Goal: Task Accomplishment & Management: Complete application form

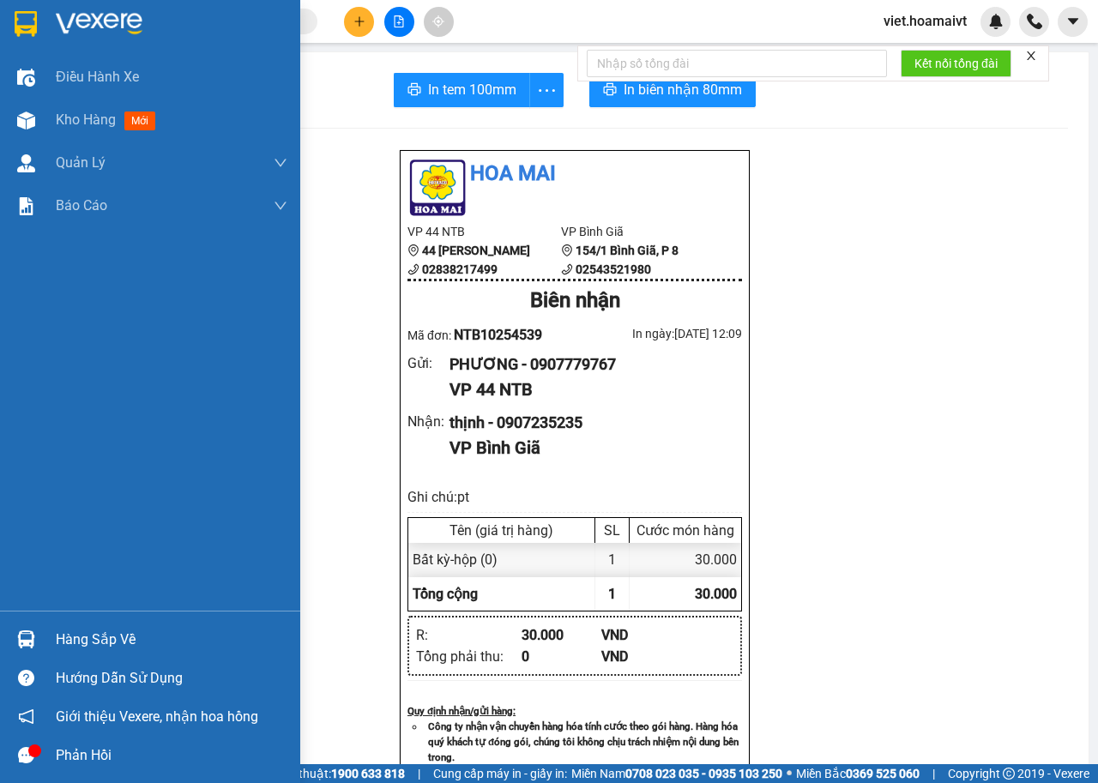
click at [54, 33] on div at bounding box center [150, 28] width 300 height 56
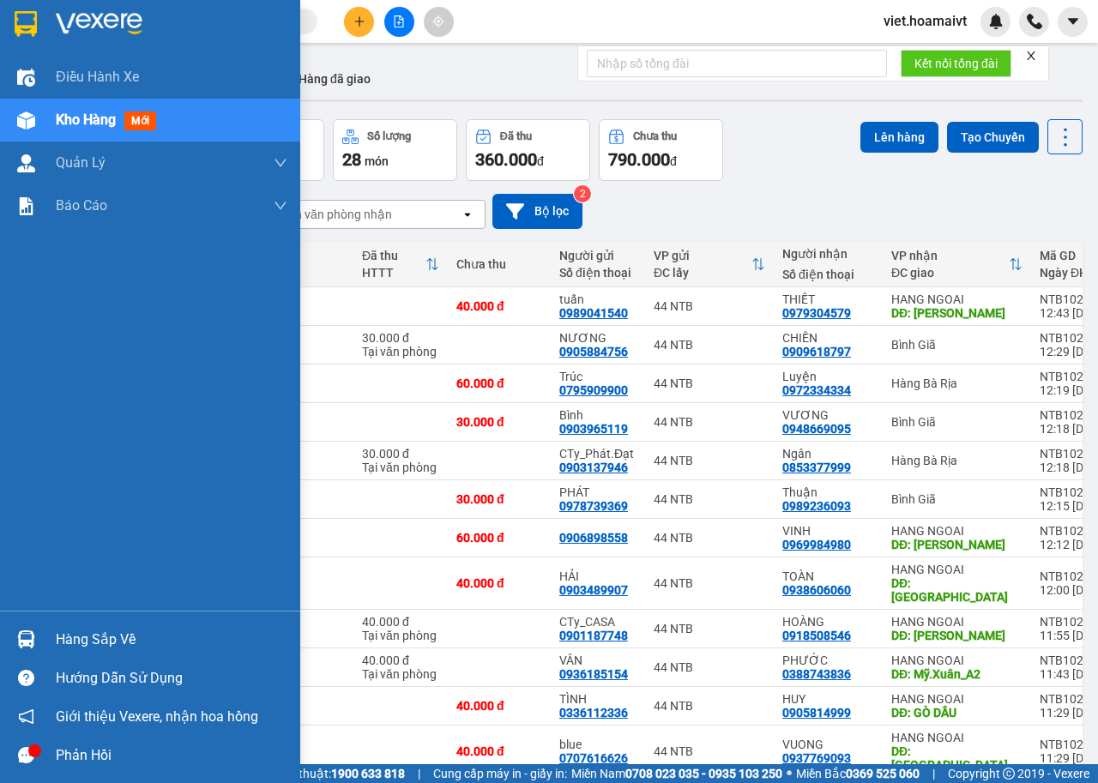
click at [104, 14] on img at bounding box center [99, 24] width 87 height 26
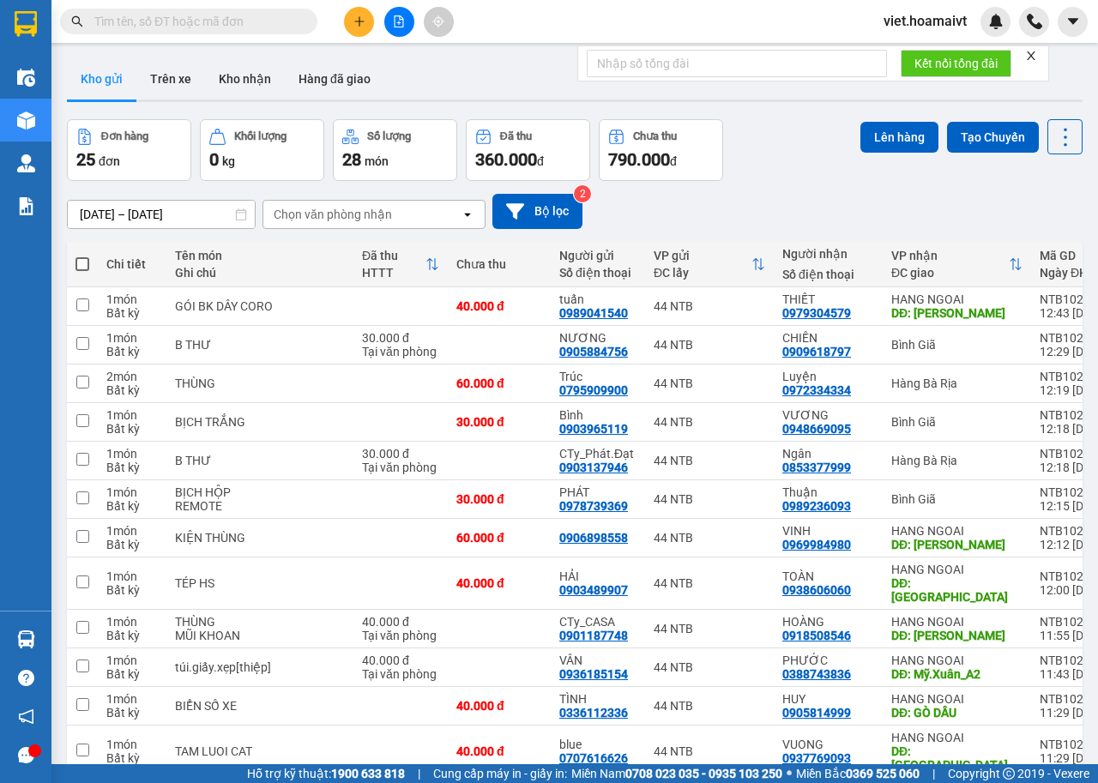
click at [353, 214] on div "Chọn văn phòng nhận" at bounding box center [333, 214] width 118 height 17
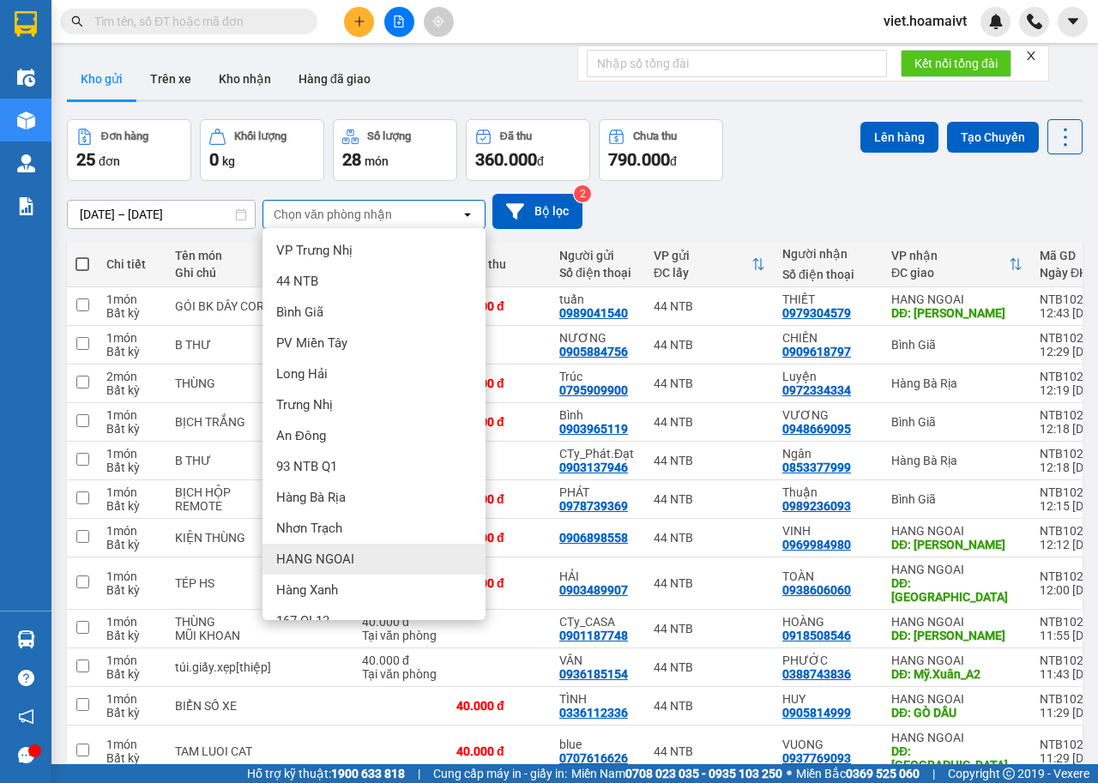
click at [373, 567] on div "HANG NGOAI" at bounding box center [373, 559] width 223 height 31
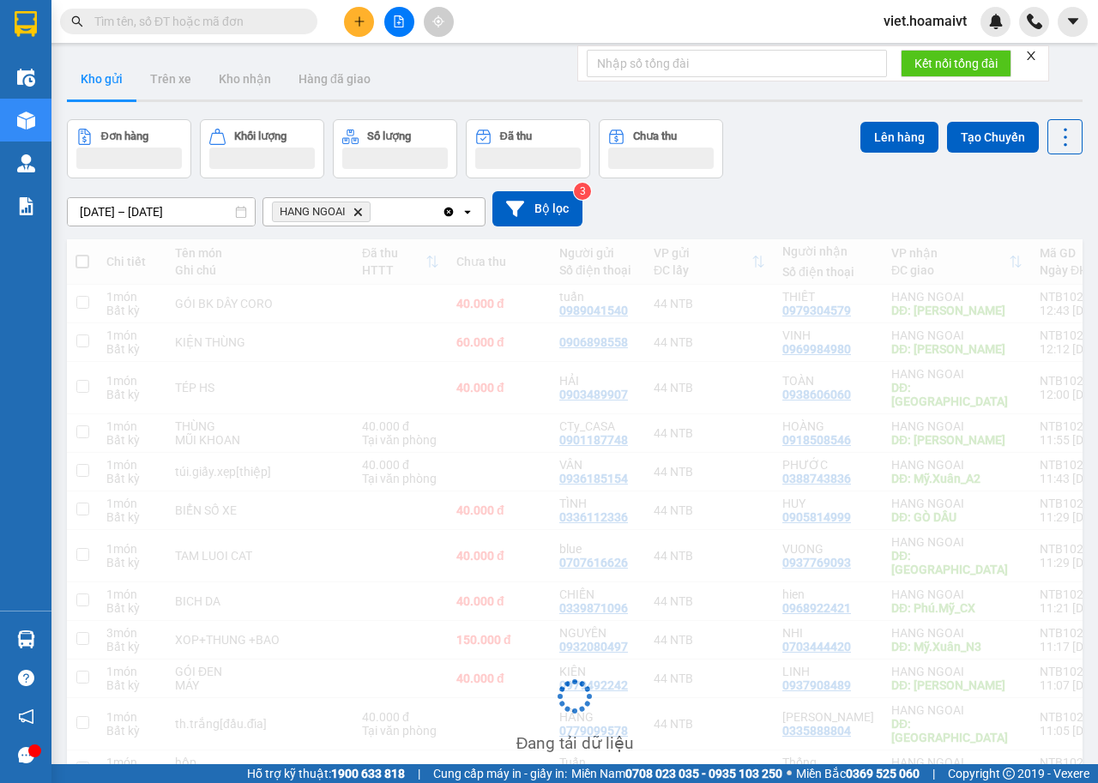
click at [844, 186] on div "14/10/2025 – 15/10/2025 Press the down arrow key to interact with the calendar …" at bounding box center [575, 208] width 1016 height 61
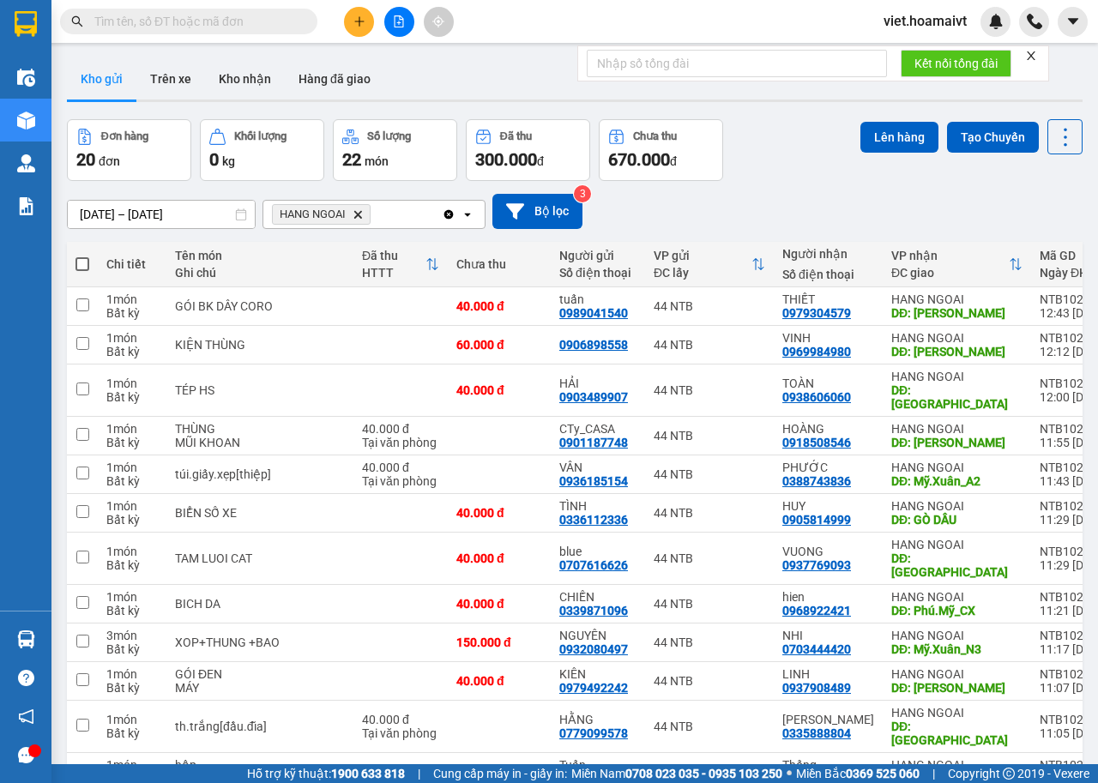
click at [844, 186] on div "14/10/2025 – 15/10/2025 Press the down arrow key to interact with the calendar …" at bounding box center [575, 211] width 1016 height 61
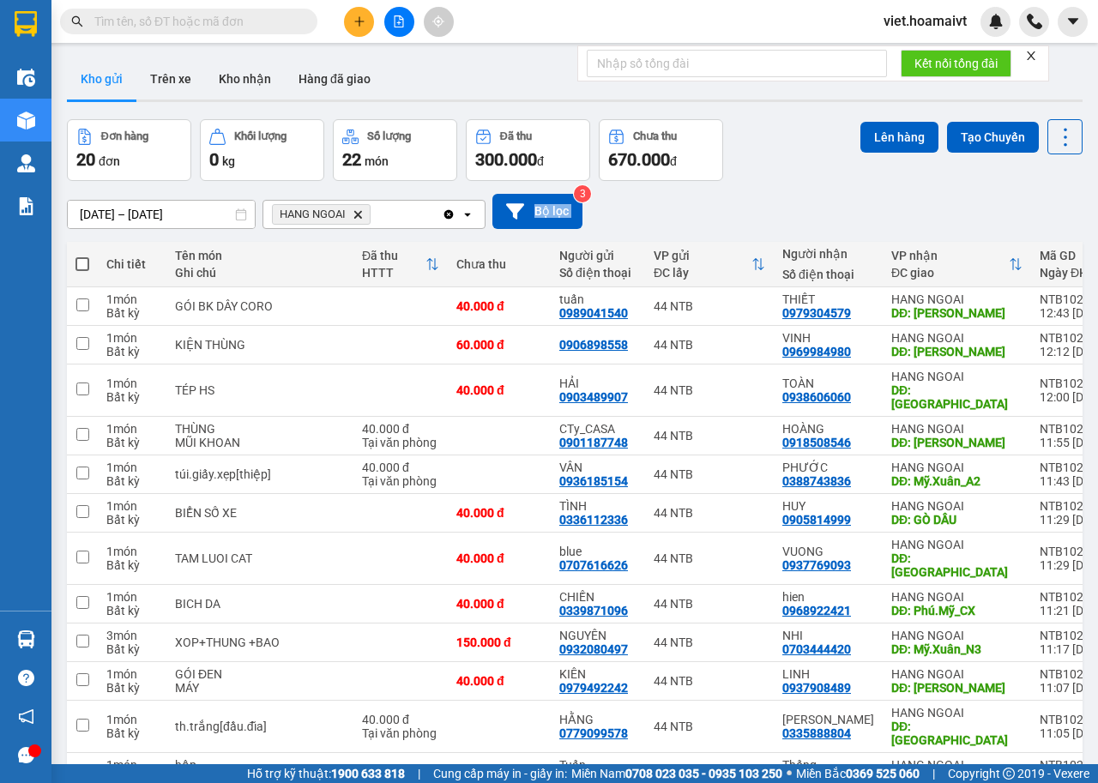
click at [844, 186] on div "14/10/2025 – 15/10/2025 Press the down arrow key to interact with the calendar …" at bounding box center [575, 211] width 1016 height 61
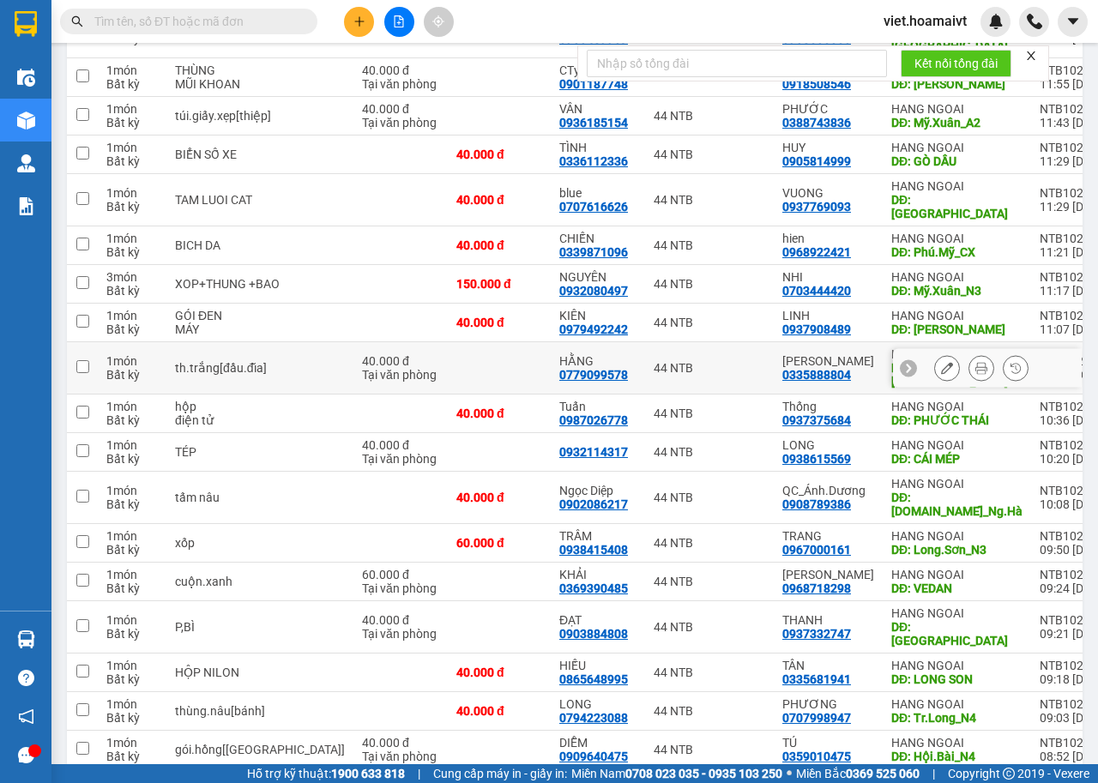
scroll to position [365, 0]
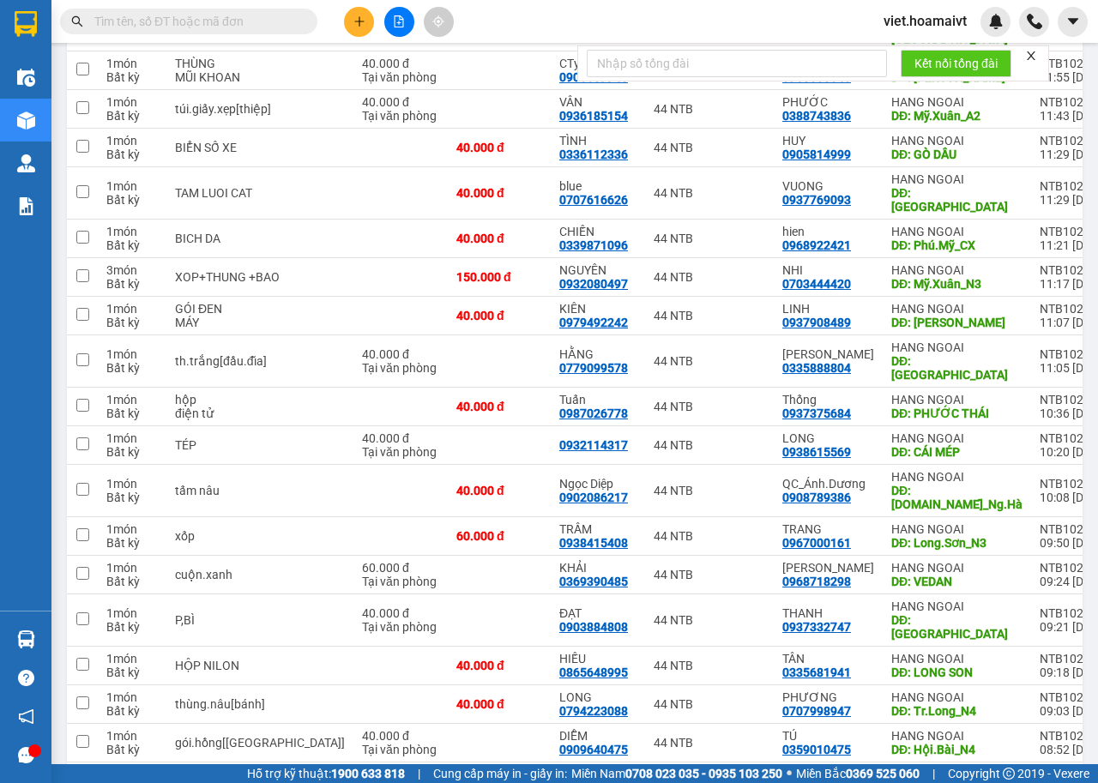
click at [687, 775] on div "1 100 / trang open" at bounding box center [575, 789] width 1002 height 29
click at [401, 21] on icon "file-add" at bounding box center [399, 21] width 12 height 12
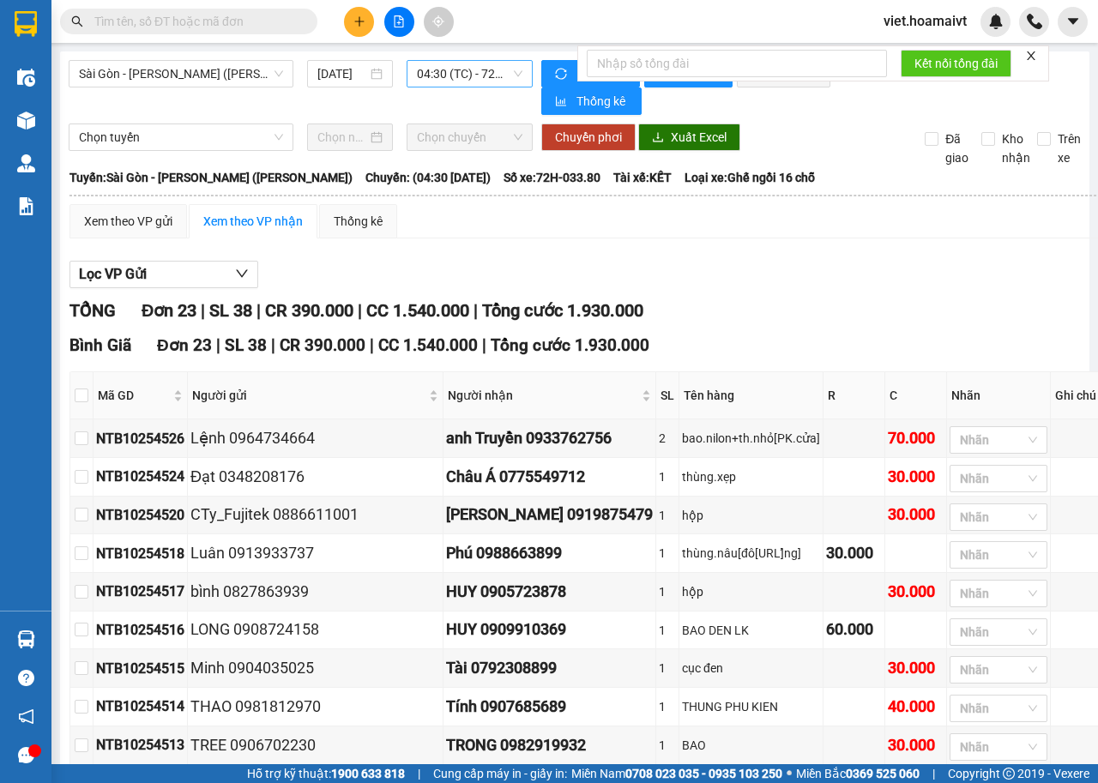
click at [502, 68] on span "04:30 (TC) - 72H-033.80" at bounding box center [469, 74] width 105 height 26
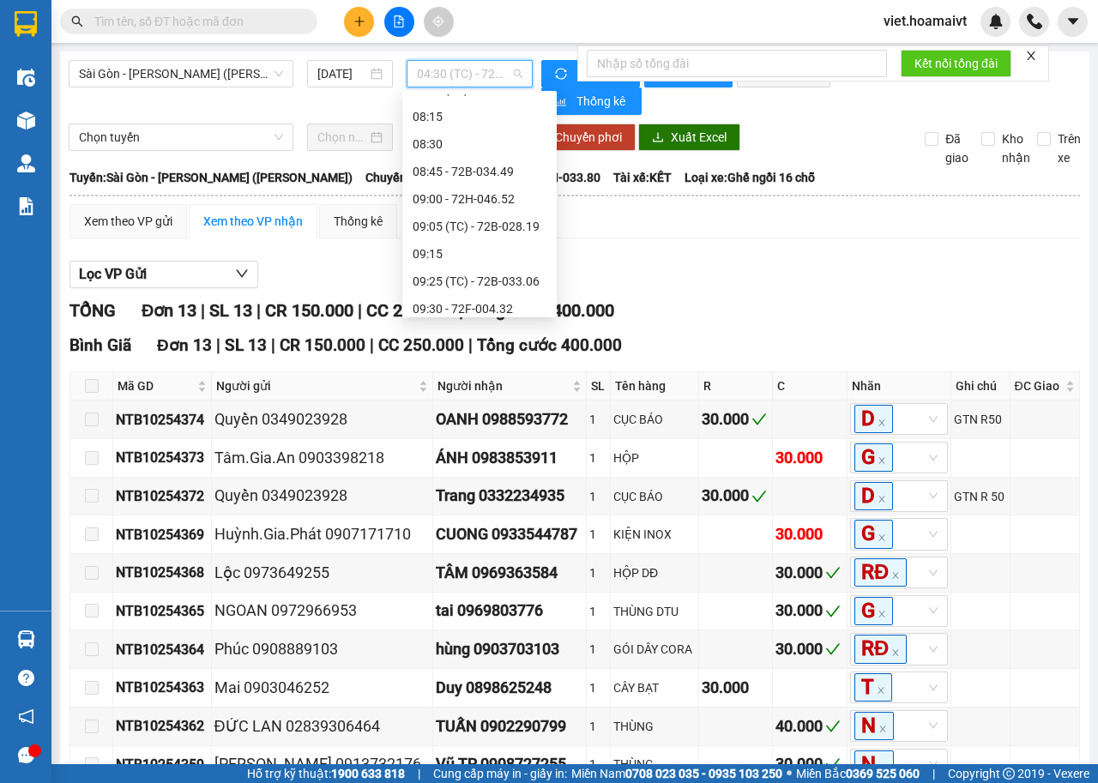
scroll to position [515, 0]
click at [511, 167] on div "09:45 - 72H-033.08" at bounding box center [480, 169] width 134 height 19
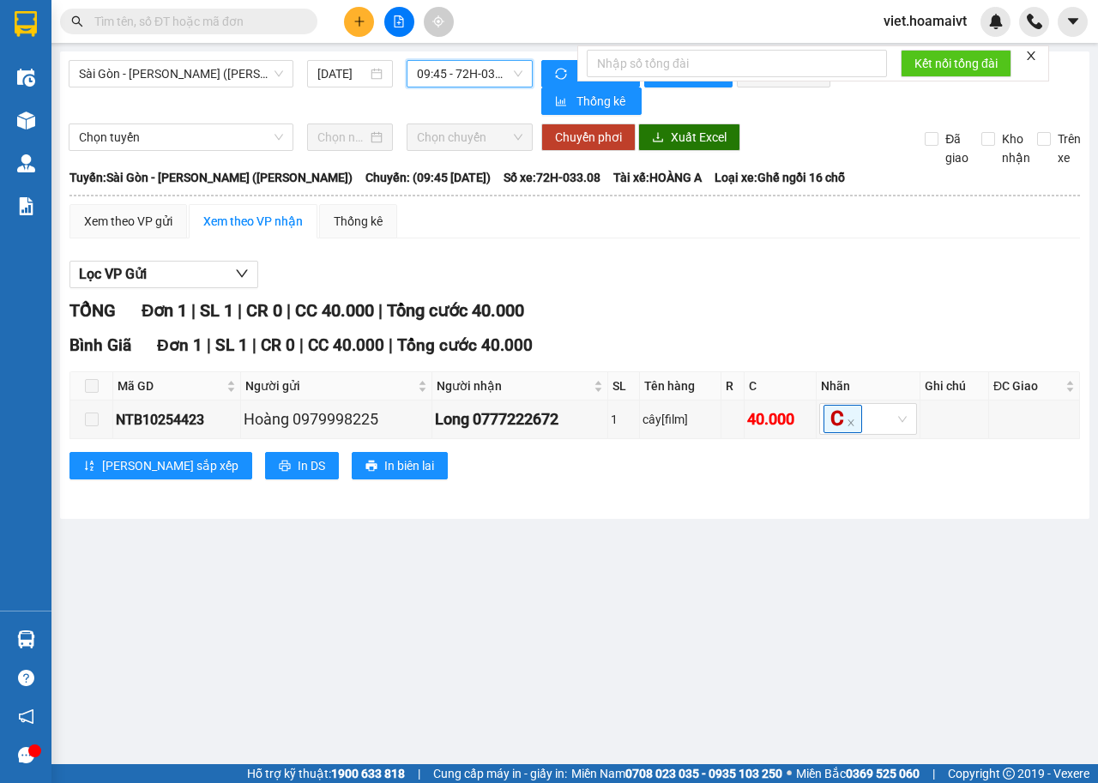
click at [483, 71] on span "09:45 - 72H-033.08" at bounding box center [469, 74] width 105 height 26
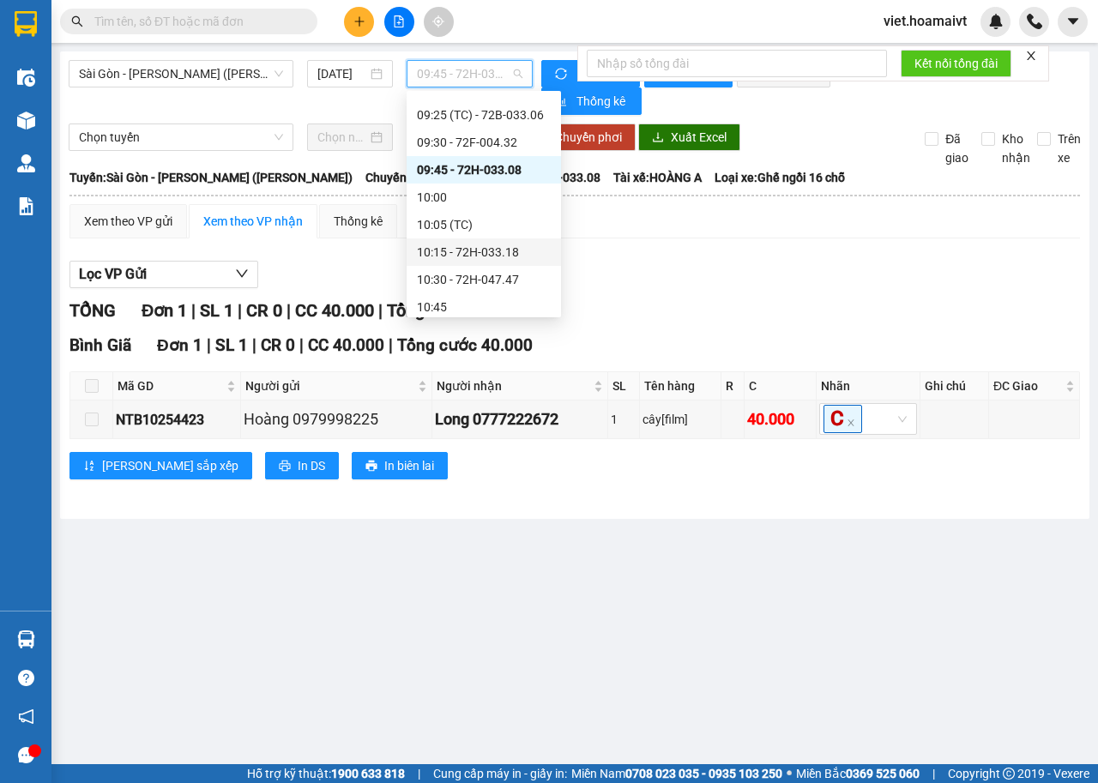
click at [509, 244] on div "10:15 - 72H-033.18" at bounding box center [484, 252] width 134 height 19
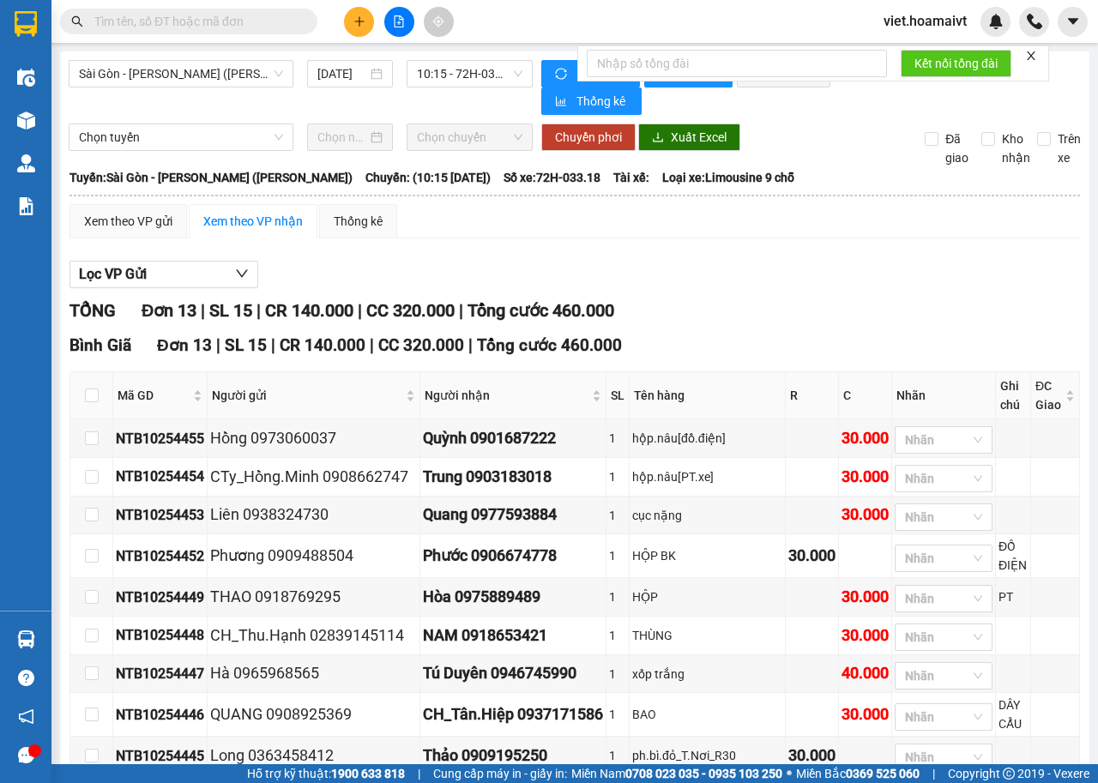
click at [802, 269] on div "Lọc VP Gửi" at bounding box center [574, 275] width 1010 height 28
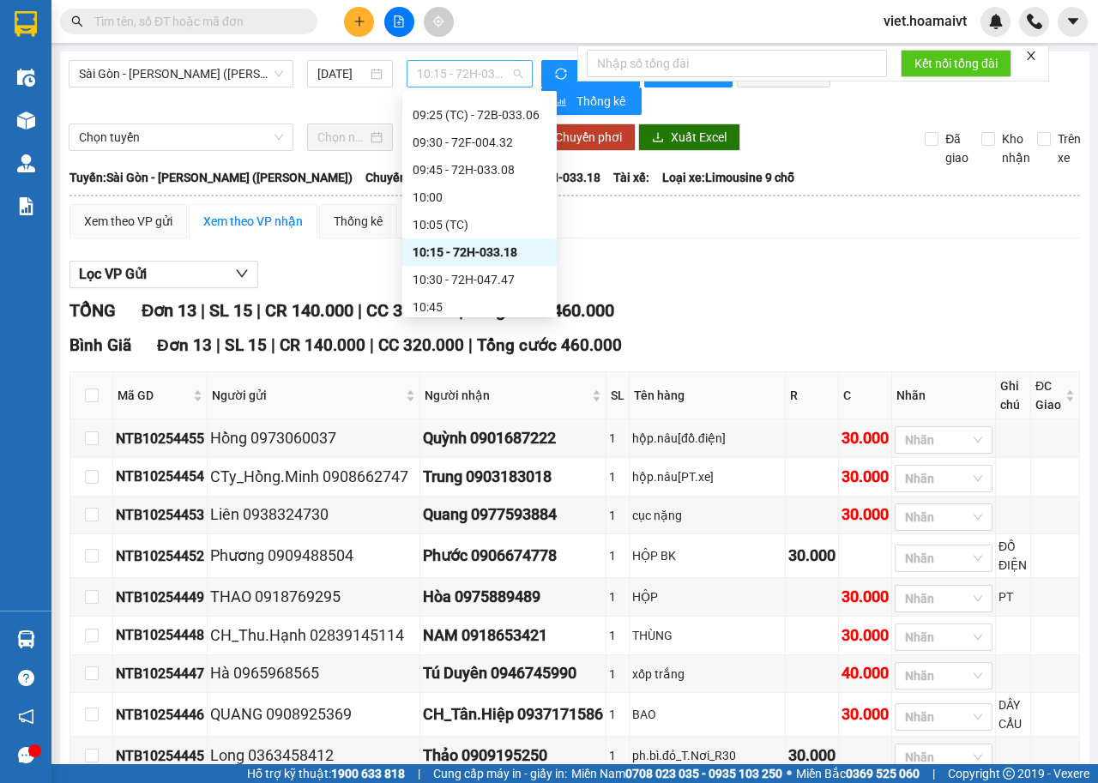
click at [458, 75] on span "10:15 - 72H-033.18" at bounding box center [469, 74] width 105 height 26
click at [503, 279] on div "10:30 - 72H-047.47" at bounding box center [480, 279] width 134 height 19
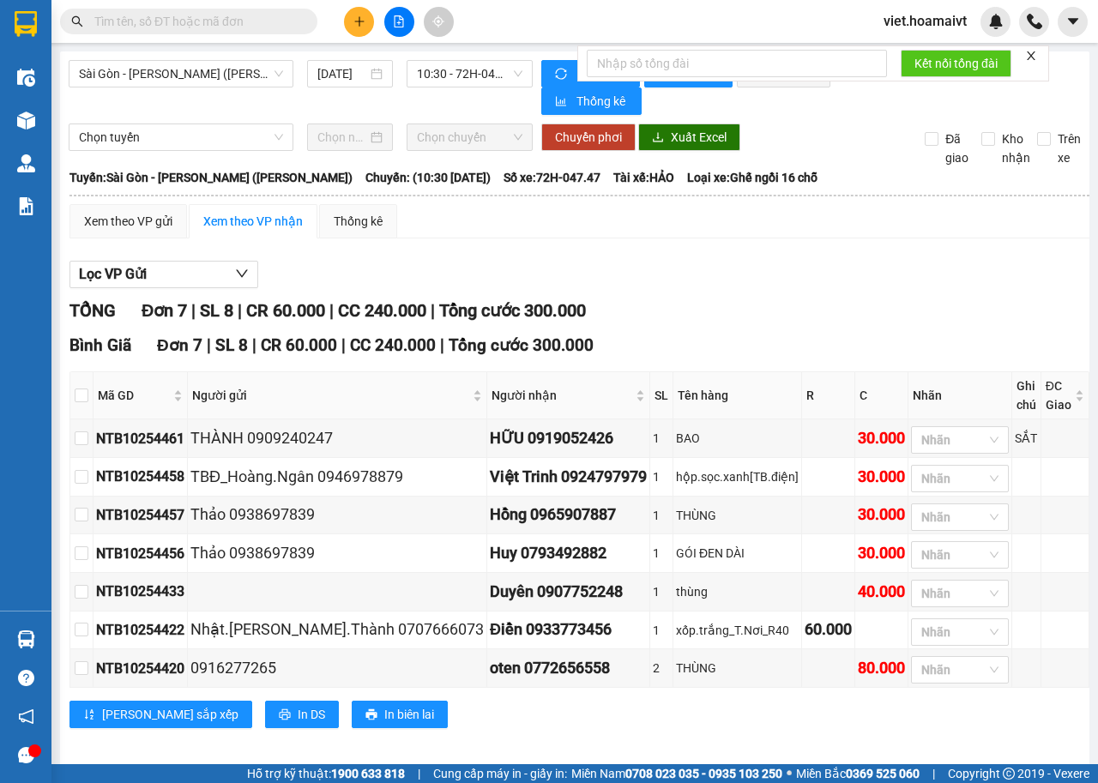
click at [796, 274] on div "Lọc VP Gửi" at bounding box center [579, 275] width 1020 height 28
click at [191, 63] on span "Sài Gòn - Vũng Tàu (Hàng Hoá)" at bounding box center [181, 74] width 204 height 26
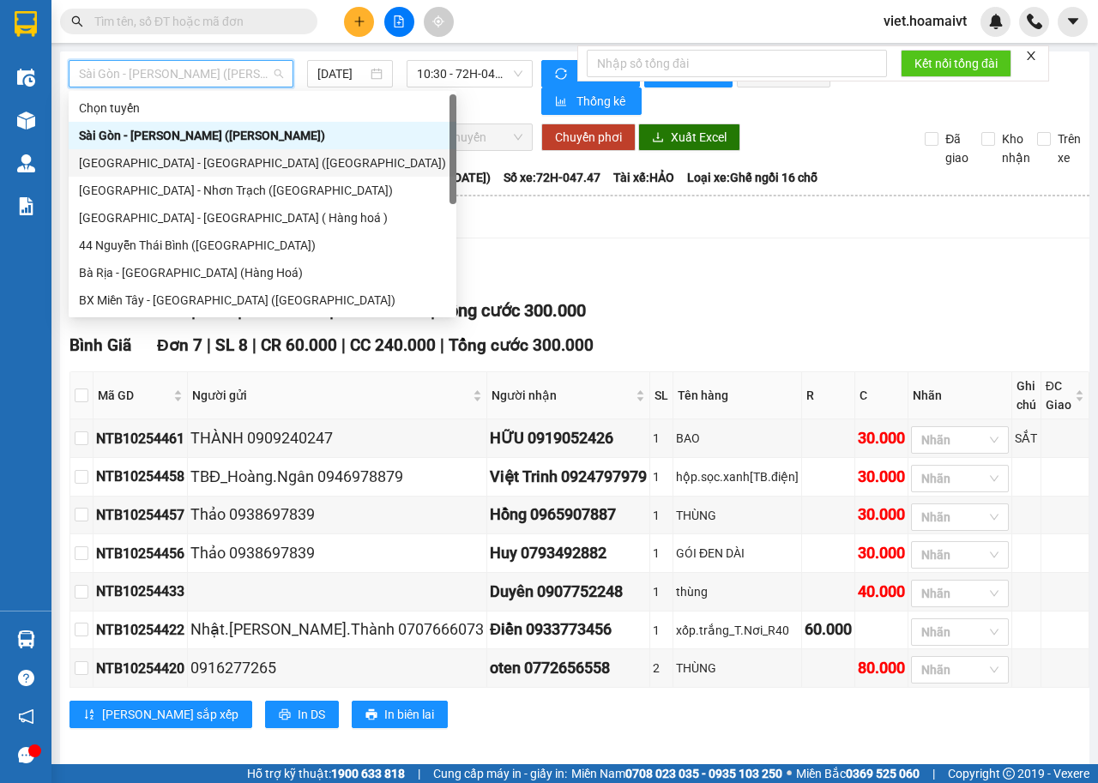
click at [185, 161] on div "Sài Gòn - Bà Rịa (Hàng Hoá)" at bounding box center [262, 163] width 367 height 19
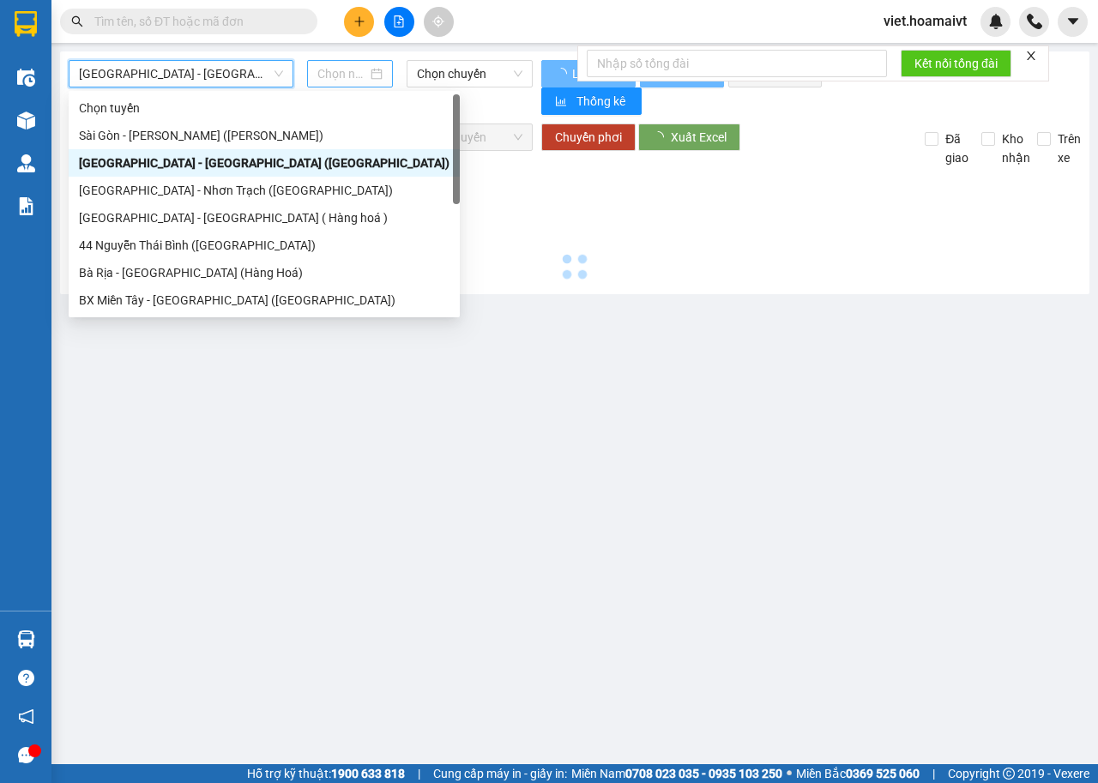
type input "[DATE]"
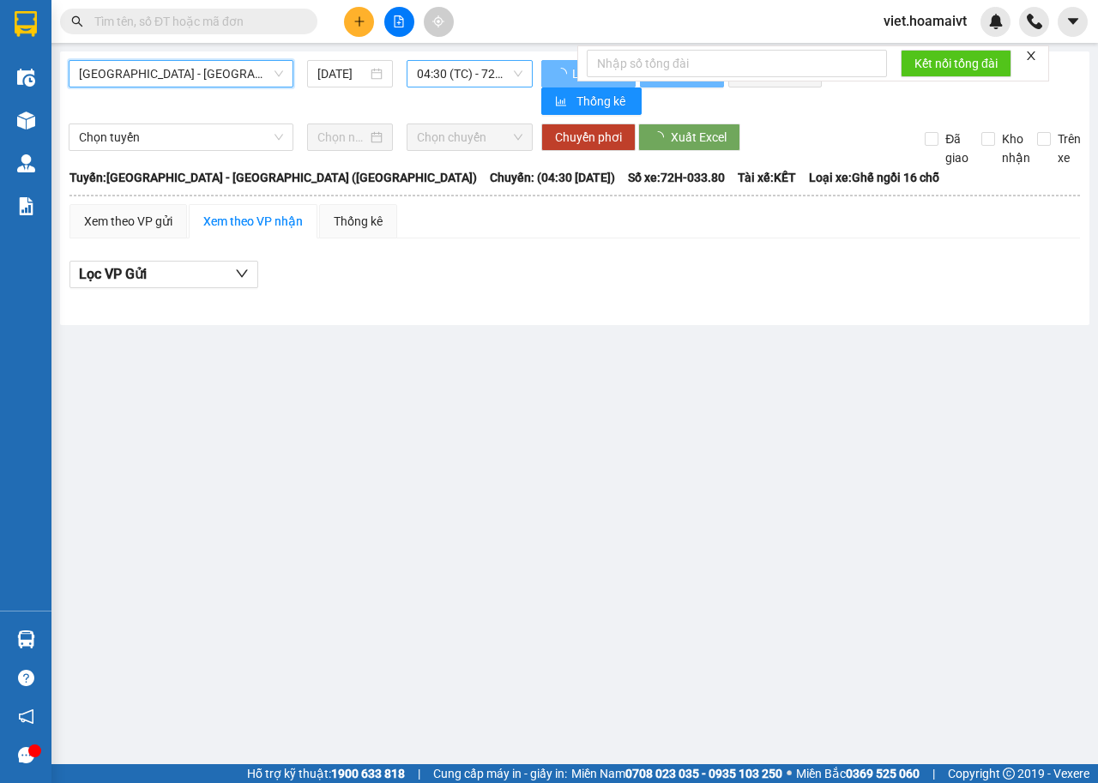
click at [451, 71] on span "04:30 (TC) - 72H-033.80" at bounding box center [469, 74] width 105 height 26
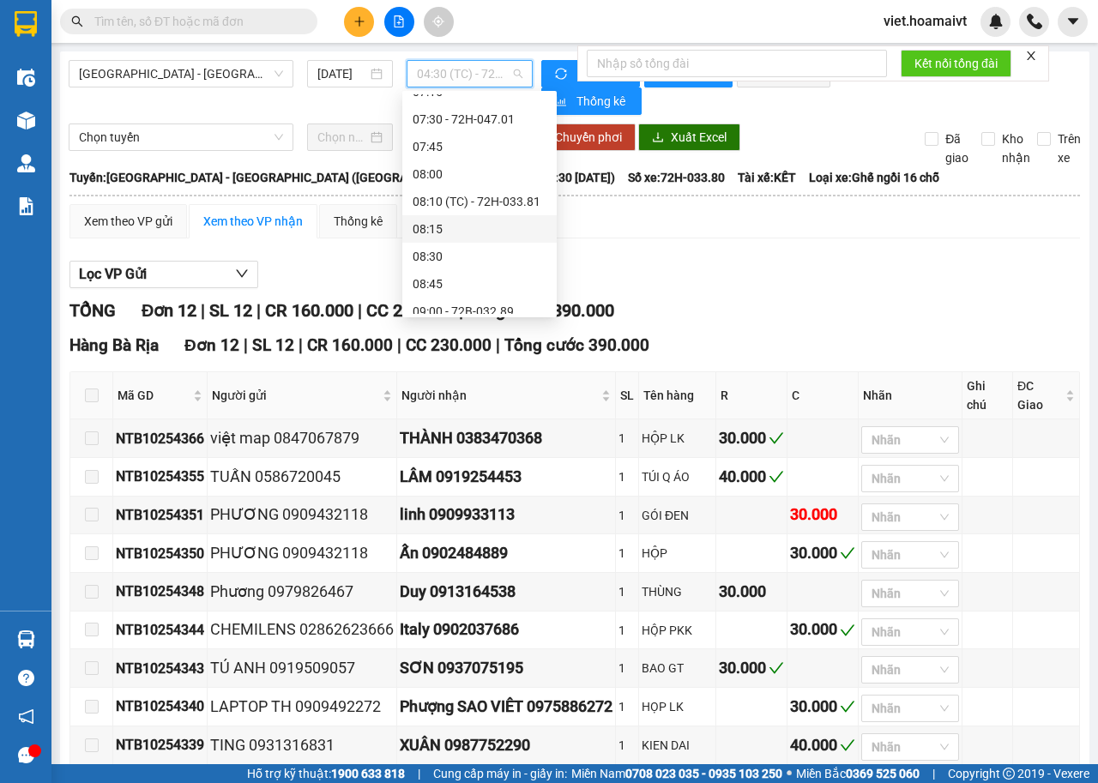
scroll to position [456, 0]
click at [501, 176] on div "09:45 - 72H-033.08" at bounding box center [480, 173] width 134 height 19
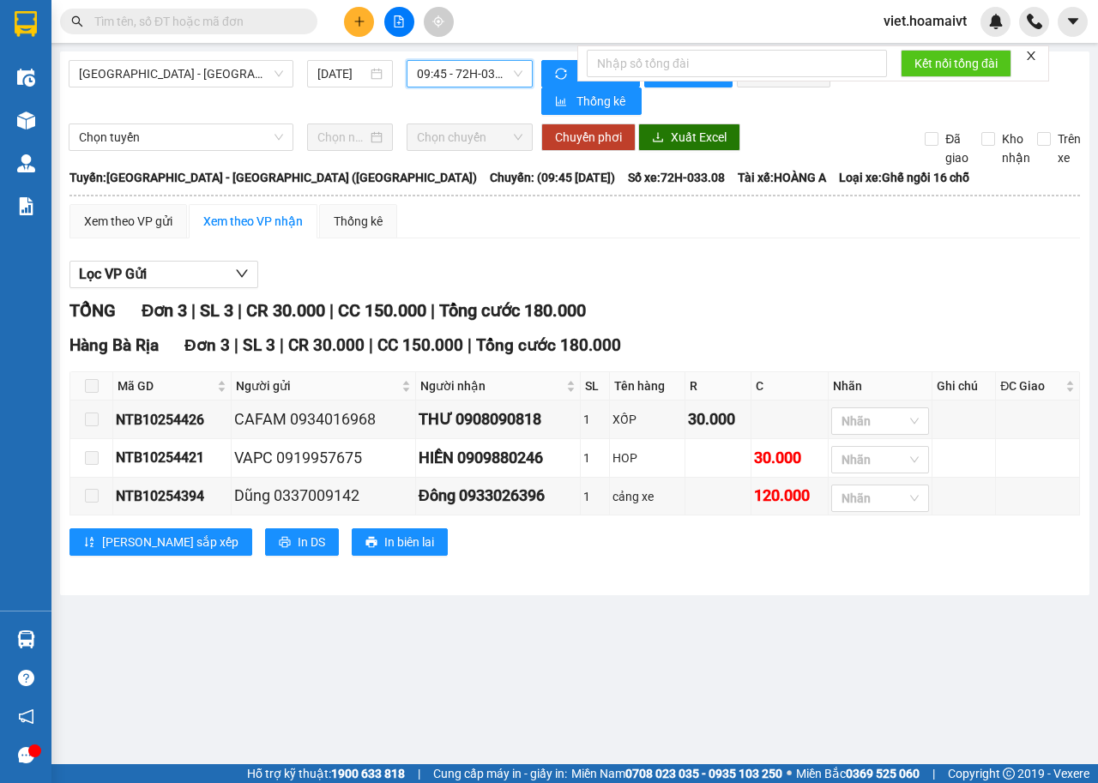
click at [720, 250] on div "Xem theo VP gửi Xem theo VP nhận Thống kê Lọc VP Gửi TỔNG Đơn 3 | SL 3 | CR 30…" at bounding box center [574, 390] width 1010 height 373
click at [470, 69] on span "09:45 - 72H-033.08" at bounding box center [469, 74] width 105 height 26
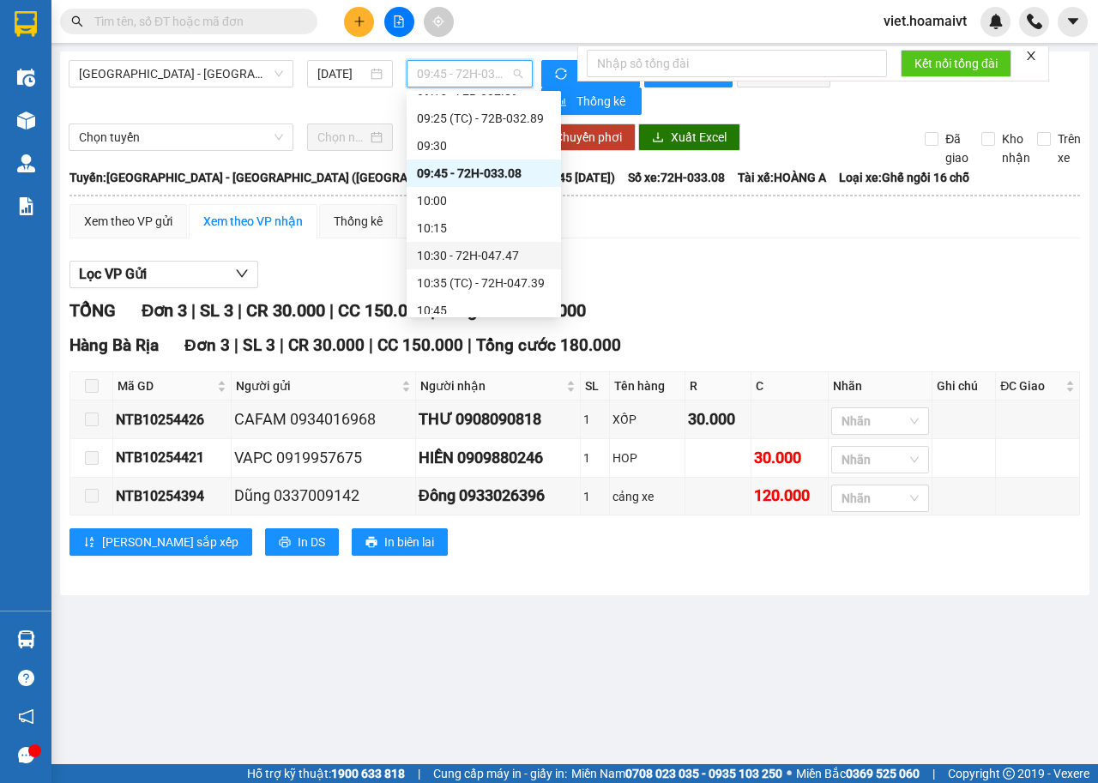
click at [507, 256] on div "10:30 - 72H-047.47" at bounding box center [484, 255] width 134 height 19
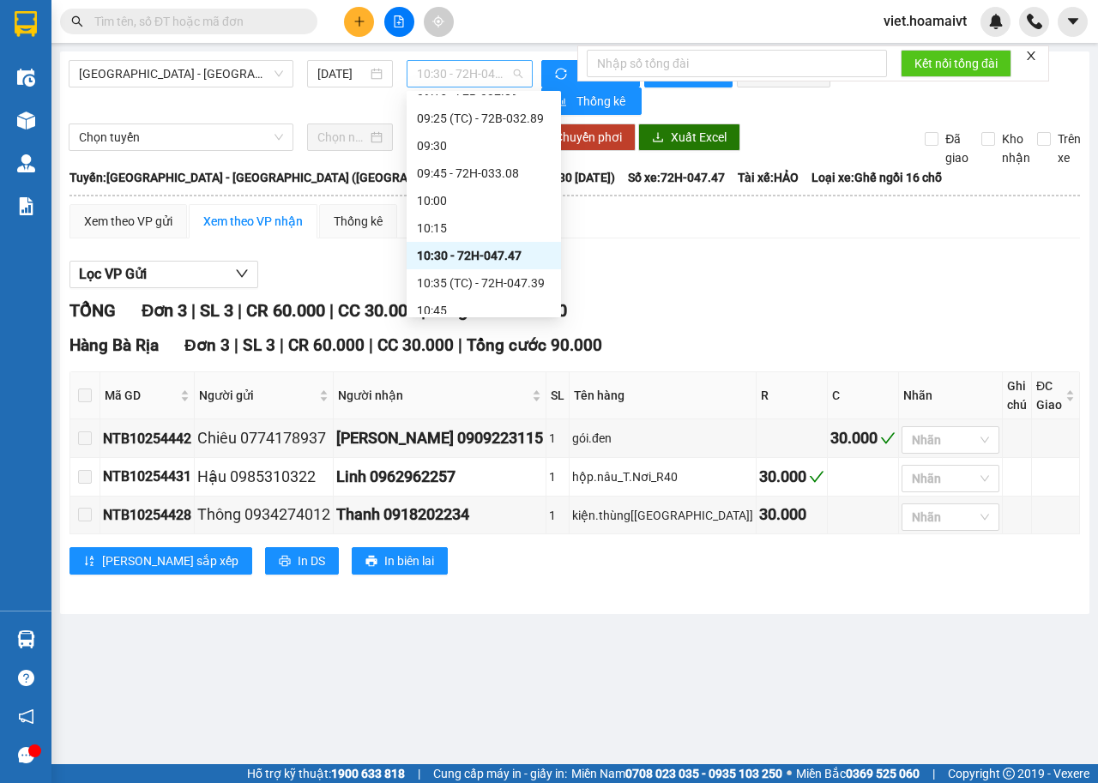
click at [501, 73] on span "10:30 - 72H-047.47" at bounding box center [469, 74] width 105 height 26
click at [517, 288] on div "10:35 (TC) - 72H-047.39" at bounding box center [484, 283] width 134 height 19
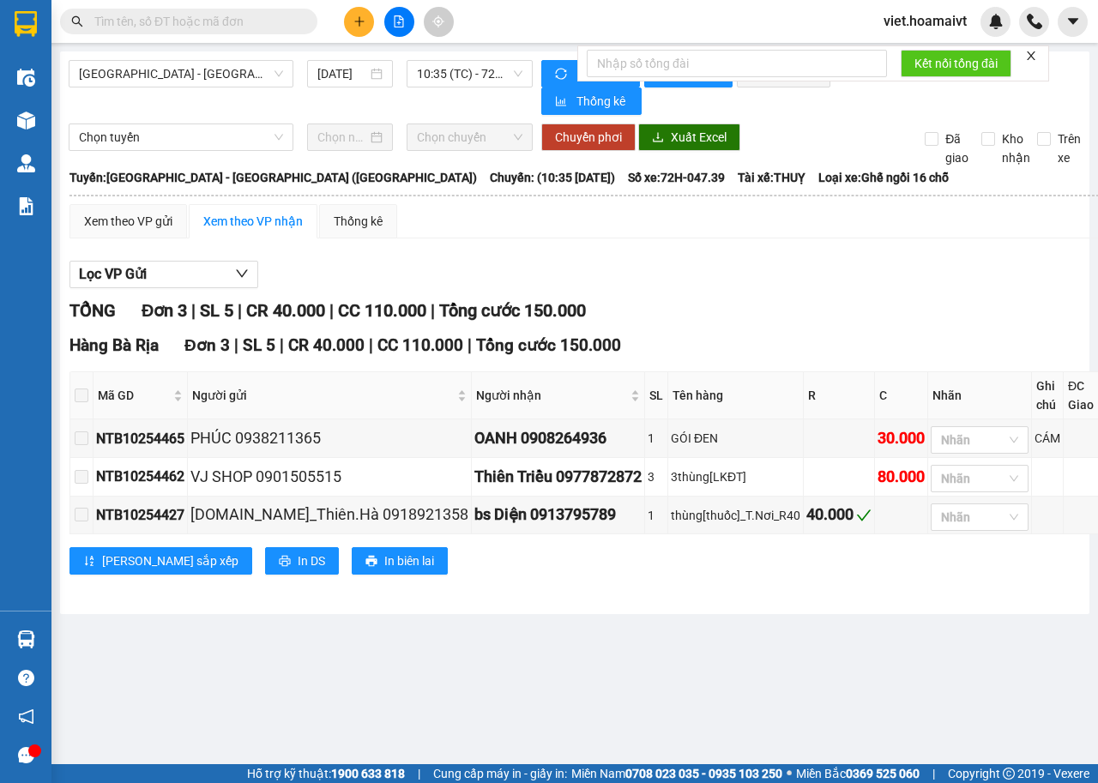
click at [707, 284] on div "Lọc VP Gửi" at bounding box center [590, 275] width 1042 height 28
click at [480, 60] on div "10:35 (TC) - 72H-047.39" at bounding box center [469, 73] width 125 height 27
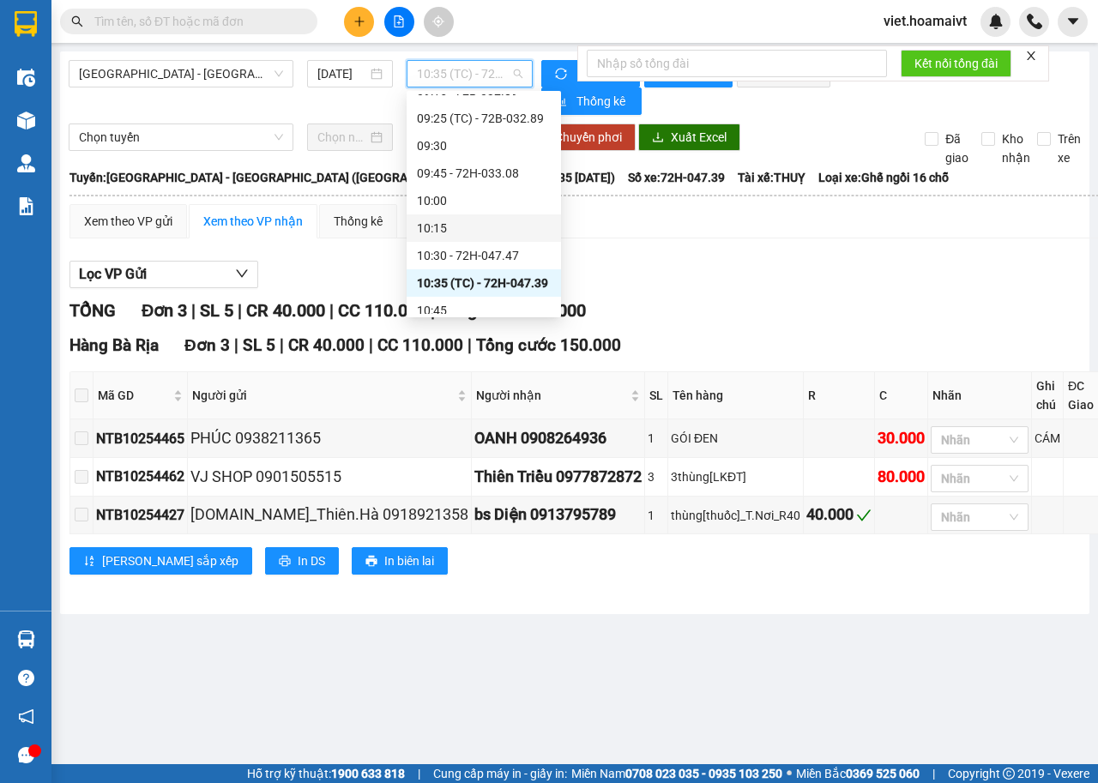
scroll to position [628, 0]
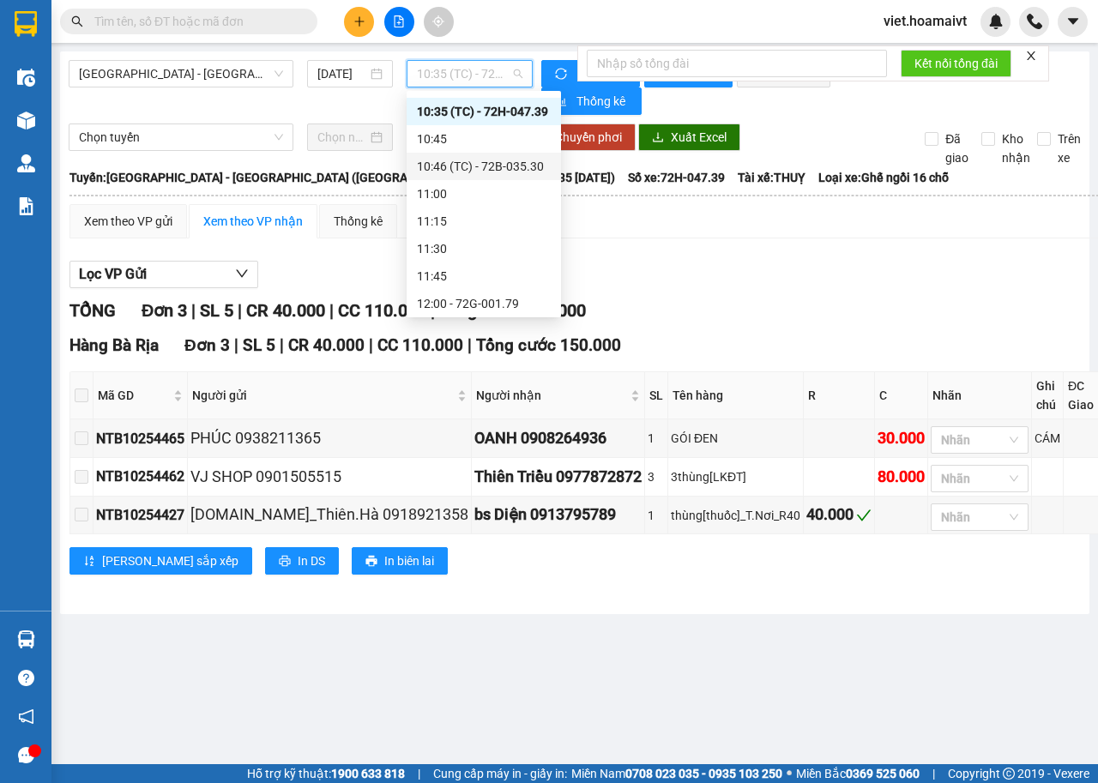
click at [513, 154] on div "10:46 (TC) - 72B-035.30" at bounding box center [484, 166] width 154 height 27
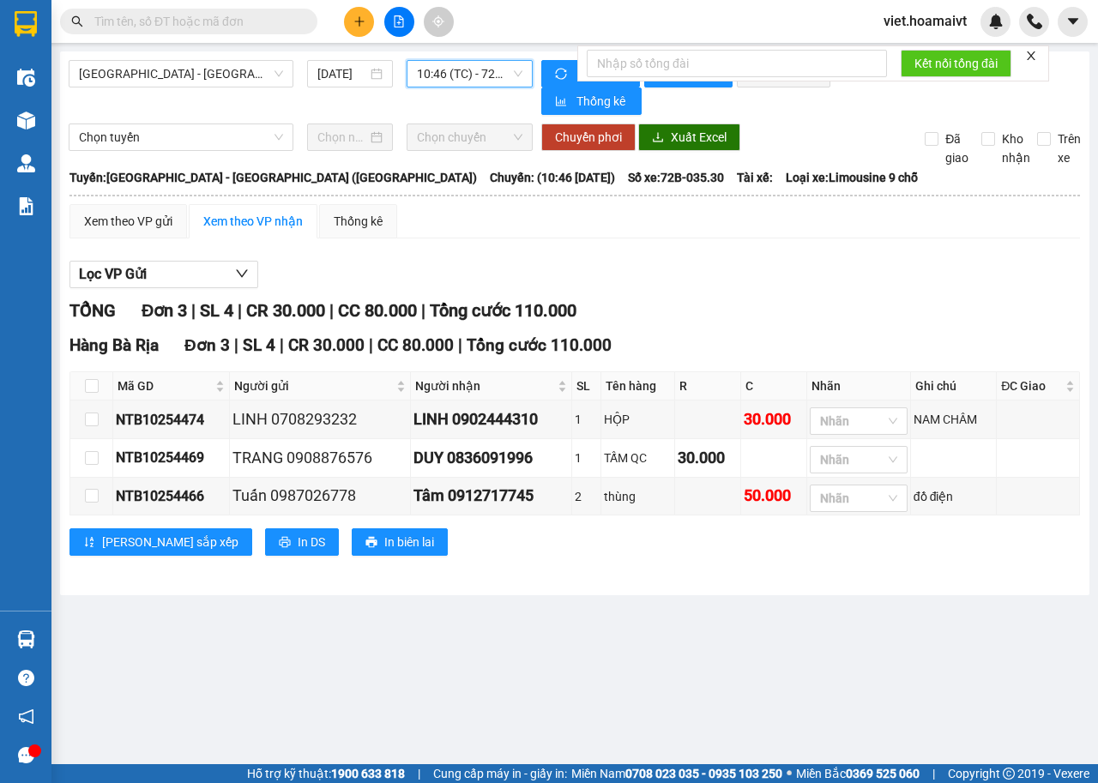
click at [755, 235] on div "Xem theo VP gửi Xem theo VP nhận Thống kê" at bounding box center [574, 221] width 1010 height 34
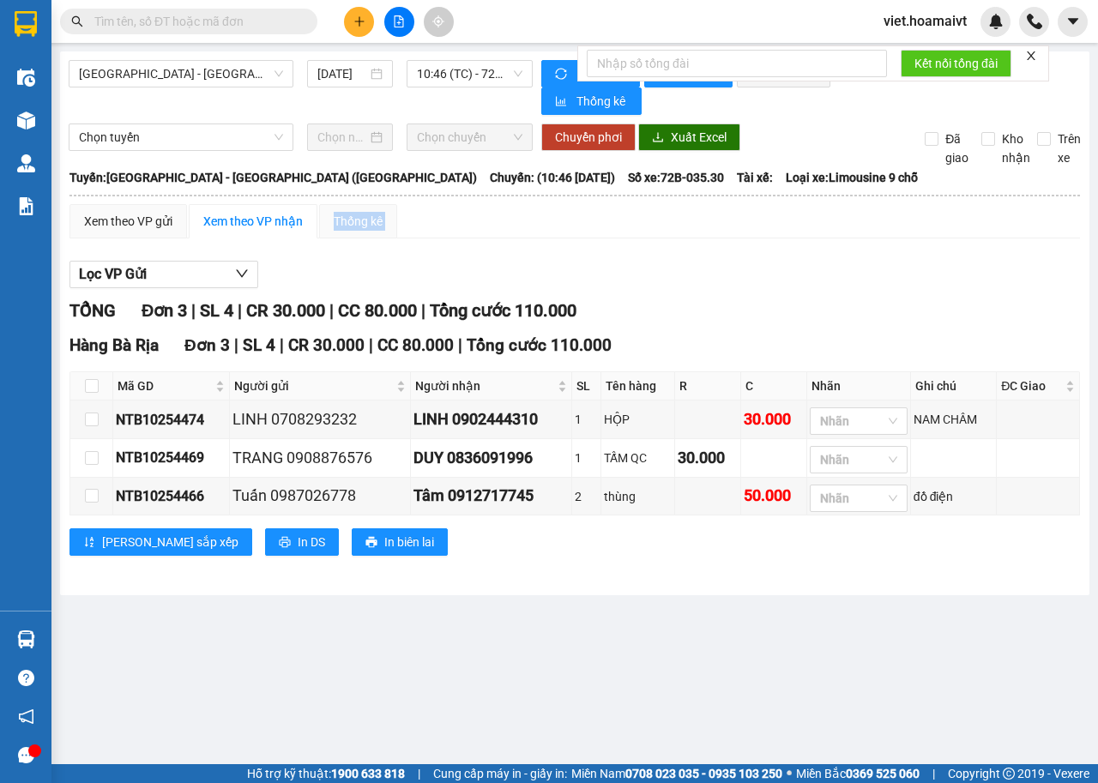
click at [755, 235] on div "Xem theo VP gửi Xem theo VP nhận Thống kê" at bounding box center [574, 221] width 1010 height 34
click at [864, 287] on div "Lọc VP Gửi" at bounding box center [574, 275] width 1010 height 28
click at [208, 75] on span "Sài Gòn - Bà Rịa (Hàng Hoá)" at bounding box center [181, 74] width 204 height 26
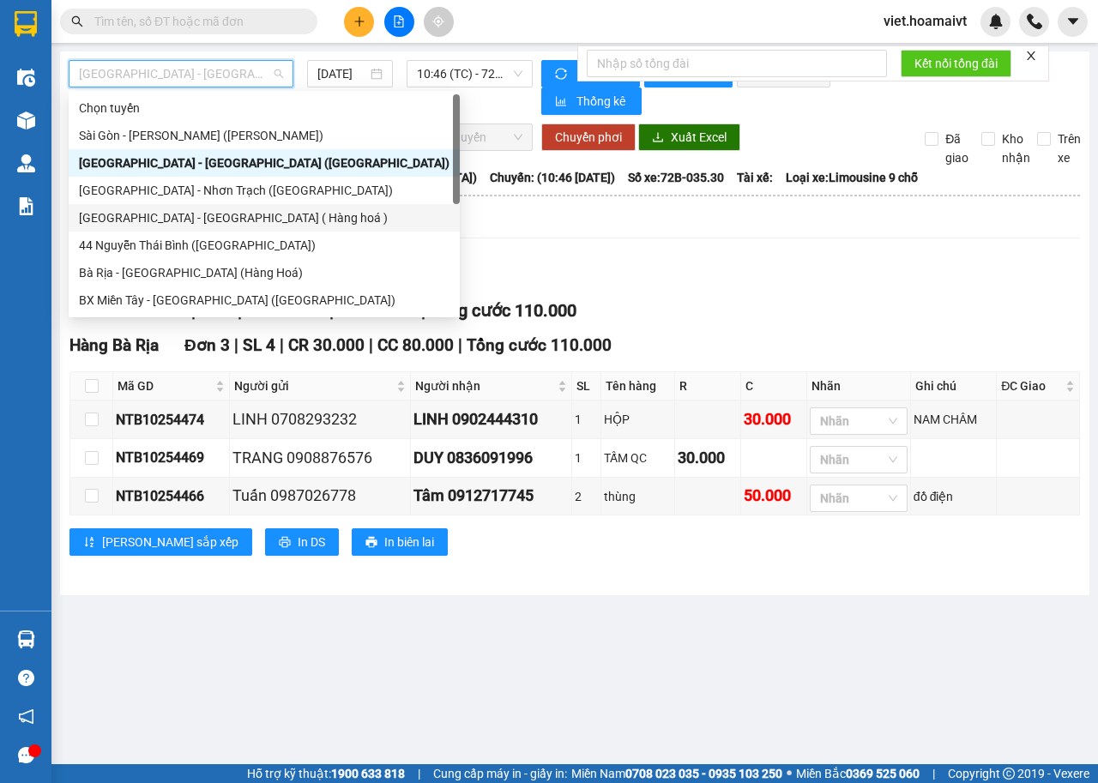
click at [208, 214] on div "Sài Gòn - Long Hải ( Hàng hoá )" at bounding box center [264, 217] width 371 height 19
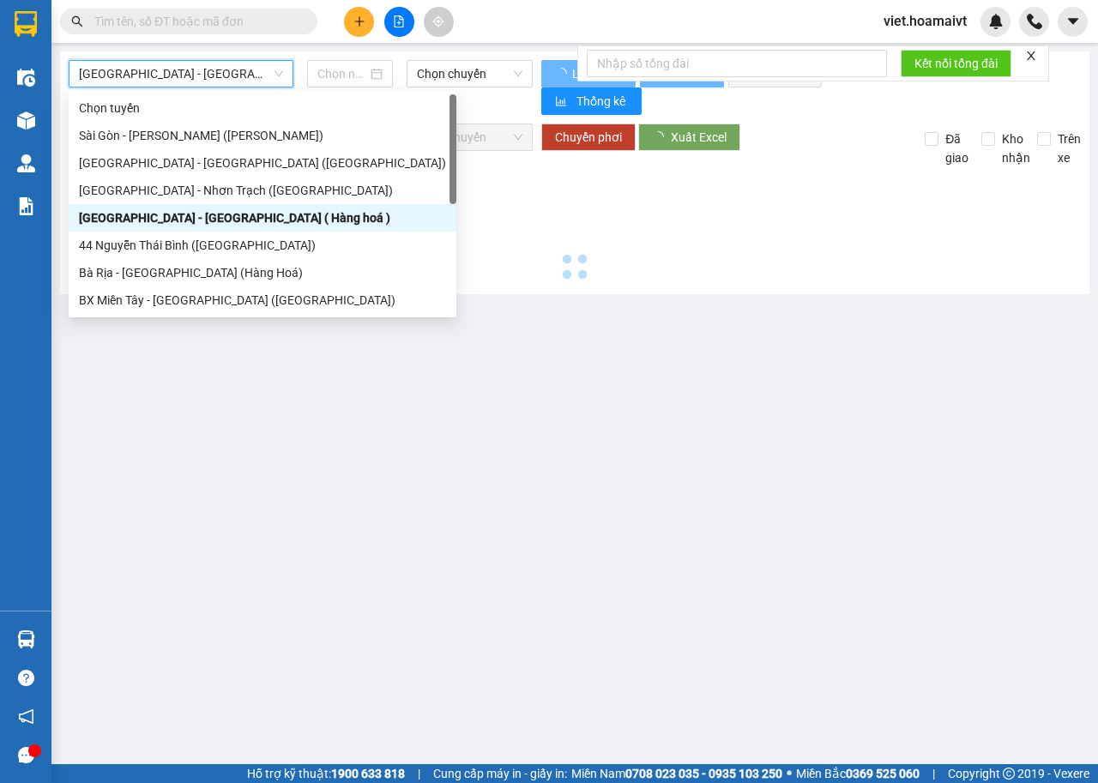
type input "[DATE]"
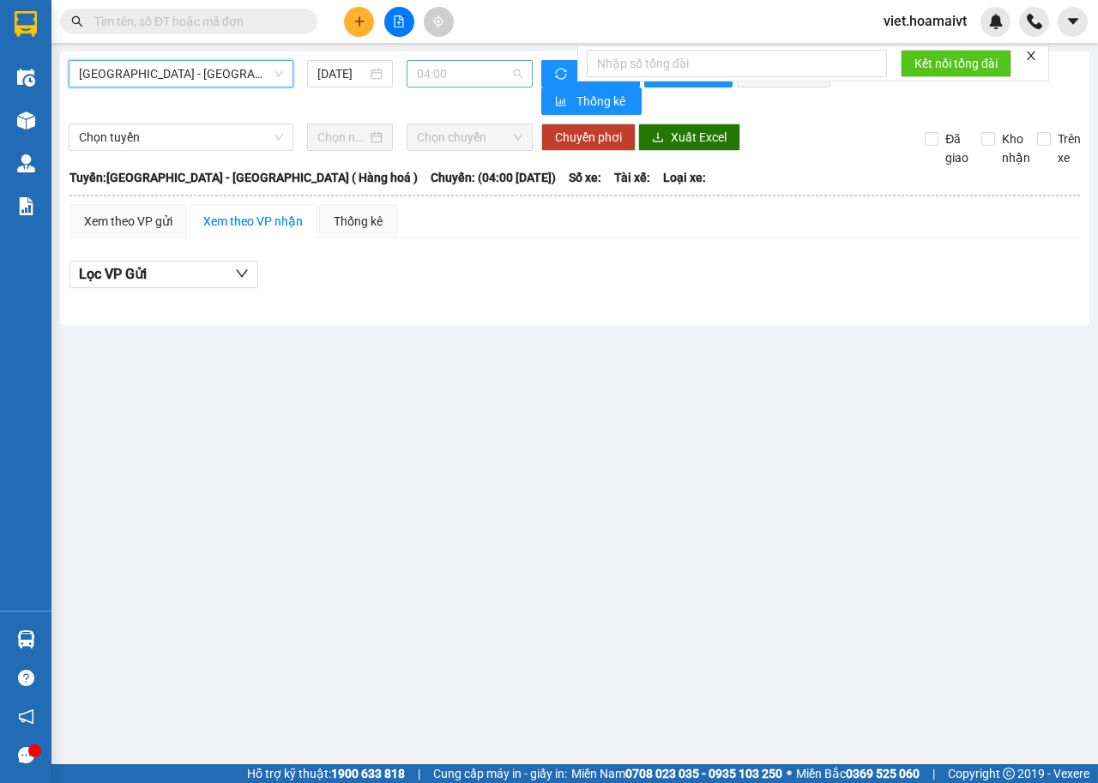
click at [521, 75] on span "04:00" at bounding box center [469, 74] width 105 height 26
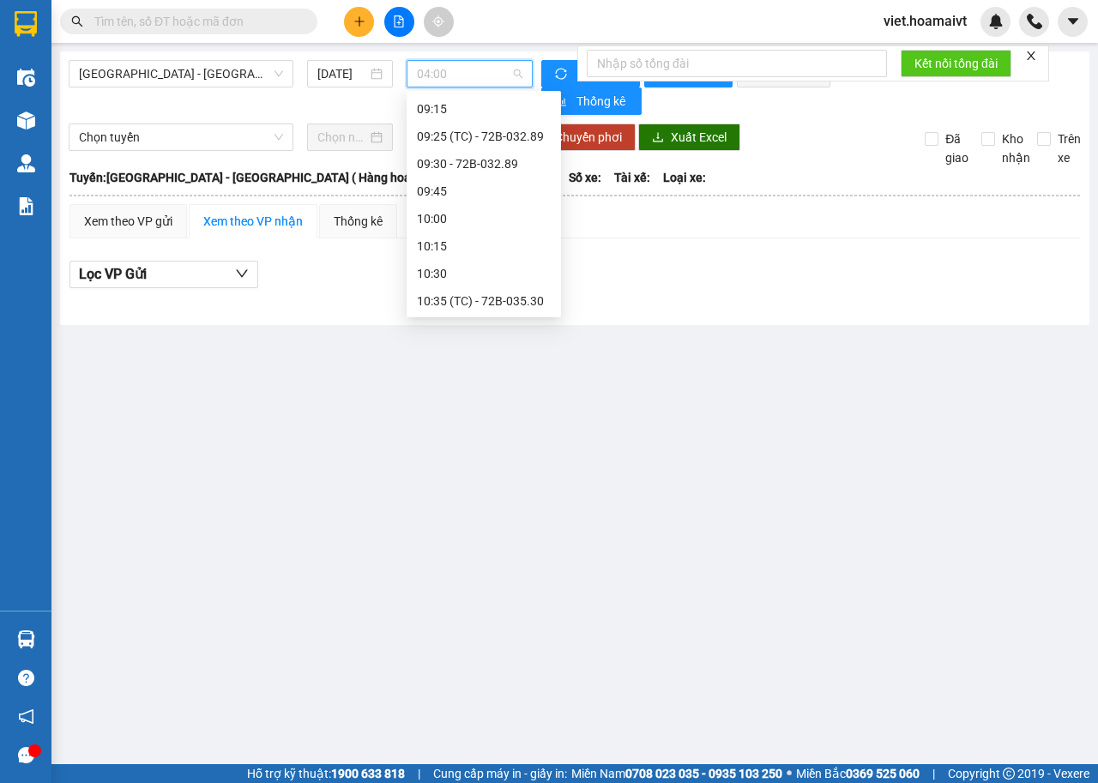
scroll to position [628, 0]
click at [499, 141] on div "09:30 - 72B-032.89" at bounding box center [484, 139] width 134 height 19
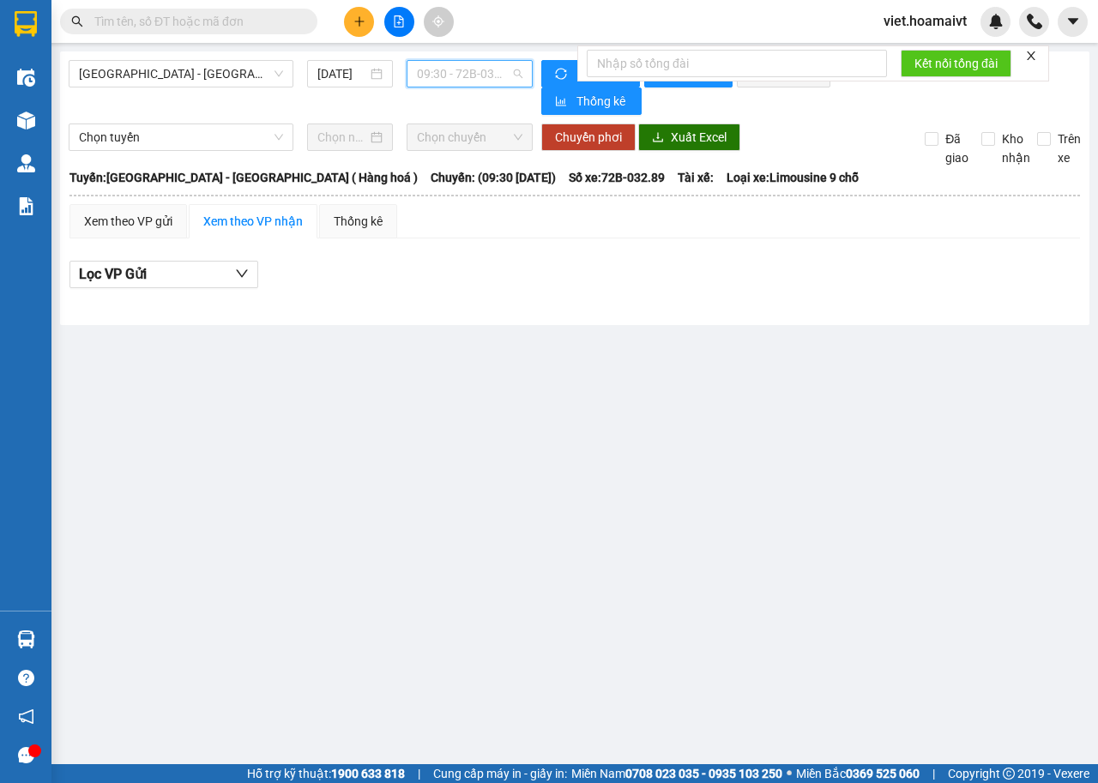
click at [491, 65] on span "09:30 - 72B-032.89" at bounding box center [469, 74] width 105 height 26
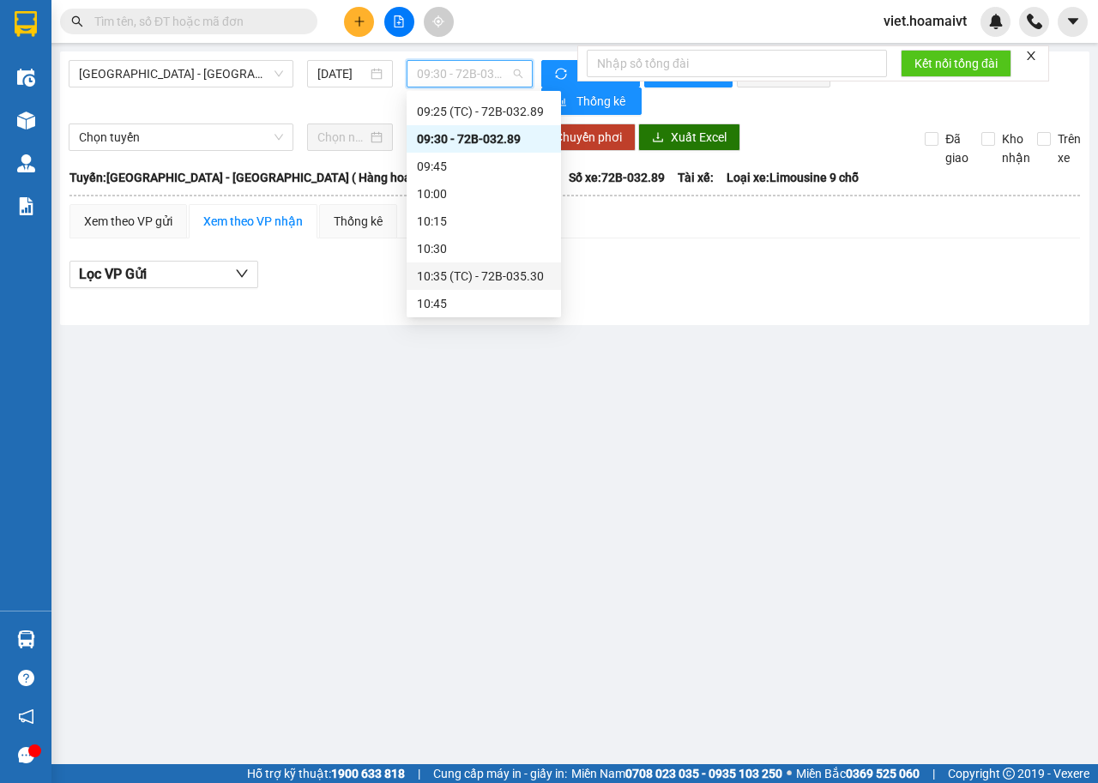
click at [513, 268] on div "10:35 (TC) - 72B-035.30" at bounding box center [484, 276] width 134 height 19
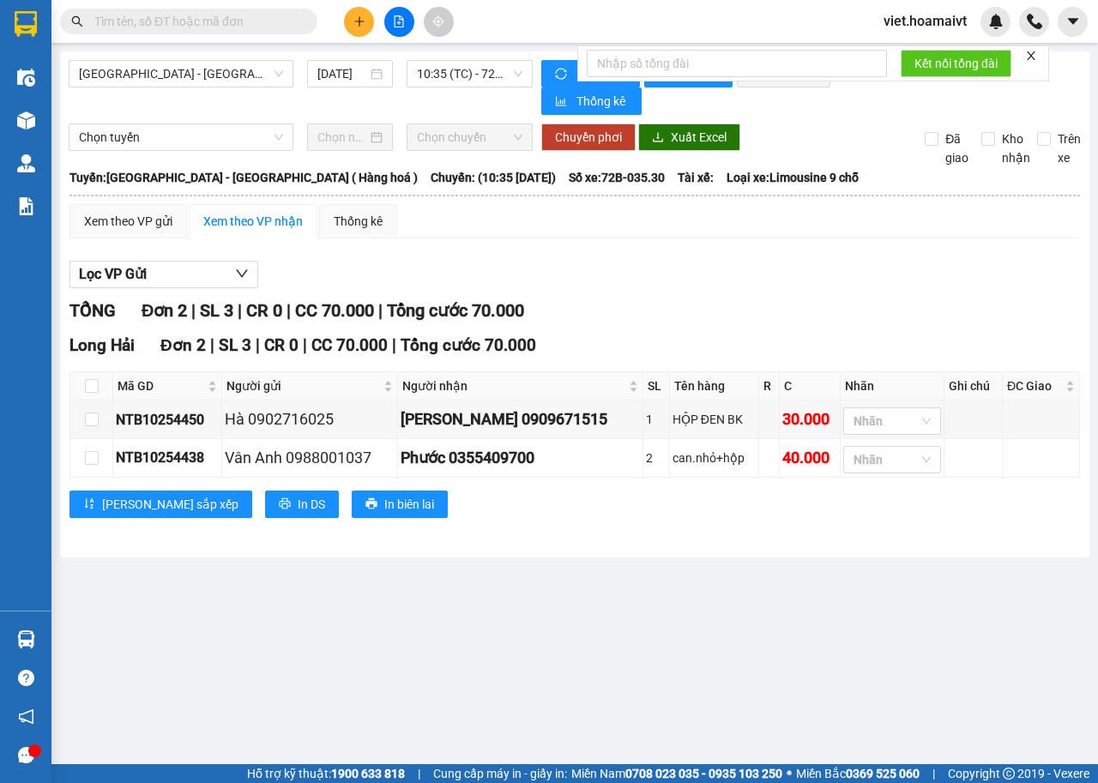
click at [714, 263] on div "Lọc VP Gửi" at bounding box center [574, 275] width 1010 height 28
click at [417, 71] on span "10:35 (TC) - 72B-035.30" at bounding box center [469, 74] width 105 height 26
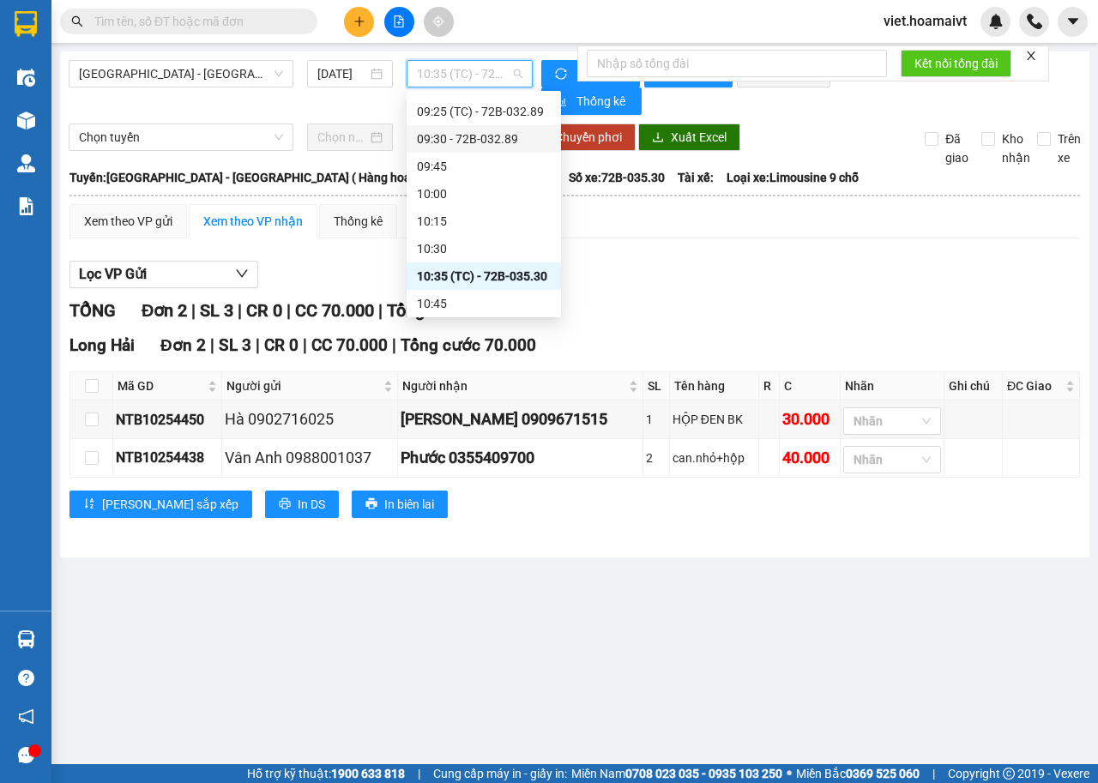
scroll to position [542, 0]
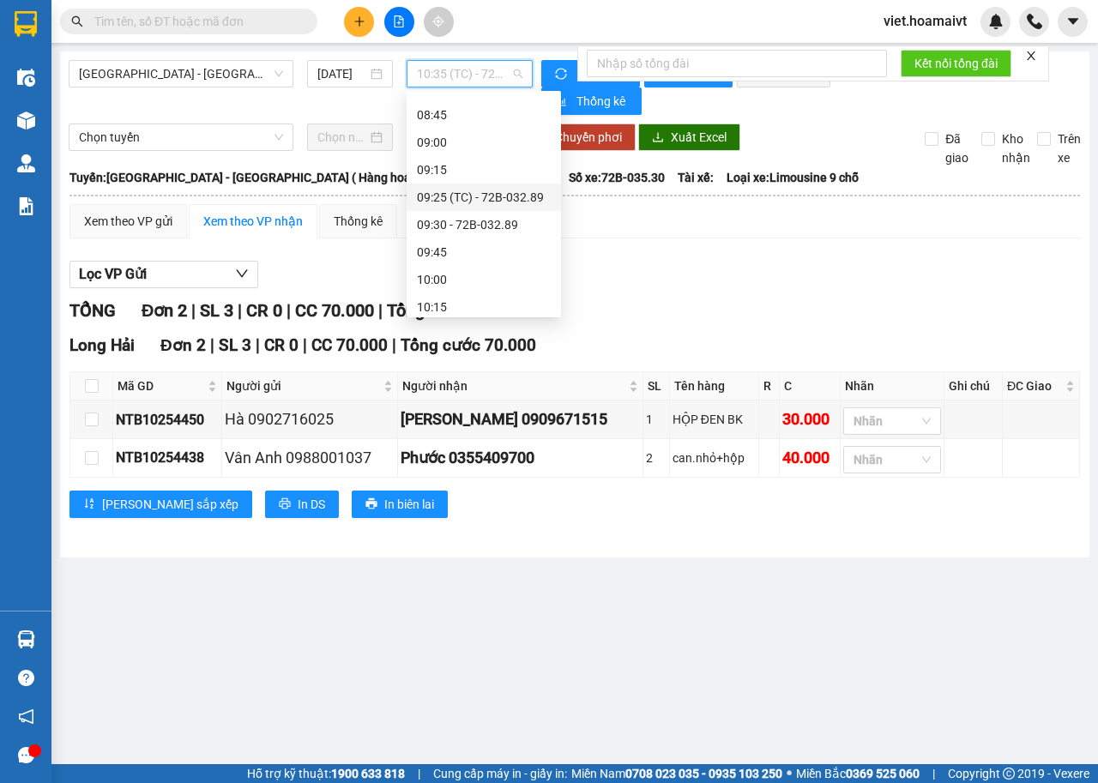
click at [506, 194] on div "09:25 (TC) - 72B-032.89" at bounding box center [484, 197] width 134 height 19
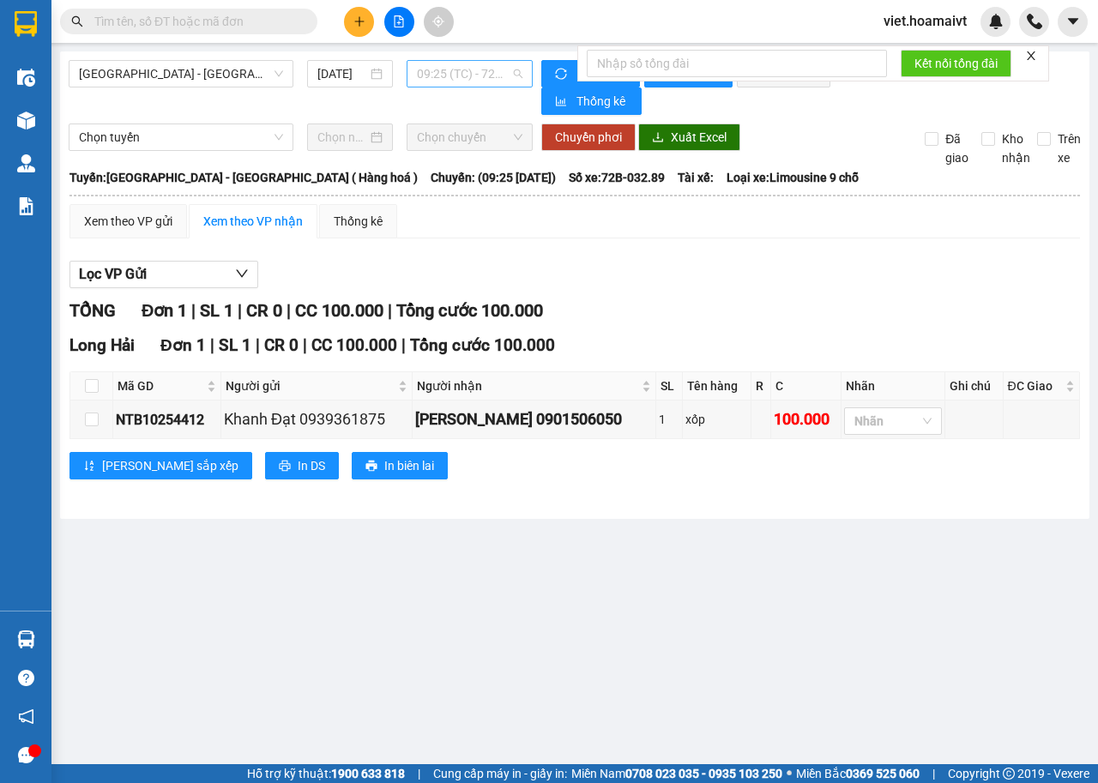
click at [497, 69] on span "09:25 (TC) - 72B-032.89" at bounding box center [469, 74] width 105 height 26
click at [467, 76] on span "09:25 (TC) - 72B-032.89" at bounding box center [469, 74] width 105 height 26
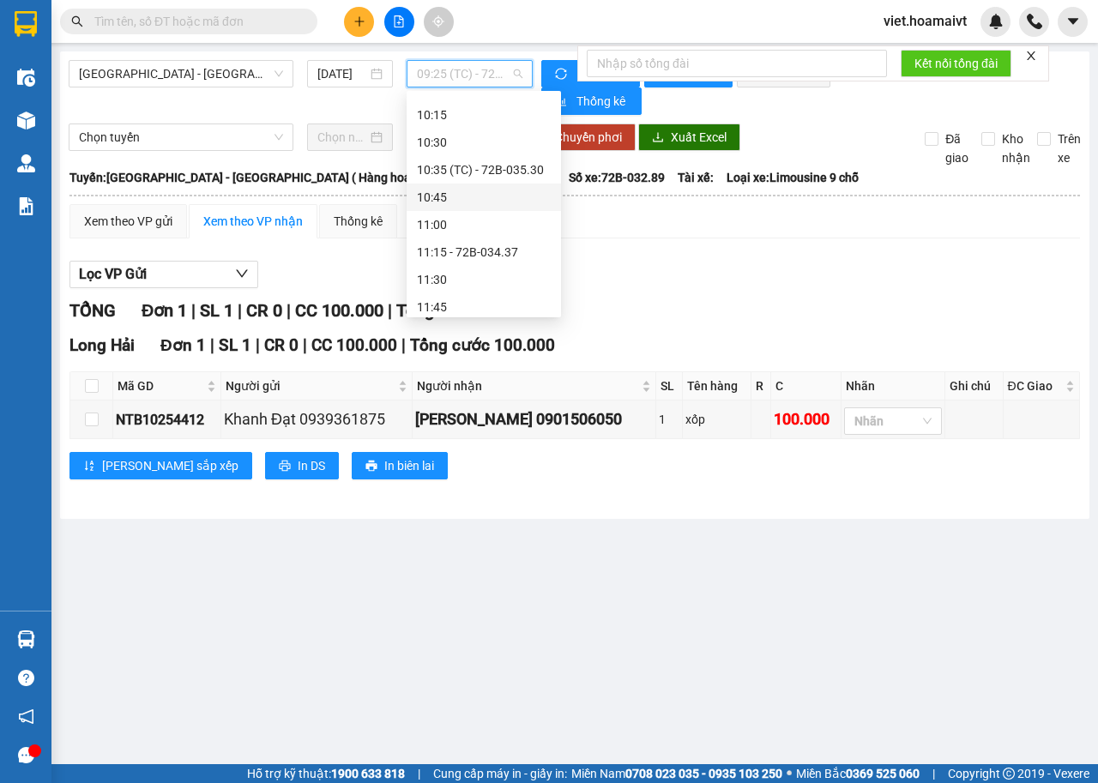
scroll to position [714, 0]
click at [497, 265] on div "11:15 - 72B-034.37" at bounding box center [484, 272] width 134 height 19
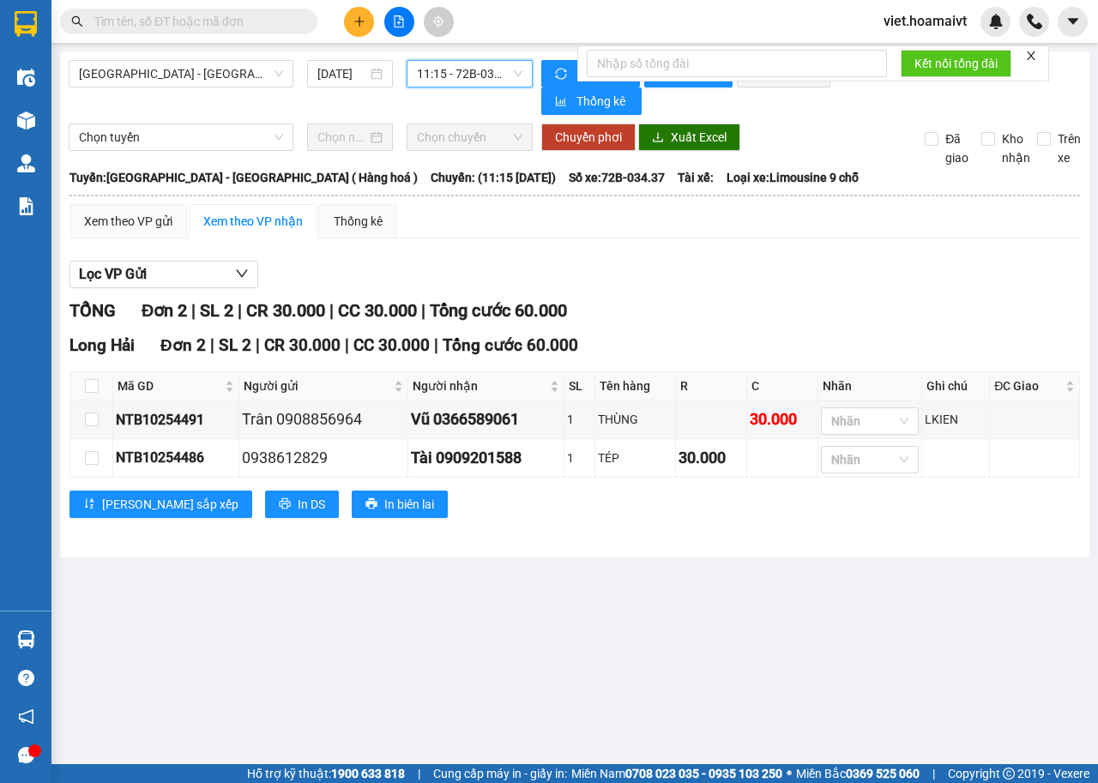
click at [796, 250] on div "Xem theo VP gửi Xem theo VP nhận Thống kê Lọc VP Gửi TỔNG Đơn 2 | SL 2 | CR 30…" at bounding box center [574, 371] width 1010 height 335
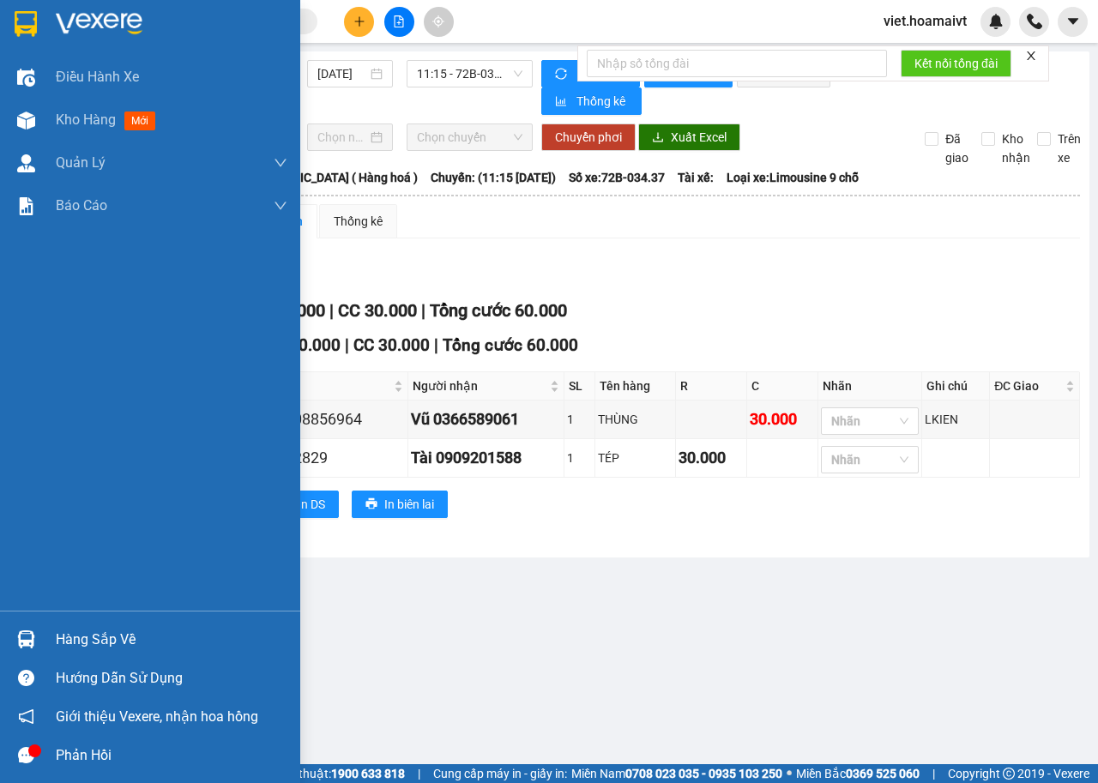
click at [41, 19] on div at bounding box center [150, 28] width 300 height 56
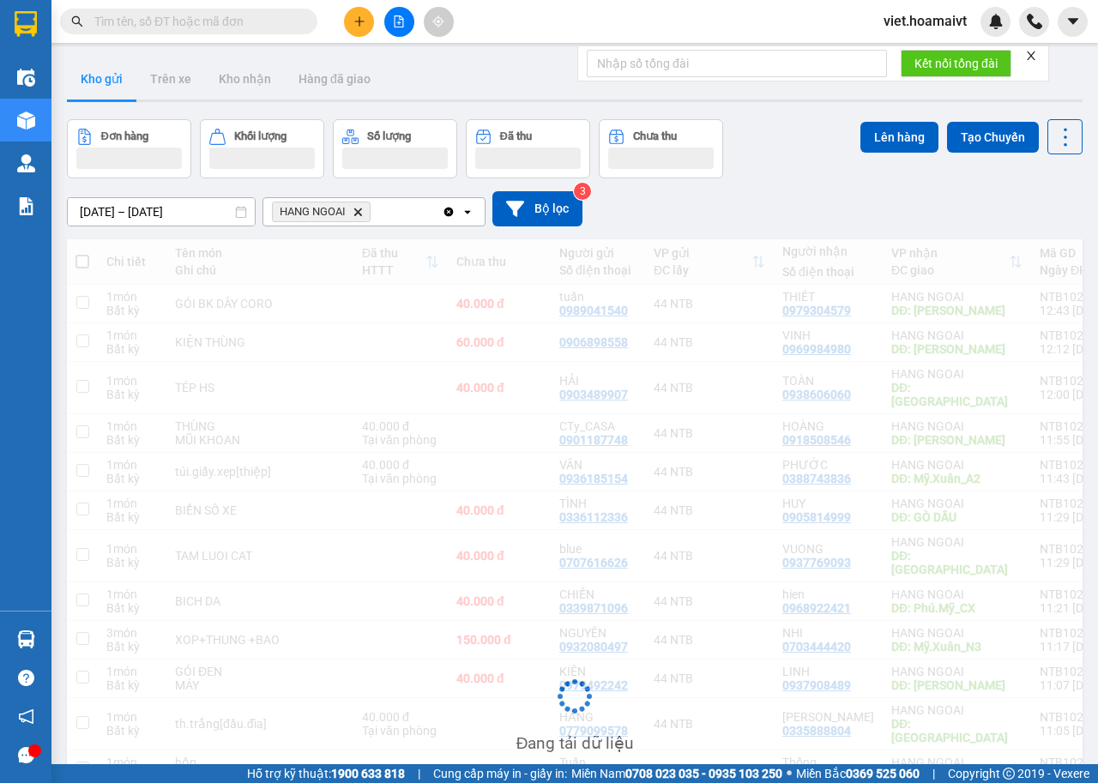
click at [807, 186] on div "14/10/2025 – 15/10/2025 Press the down arrow key to interact with the calendar …" at bounding box center [575, 208] width 1016 height 61
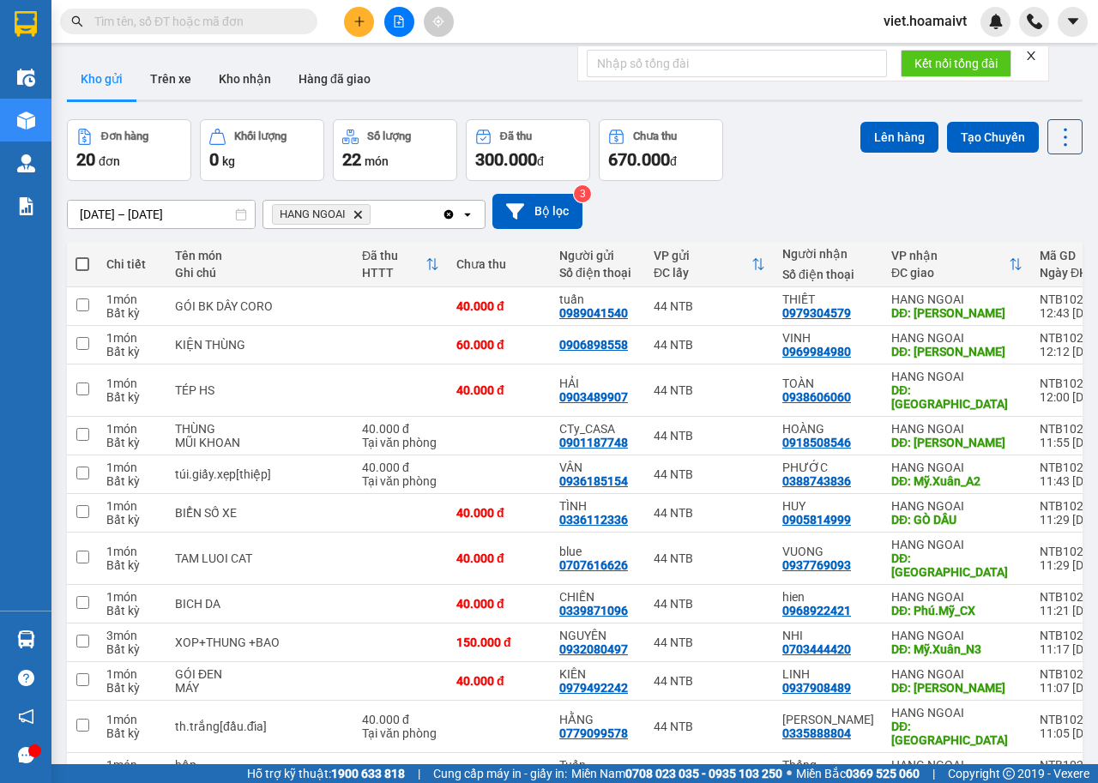
click at [733, 165] on div "Đơn hàng 20 đơn Khối lượng 0 kg Số lượng 22 món Đã thu 300.000 đ Chưa thu 670.0…" at bounding box center [575, 150] width 1016 height 62
click at [858, 205] on div "14/10/2025 – 15/10/2025 Press the down arrow key to interact with the calendar …" at bounding box center [575, 211] width 1016 height 35
click at [359, 217] on icon "HANG NGOAI, close by backspace" at bounding box center [358, 214] width 8 height 8
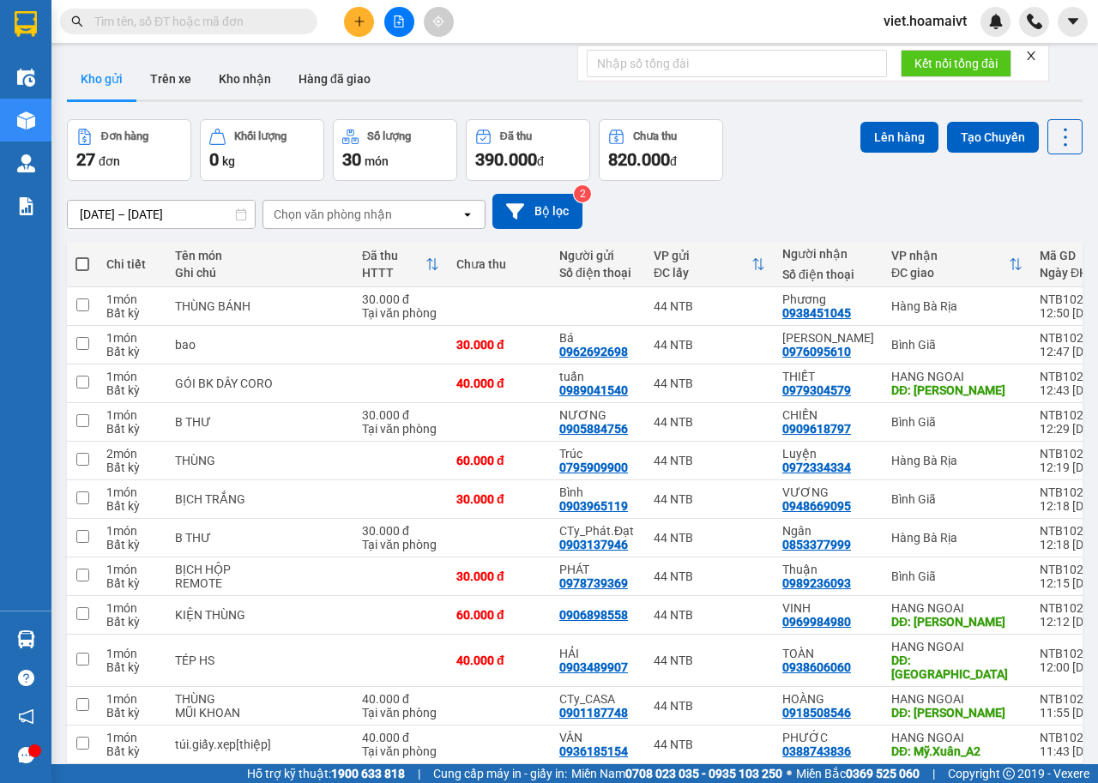
click at [829, 189] on div "[DATE] – [DATE] Press the down arrow key to interact with the calendar and sele…" at bounding box center [575, 211] width 1016 height 61
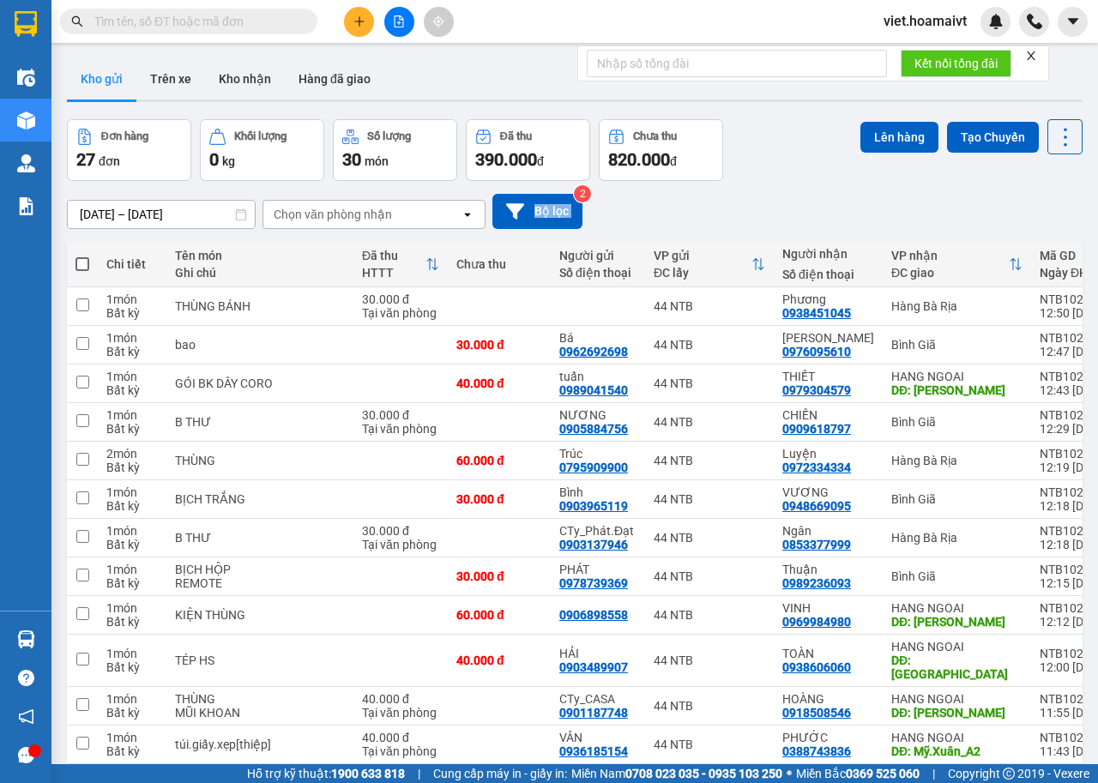
click at [829, 189] on div "[DATE] – [DATE] Press the down arrow key to interact with the calendar and sele…" at bounding box center [575, 211] width 1016 height 61
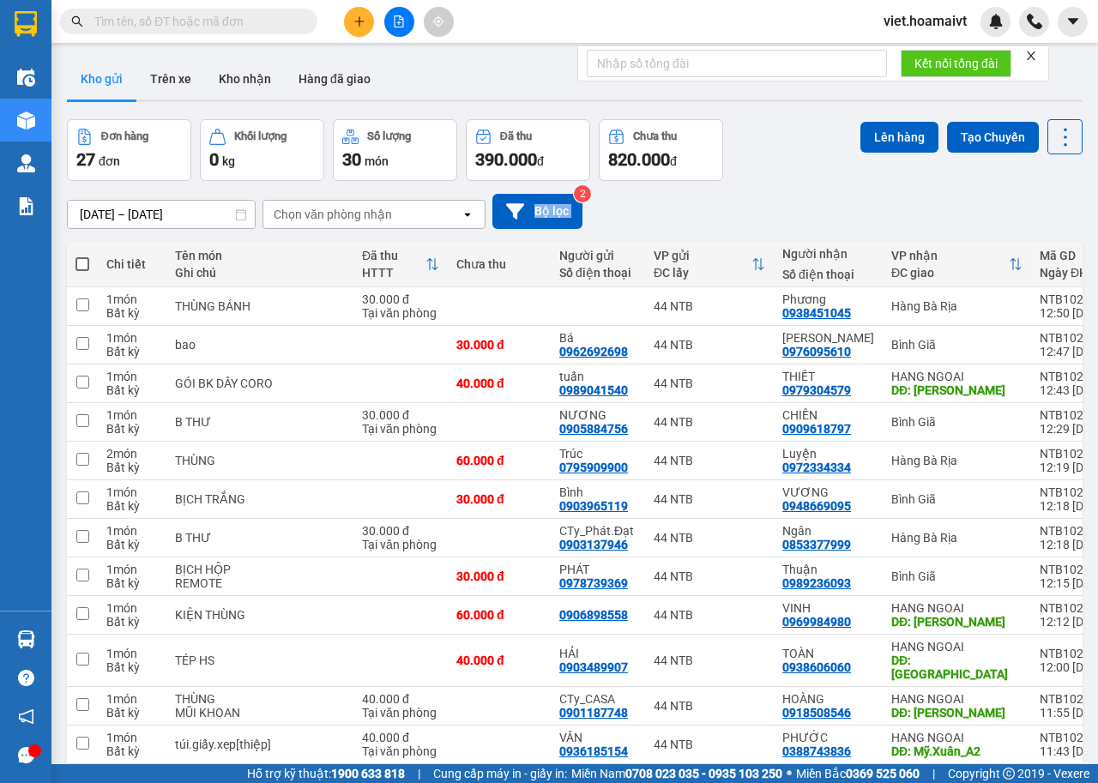
click at [829, 189] on div "[DATE] – [DATE] Press the down arrow key to interact with the calendar and sele…" at bounding box center [575, 211] width 1016 height 61
click at [362, 16] on icon "plus" at bounding box center [359, 21] width 12 height 12
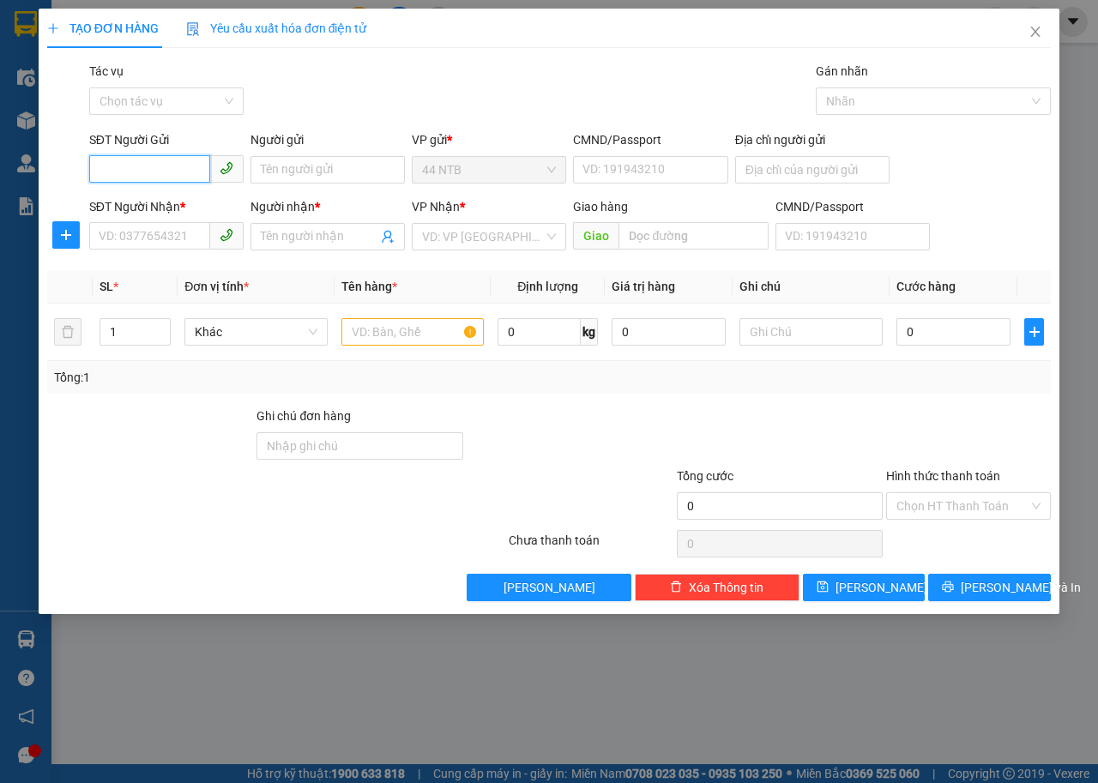
click at [191, 159] on input "SĐT Người Gửi" at bounding box center [149, 168] width 121 height 27
click at [176, 163] on input "SĐT Người Gửi" at bounding box center [149, 168] width 121 height 27
click at [189, 171] on input "SĐT Người Gửi" at bounding box center [149, 168] width 121 height 27
click at [176, 168] on input "SĐT Người Gửi" at bounding box center [149, 168] width 121 height 27
type input "0945665661"
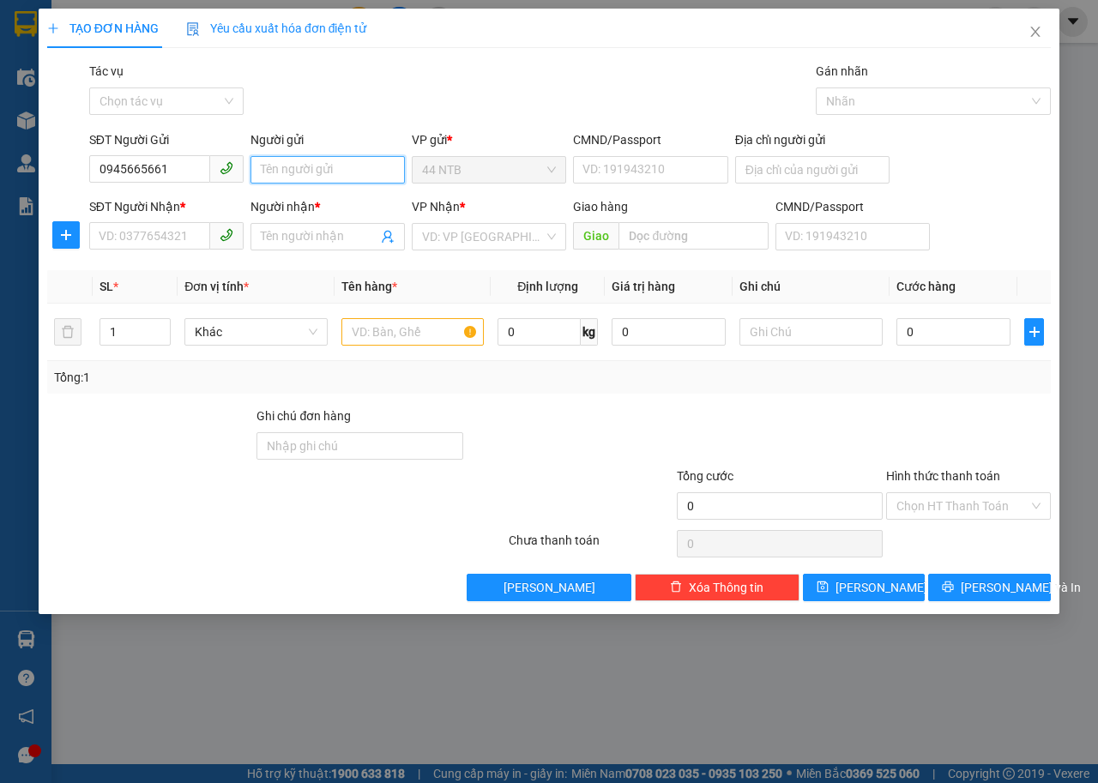
click at [322, 183] on input "Người gửi" at bounding box center [327, 169] width 154 height 27
type input "ngoc"
type input "156/1 chienm luoc p. binh tri dong"
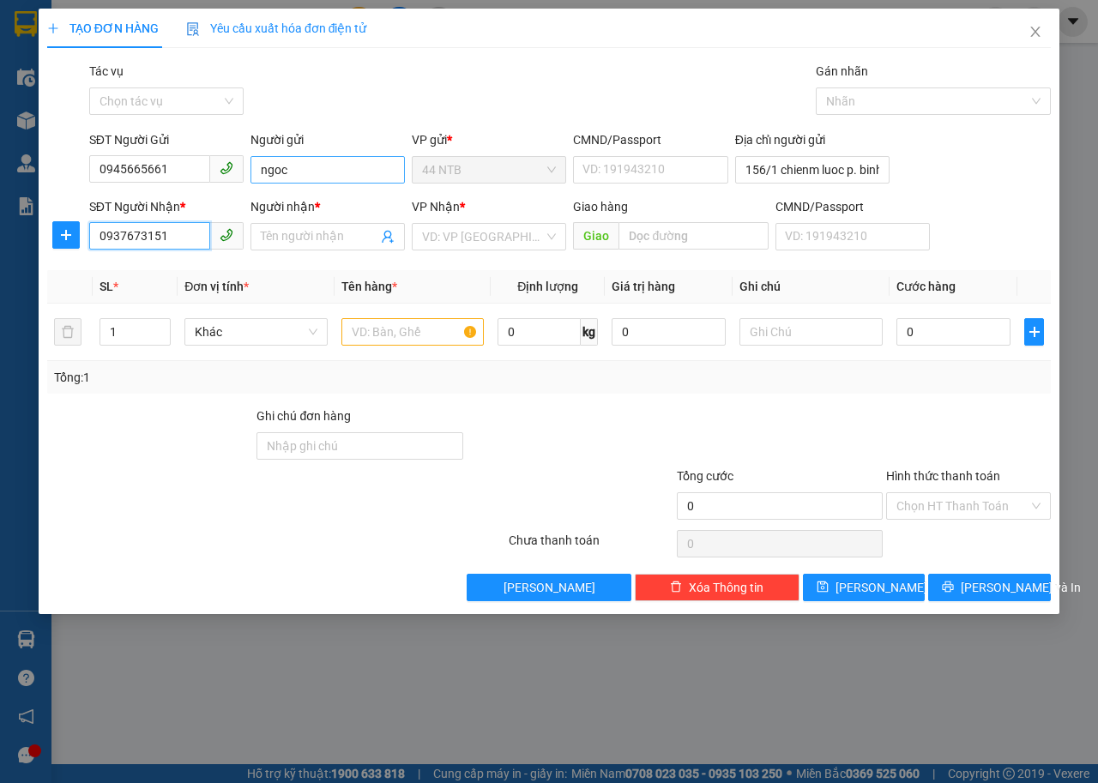
type input "0937673151"
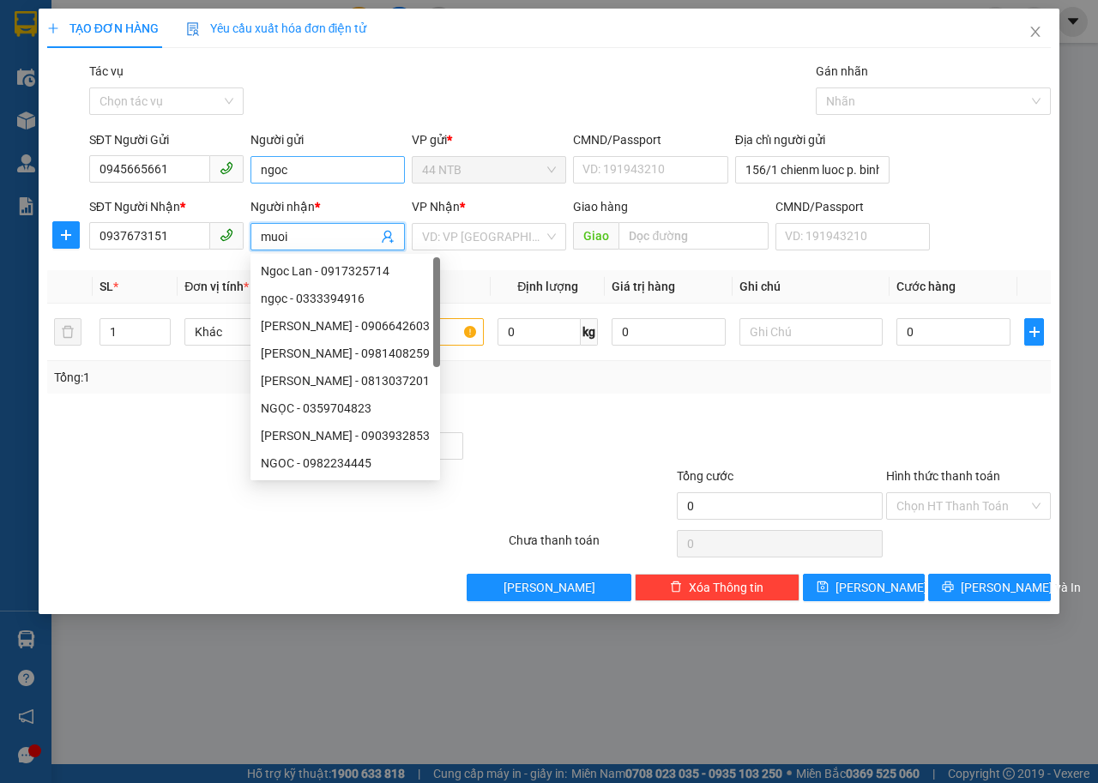
type input "muoi"
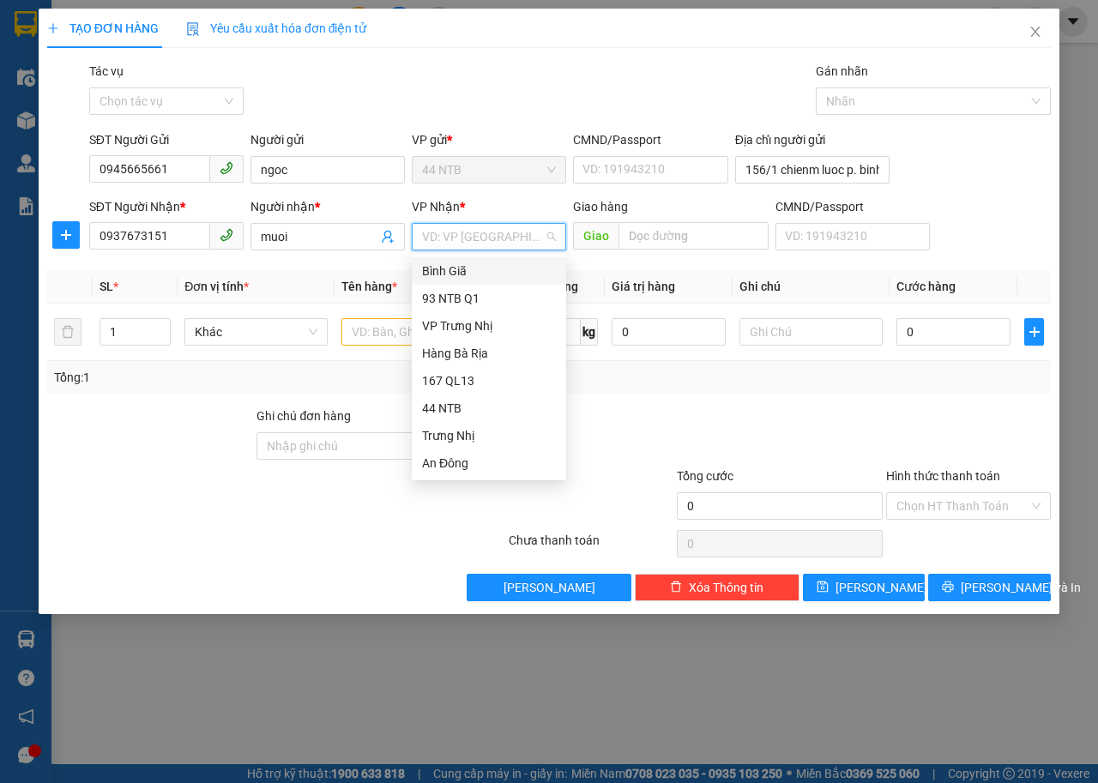
click at [467, 278] on div "Bình Giã" at bounding box center [489, 271] width 134 height 19
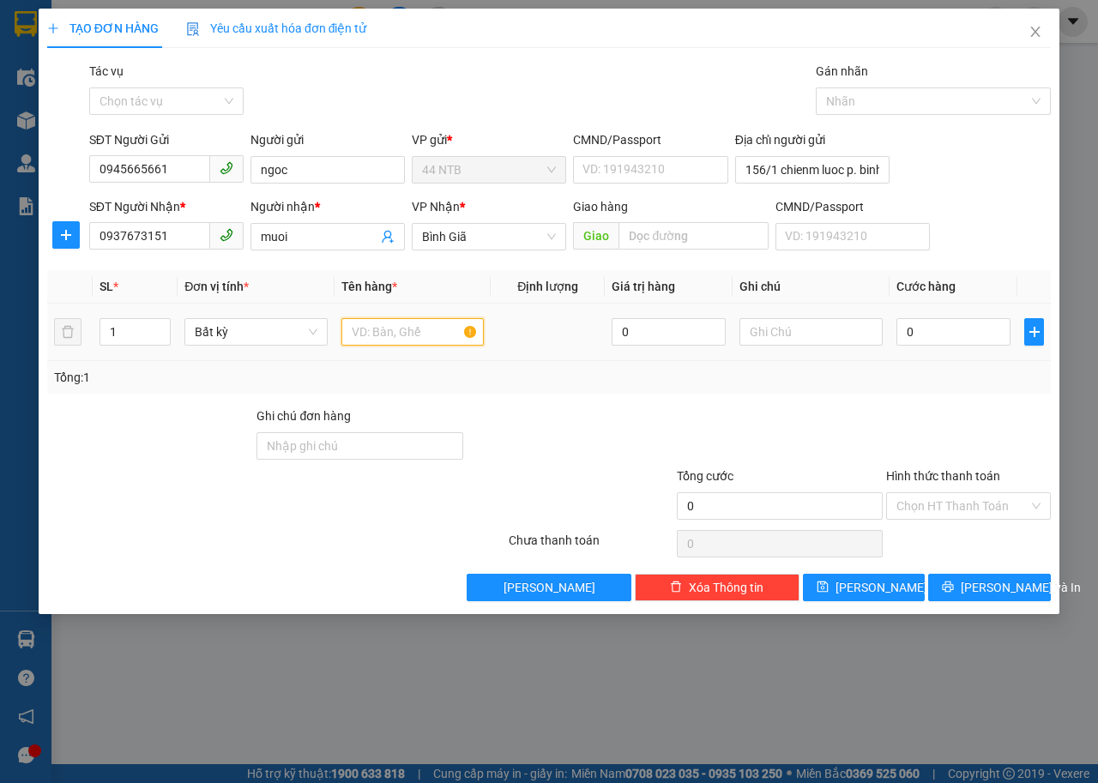
click at [401, 328] on input "text" at bounding box center [412, 331] width 143 height 27
type input "t"
type input "hop"
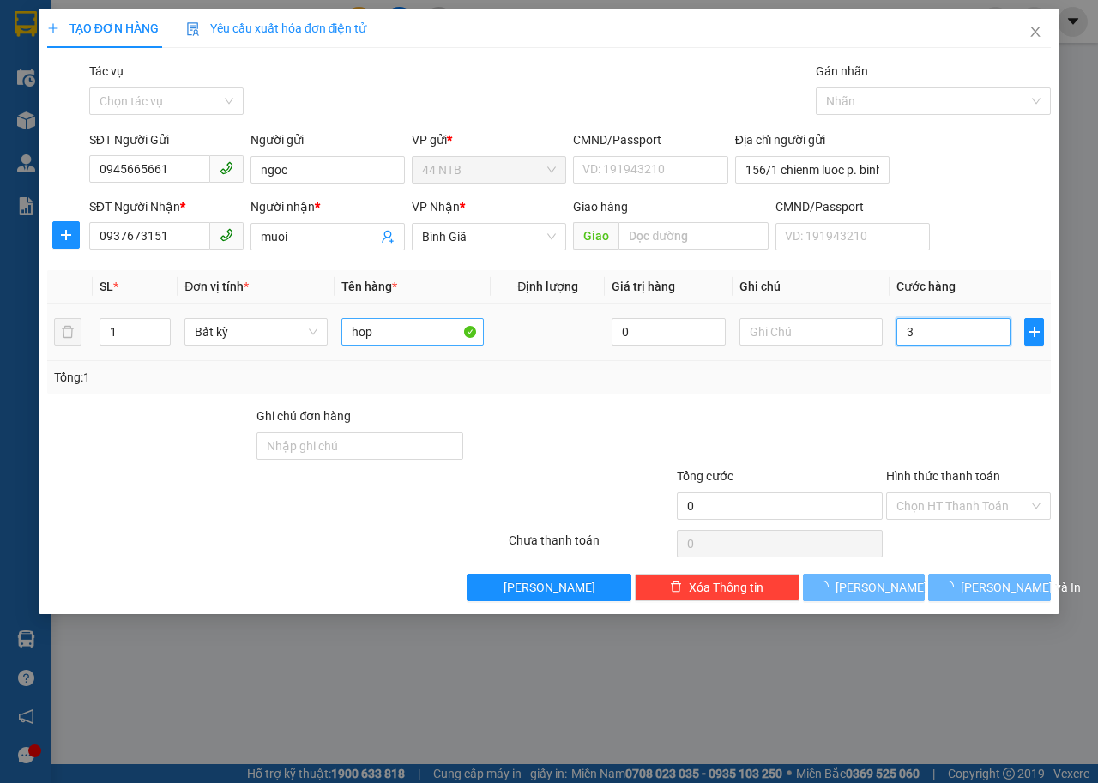
type input "30"
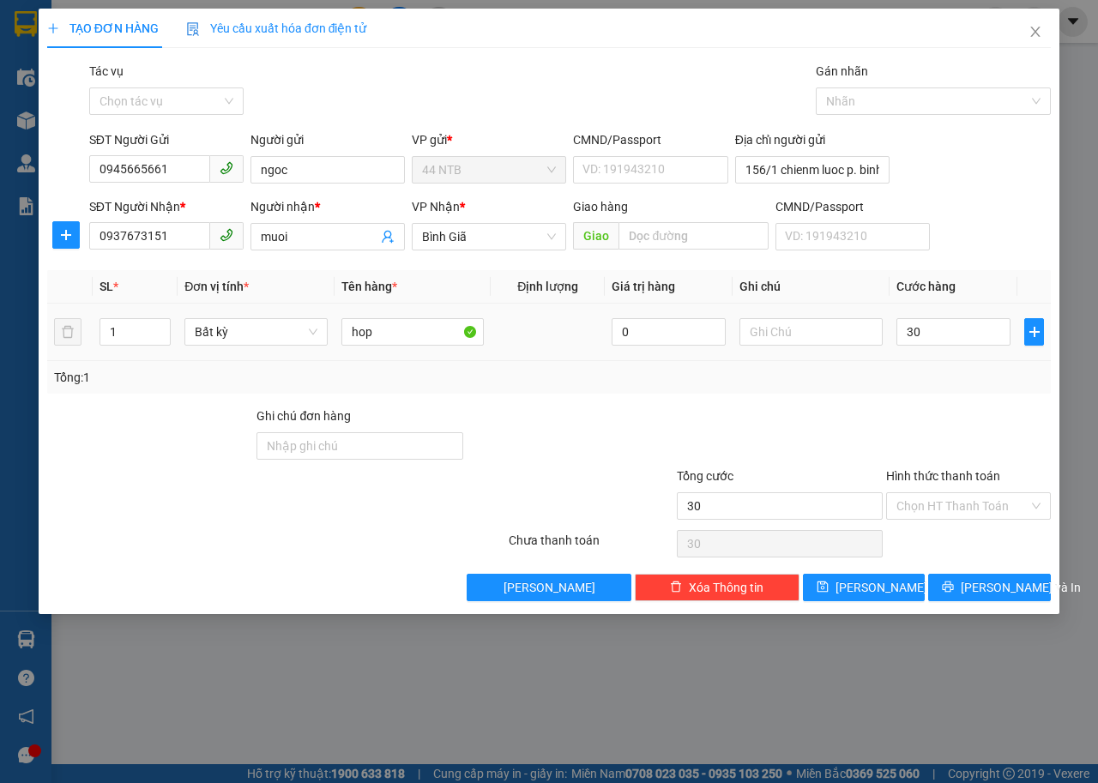
type input "30.000"
click at [606, 392] on div "Tổng: 1" at bounding box center [548, 377] width 1003 height 33
click at [973, 499] on input "Hình thức thanh toán" at bounding box center [962, 506] width 132 height 26
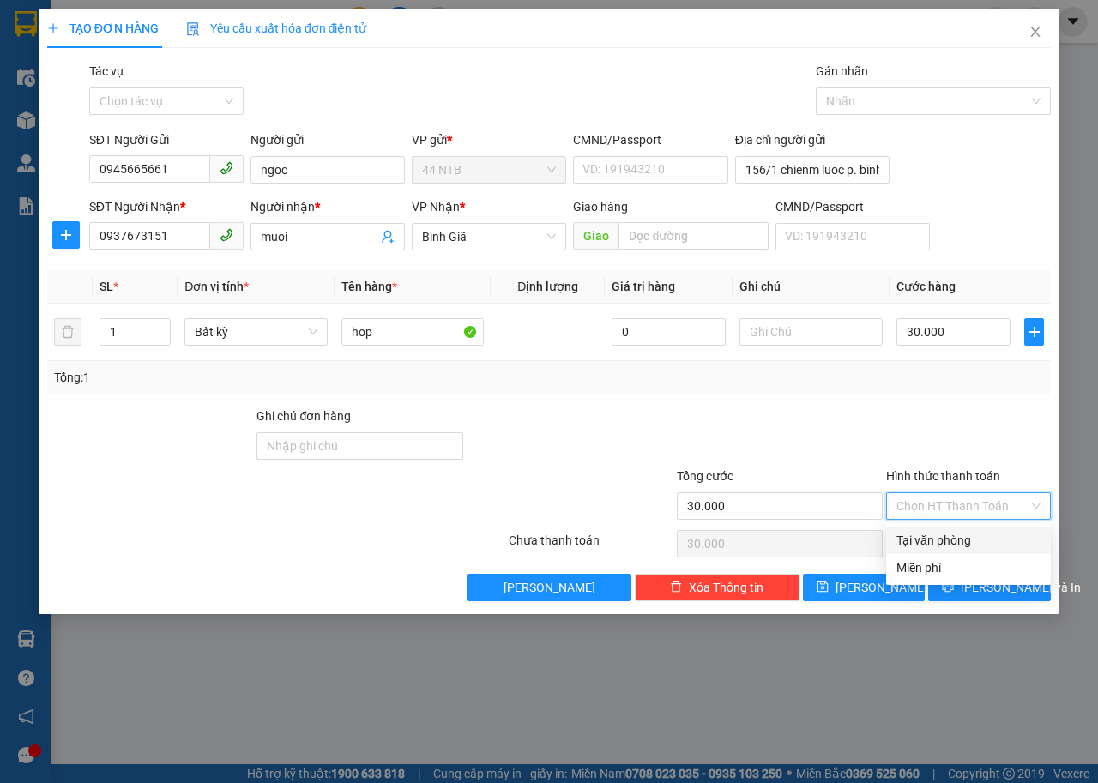
click at [987, 538] on div "Tại văn phòng" at bounding box center [968, 540] width 144 height 19
type input "0"
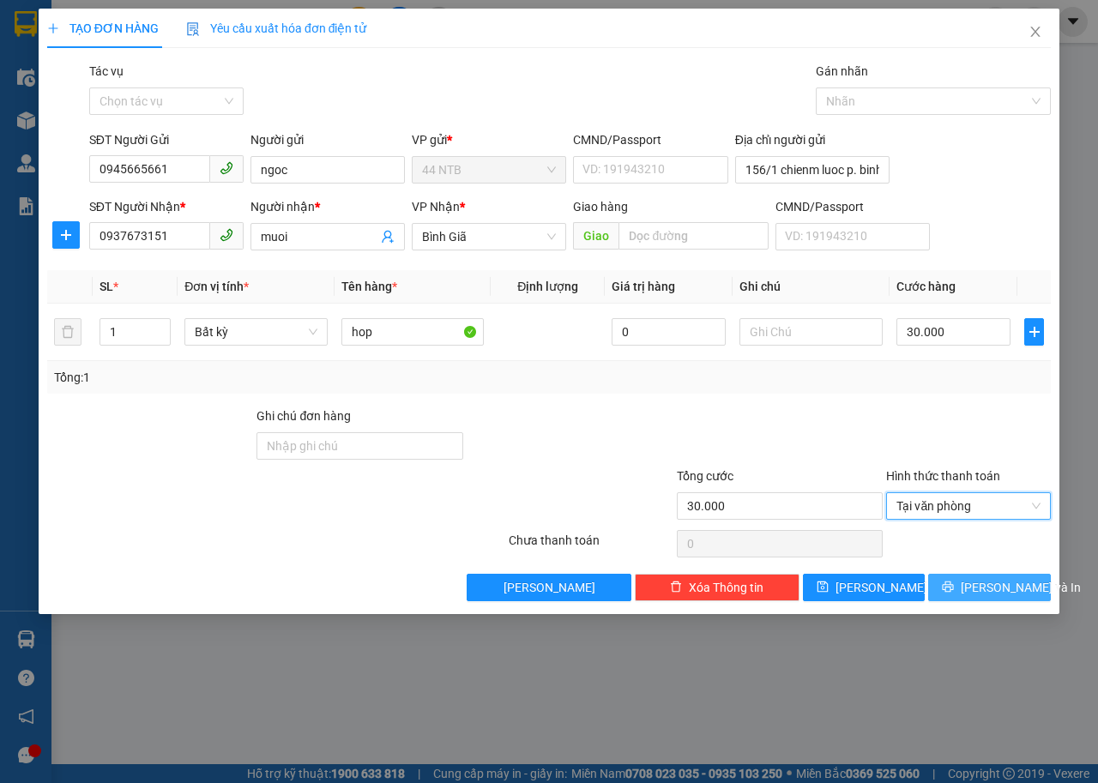
click at [1005, 595] on span "[PERSON_NAME] và In" at bounding box center [1021, 587] width 120 height 19
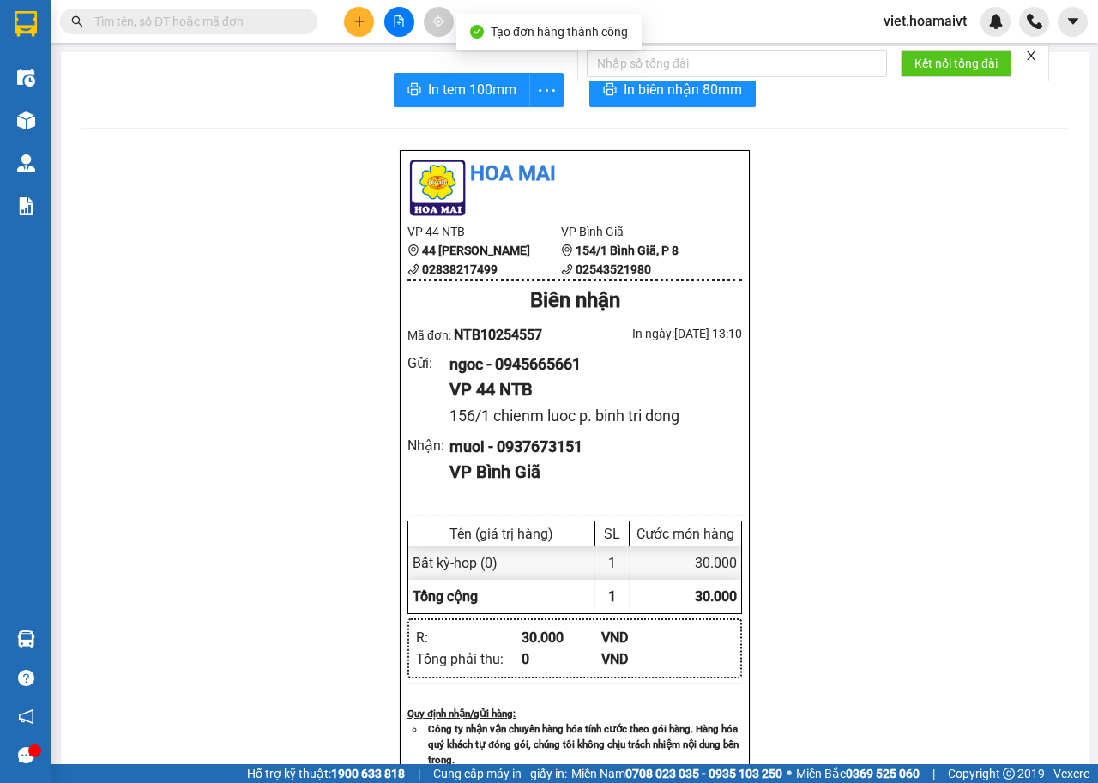
click at [664, 79] on div at bounding box center [737, 63] width 300 height 34
click at [660, 90] on span "In biên nhận 80mm" at bounding box center [683, 89] width 118 height 21
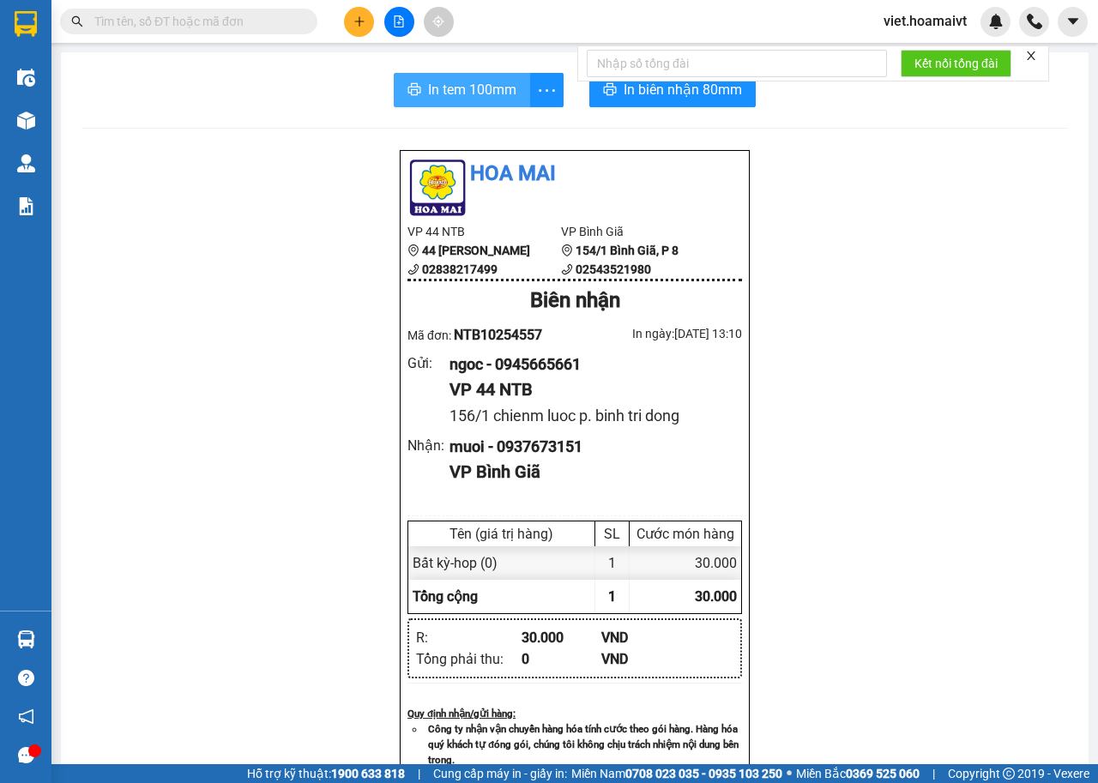
click at [460, 87] on span "In tem 100mm" at bounding box center [472, 89] width 88 height 21
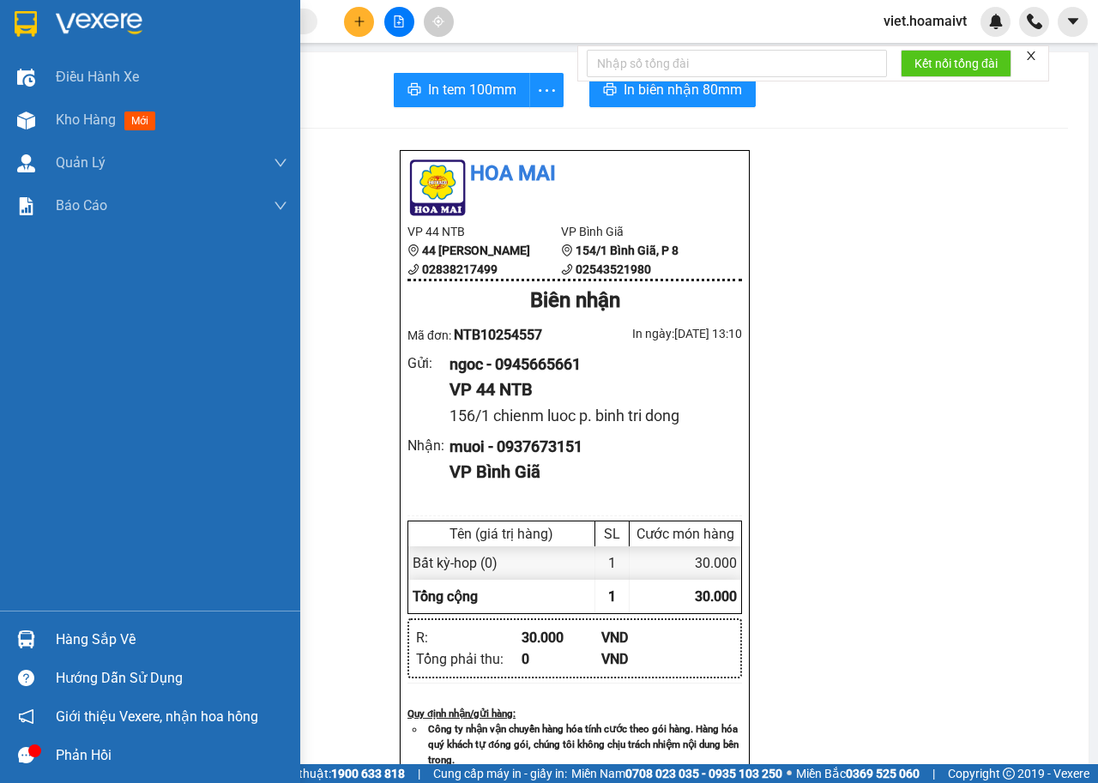
click at [104, 7] on div at bounding box center [150, 28] width 300 height 56
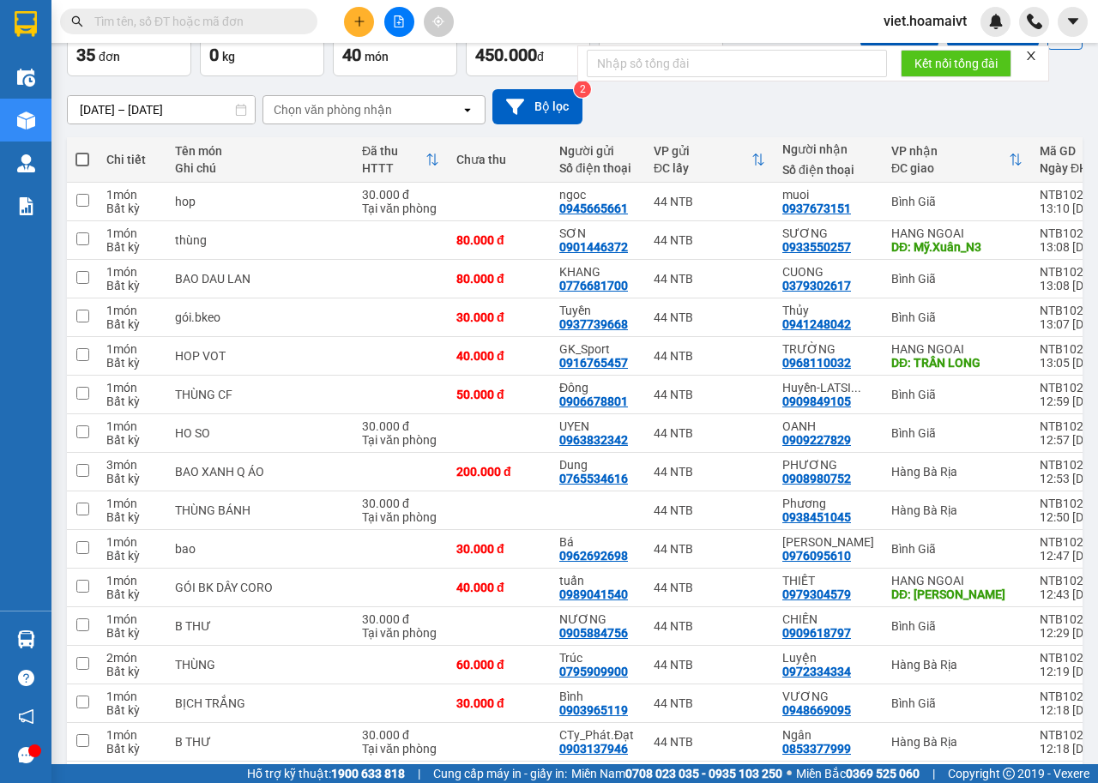
scroll to position [86, 0]
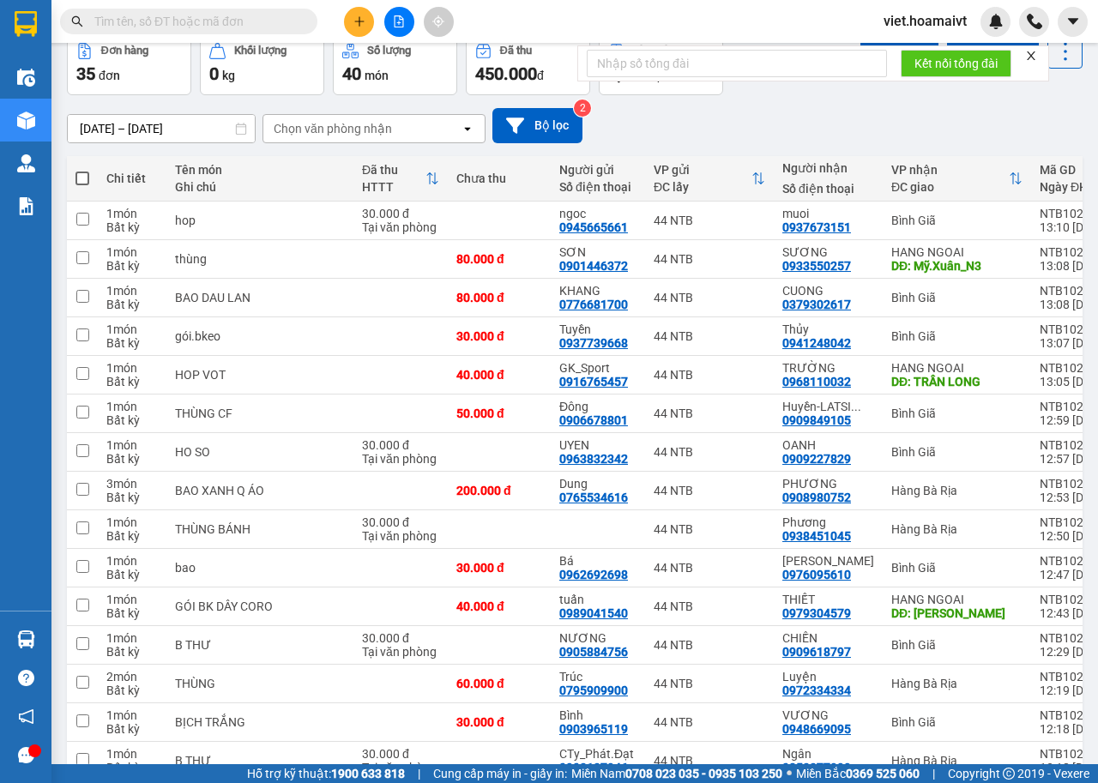
click at [323, 110] on div "[DATE] – [DATE] Press the down arrow key to interact with the calendar and sele…" at bounding box center [575, 125] width 1016 height 35
click at [339, 126] on div "Chọn văn phòng nhận" at bounding box center [333, 128] width 118 height 17
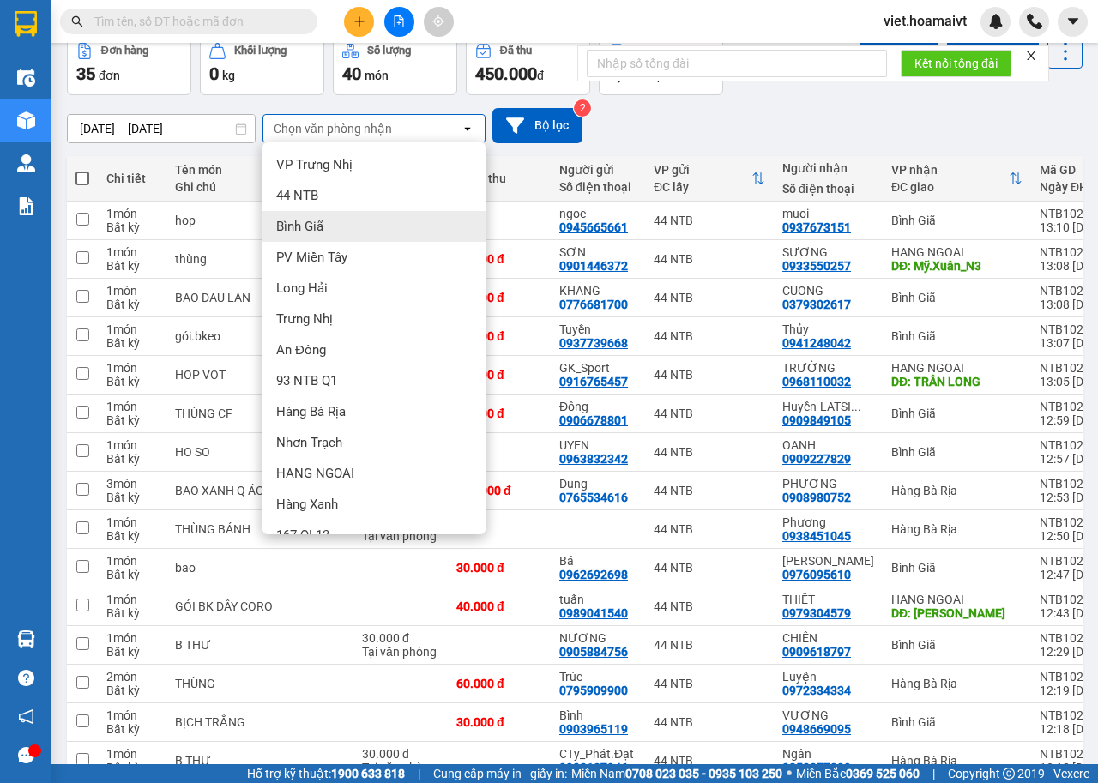
click at [329, 232] on div "Bình Giã" at bounding box center [373, 226] width 223 height 31
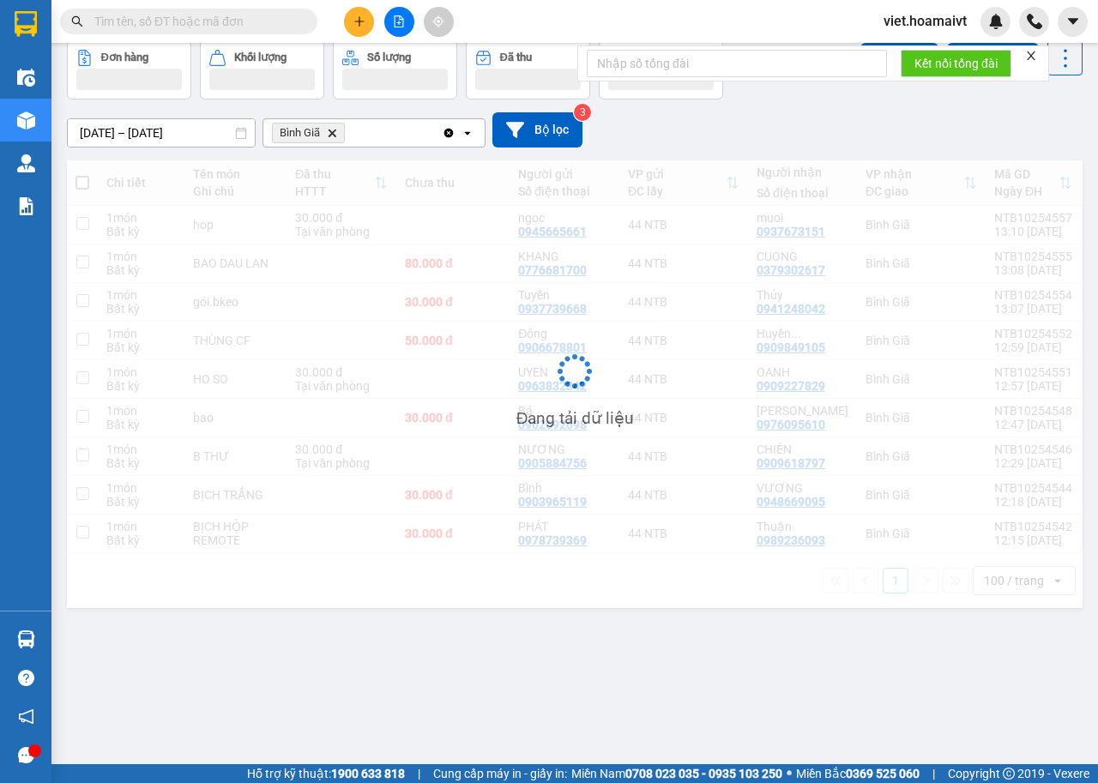
scroll to position [79, 0]
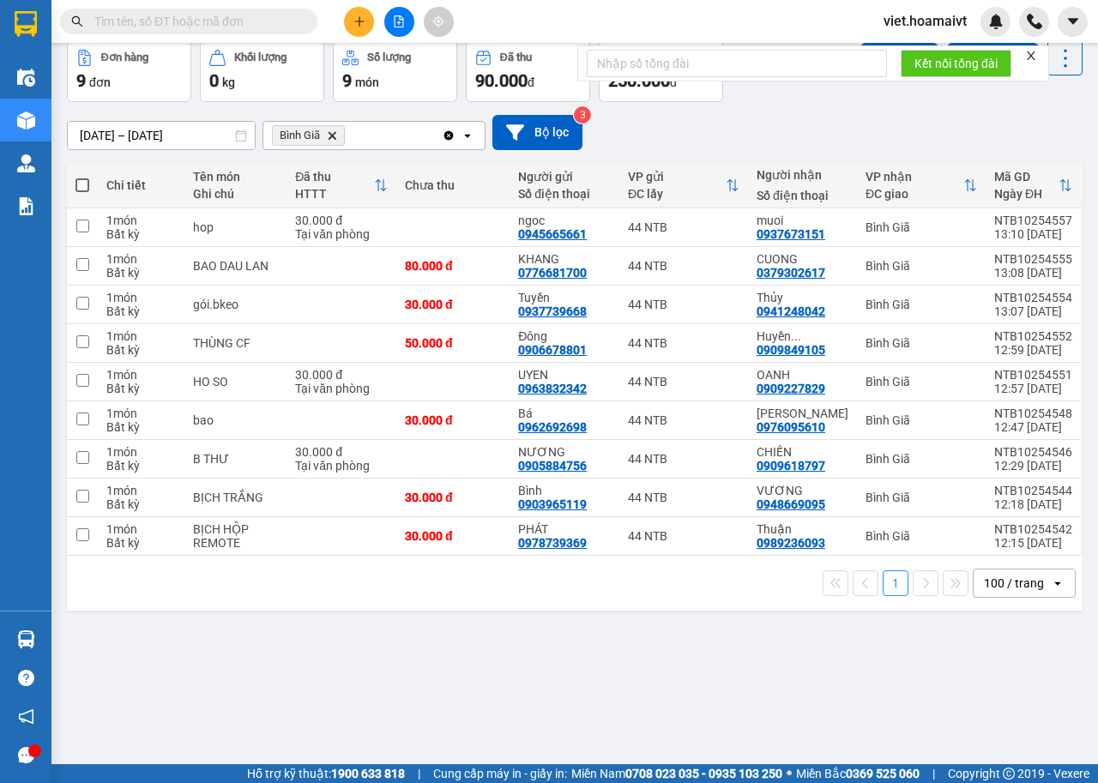
click at [824, 139] on div "14/10/2025 – 15/10/2025 Press the down arrow key to interact with the calendar …" at bounding box center [575, 132] width 1016 height 35
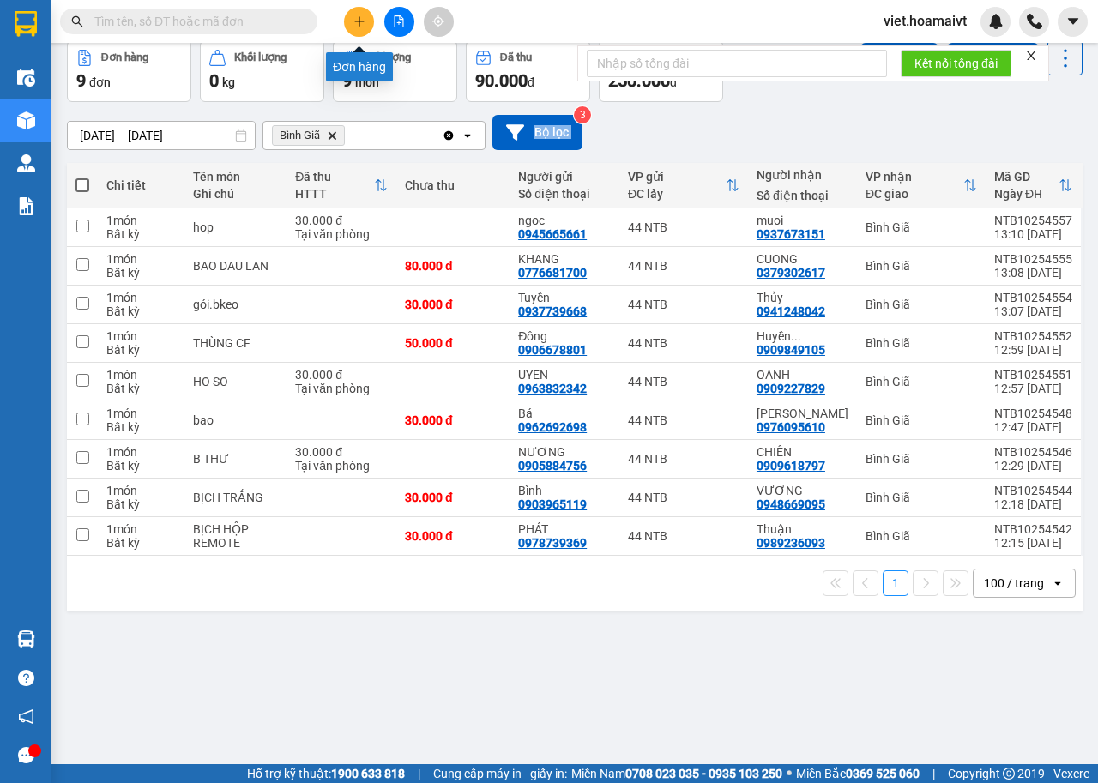
click at [360, 26] on icon "plus" at bounding box center [359, 21] width 12 height 12
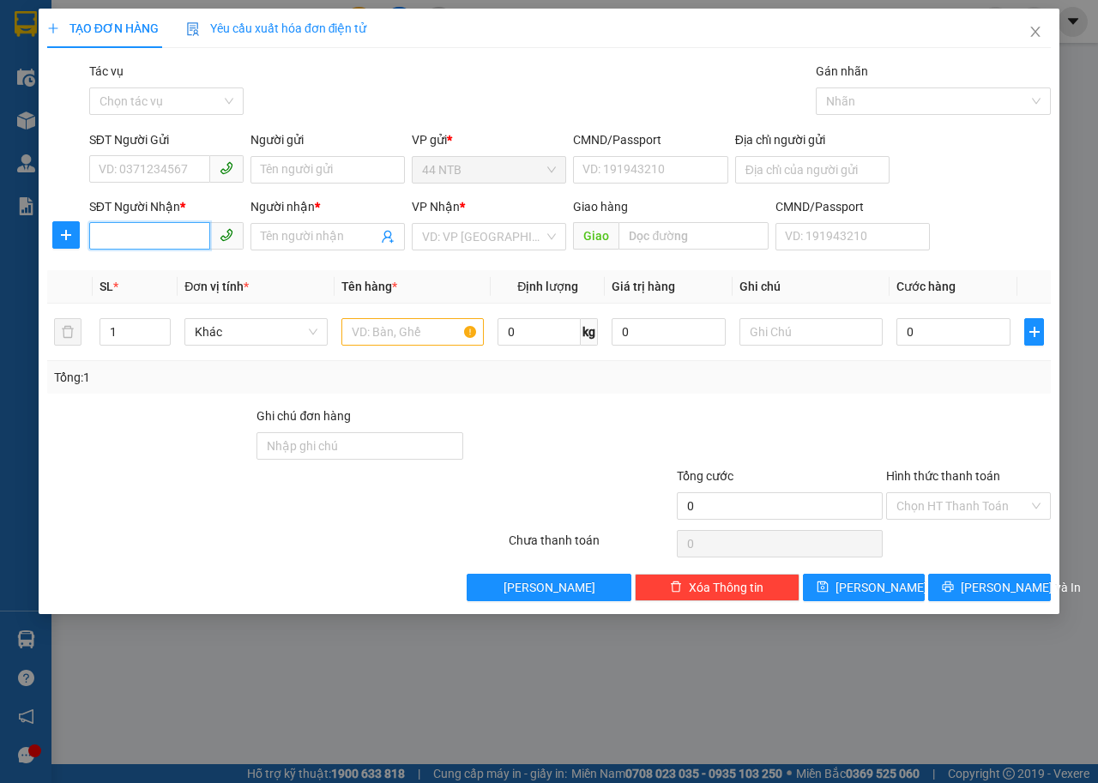
click at [173, 239] on input "SĐT Người Nhận *" at bounding box center [149, 235] width 121 height 27
type input "0907378537"
click at [176, 265] on div "0907378537 - Hương" at bounding box center [166, 271] width 134 height 19
type input "Hương"
type input "0907378537"
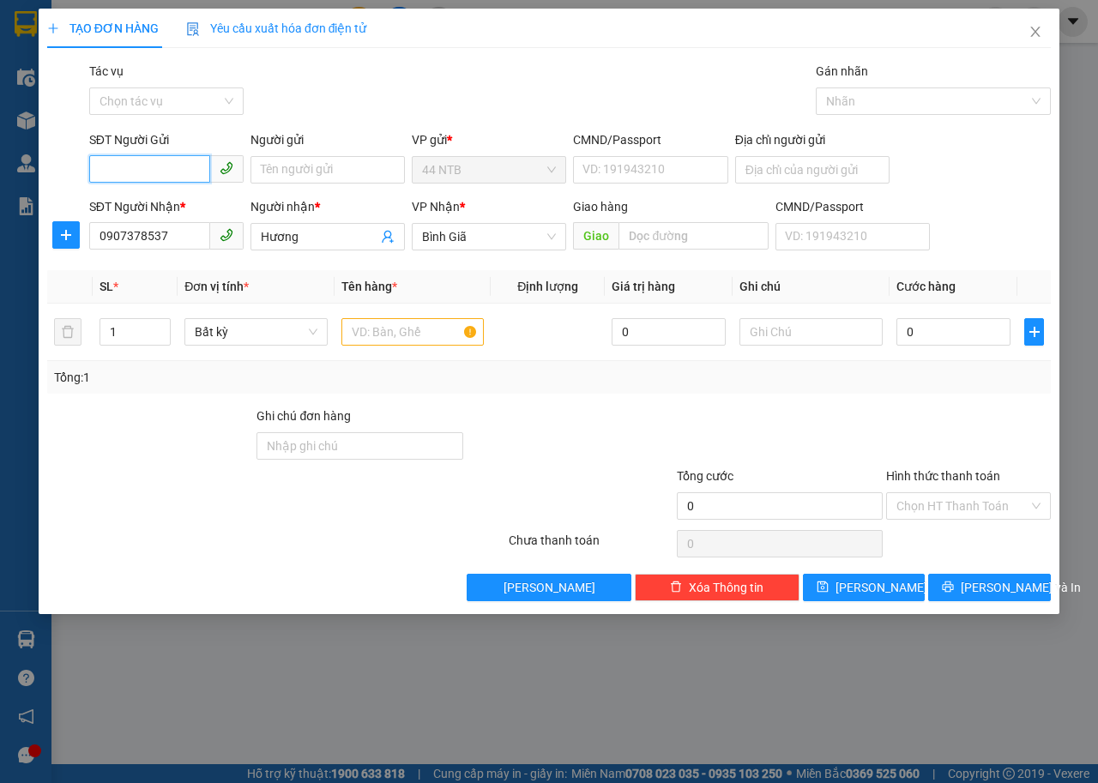
click at [171, 166] on input "SĐT Người Gửi" at bounding box center [149, 168] width 121 height 27
click at [172, 197] on div "0908365467 - Mai" at bounding box center [166, 204] width 134 height 19
type input "0908365467"
type input "Mai"
type input "079203040433."
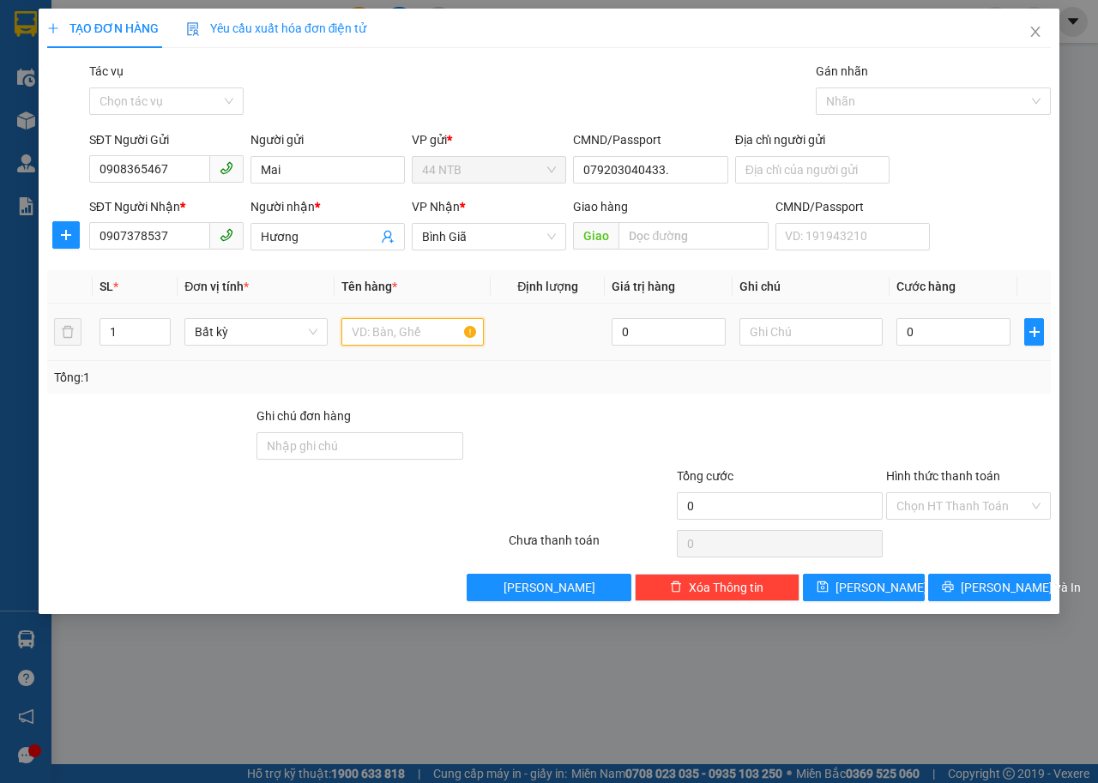
click at [413, 335] on input "text" at bounding box center [412, 331] width 143 height 27
type input "hop"
click at [951, 323] on input "0" at bounding box center [953, 331] width 114 height 27
type input "3"
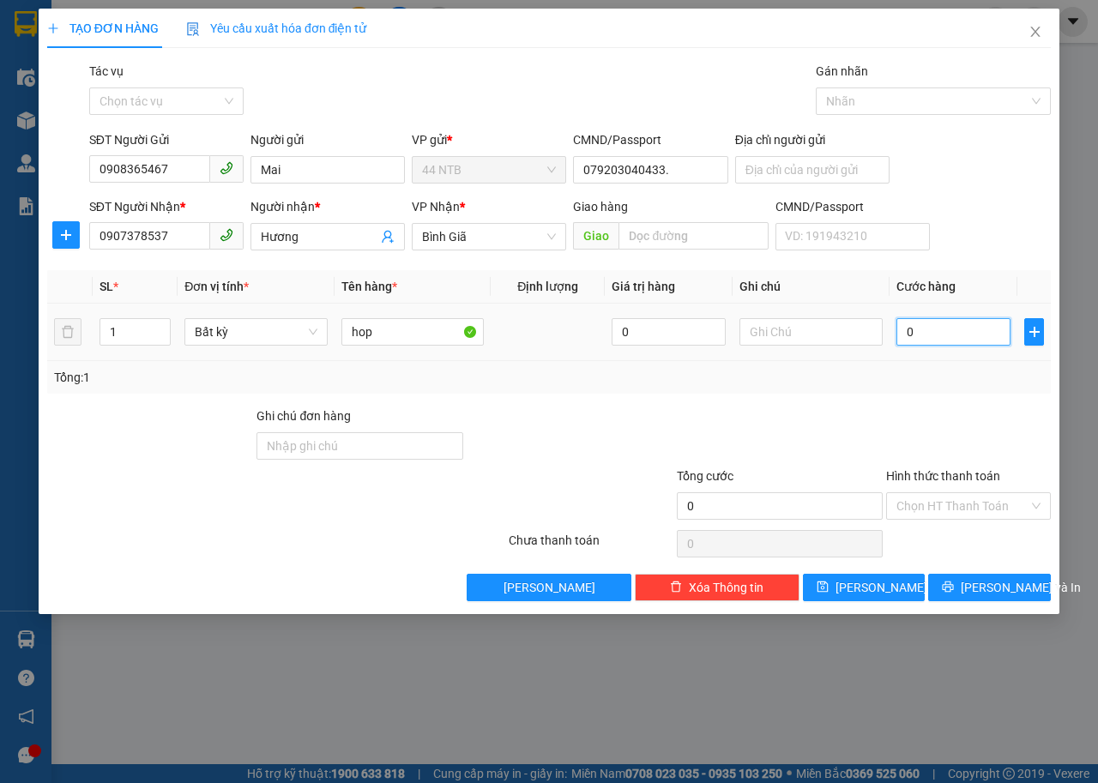
type input "3"
type input "30"
type input "30.000"
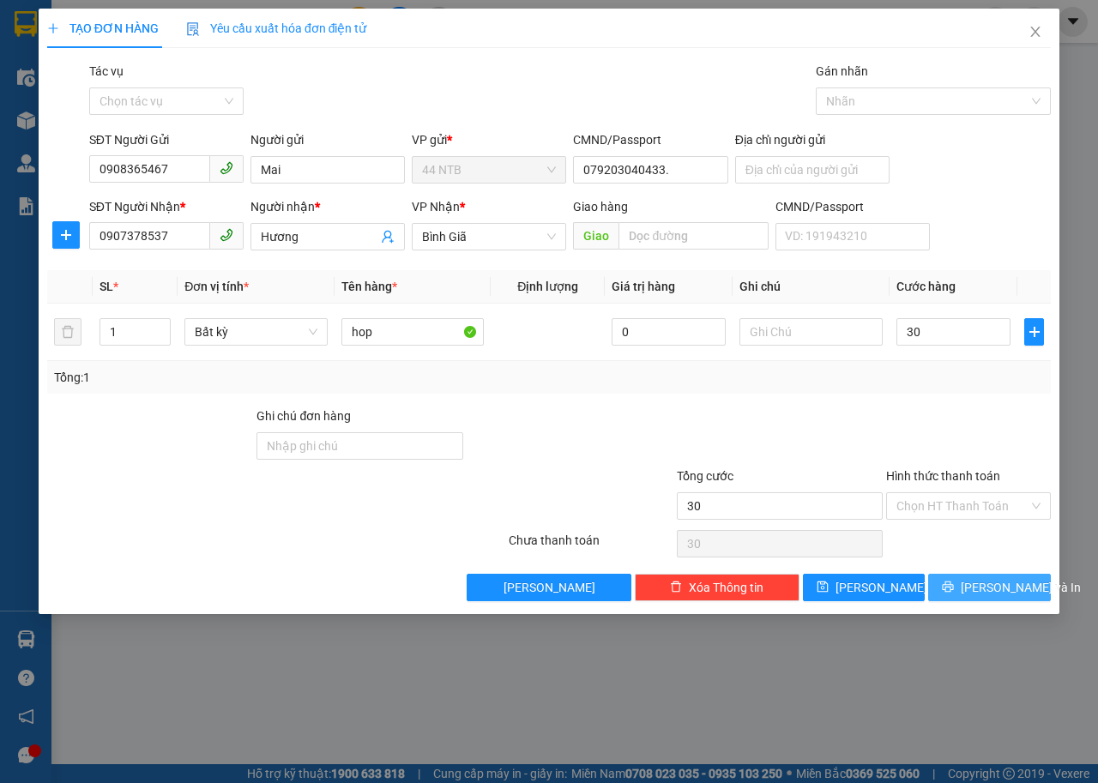
type input "30.000"
click at [1021, 596] on span "[PERSON_NAME] và In" at bounding box center [1021, 587] width 120 height 19
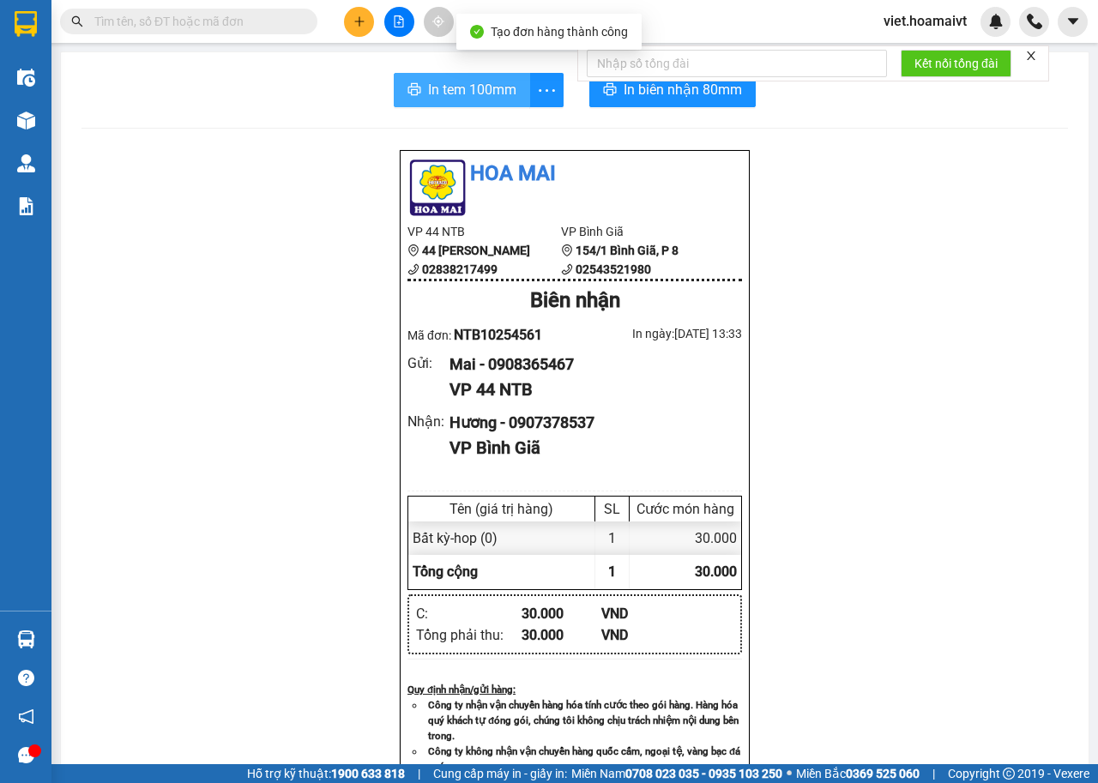
click at [476, 87] on span "In tem 100mm" at bounding box center [472, 89] width 88 height 21
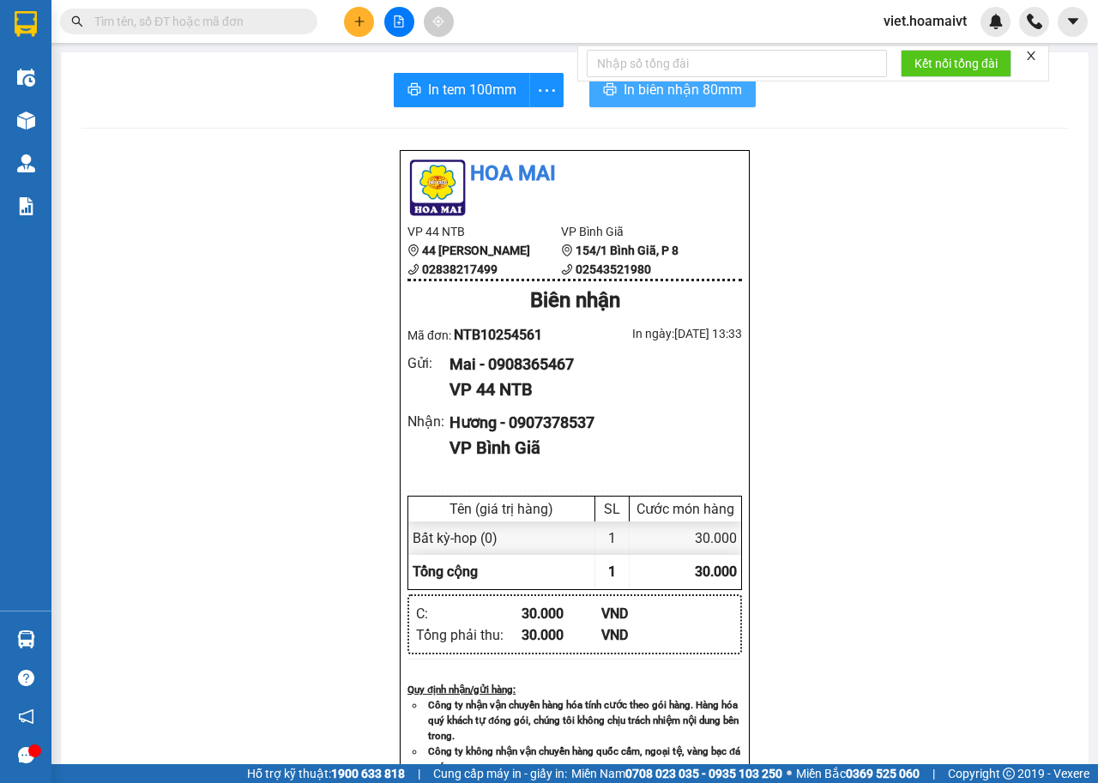
click at [686, 90] on span "In biên nhận 80mm" at bounding box center [683, 89] width 118 height 21
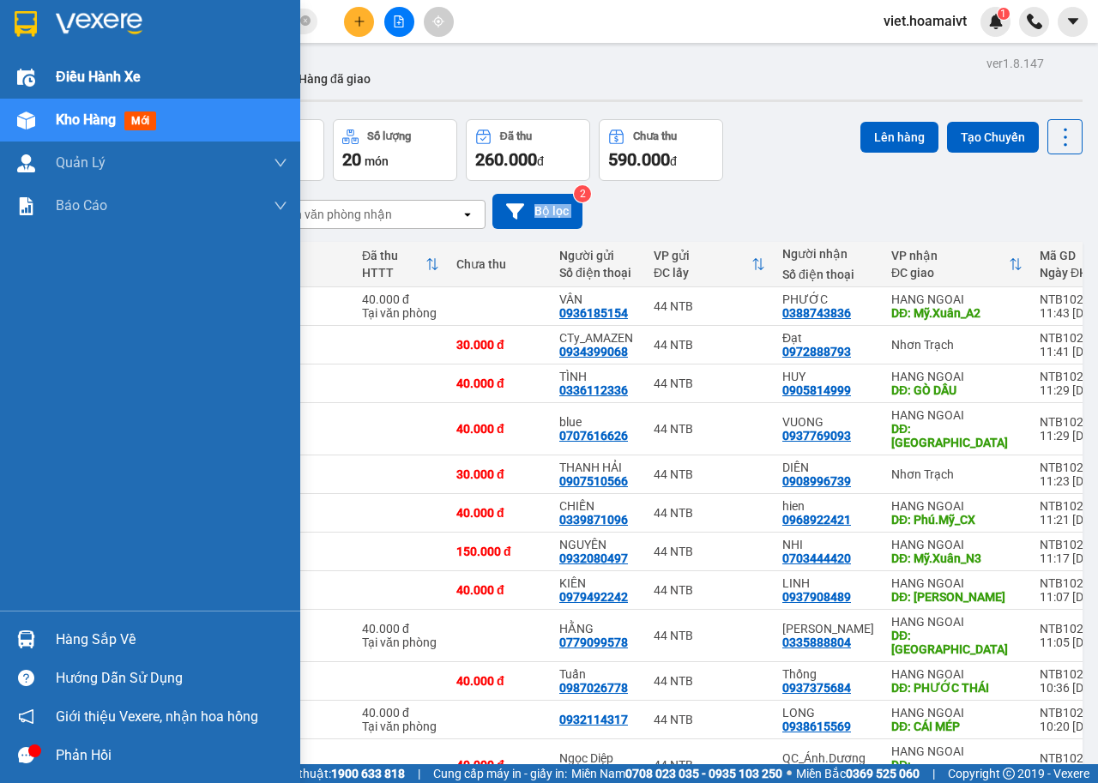
scroll to position [288, 0]
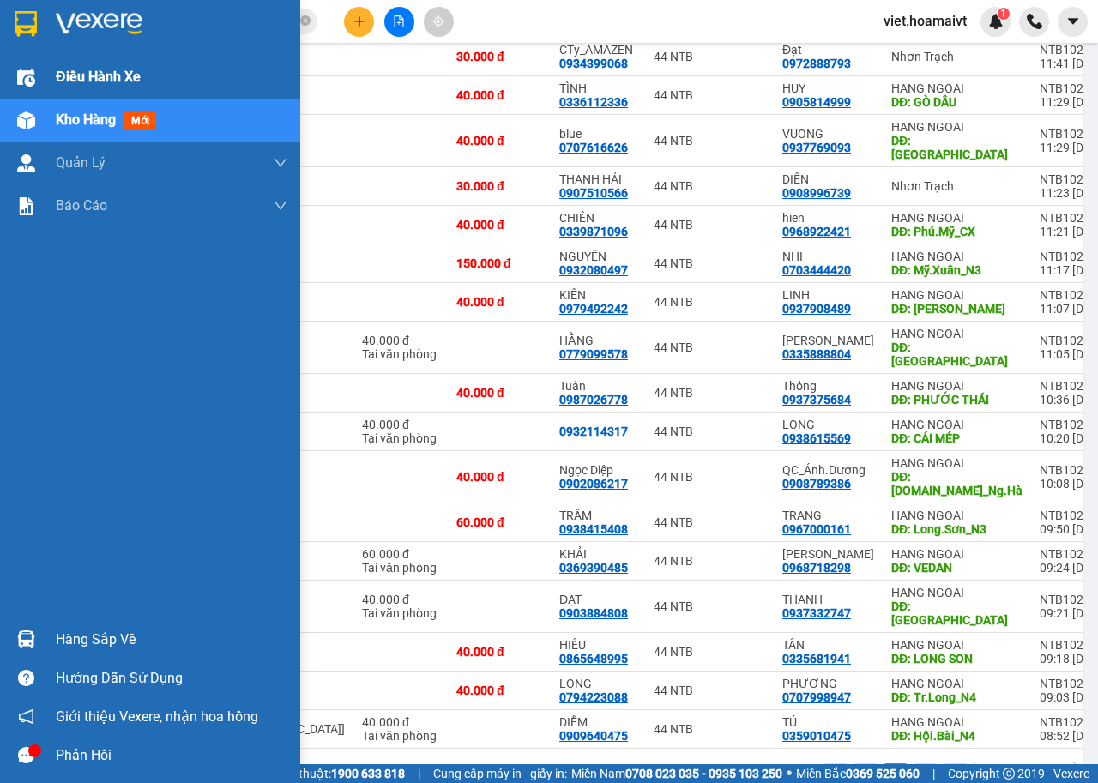
click at [76, 83] on span "Điều hành xe" at bounding box center [98, 76] width 85 height 21
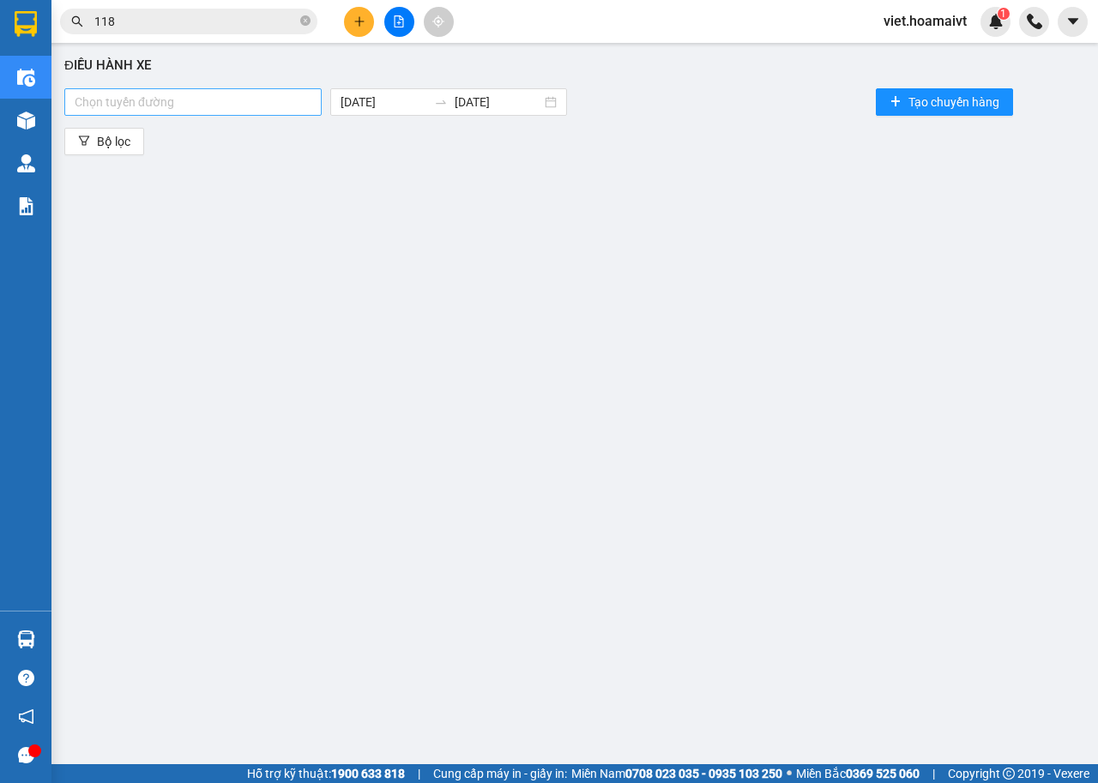
click at [243, 107] on div at bounding box center [193, 102] width 249 height 21
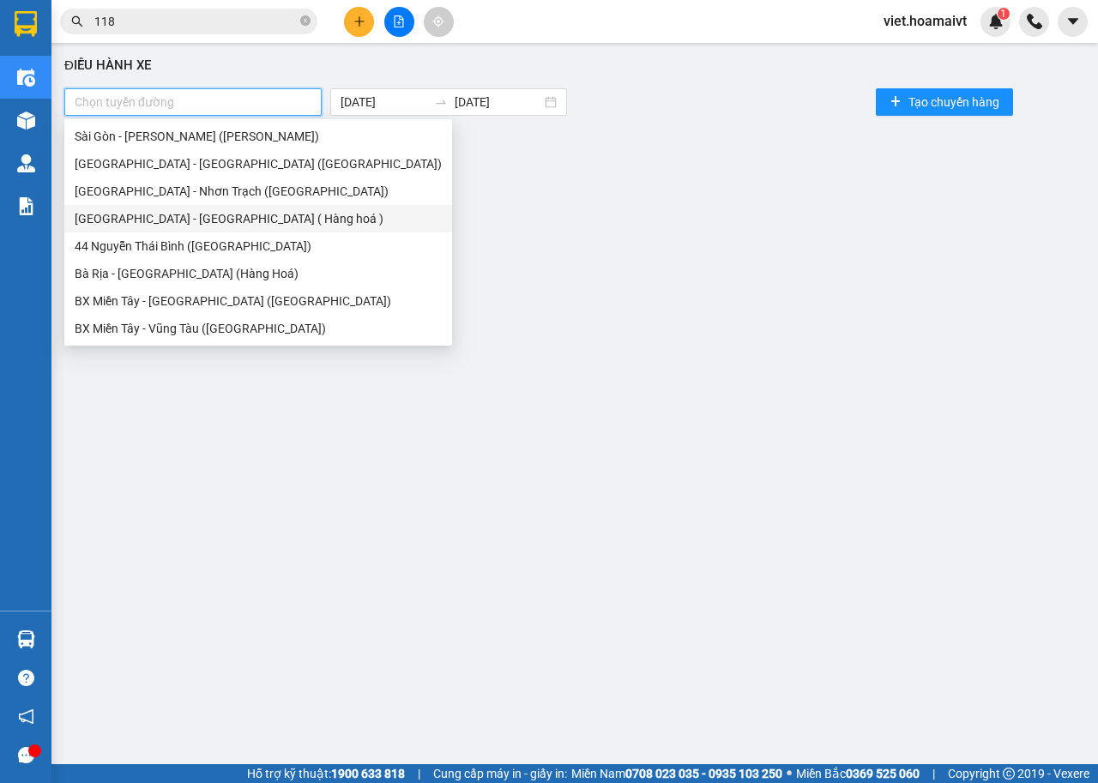
click at [250, 217] on div "Sài Gòn - Long Hải ( Hàng hoá )" at bounding box center [258, 218] width 367 height 19
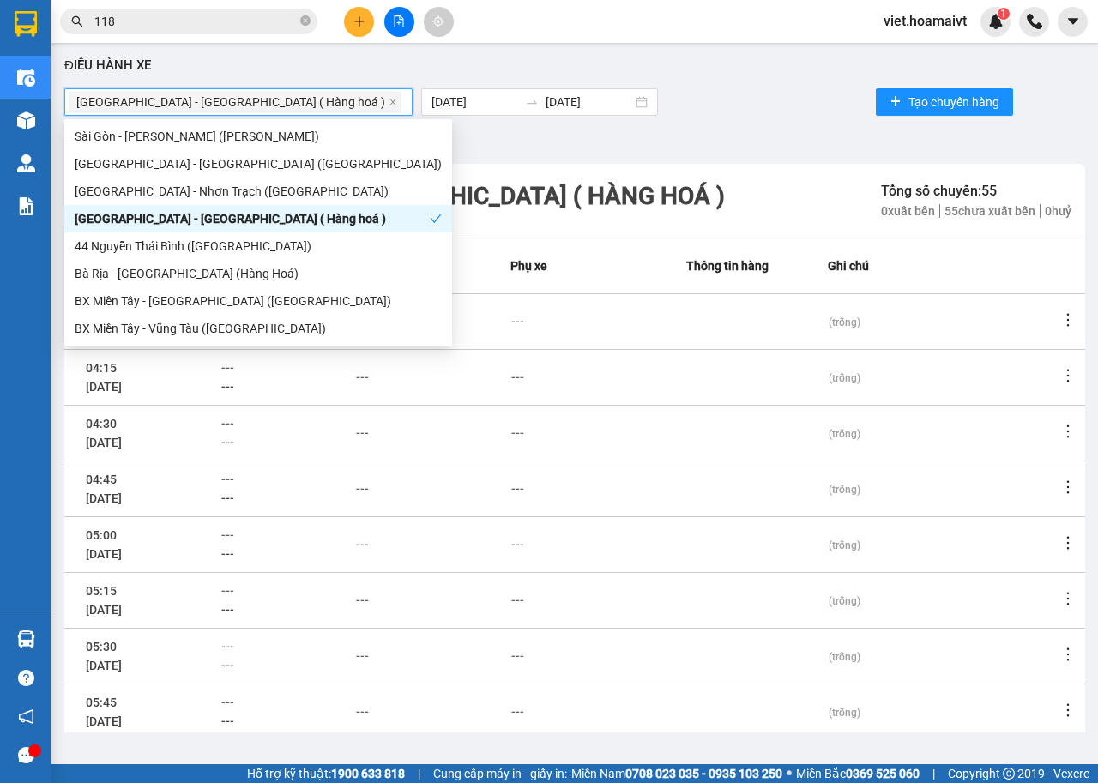
click at [682, 100] on div "Sài Gòn - Long Hải ( Hàng hoá ) 15/10/2025 15/10/2025 Tạo chuyến hàng" at bounding box center [574, 102] width 1021 height 34
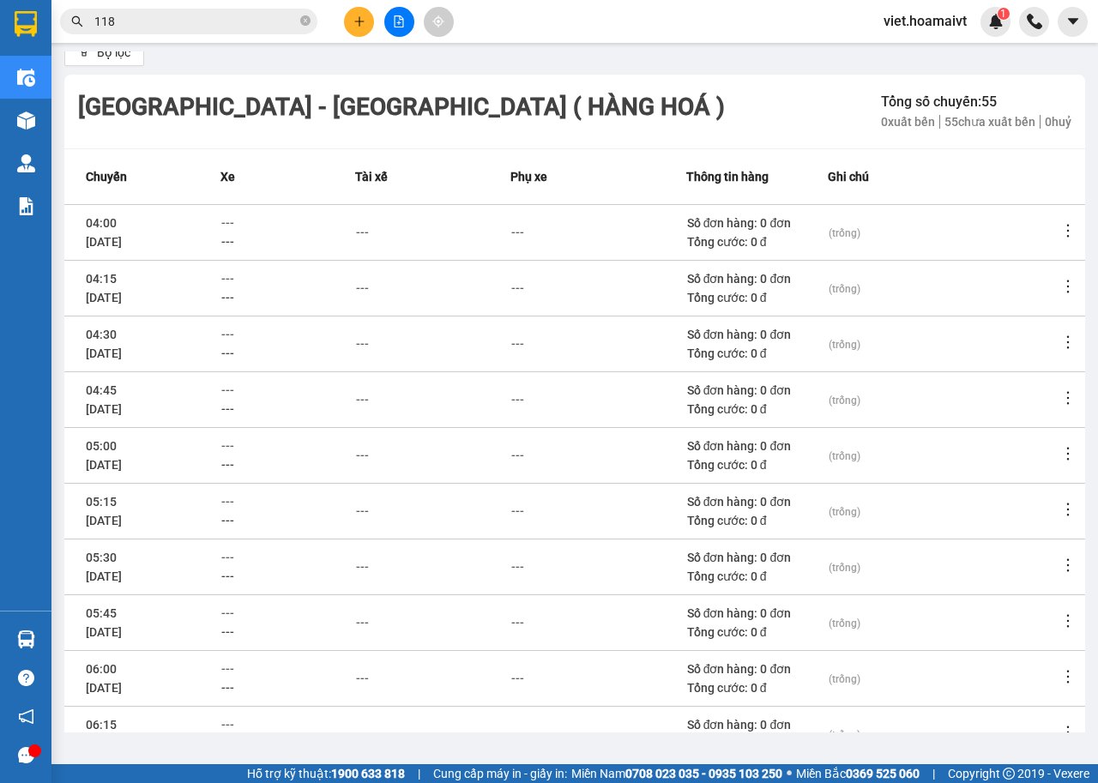
scroll to position [189, 0]
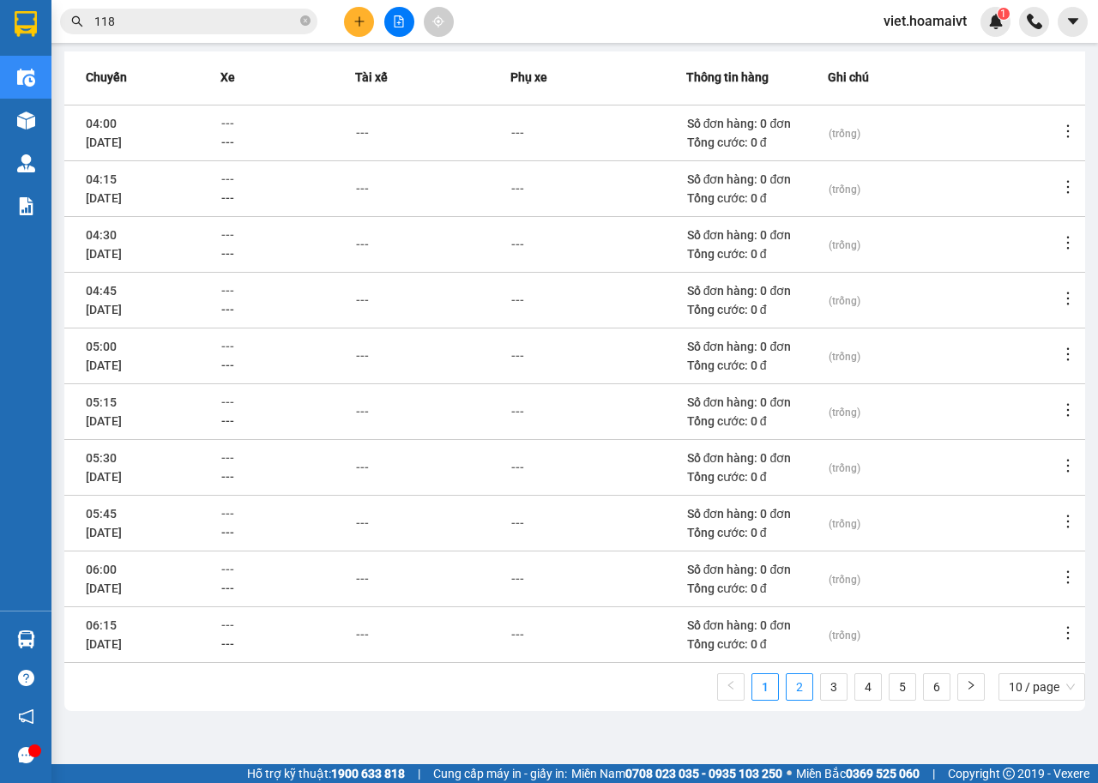
click at [787, 687] on link "2" at bounding box center [800, 687] width 26 height 26
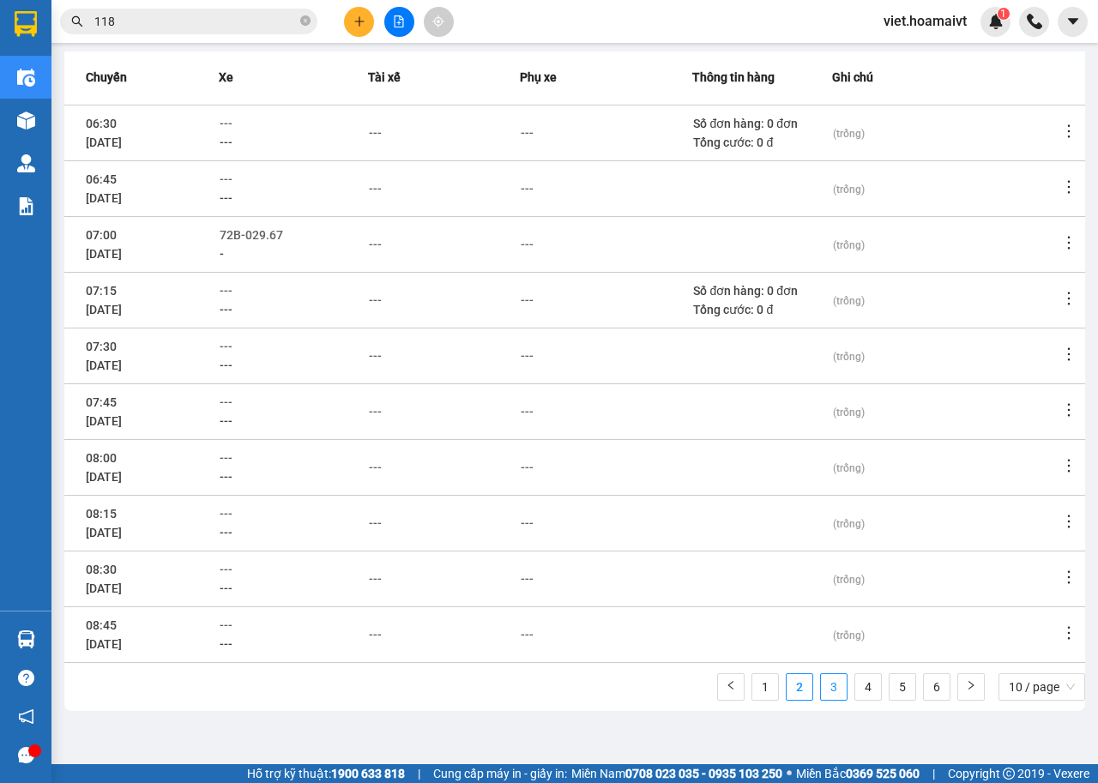
click at [821, 690] on link "3" at bounding box center [834, 687] width 26 height 26
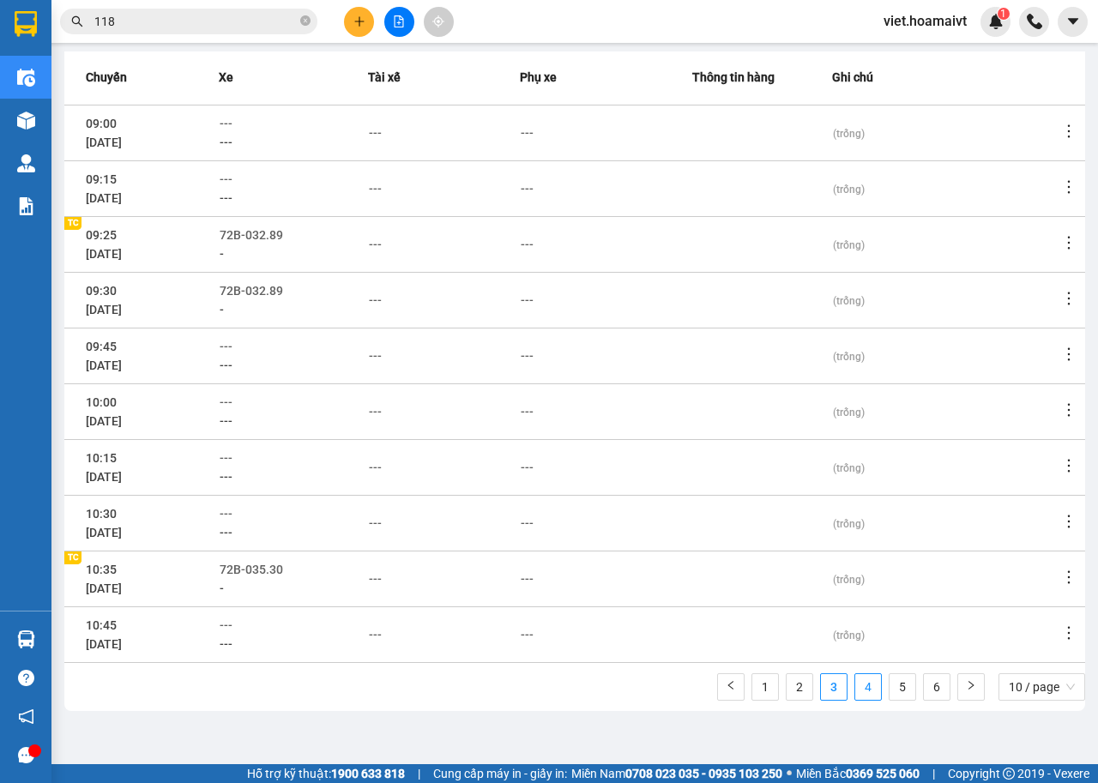
click at [858, 695] on link "4" at bounding box center [868, 687] width 26 height 26
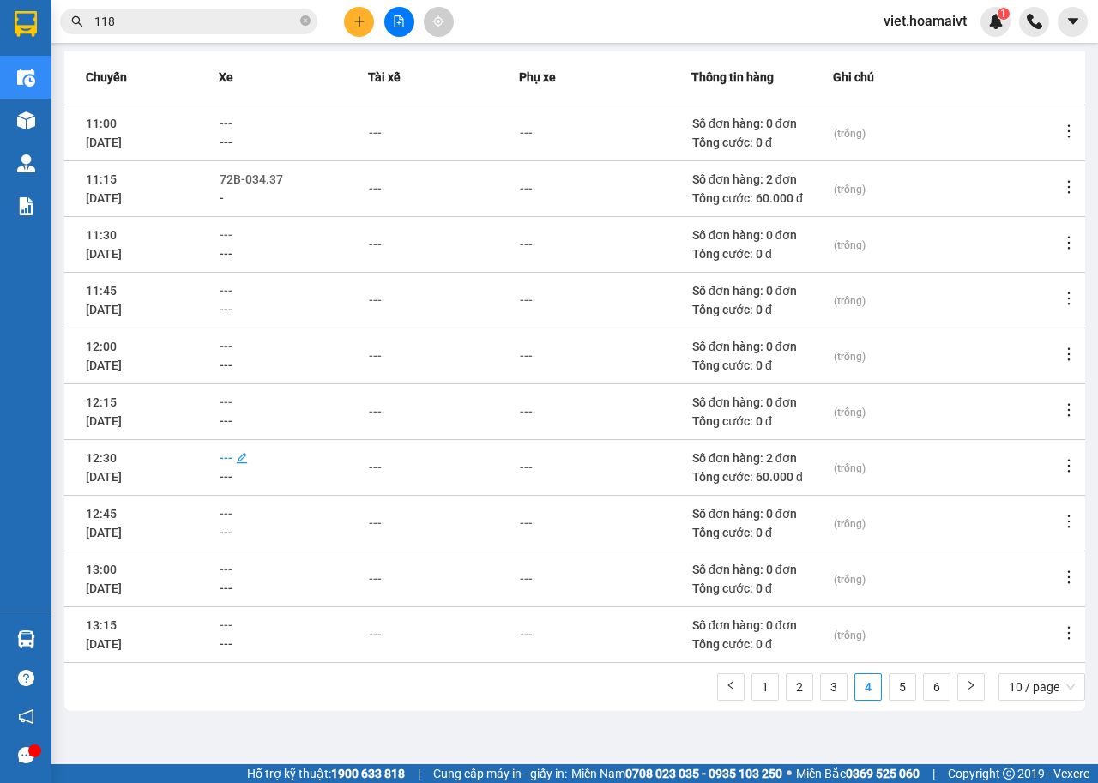
click at [232, 458] on span "---" at bounding box center [226, 458] width 13 height 14
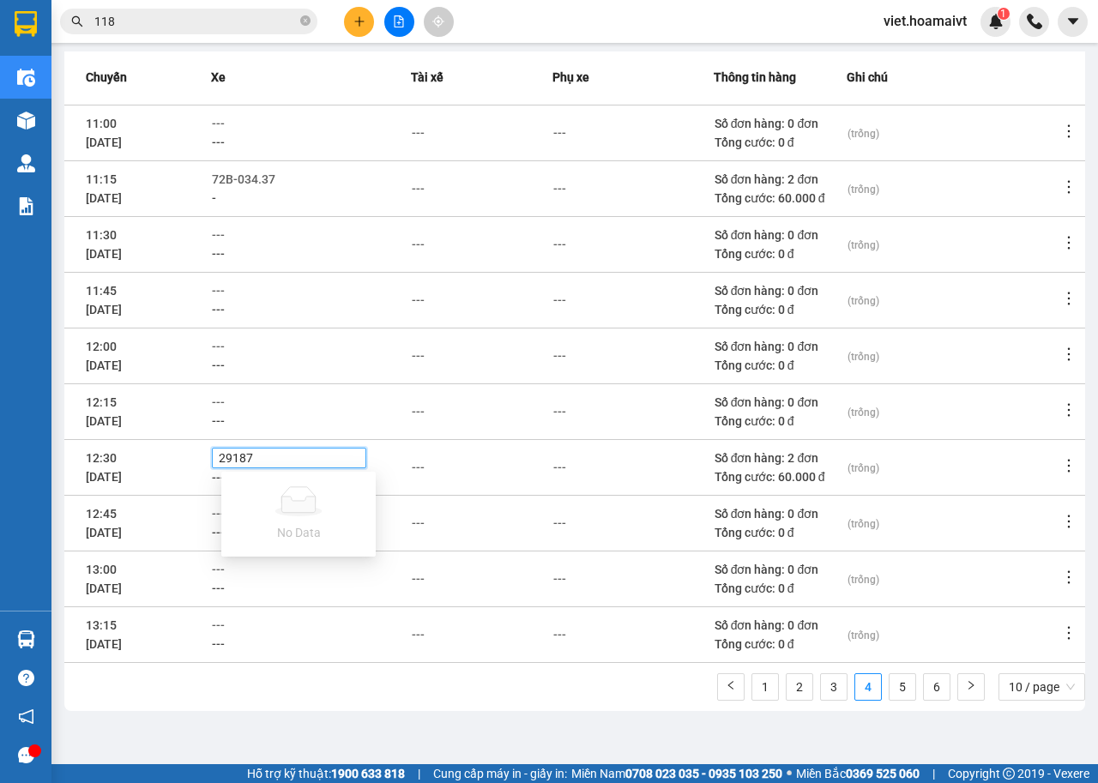
type input "2918"
click at [288, 484] on div "72B-029.18" at bounding box center [299, 488] width 134 height 19
click at [503, 481] on td "---" at bounding box center [482, 467] width 142 height 56
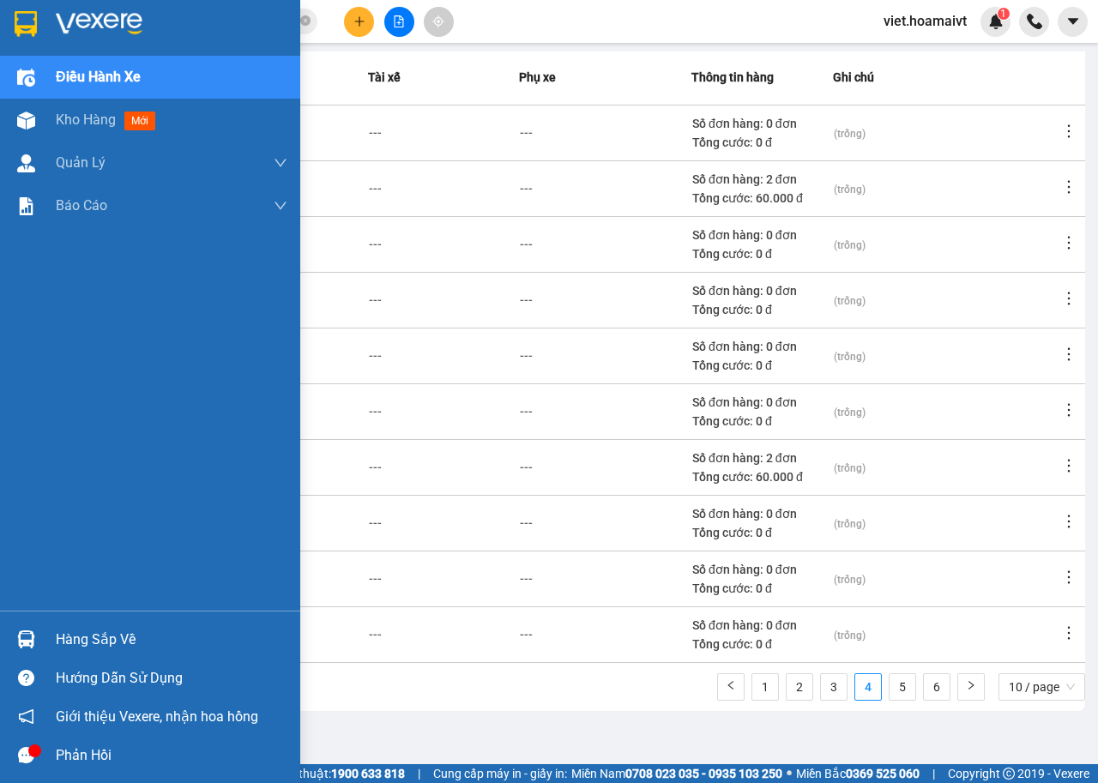
click at [67, 33] on img at bounding box center [99, 24] width 87 height 26
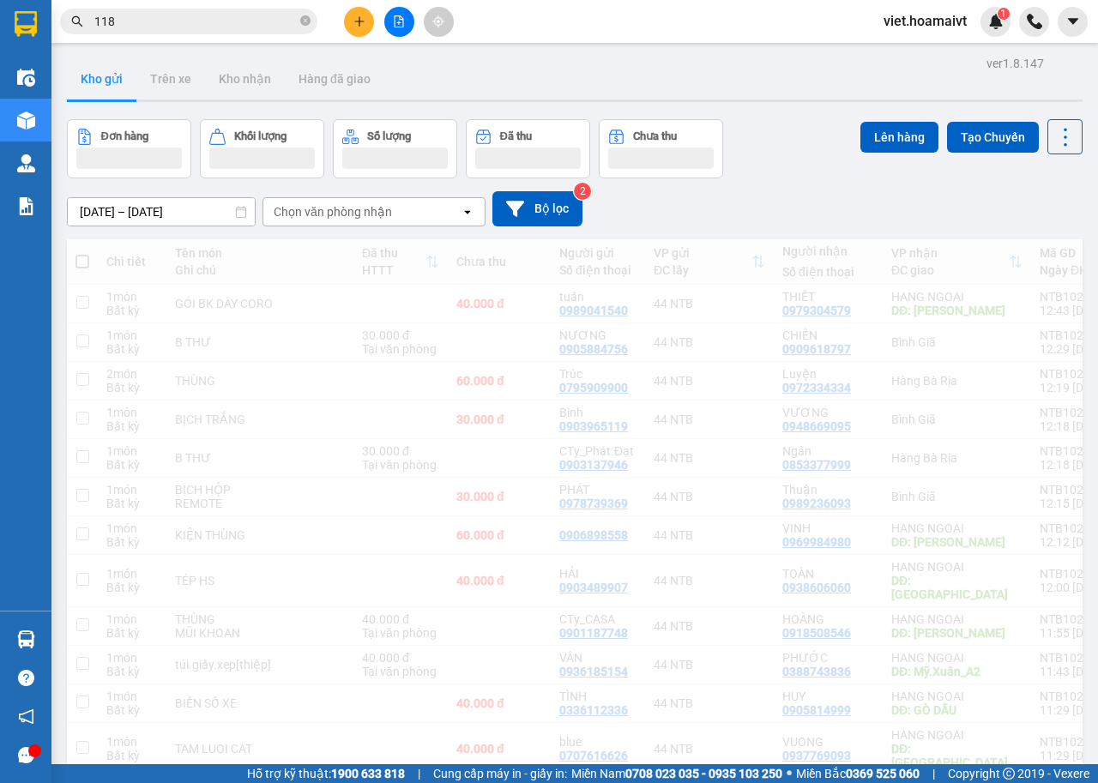
click at [1027, 204] on div "[DATE] – [DATE] Press the down arrow key to interact with the calendar and sele…" at bounding box center [575, 208] width 1016 height 35
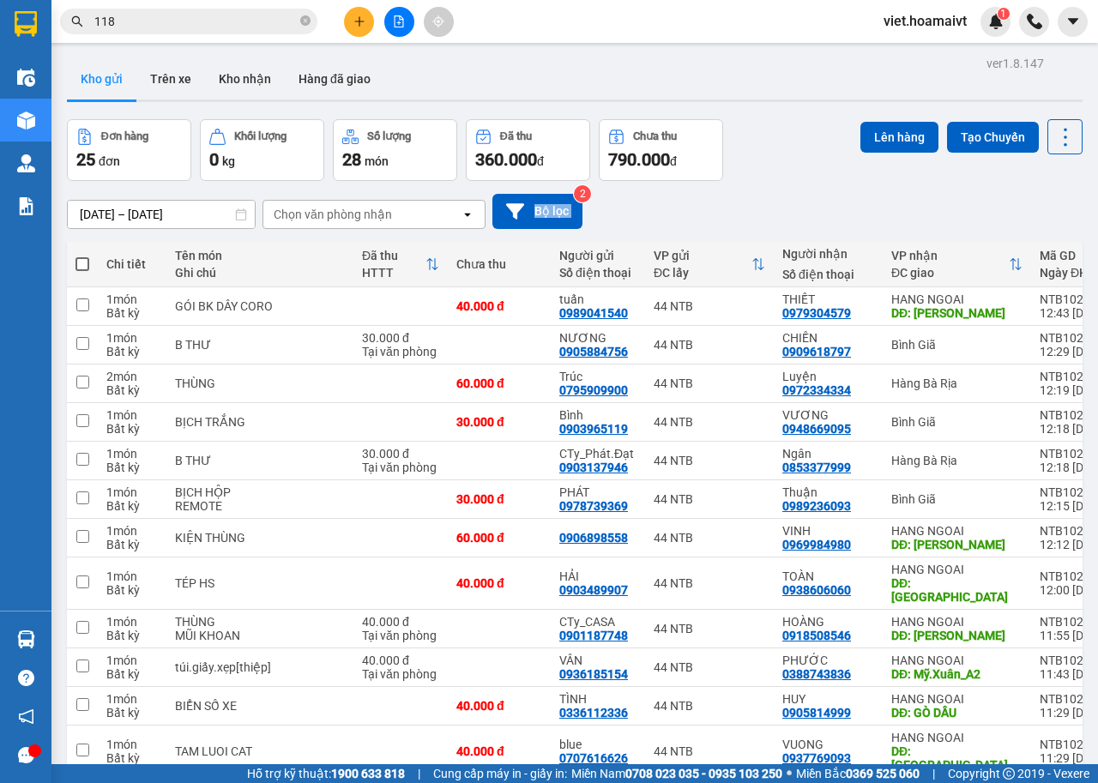
click at [1027, 204] on div "[DATE] – [DATE] Press the down arrow key to interact with the calendar and sele…" at bounding box center [575, 211] width 1016 height 35
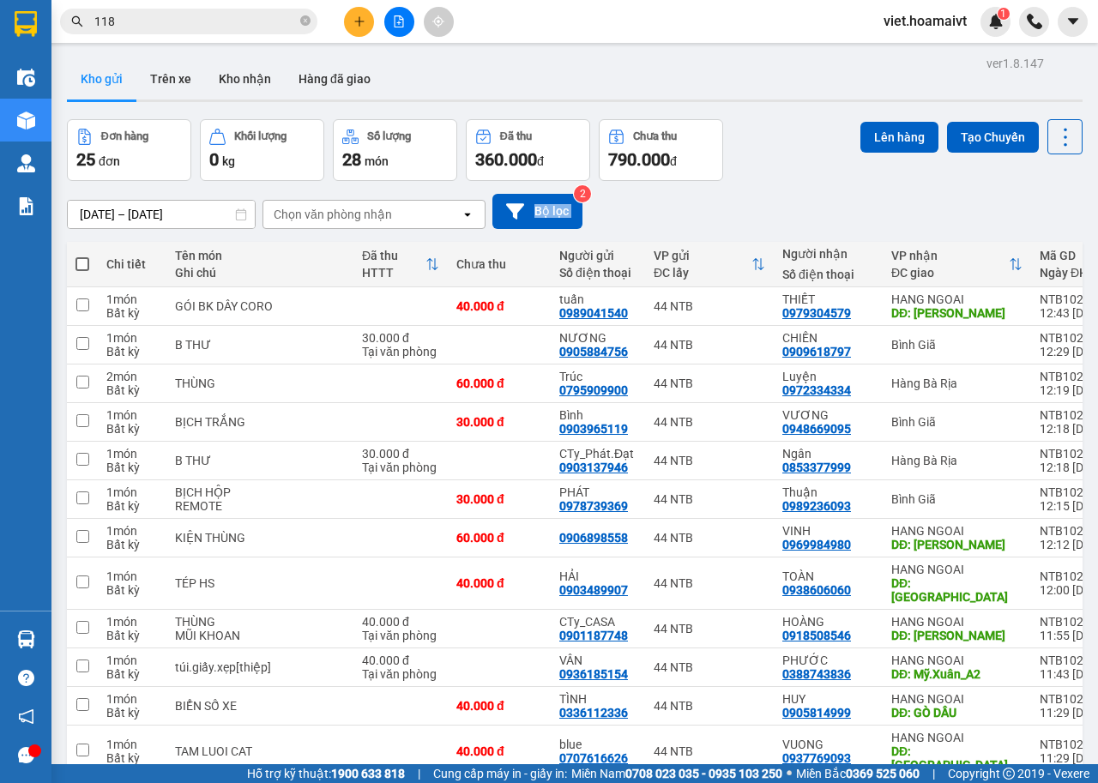
click at [1027, 204] on div "[DATE] – [DATE] Press the down arrow key to interact with the calendar and sele…" at bounding box center [575, 211] width 1016 height 35
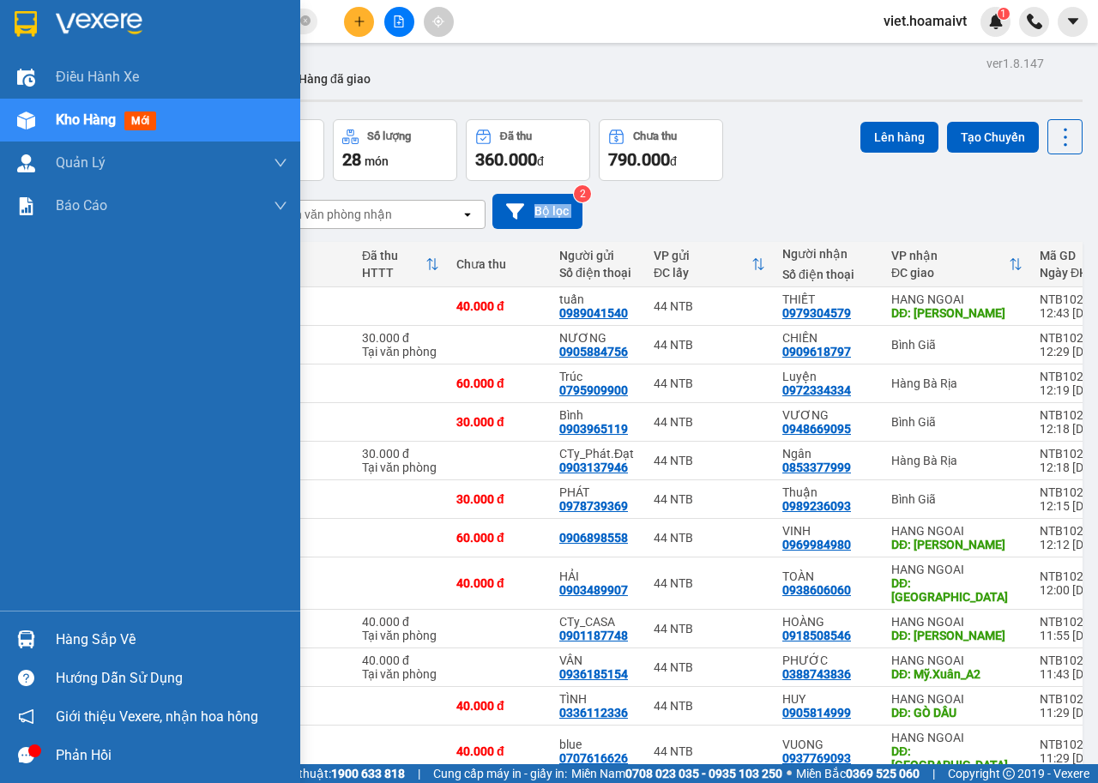
click at [111, 13] on img at bounding box center [99, 24] width 87 height 26
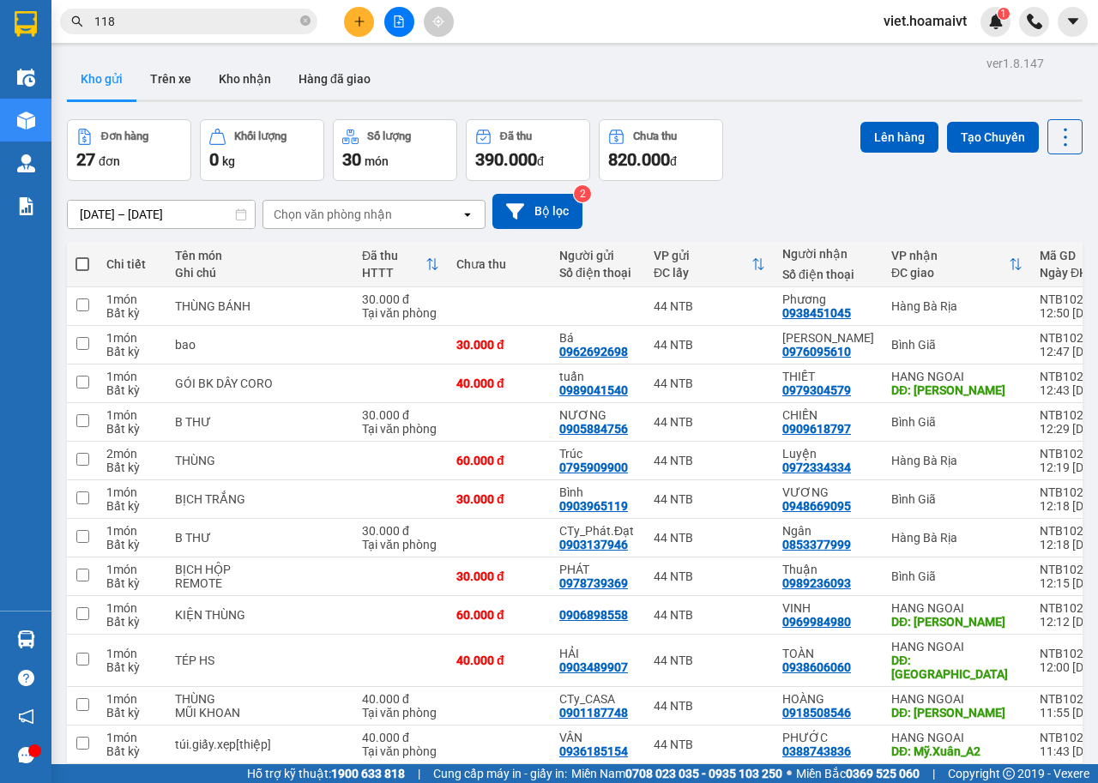
click at [814, 187] on div "[DATE] – [DATE] Press the down arrow key to interact with the calendar and sele…" at bounding box center [575, 211] width 1016 height 61
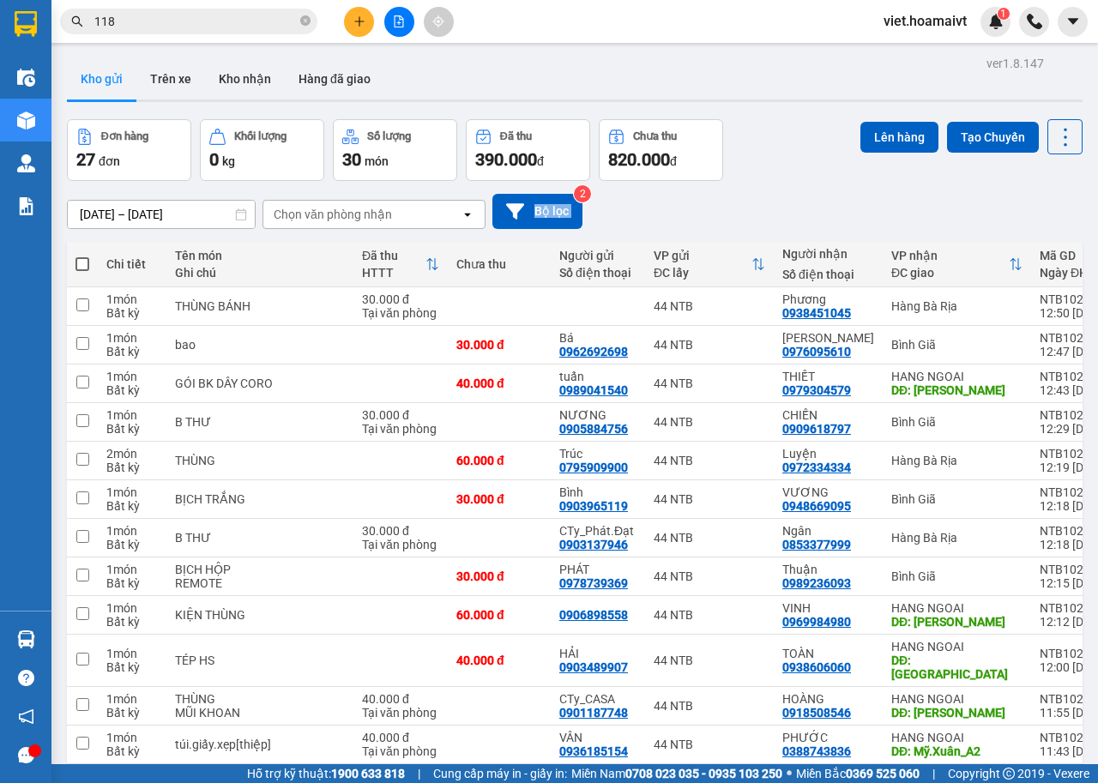
click at [814, 187] on div "[DATE] – [DATE] Press the down arrow key to interact with the calendar and sele…" at bounding box center [575, 211] width 1016 height 61
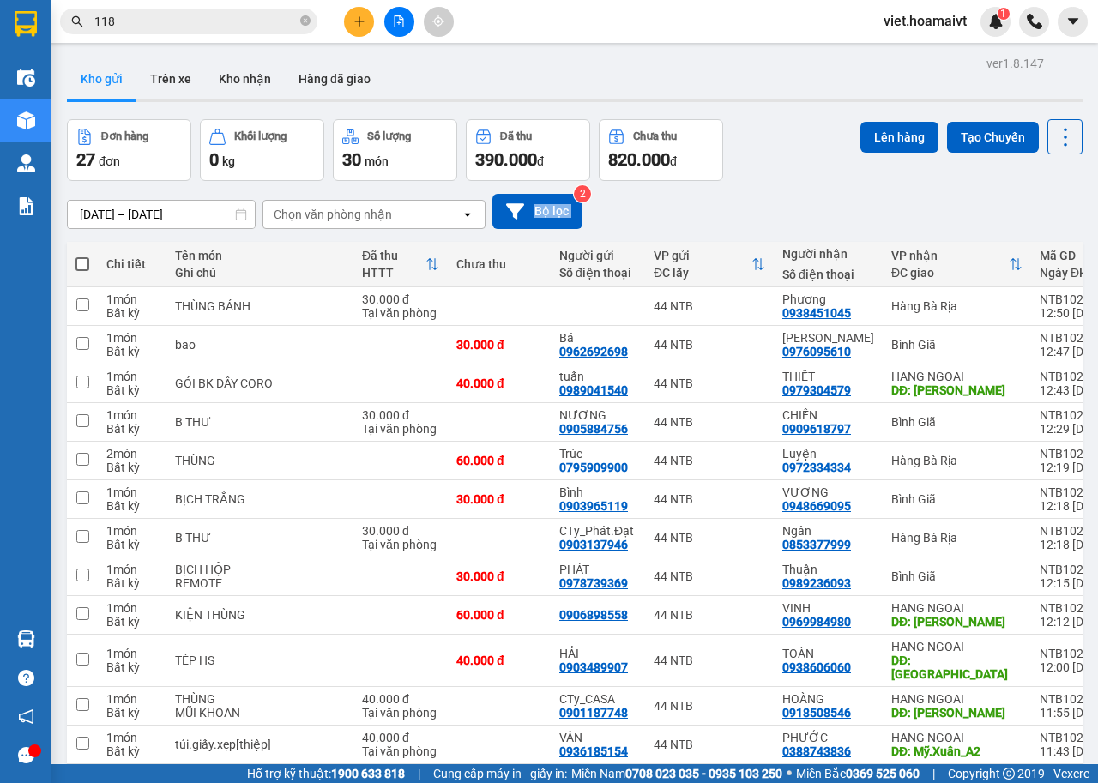
click at [814, 187] on div "[DATE] – [DATE] Press the down arrow key to interact with the calendar and sele…" at bounding box center [575, 211] width 1016 height 61
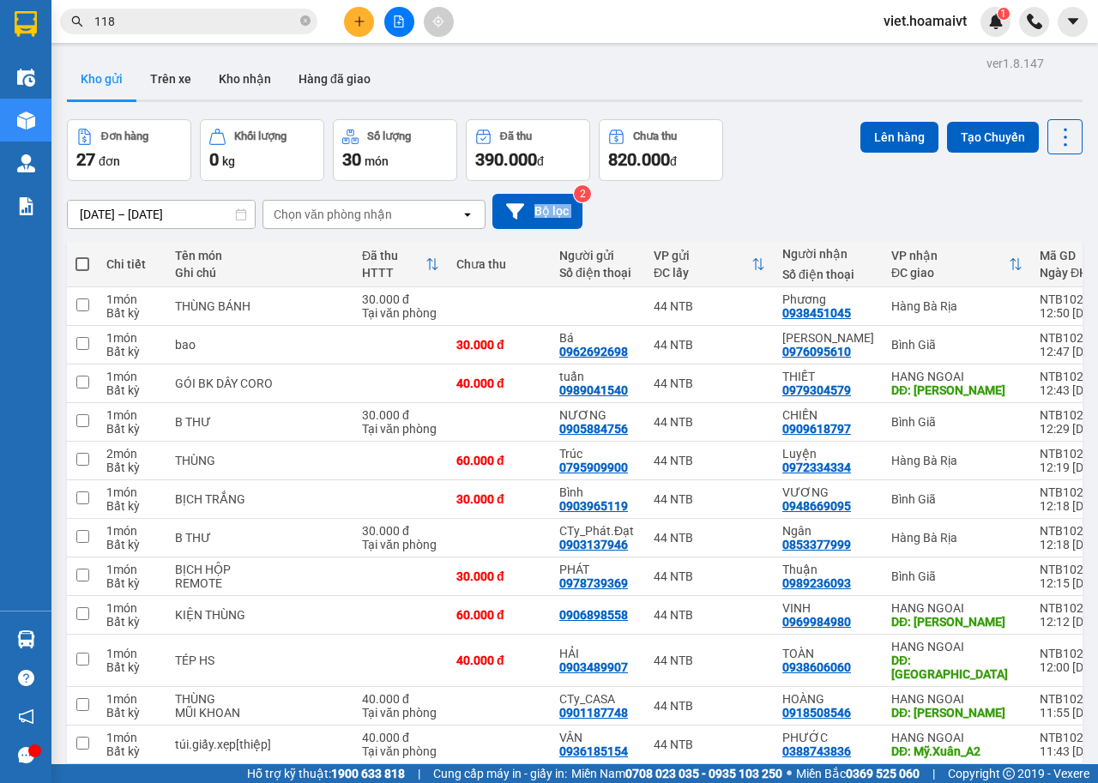
click at [814, 187] on div "[DATE] – [DATE] Press the down arrow key to interact with the calendar and sele…" at bounding box center [575, 211] width 1016 height 61
click at [783, 160] on div "Đơn hàng 27 đơn Khối lượng 0 kg Số lượng 30 món Đã thu 390.000 đ Chưa thu 820.0…" at bounding box center [575, 150] width 1016 height 62
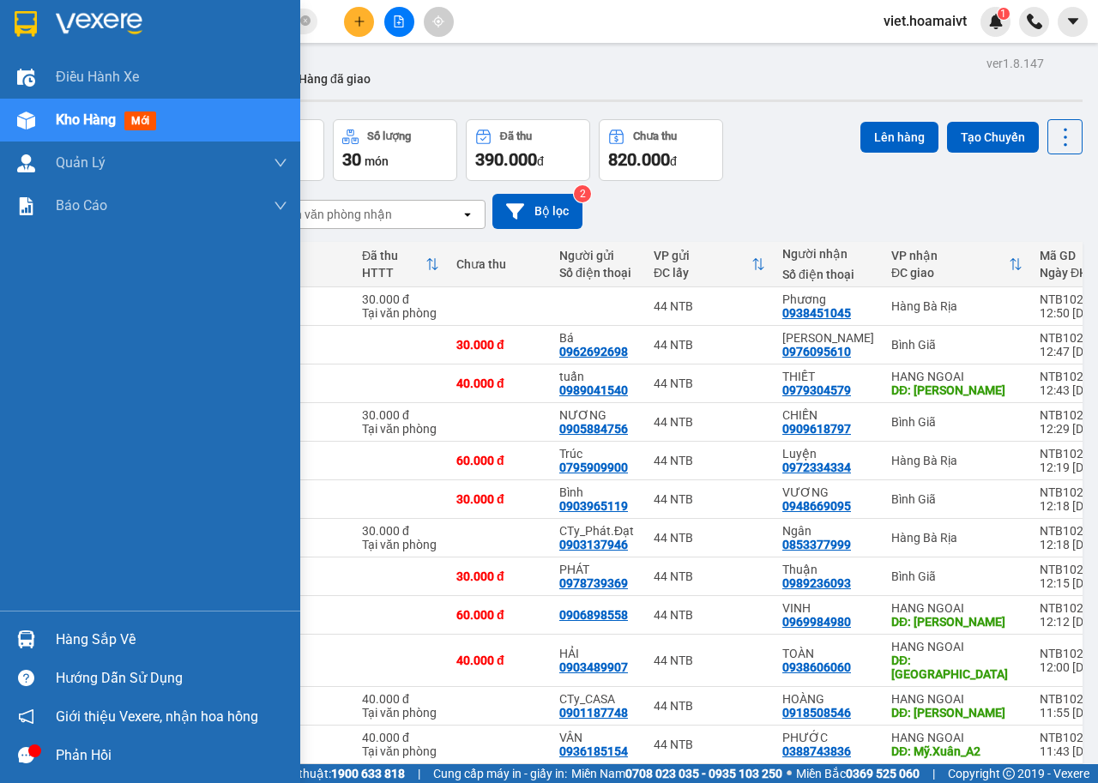
click at [65, 20] on img at bounding box center [99, 24] width 87 height 26
click at [305, 22] on icon "close-circle" at bounding box center [305, 20] width 10 height 10
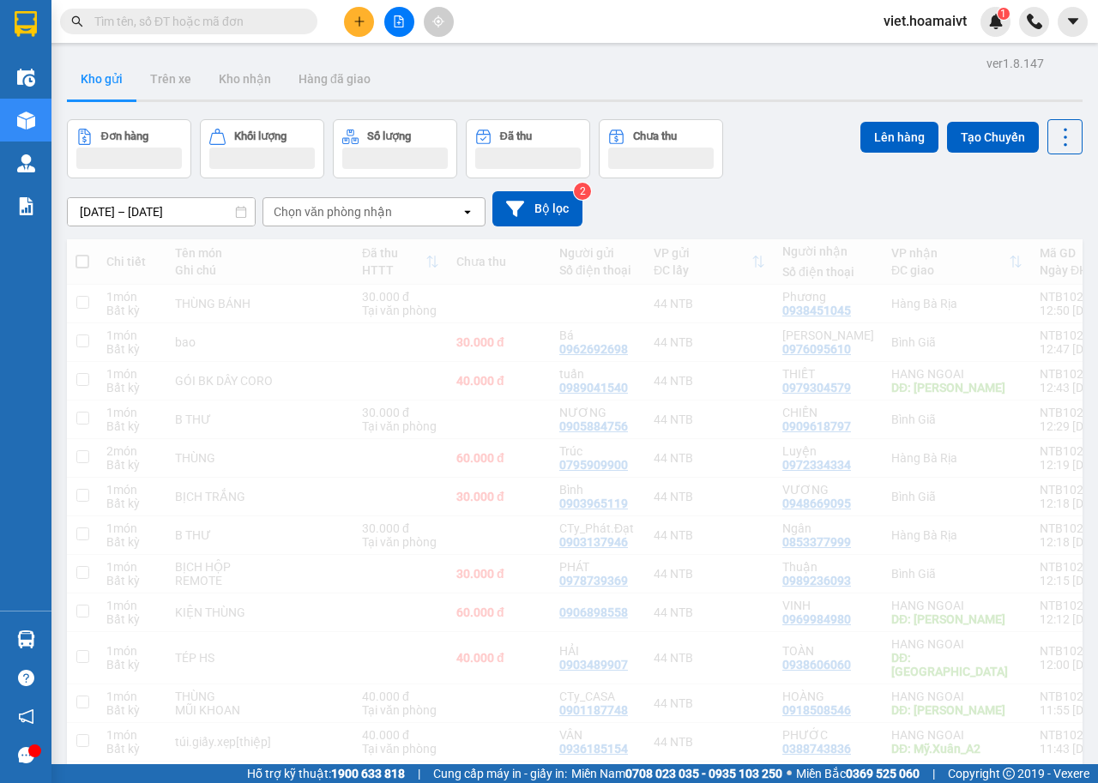
click at [815, 209] on div "[DATE] – [DATE] Press the down arrow key to interact with the calendar and sele…" at bounding box center [575, 208] width 1016 height 35
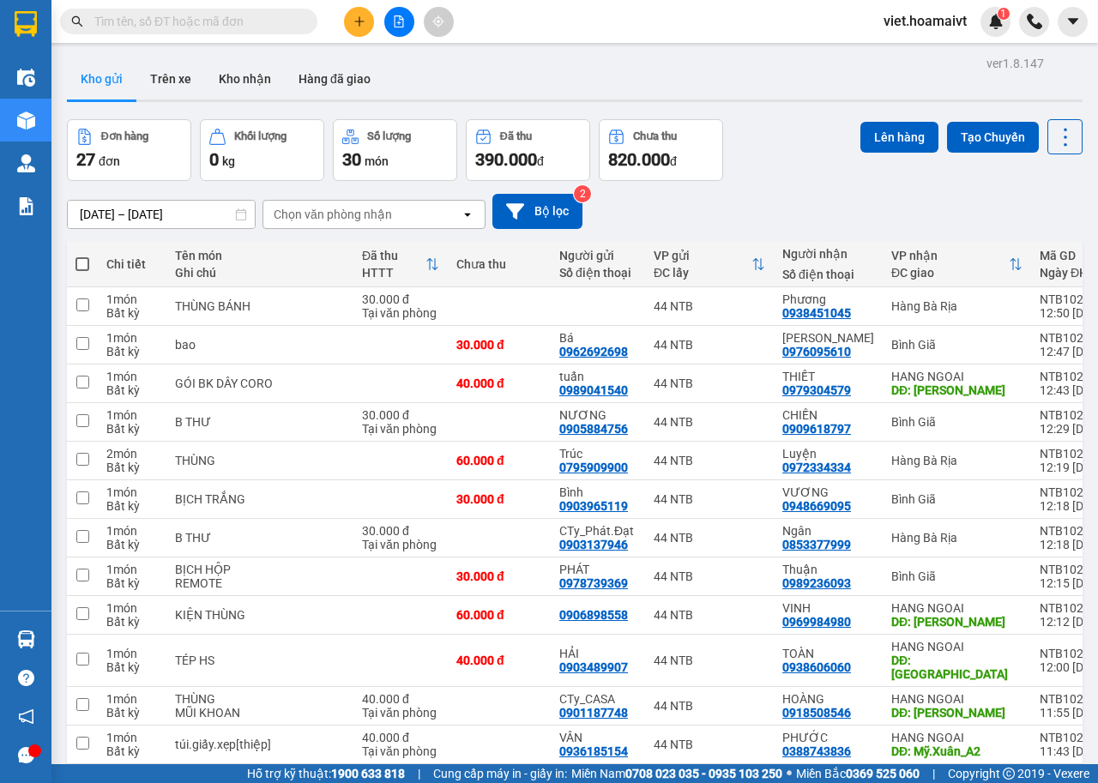
click at [815, 209] on div "[DATE] – [DATE] Press the down arrow key to interact with the calendar and sele…" at bounding box center [575, 211] width 1016 height 35
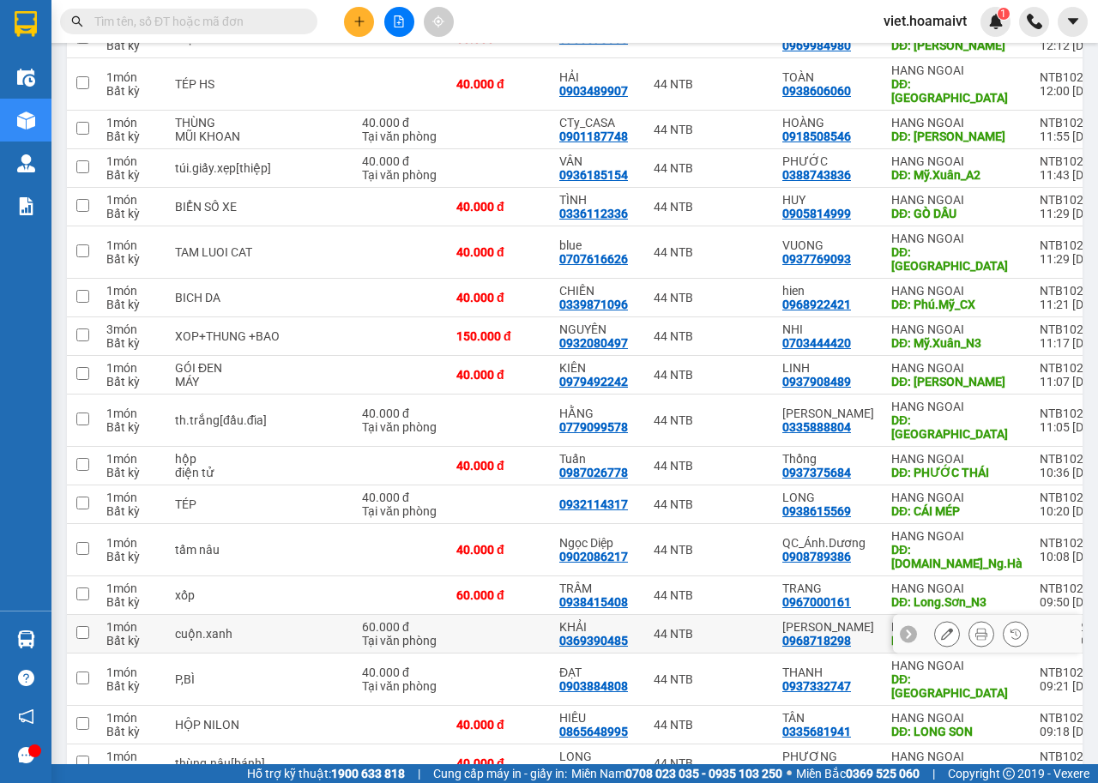
scroll to position [636, 0]
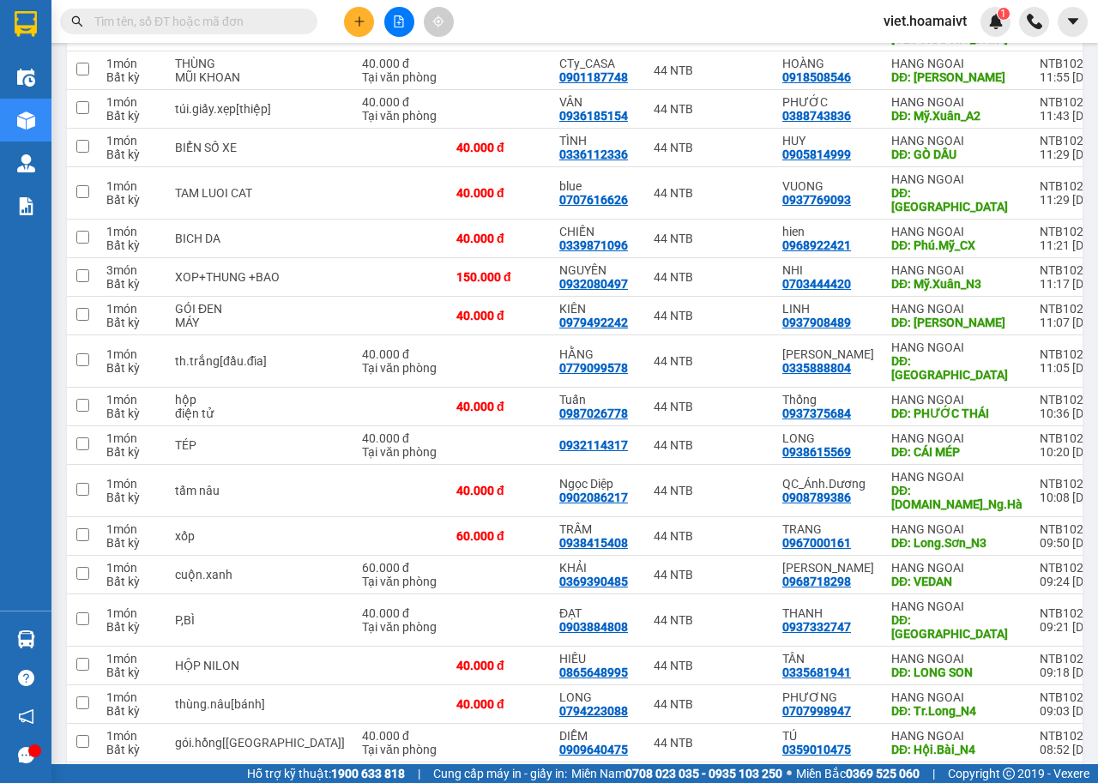
click at [720, 775] on div "1 100 / trang open" at bounding box center [575, 789] width 1002 height 29
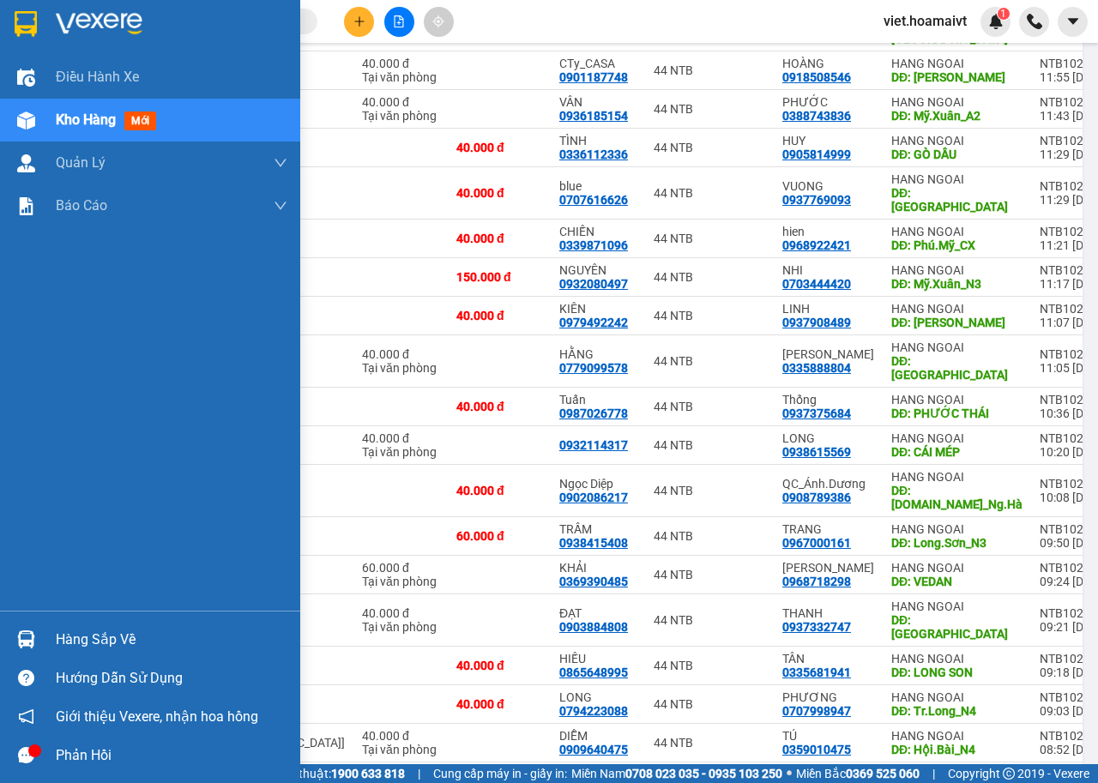
click at [87, 18] on img at bounding box center [99, 24] width 87 height 26
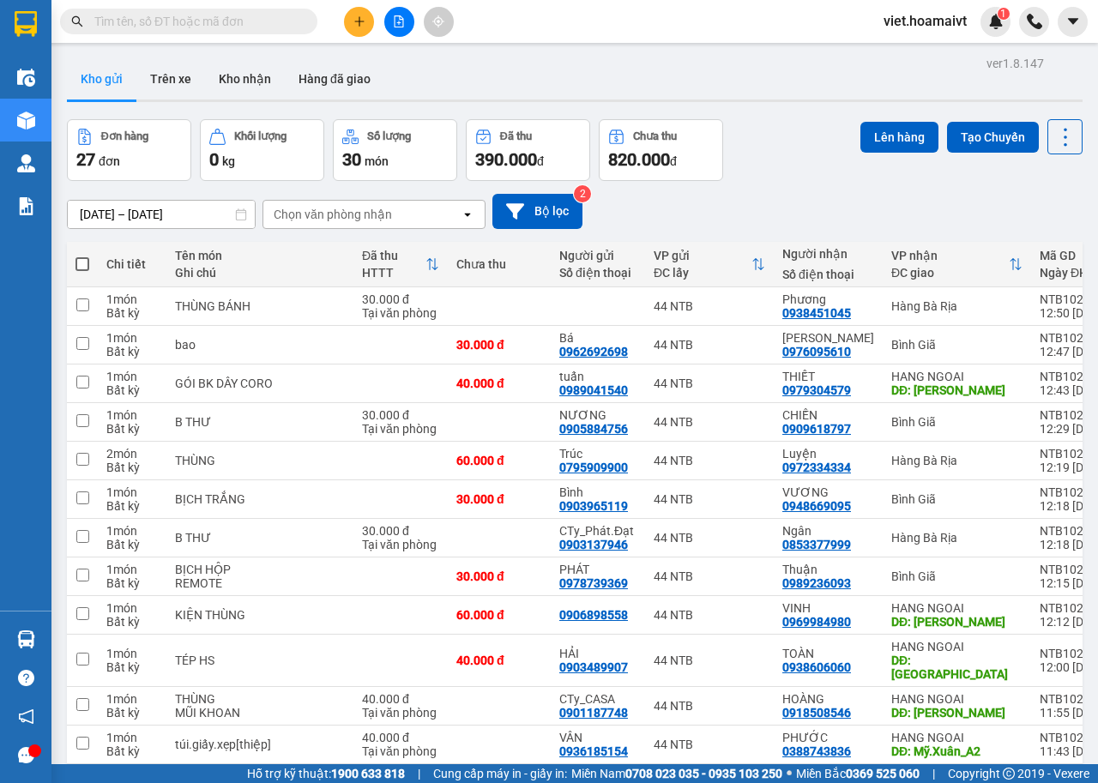
click at [768, 191] on div "[DATE] – [DATE] Press the down arrow key to interact with the calendar and sele…" at bounding box center [575, 211] width 1016 height 61
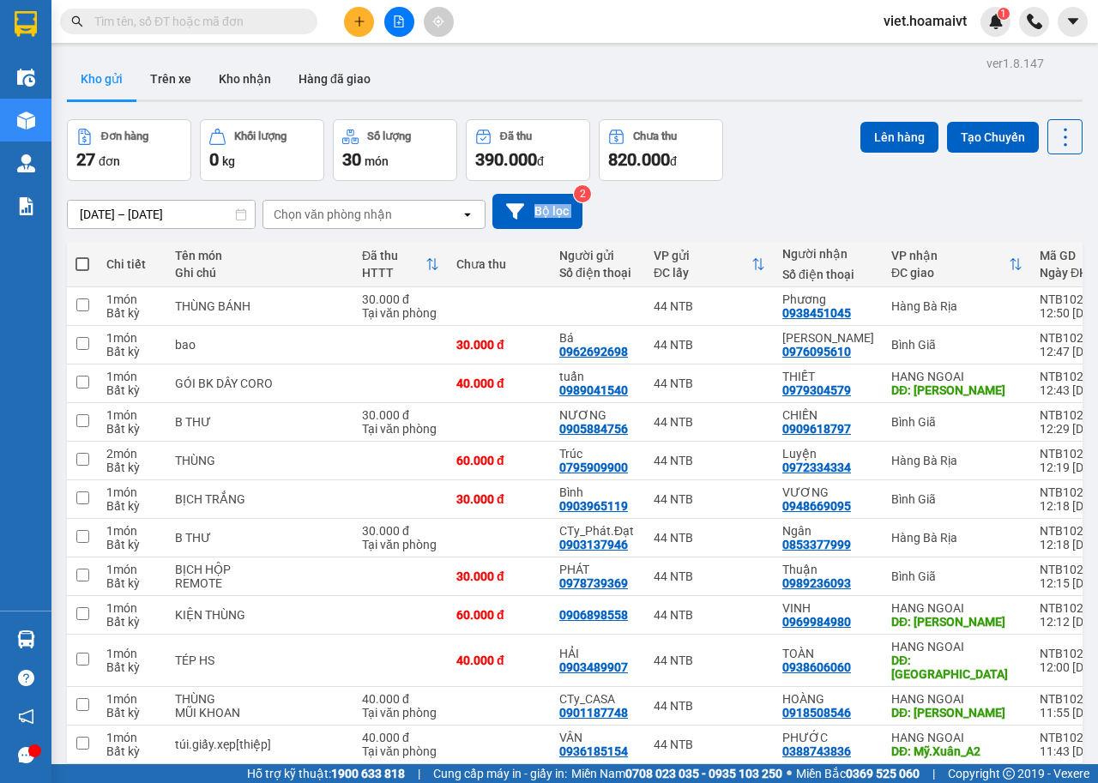
click at [768, 191] on div "[DATE] – [DATE] Press the down arrow key to interact with the calendar and sele…" at bounding box center [575, 211] width 1016 height 61
click at [286, 14] on input "text" at bounding box center [195, 21] width 202 height 19
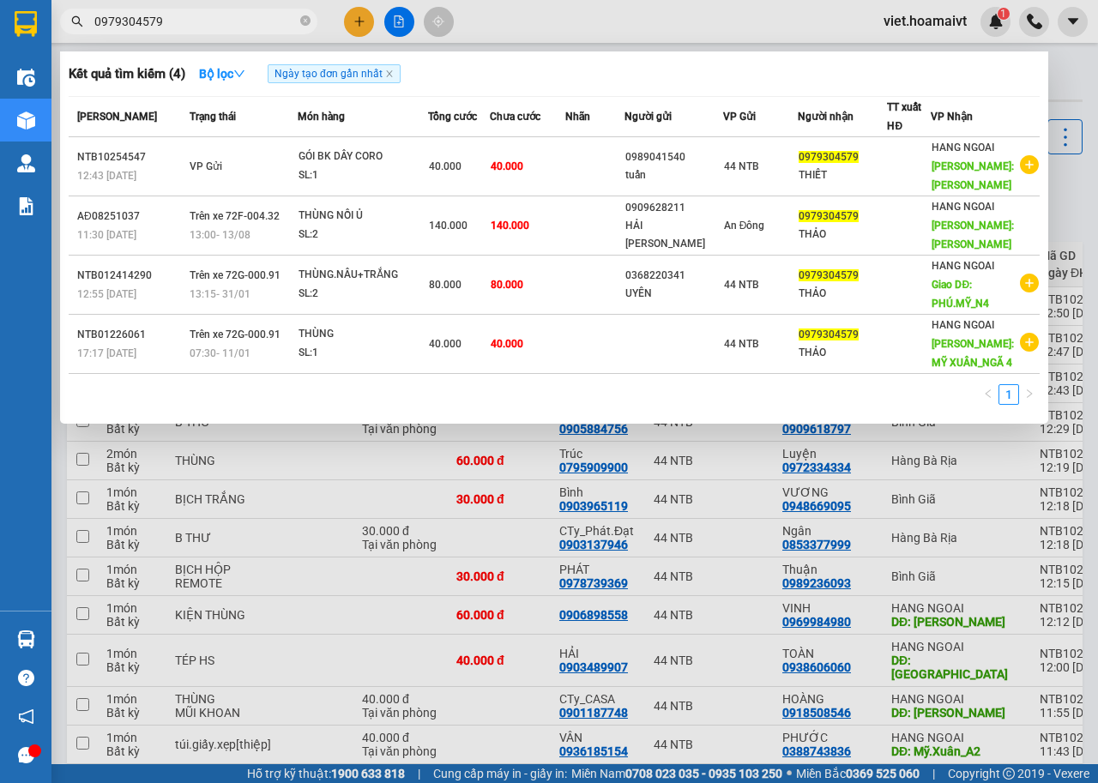
type input "0979304579"
click at [270, 485] on div at bounding box center [549, 391] width 1098 height 783
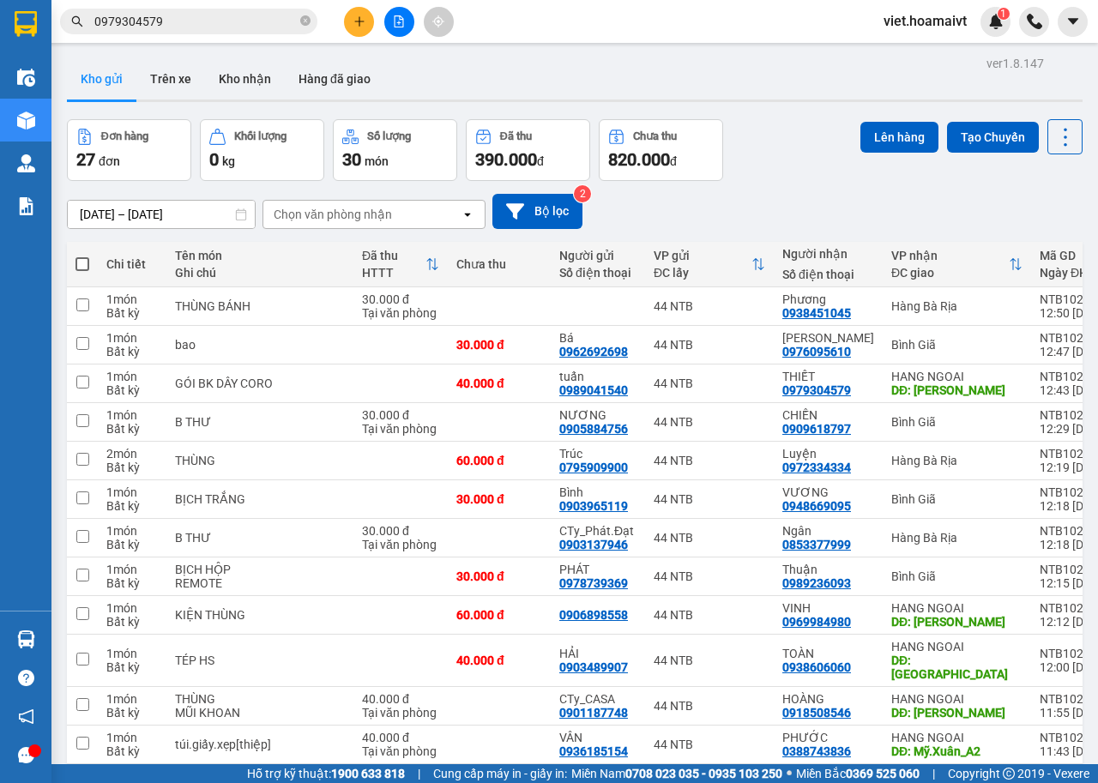
click at [295, 218] on div "Chọn văn phòng nhận" at bounding box center [333, 214] width 118 height 17
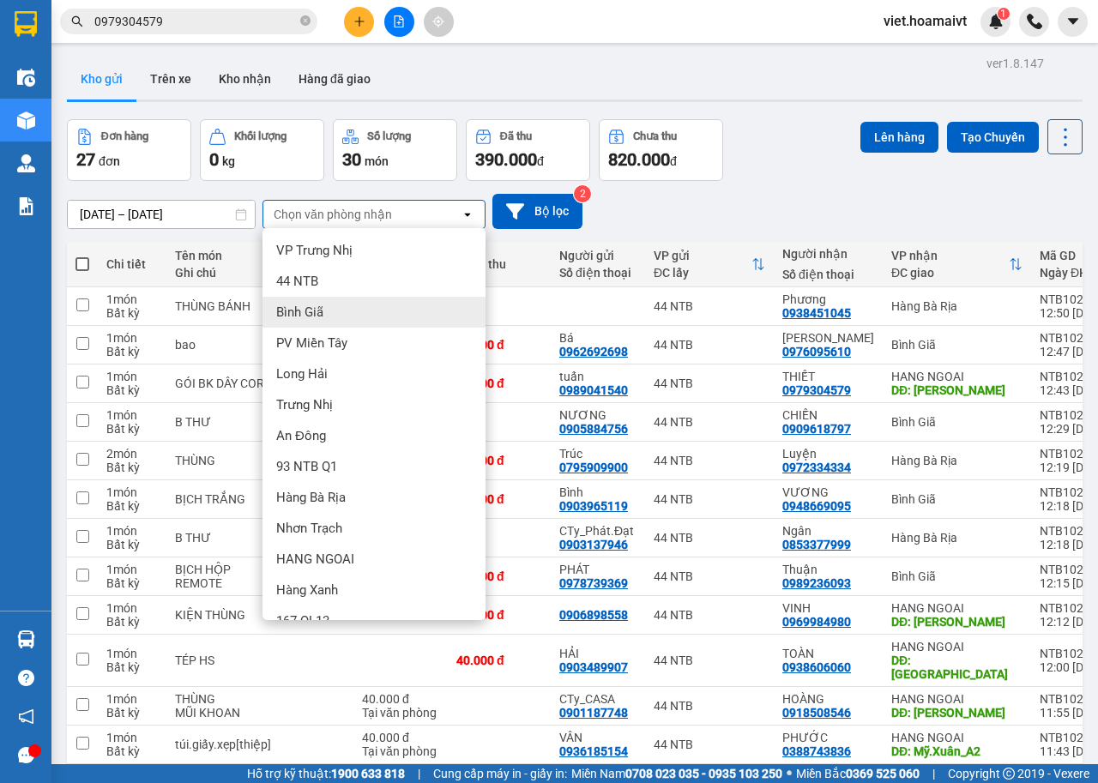
click at [305, 305] on span "Bình Giã" at bounding box center [299, 312] width 47 height 17
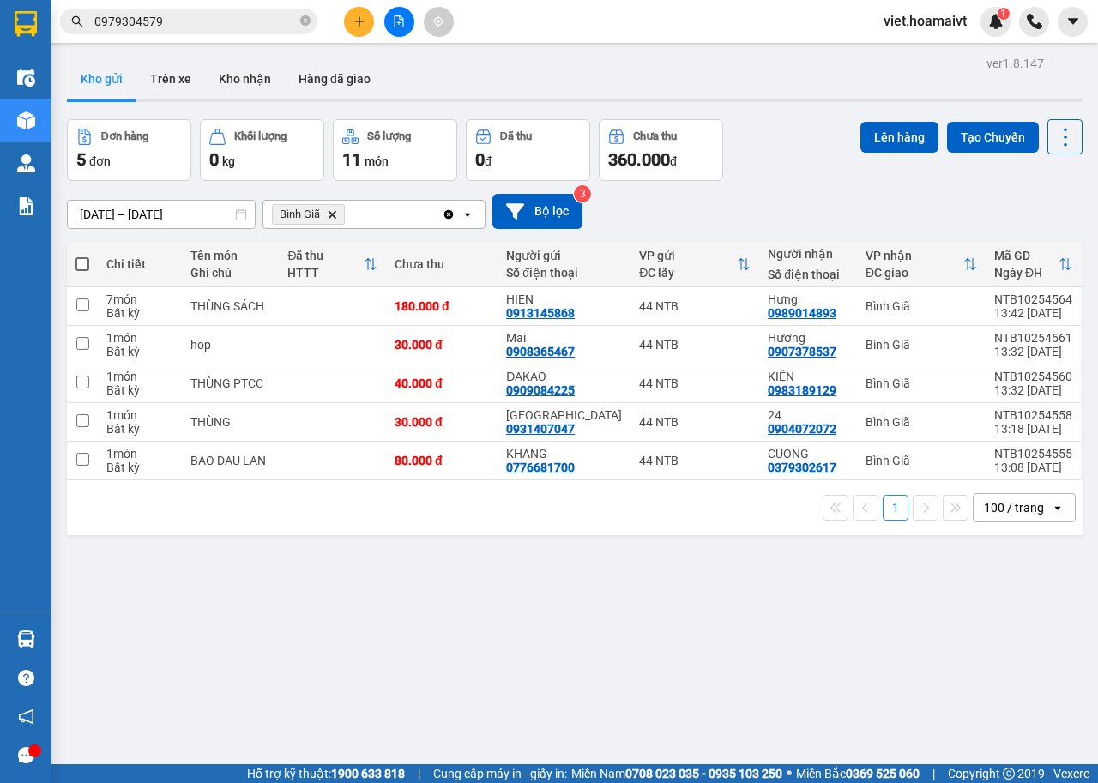
click at [325, 216] on span "Bình Giã Delete" at bounding box center [308, 214] width 73 height 21
click at [330, 214] on icon "Delete" at bounding box center [332, 214] width 10 height 10
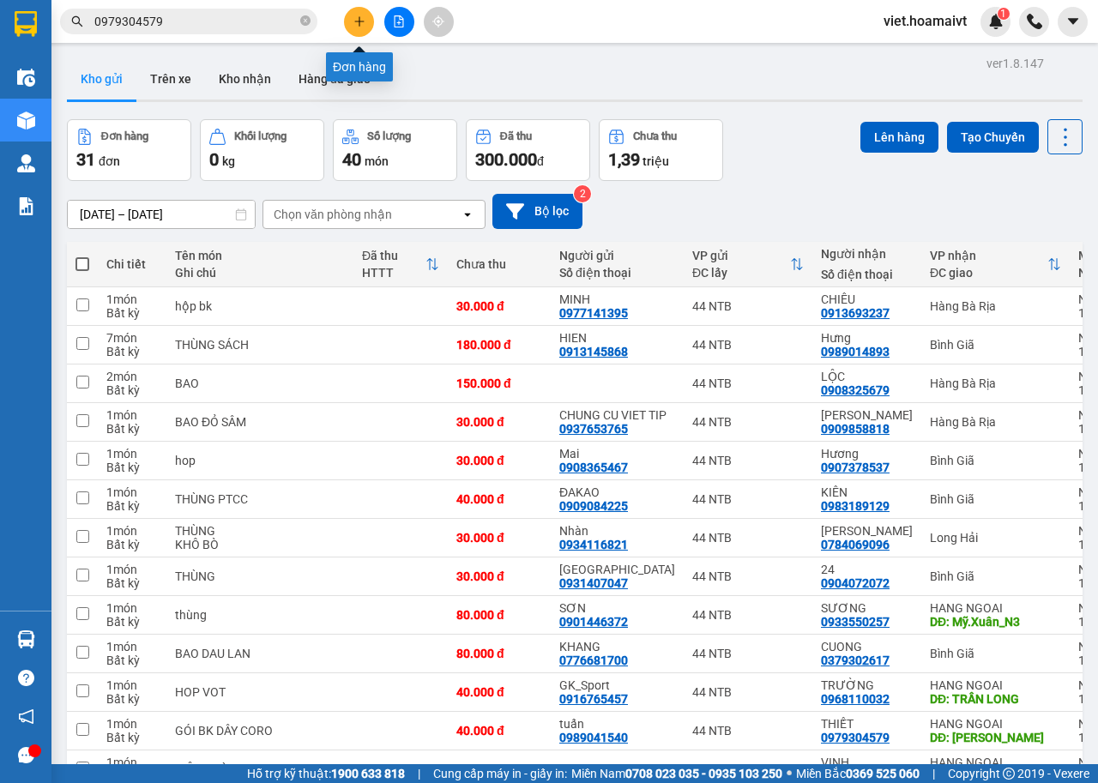
click at [362, 33] on button at bounding box center [359, 22] width 30 height 30
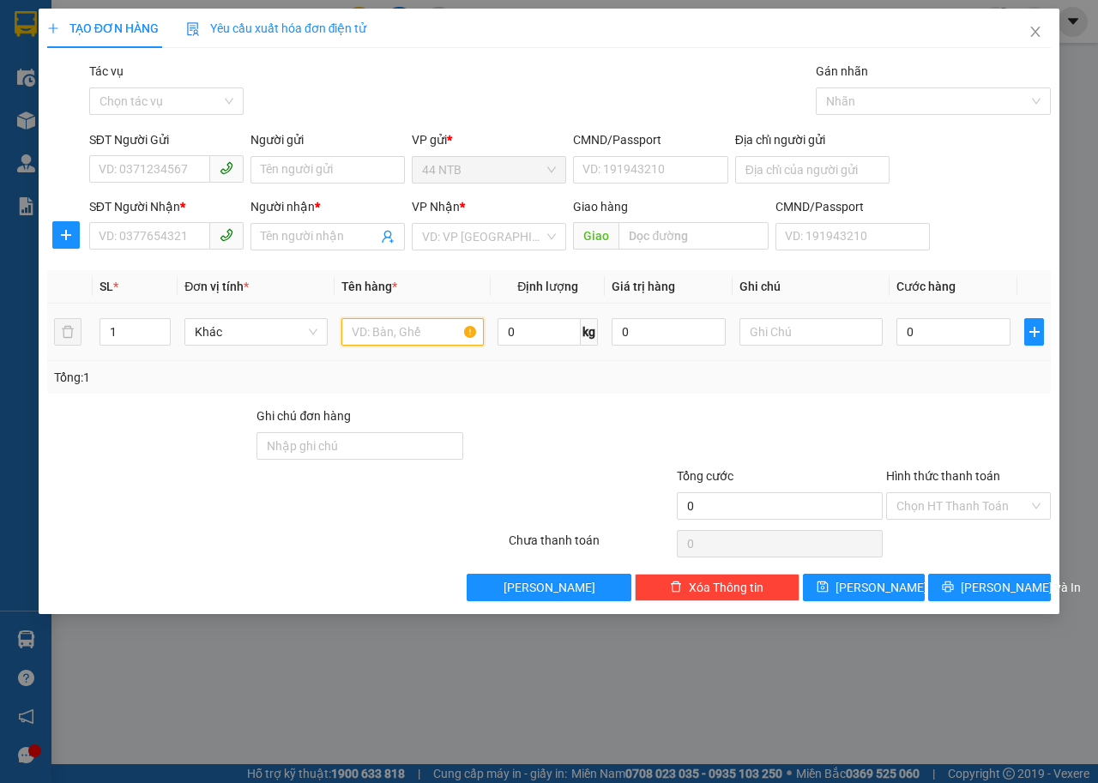
click at [359, 330] on input "text" at bounding box center [412, 331] width 143 height 27
type input "ph.bì.đỏ_T.Nơi_R30"
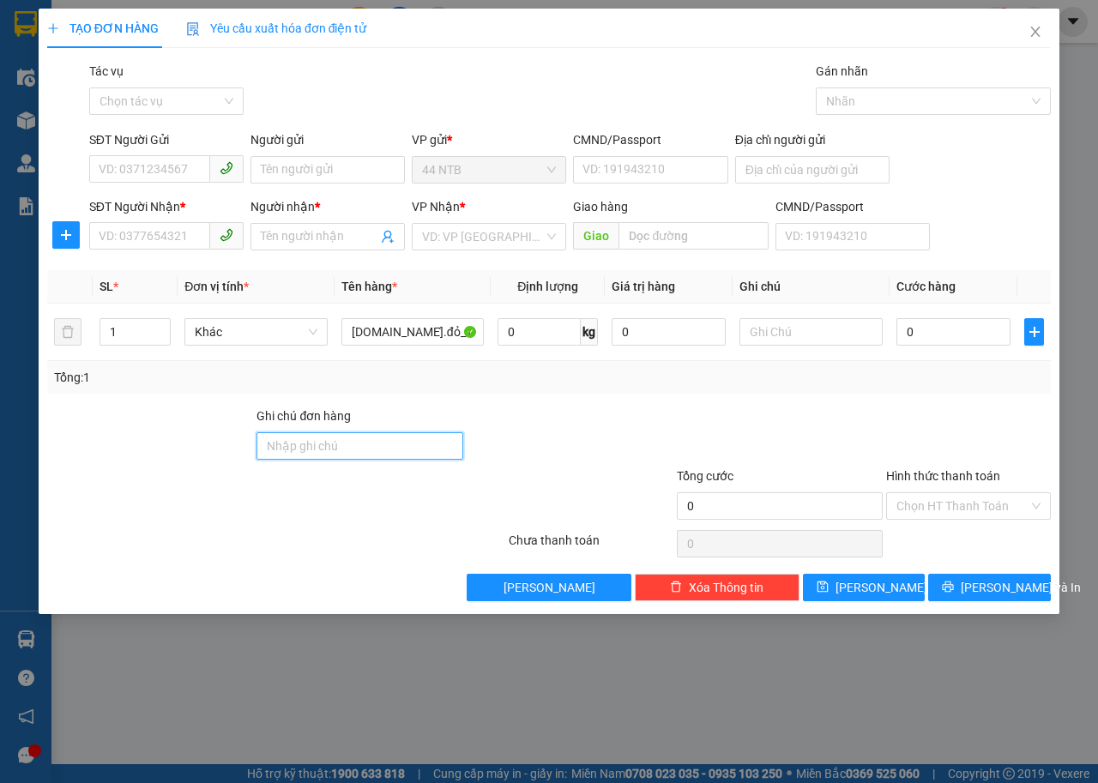
click at [298, 434] on input "Ghi chú đơn hàng" at bounding box center [359, 445] width 207 height 27
type input "GTN"
click at [923, 329] on input "0" at bounding box center [953, 331] width 114 height 27
type input "3"
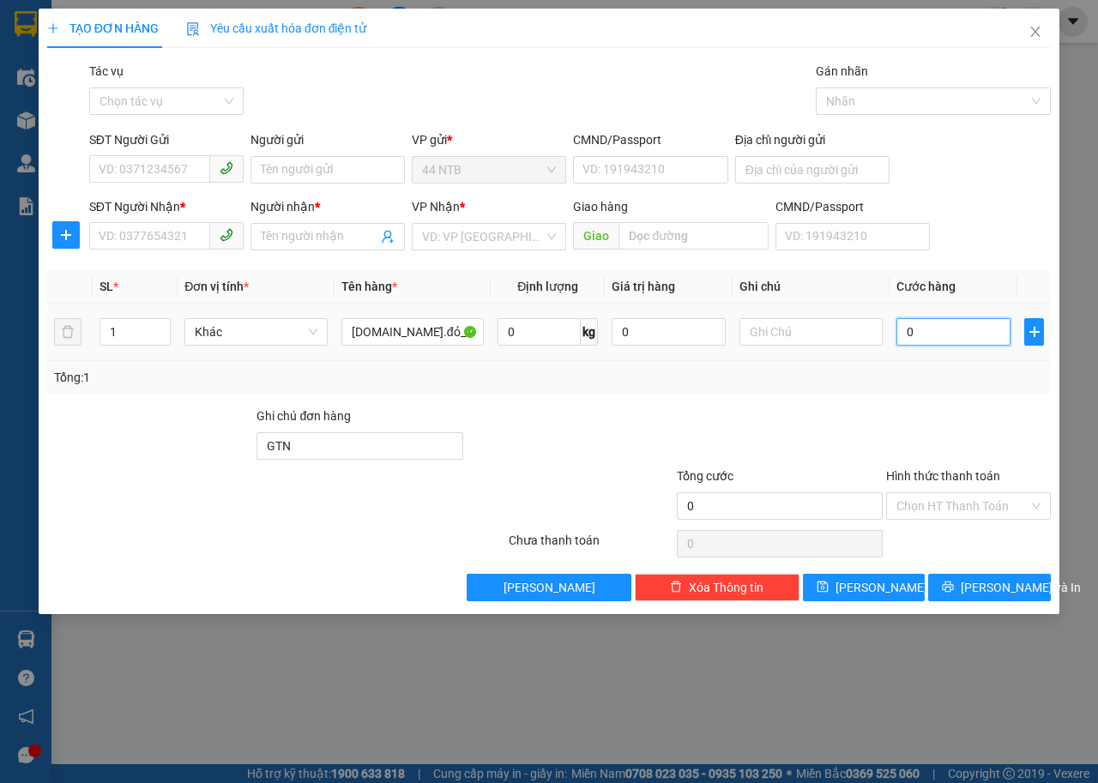
type input "3"
type input "30"
type input "30.000"
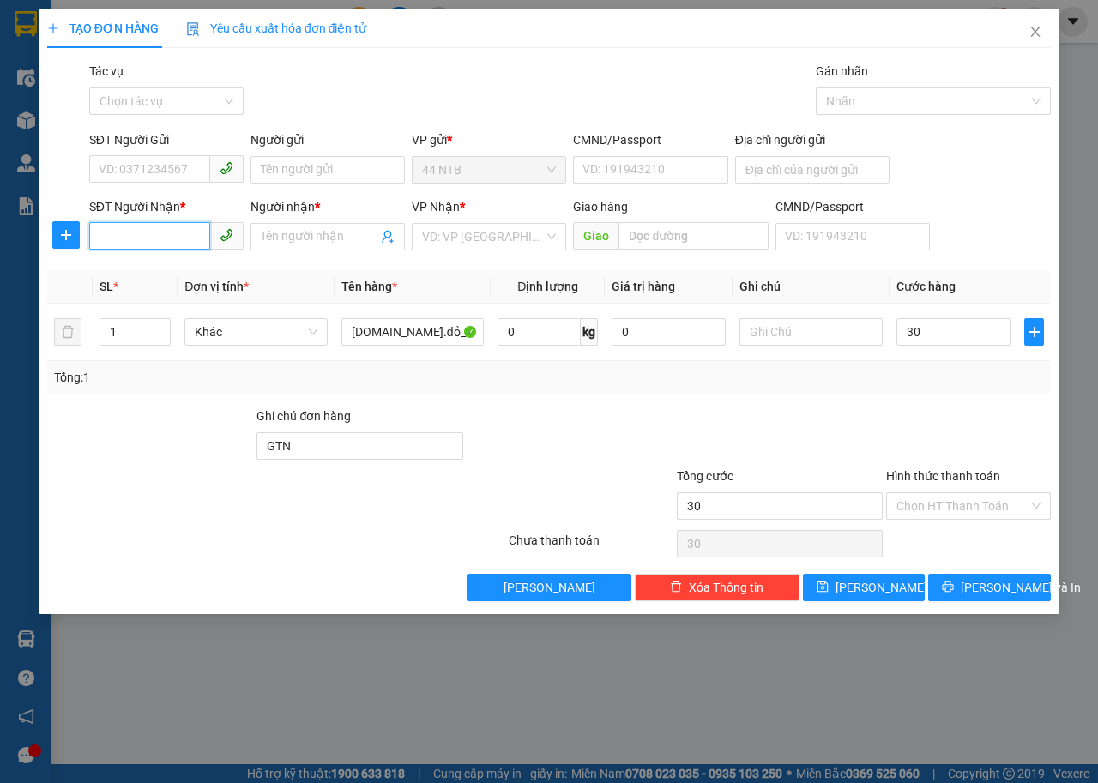
type input "30.000"
click at [183, 241] on input "SĐT Người Nhận *" at bounding box center [149, 235] width 121 height 27
click at [184, 276] on div "0909195250 - Thảo" at bounding box center [166, 271] width 134 height 19
type input "0909195250"
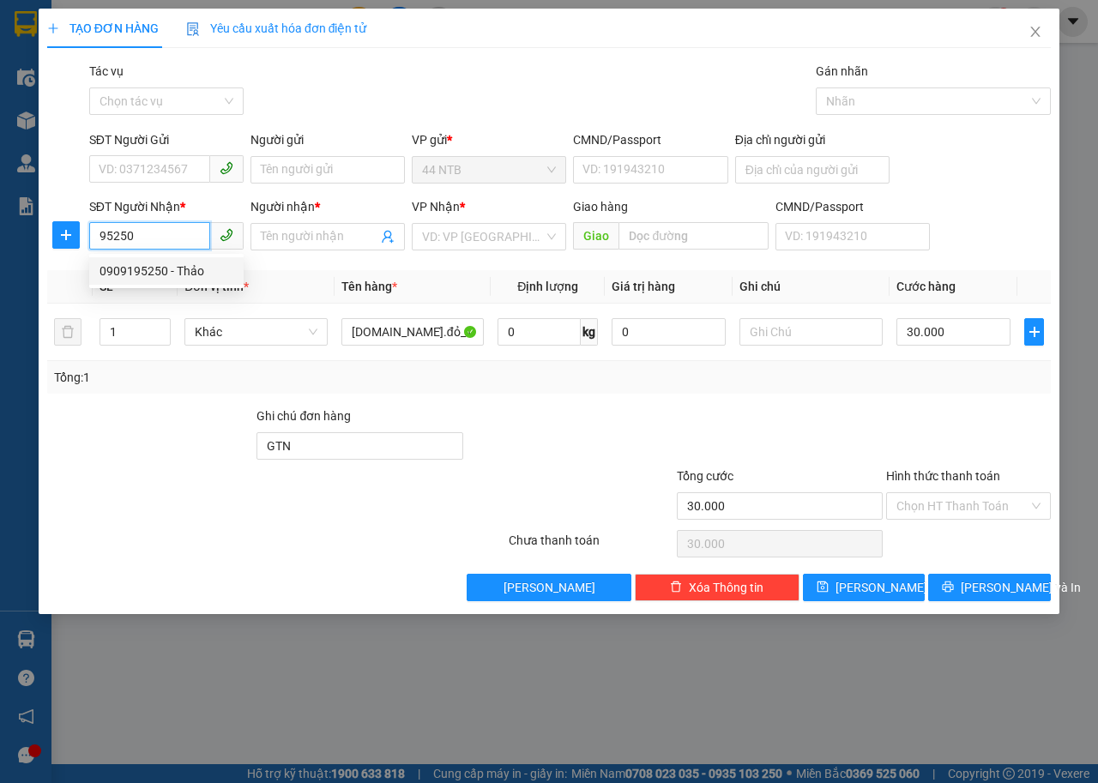
type input "Thảo"
type input "0909195250"
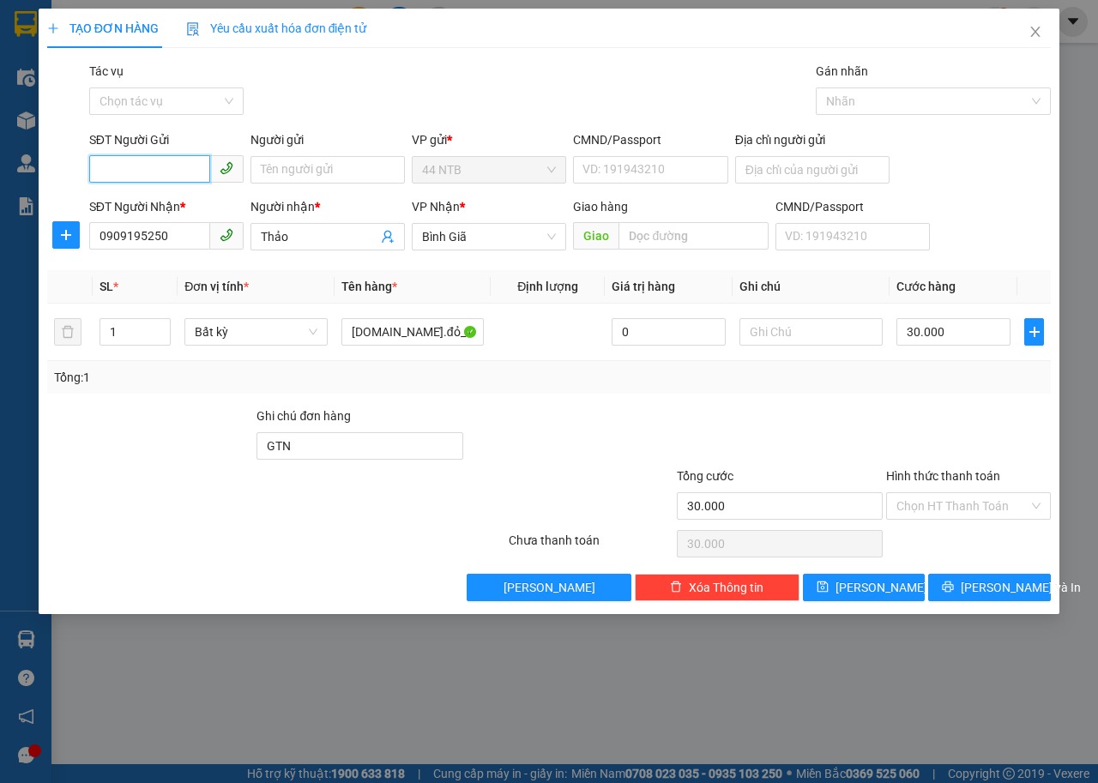
click at [178, 173] on input "SĐT Người Gửi" at bounding box center [149, 168] width 121 height 27
click at [188, 268] on div "0909709717 - Cường" at bounding box center [166, 258] width 154 height 27
type input "0909709717"
type input "Cường"
type input "083069000026"
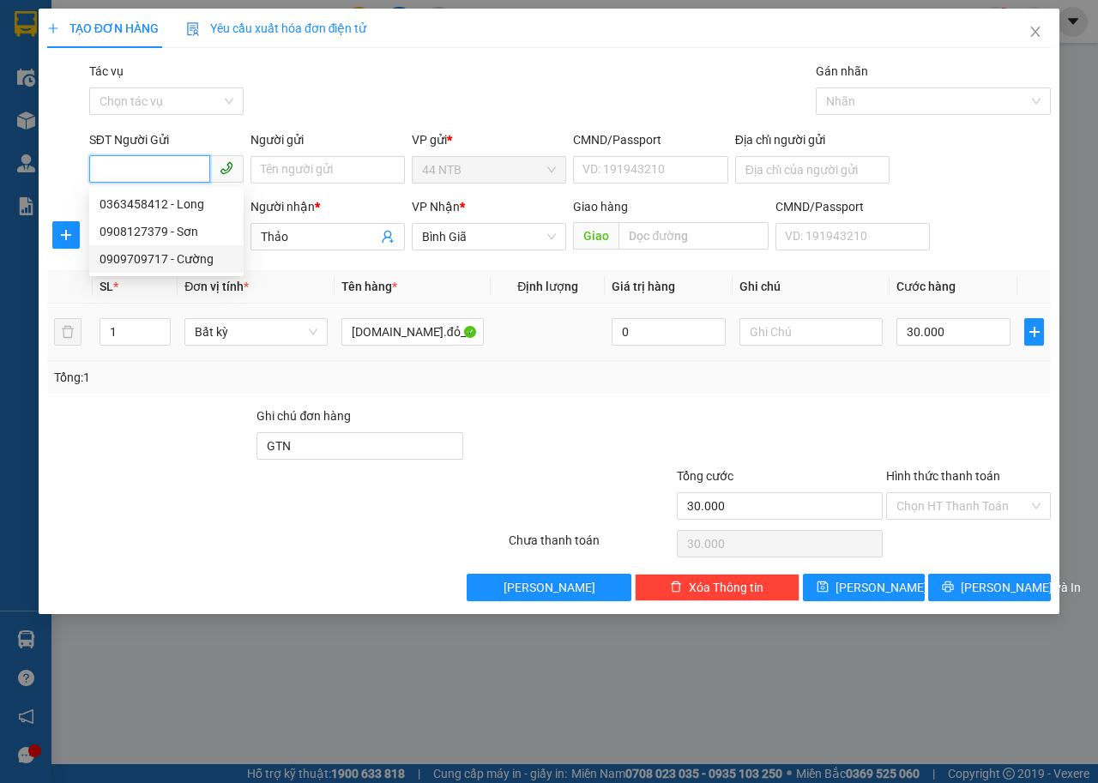
type input "44.46_Ng.Tất.Thành_Q4"
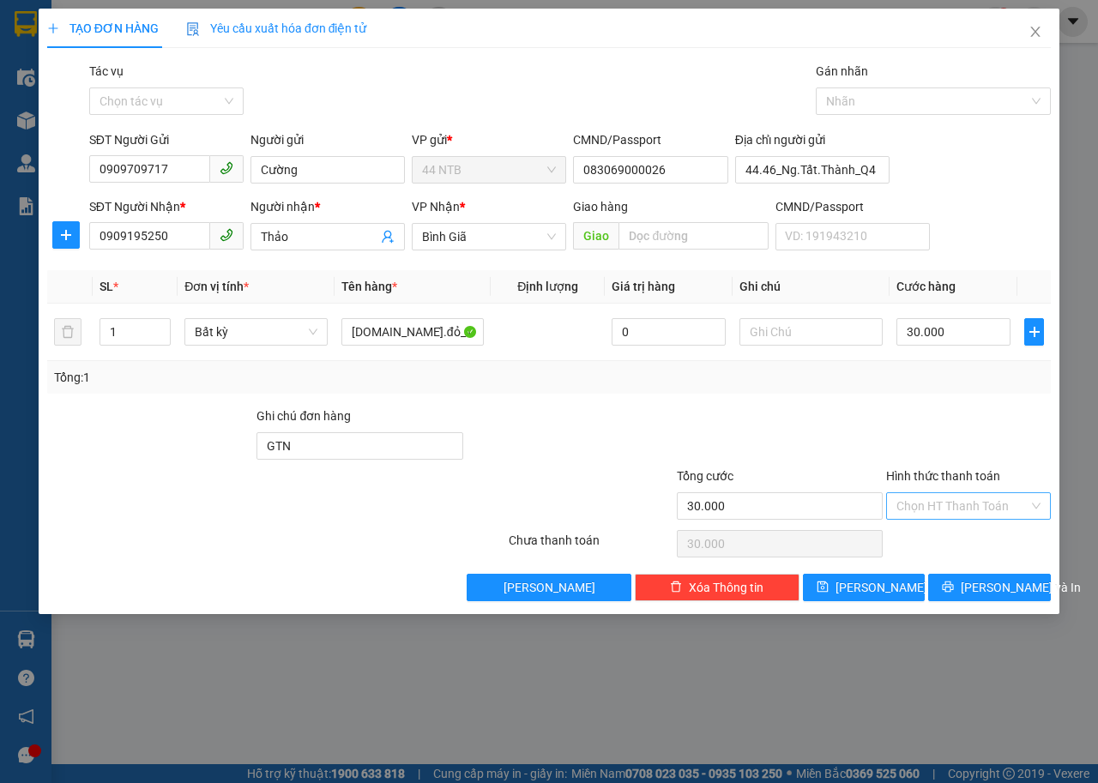
click at [980, 493] on input "Hình thức thanh toán" at bounding box center [962, 506] width 132 height 26
click at [981, 549] on div "Tại văn phòng" at bounding box center [968, 540] width 144 height 19
type input "0"
click at [990, 588] on span "[PERSON_NAME] và In" at bounding box center [1021, 587] width 120 height 19
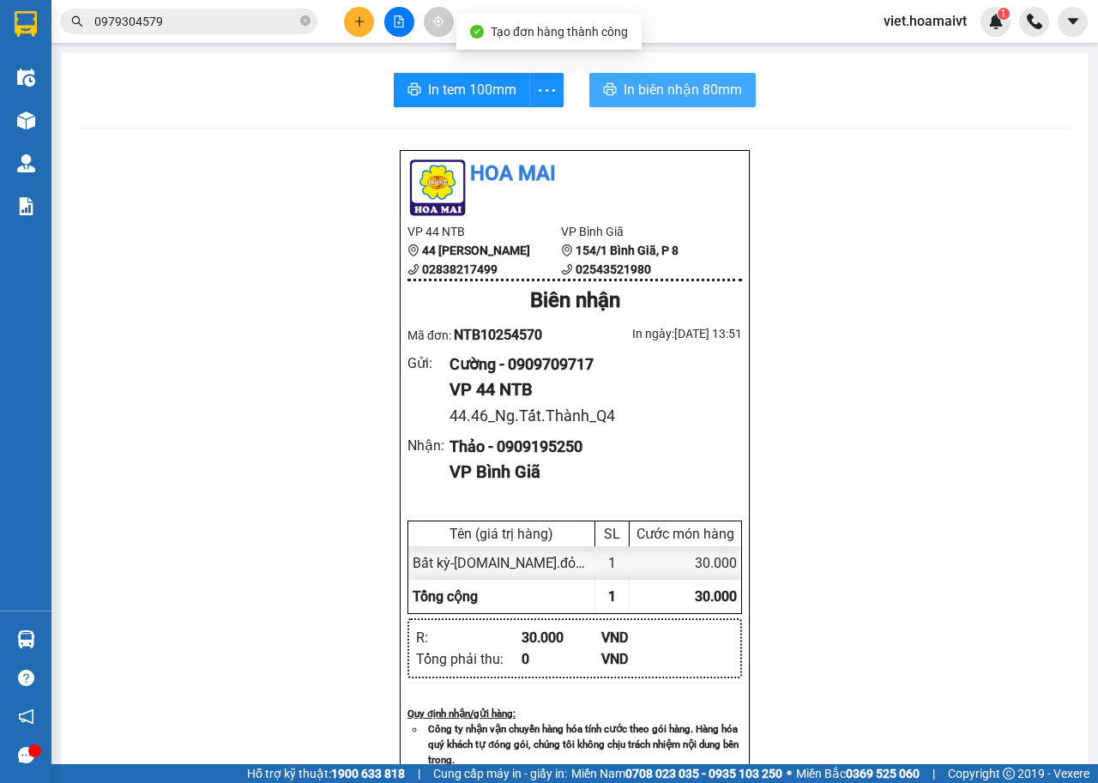
click at [707, 99] on span "In biên nhận 80mm" at bounding box center [683, 89] width 118 height 21
click at [708, 96] on span "In biên nhận 80mm" at bounding box center [683, 89] width 118 height 21
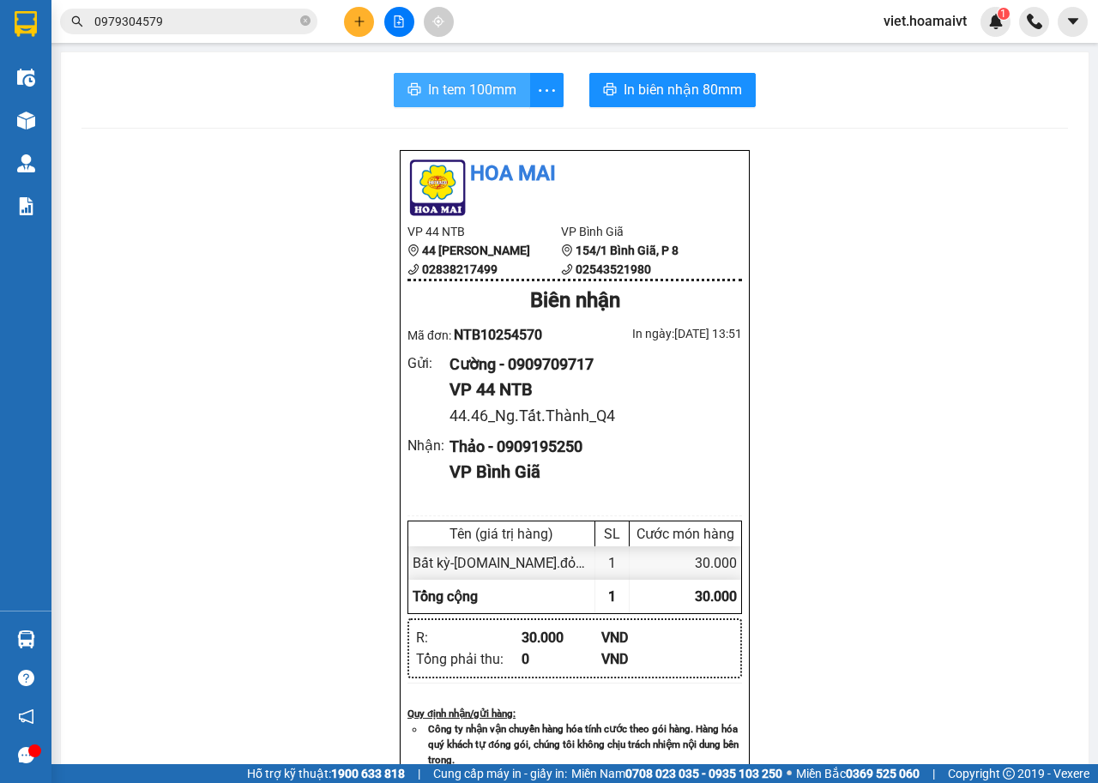
click at [479, 99] on span "In tem 100mm" at bounding box center [472, 89] width 88 height 21
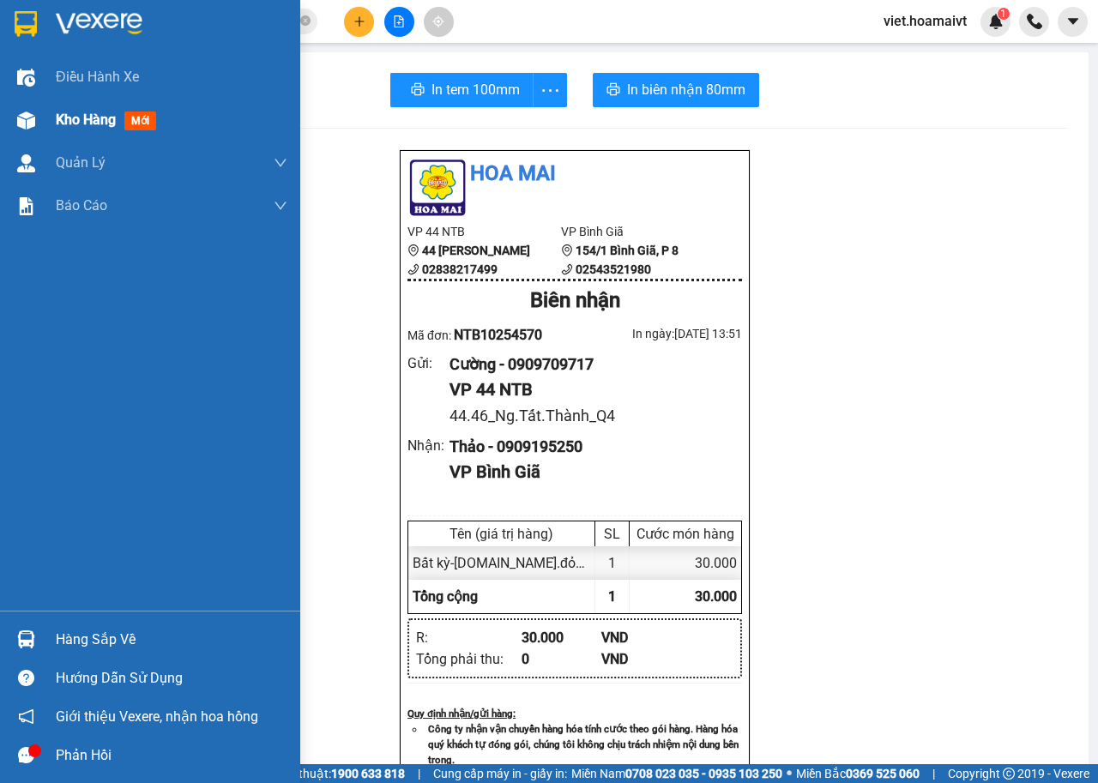
click at [41, 121] on div "Kho hàng mới" at bounding box center [150, 120] width 300 height 43
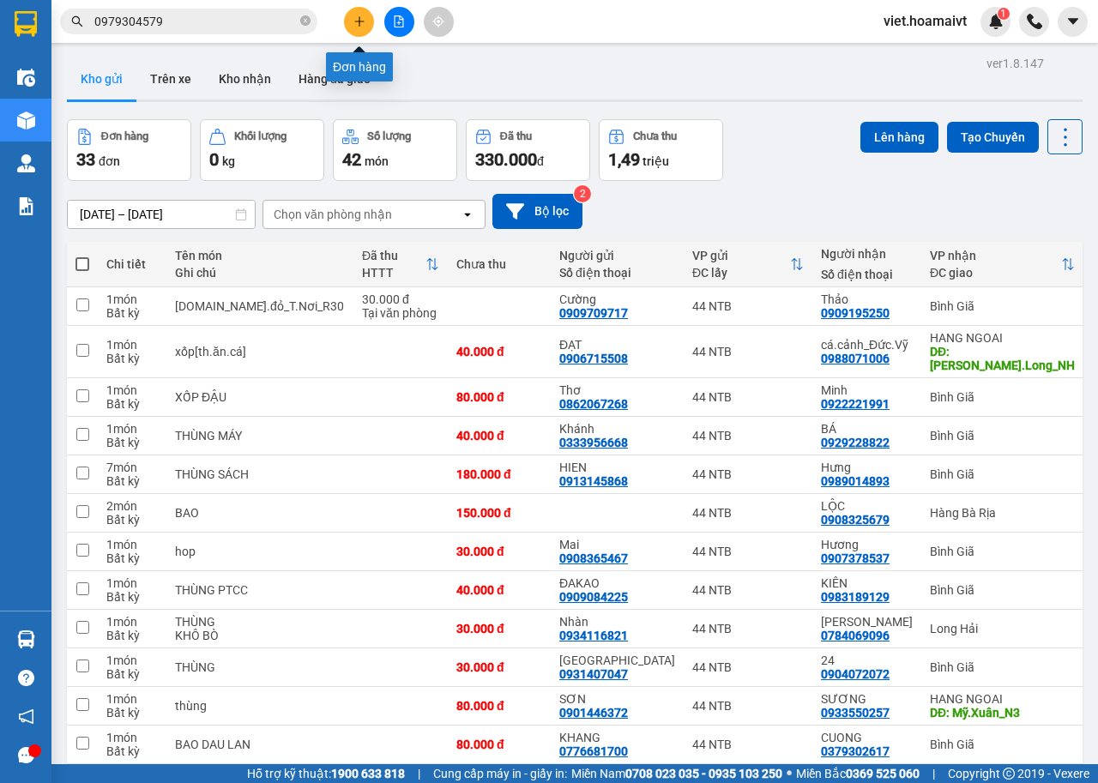
click at [360, 26] on icon "plus" at bounding box center [359, 21] width 12 height 12
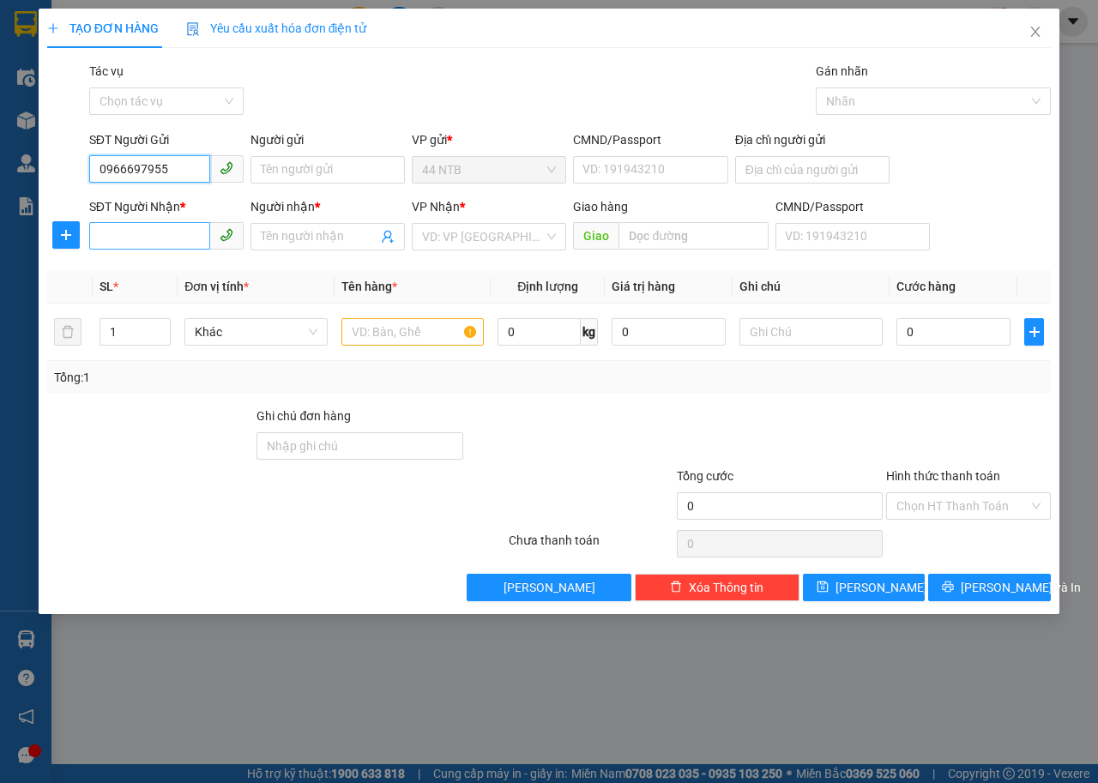
type input "0966697955"
click at [202, 240] on input "SĐT Người Nhận *" at bounding box center [149, 235] width 121 height 27
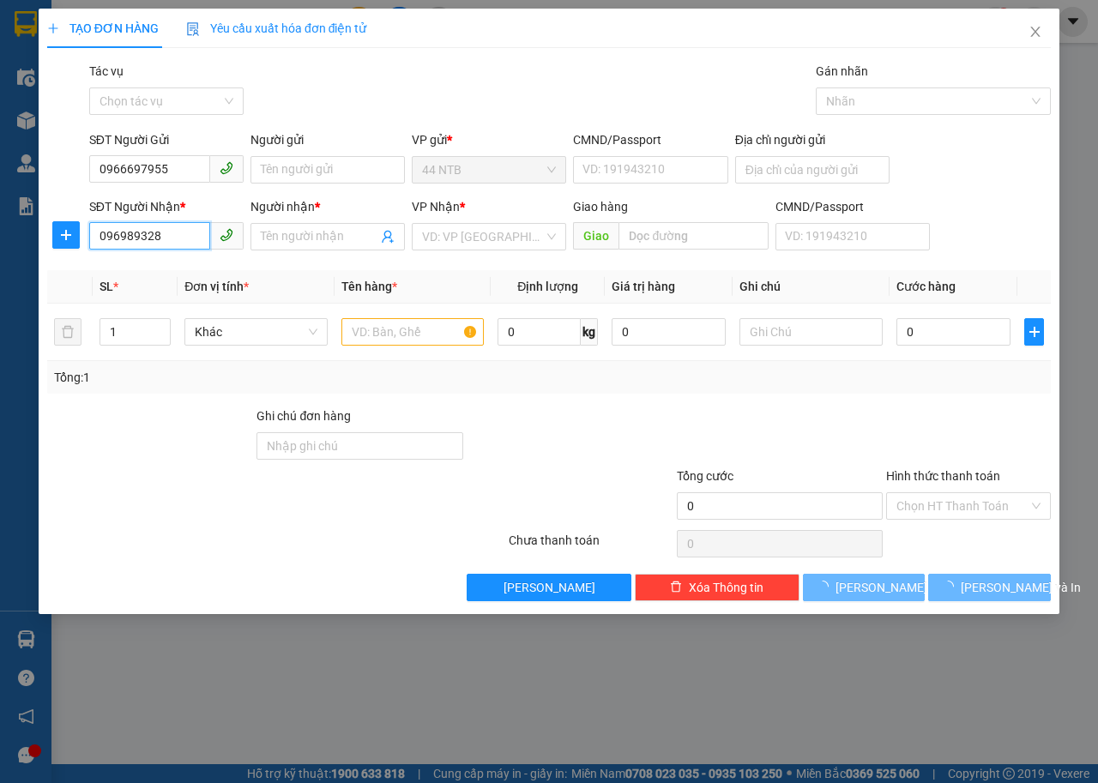
type input "0969893289"
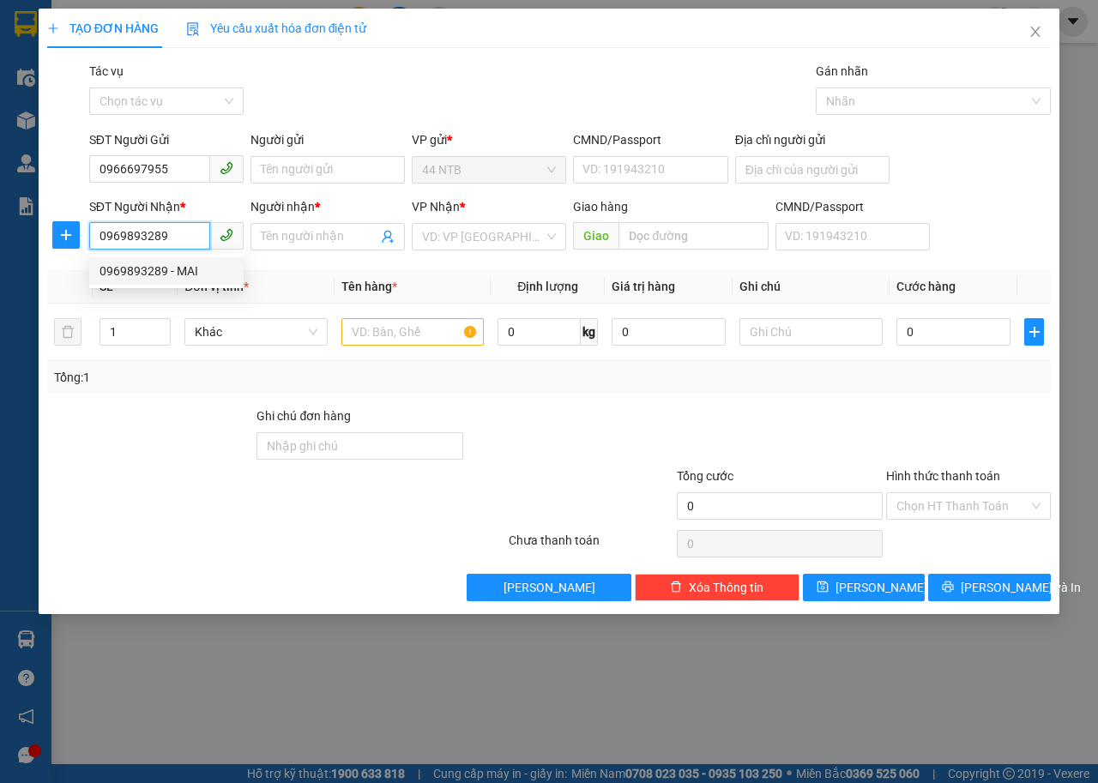
click at [150, 265] on div "0969893289 - MAI" at bounding box center [166, 271] width 134 height 19
type input "MAI"
type input "0969893289"
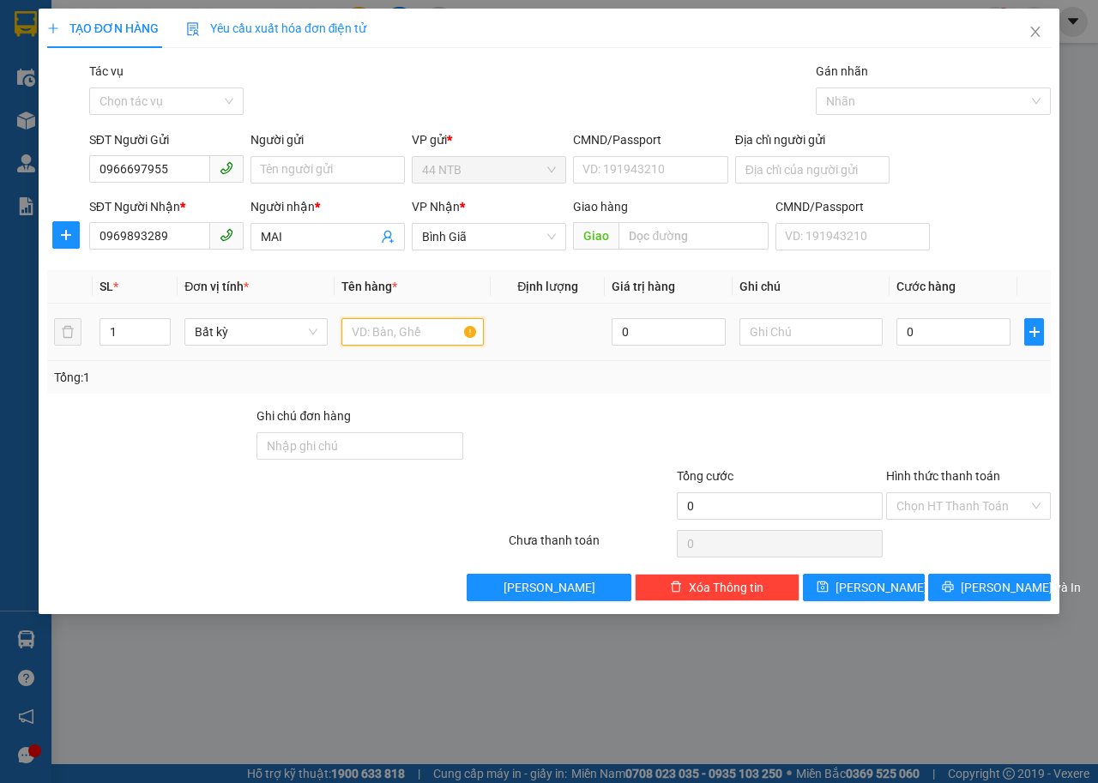
click at [377, 325] on input "text" at bounding box center [412, 331] width 143 height 27
type input "gói"
click at [799, 336] on input "text" at bounding box center [810, 331] width 143 height 27
type input "cafe"
click at [996, 332] on input "0" at bounding box center [953, 331] width 114 height 27
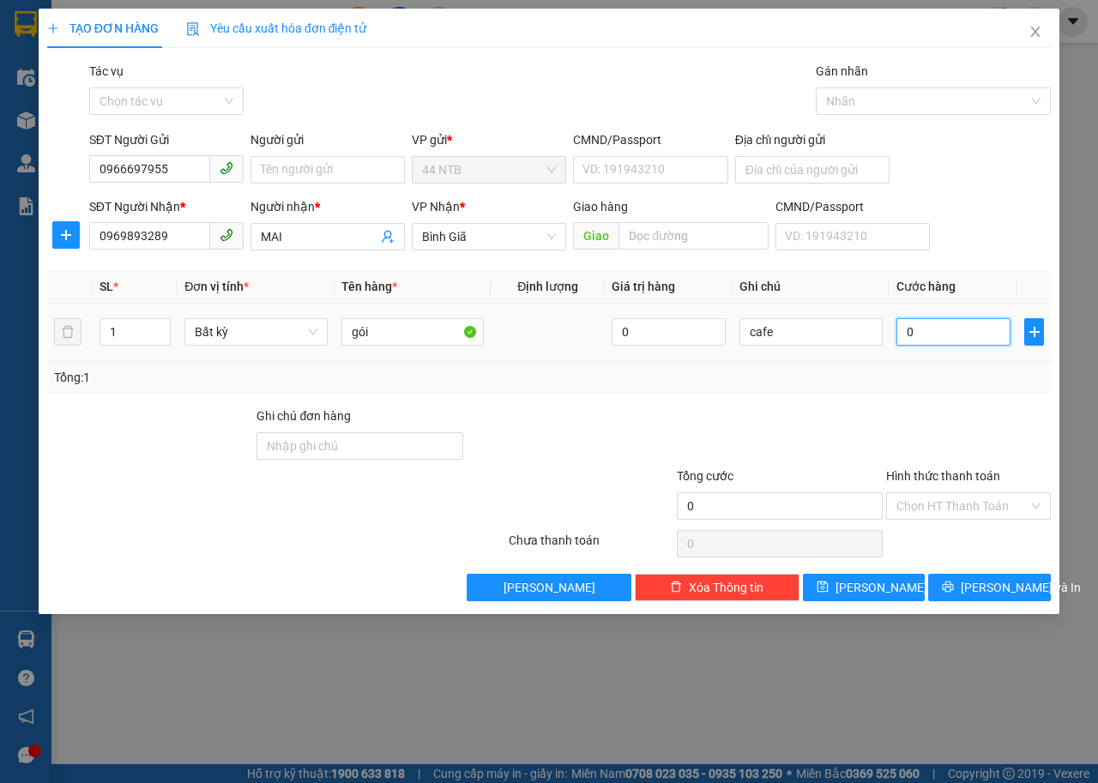
type input "3"
type input "30"
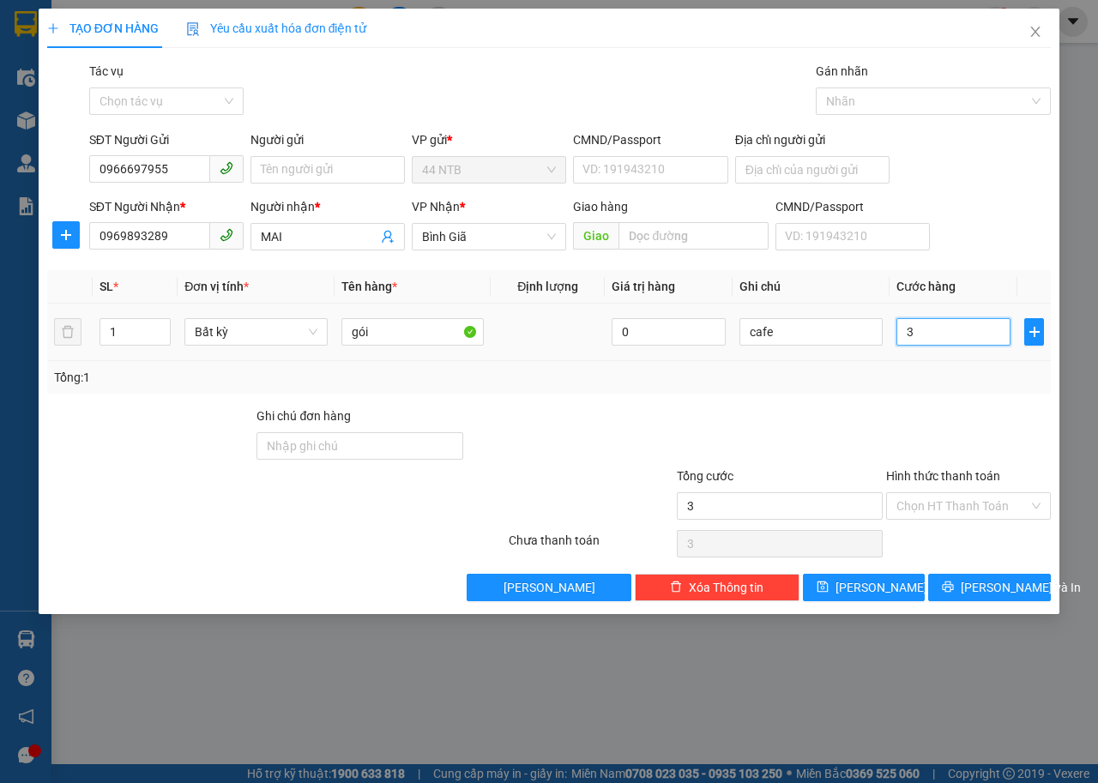
type input "30"
type input "30.000"
click at [991, 503] on input "Hình thức thanh toán" at bounding box center [962, 506] width 132 height 26
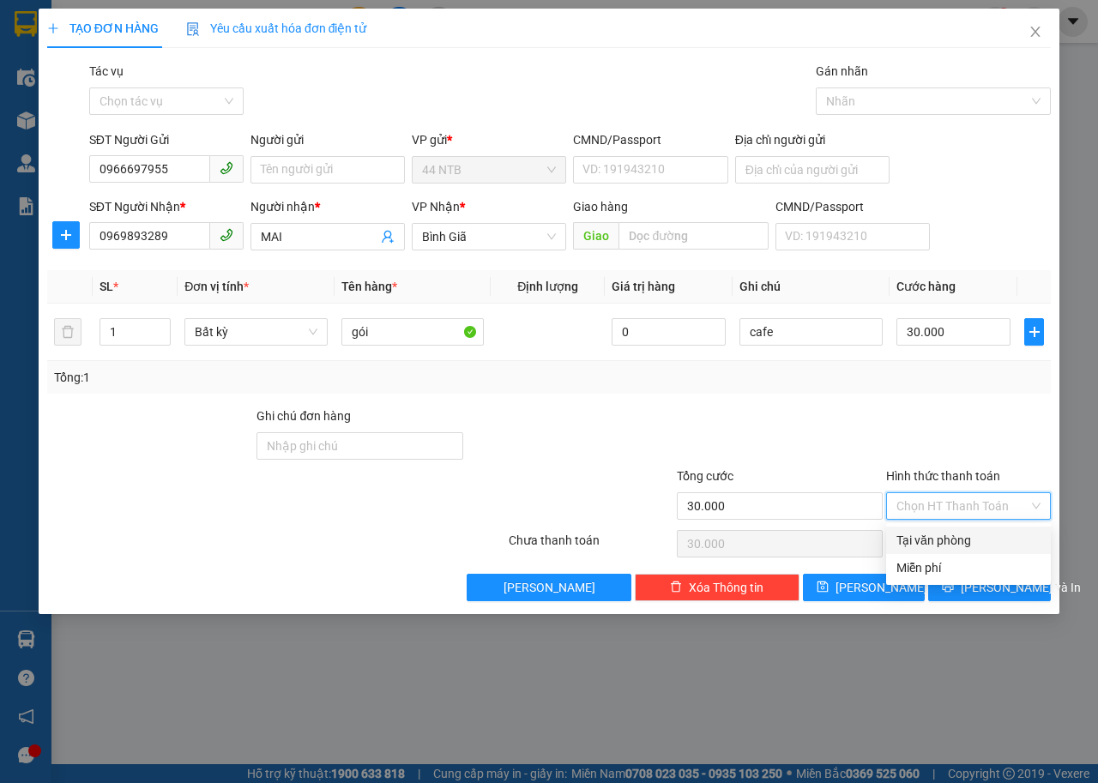
click at [973, 533] on div "Tại văn phòng" at bounding box center [968, 540] width 144 height 19
type input "0"
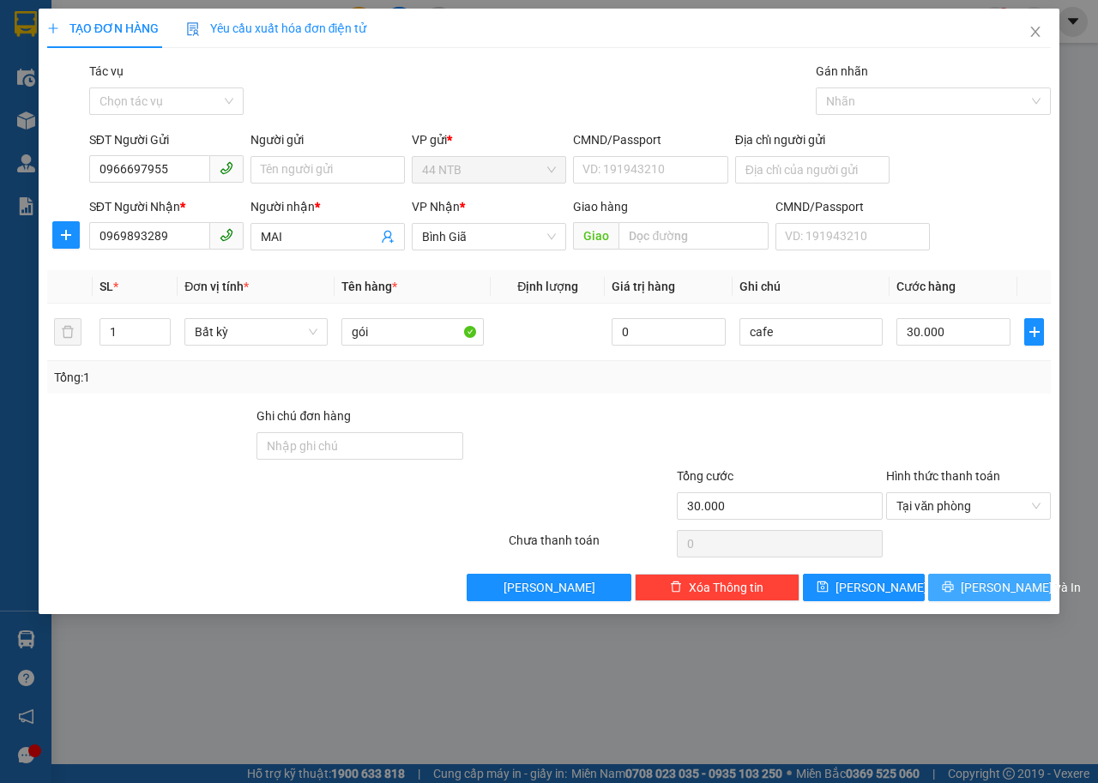
click at [991, 592] on span "[PERSON_NAME] và In" at bounding box center [1021, 587] width 120 height 19
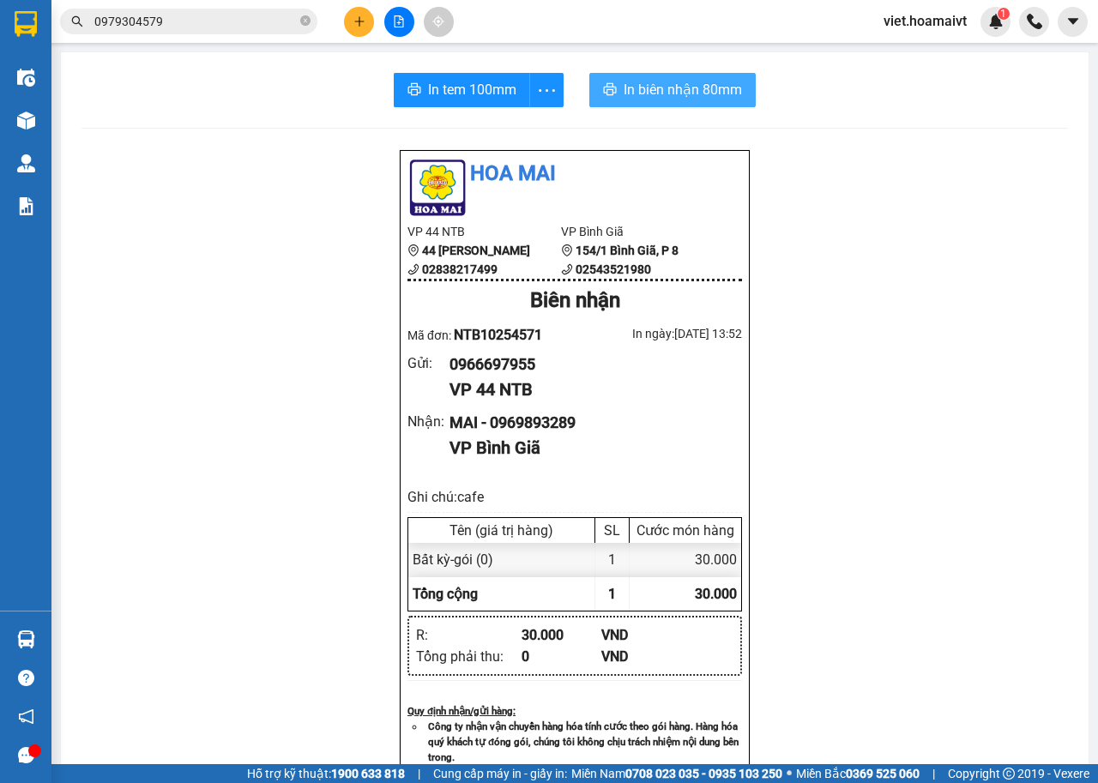
click at [658, 100] on span "In biên nhận 80mm" at bounding box center [683, 89] width 118 height 21
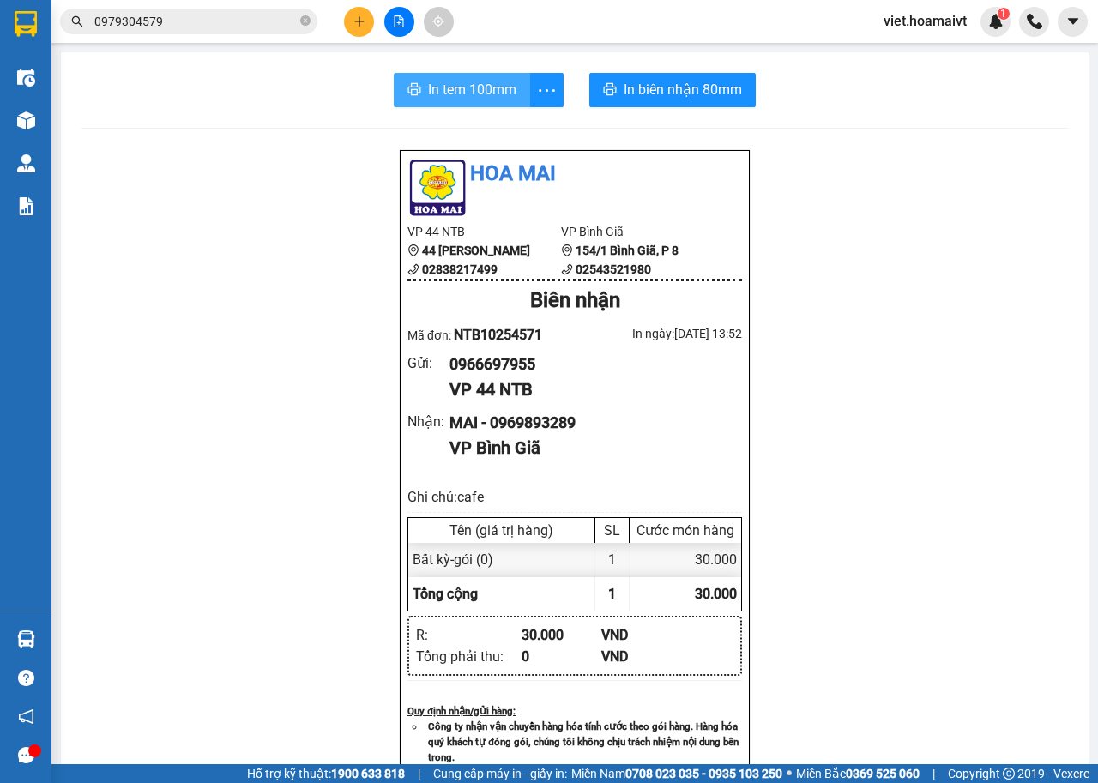
click at [491, 90] on span "In tem 100mm" at bounding box center [472, 89] width 88 height 21
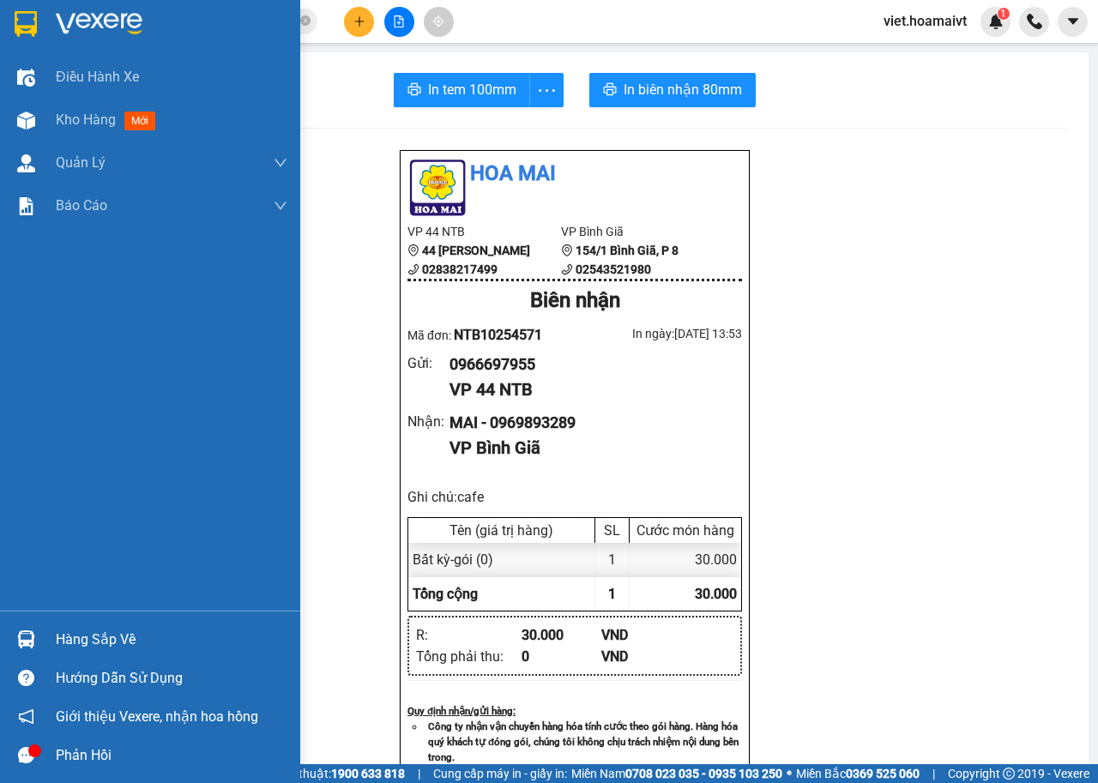
click at [70, 20] on img at bounding box center [99, 24] width 87 height 26
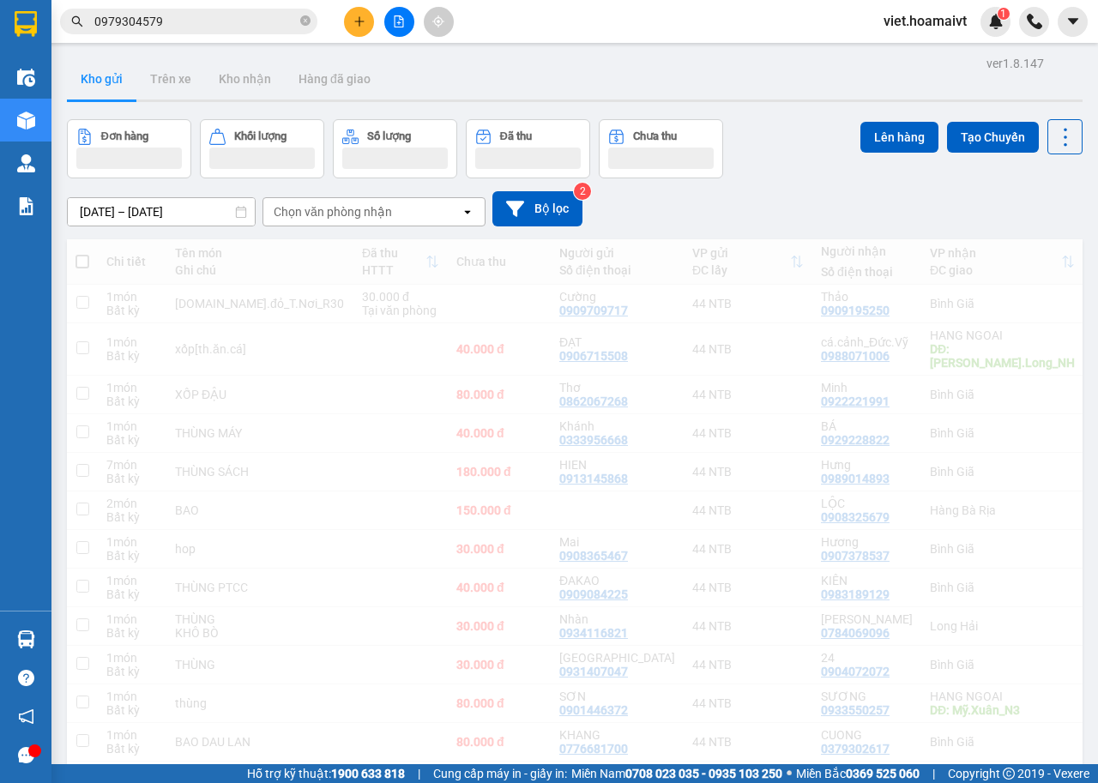
click at [800, 199] on div "[DATE] – [DATE] Press the down arrow key to interact with the calendar and sele…" at bounding box center [575, 208] width 1016 height 35
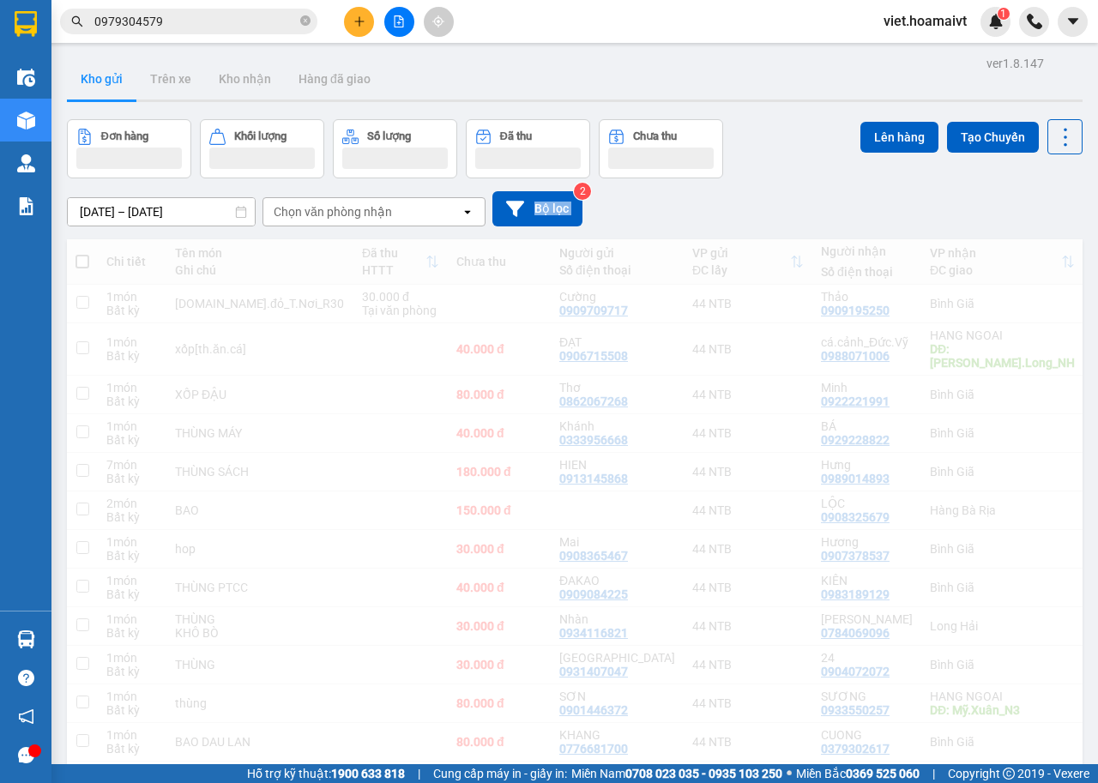
click at [800, 199] on div "[DATE] – [DATE] Press the down arrow key to interact with the calendar and sele…" at bounding box center [575, 208] width 1016 height 35
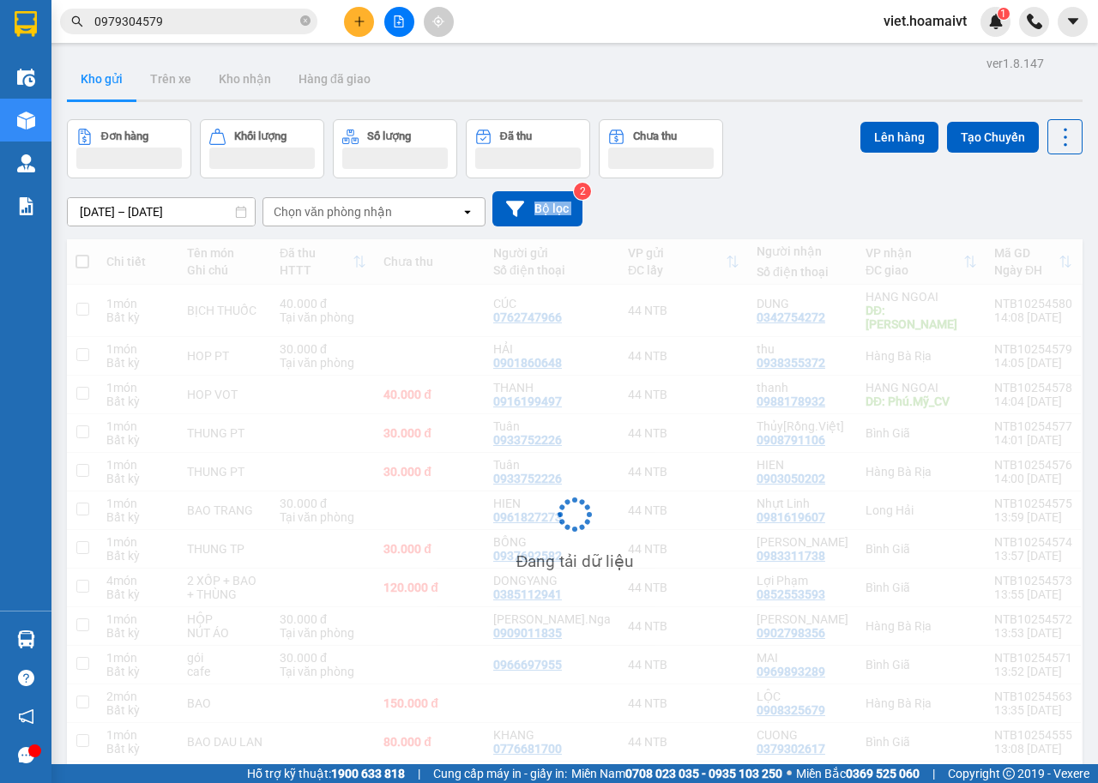
click at [800, 199] on div "[DATE] – [DATE] Press the down arrow key to interact with the calendar and sele…" at bounding box center [575, 208] width 1016 height 35
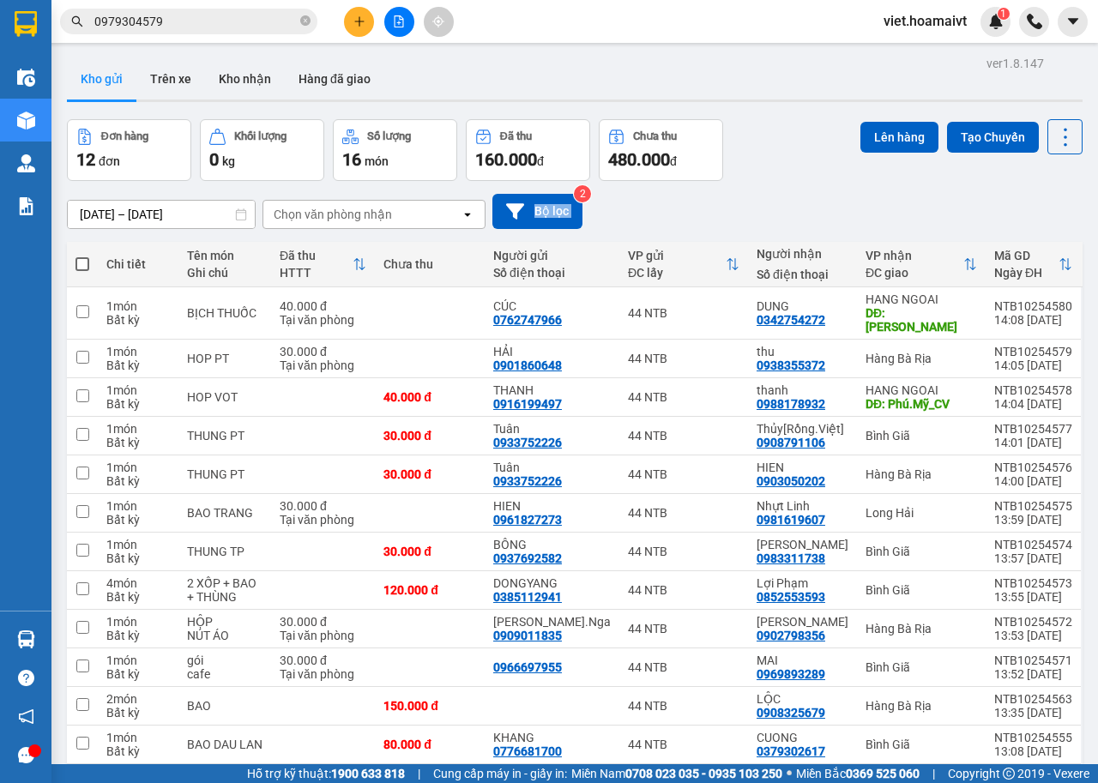
click at [800, 199] on div "[DATE] – [DATE] Press the down arrow key to interact with the calendar and sele…" at bounding box center [575, 211] width 1016 height 35
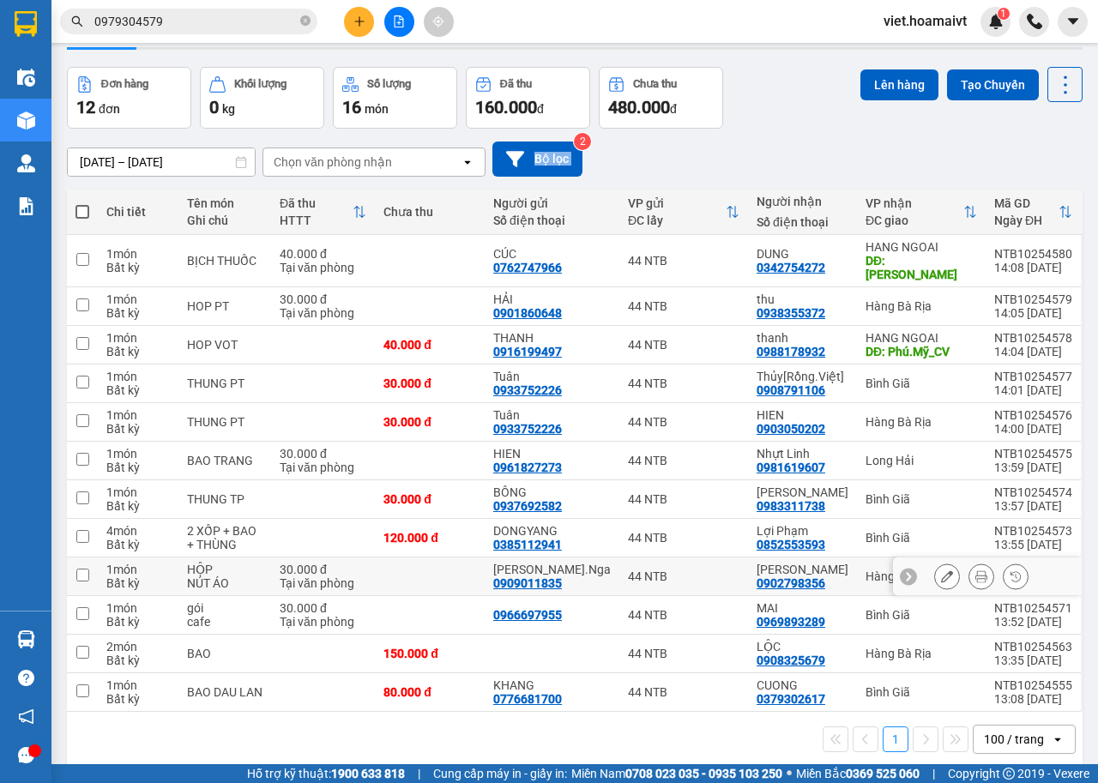
scroll to position [79, 0]
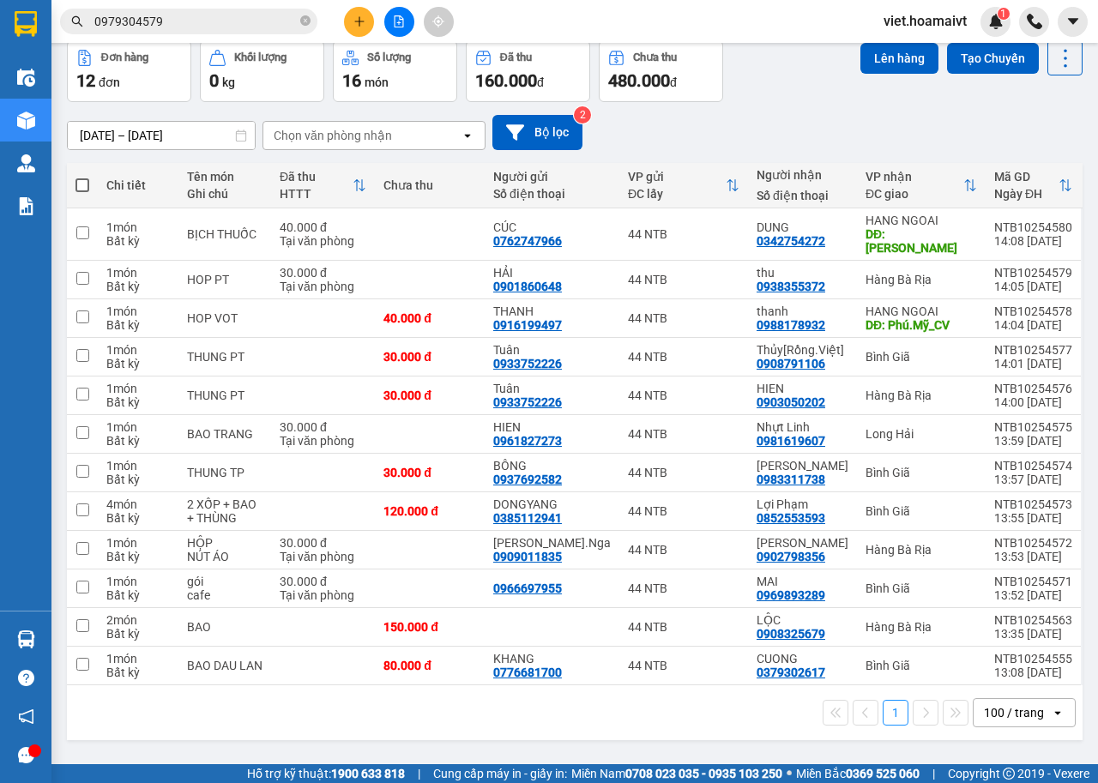
click at [753, 100] on div "Đơn hàng 12 đơn Khối lượng 0 kg Số lượng 16 món Đã thu 160.000 đ Chưa thu 480.0…" at bounding box center [575, 71] width 1016 height 62
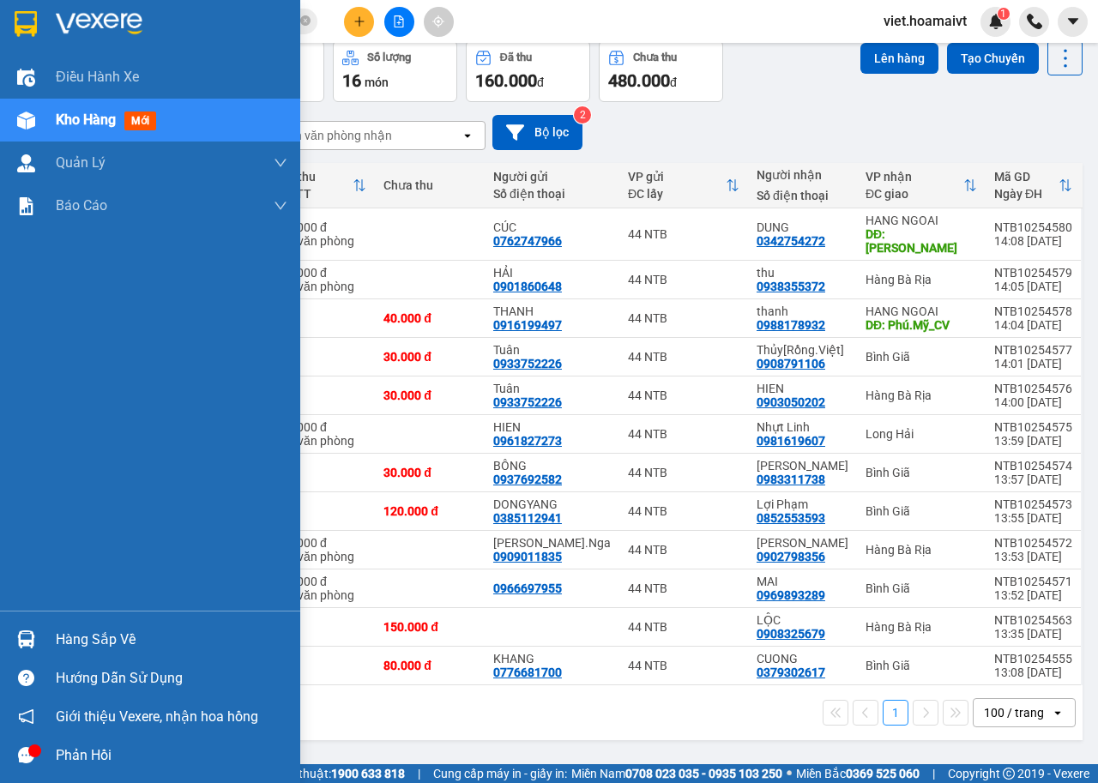
click at [60, 30] on img at bounding box center [99, 24] width 87 height 26
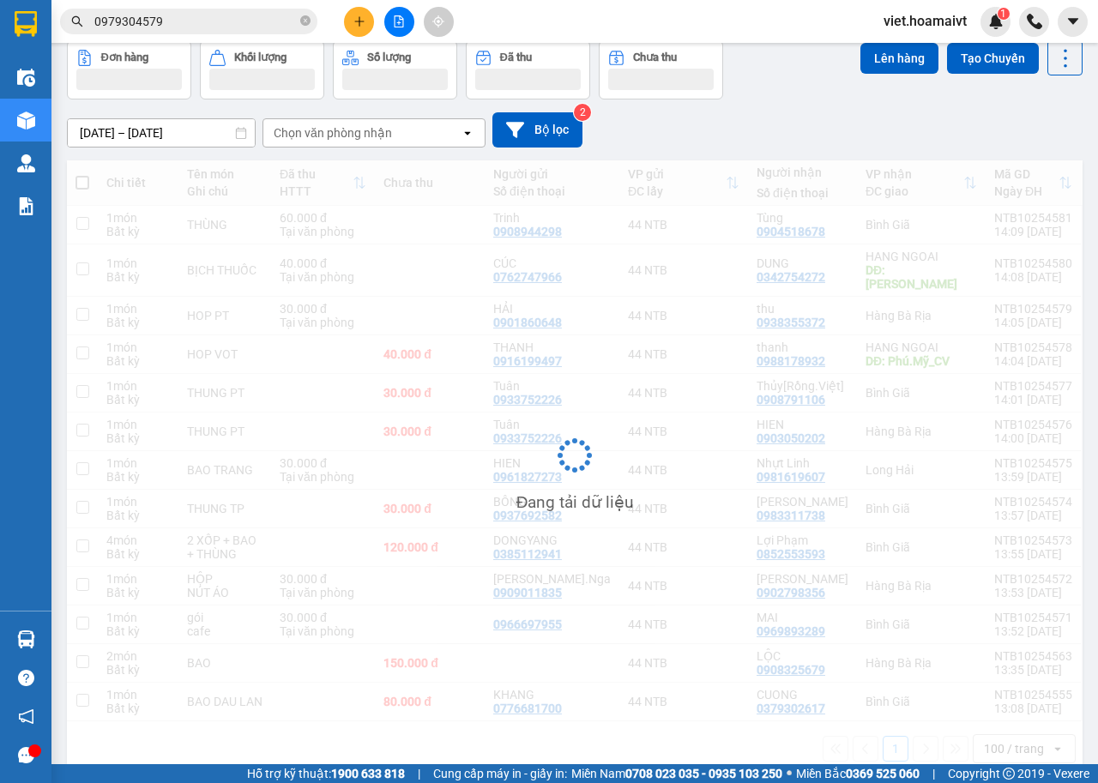
click at [836, 117] on div "[DATE] – [DATE] Press the down arrow key to interact with the calendar and sele…" at bounding box center [575, 129] width 1016 height 35
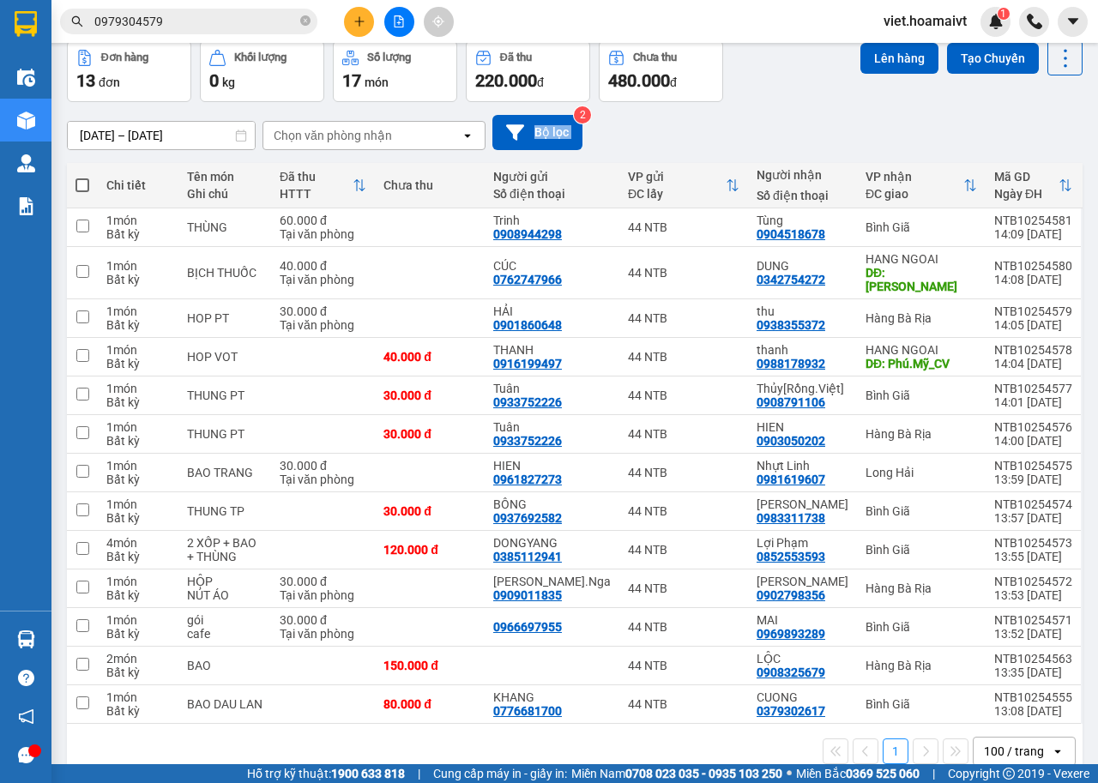
click at [836, 117] on div "[DATE] – [DATE] Press the down arrow key to interact with the calendar and sele…" at bounding box center [575, 132] width 1016 height 35
click at [336, 136] on div "Chọn văn phòng nhận" at bounding box center [333, 135] width 118 height 17
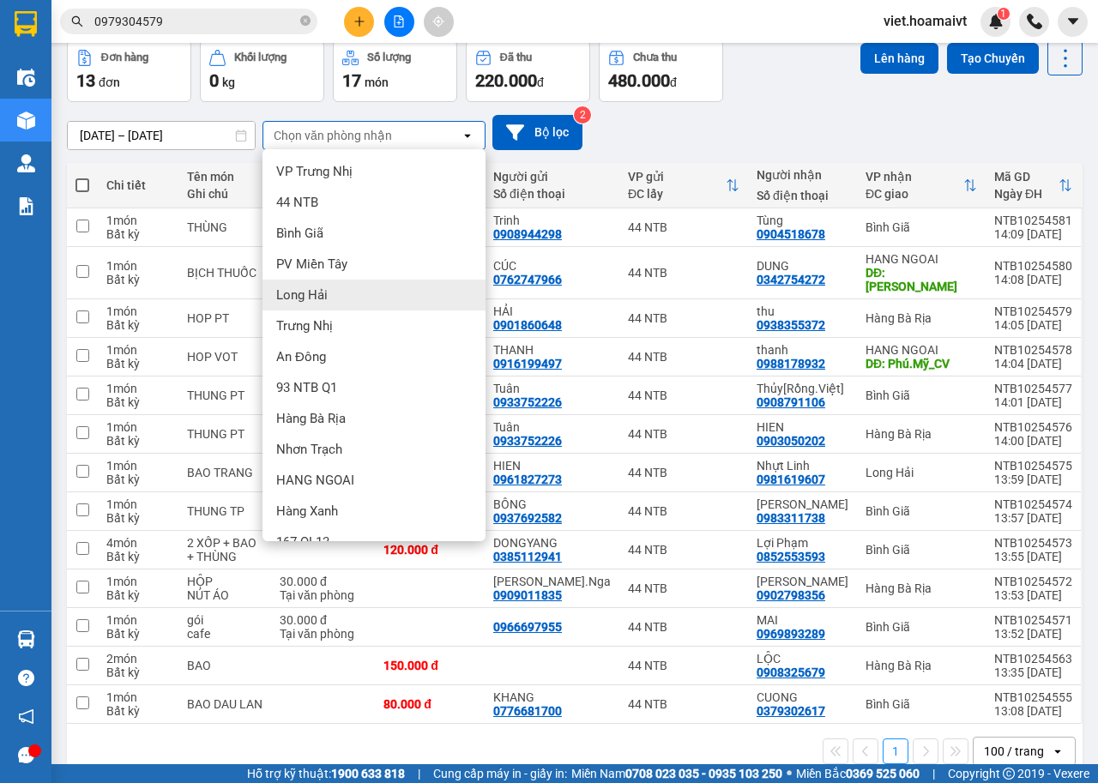
click at [355, 291] on div "Long Hải" at bounding box center [373, 295] width 223 height 31
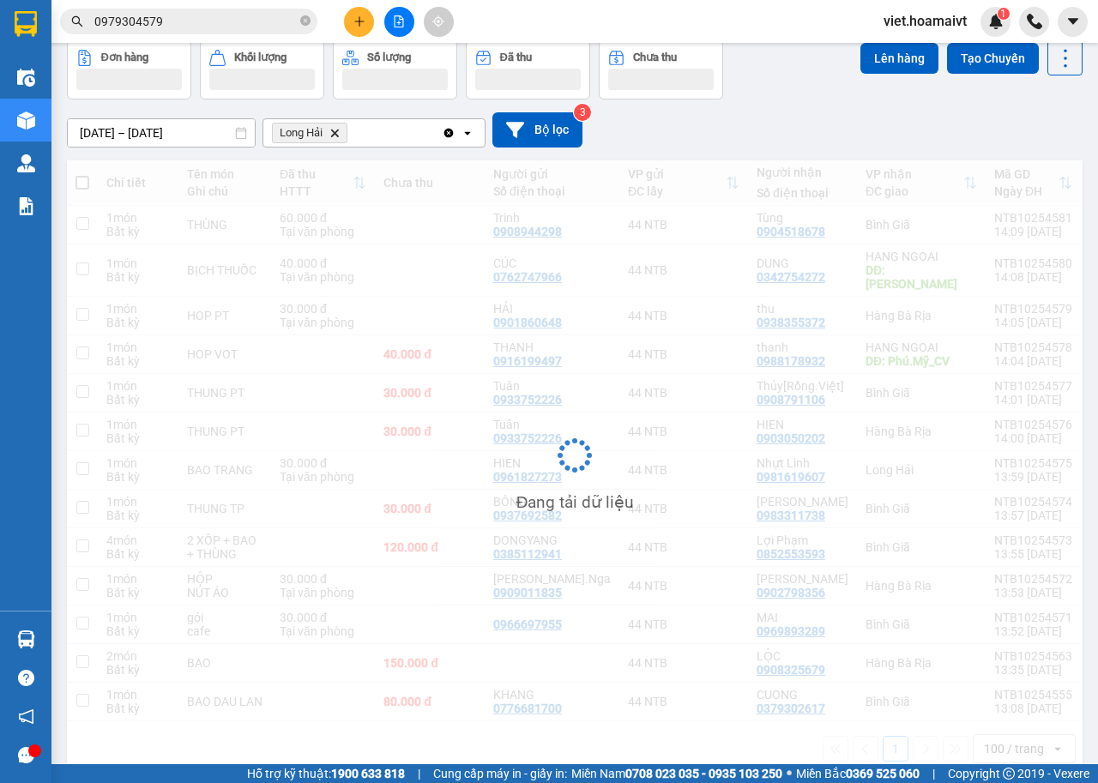
click at [738, 130] on div "14/10/2025 – 15/10/2025 Press the down arrow key to interact with the calendar …" at bounding box center [575, 129] width 1016 height 35
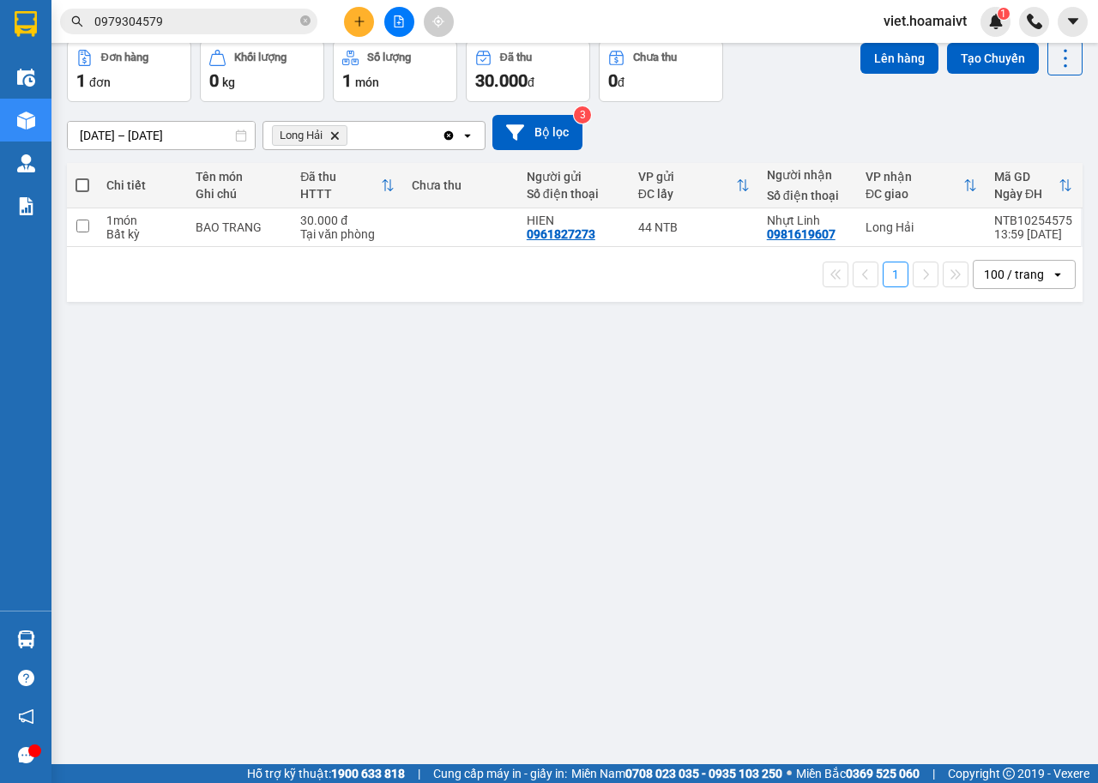
click at [330, 135] on icon "Delete" at bounding box center [334, 135] width 10 height 10
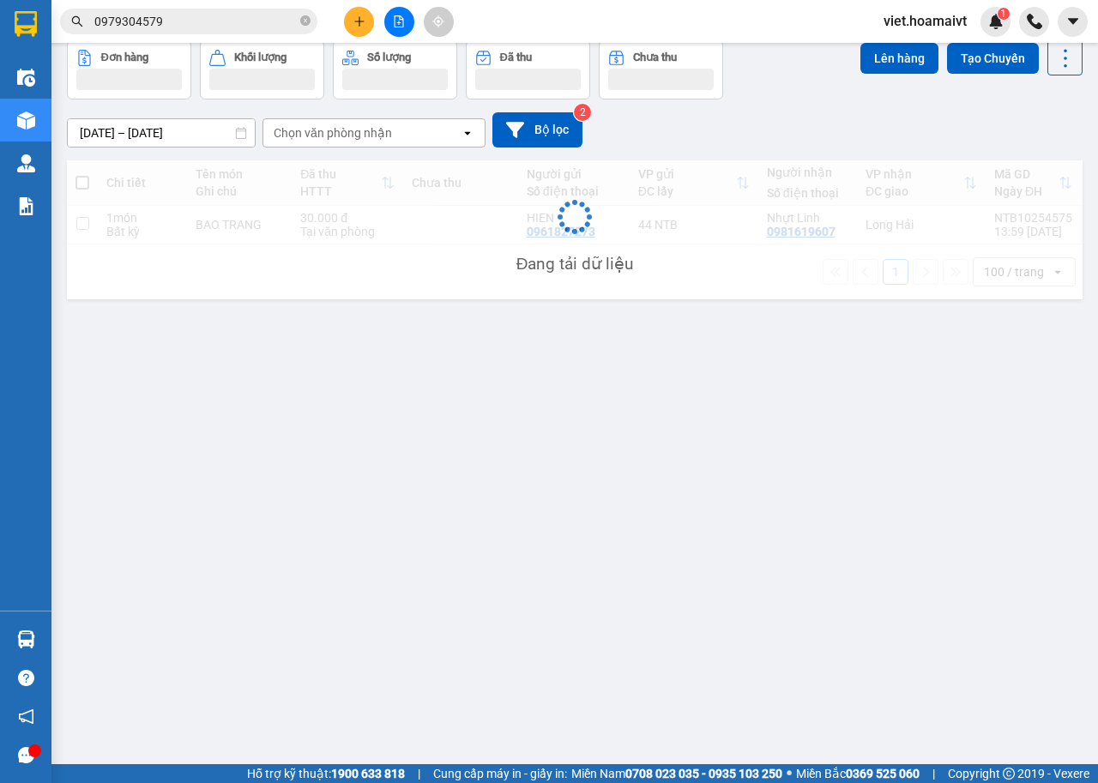
click at [859, 122] on div "[DATE] – [DATE] Press the down arrow key to interact with the calendar and sele…" at bounding box center [575, 129] width 1016 height 35
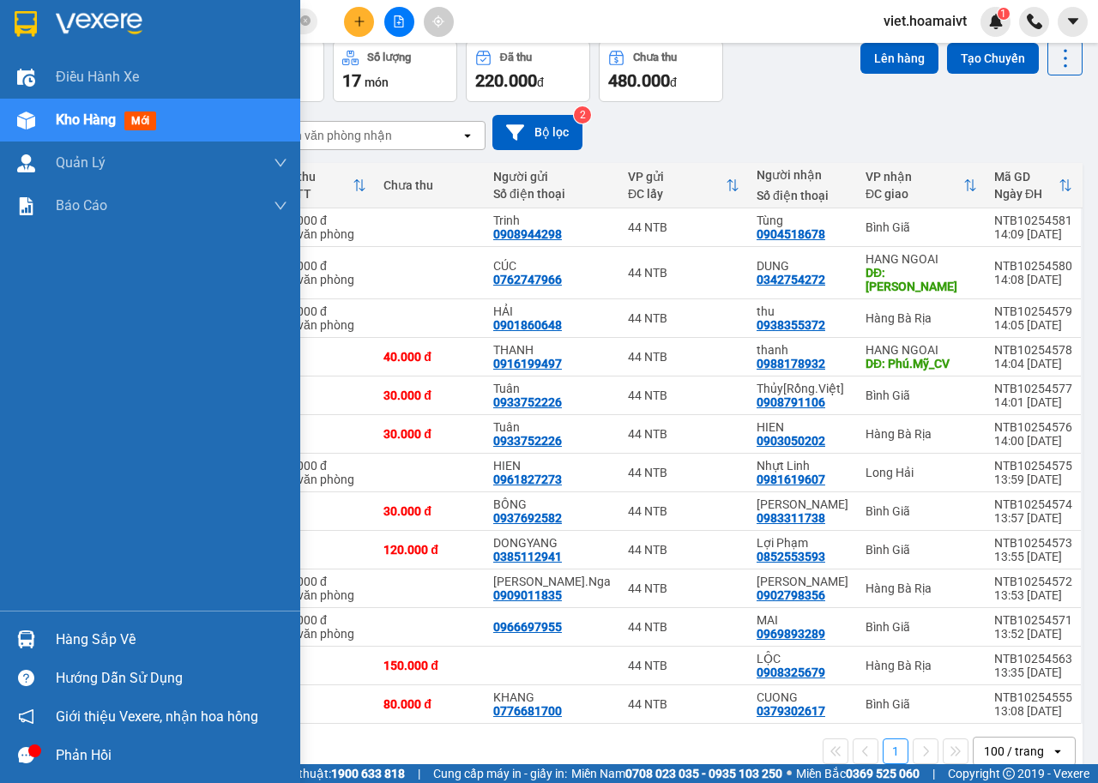
click at [90, 29] on img at bounding box center [99, 24] width 87 height 26
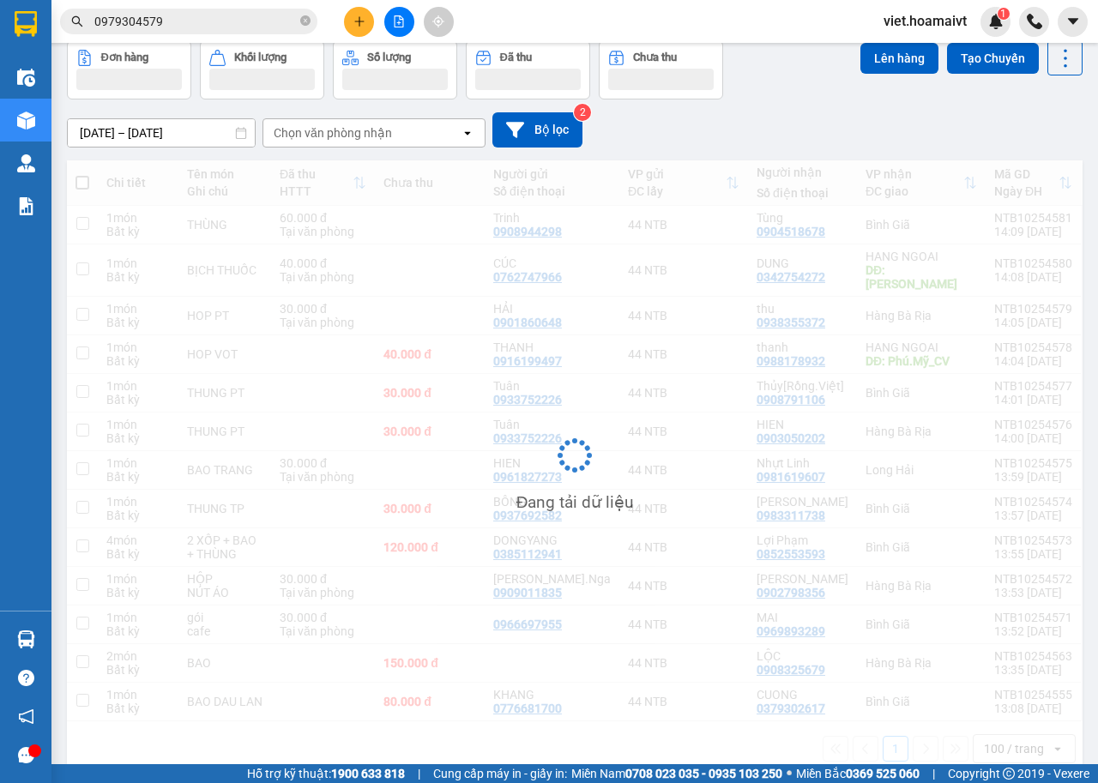
click at [762, 115] on div "[DATE] – [DATE] Press the down arrow key to interact with the calendar and sele…" at bounding box center [575, 129] width 1016 height 35
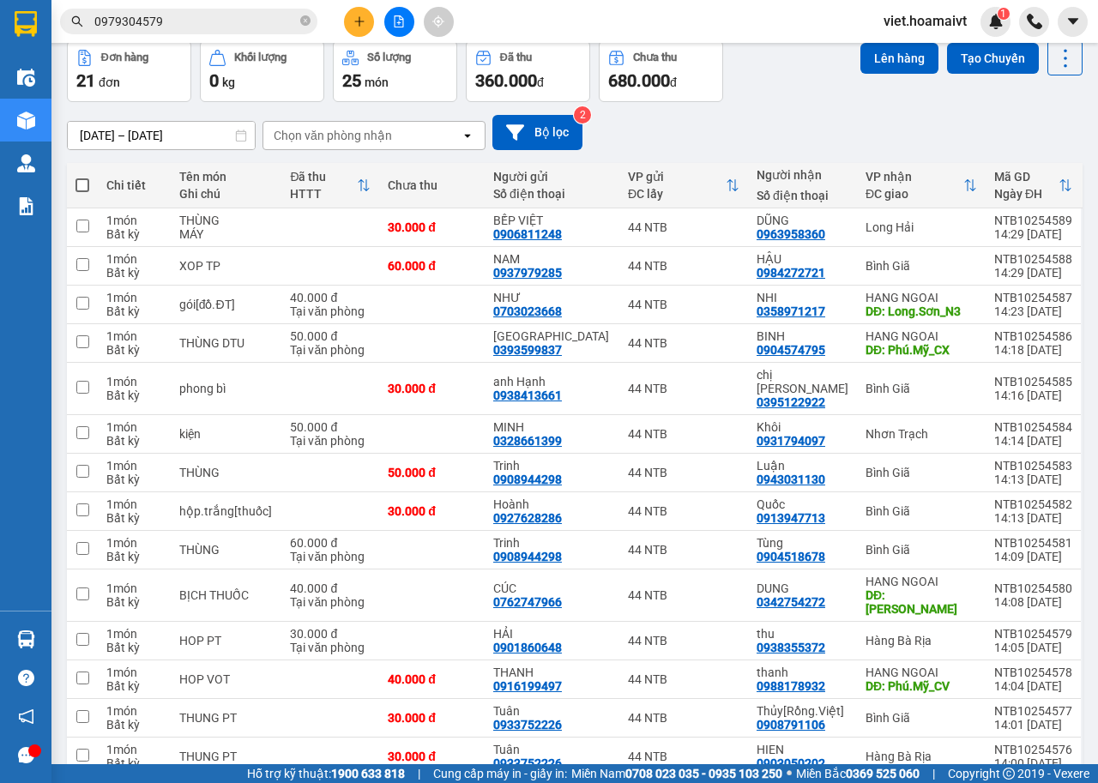
click at [762, 115] on div "[DATE] – [DATE] Press the down arrow key to interact with the calendar and sele…" at bounding box center [575, 132] width 1016 height 35
click at [745, 111] on div "[DATE] – [DATE] Press the down arrow key to interact with the calendar and sele…" at bounding box center [575, 132] width 1016 height 61
click at [815, 123] on div "[DATE] – [DATE] Press the down arrow key to interact with the calendar and sele…" at bounding box center [575, 132] width 1016 height 35
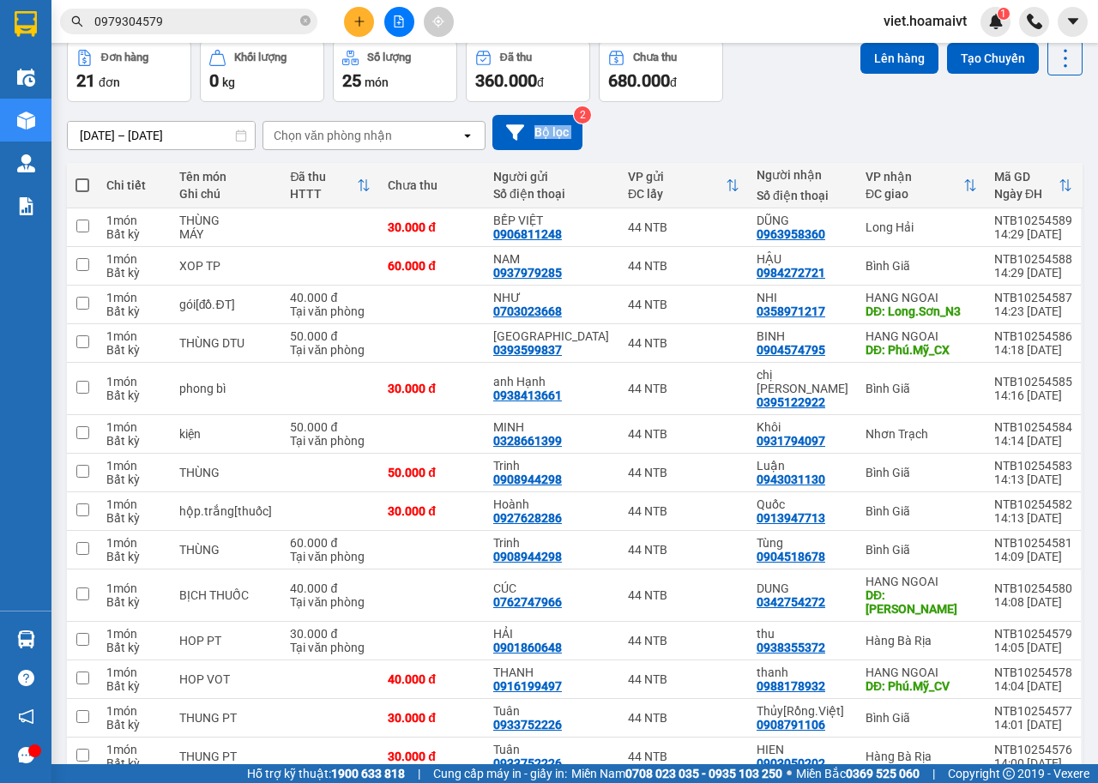
click at [815, 123] on div "[DATE] – [DATE] Press the down arrow key to interact with the calendar and sele…" at bounding box center [575, 132] width 1016 height 35
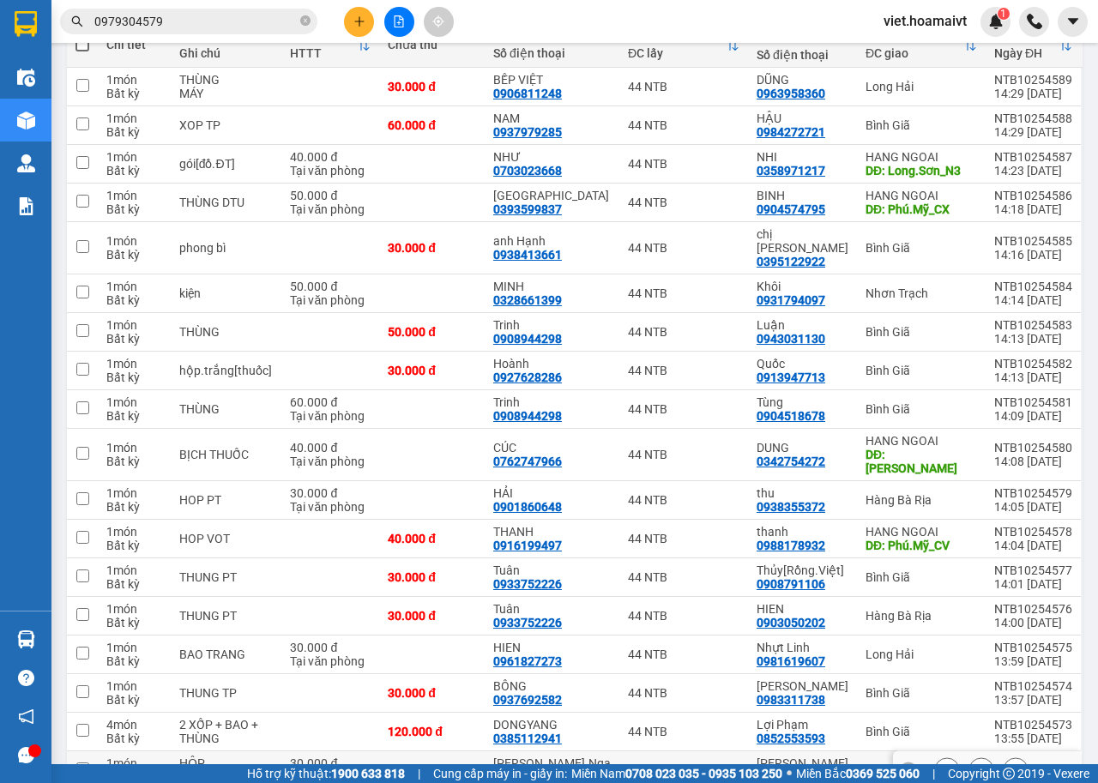
scroll to position [404, 0]
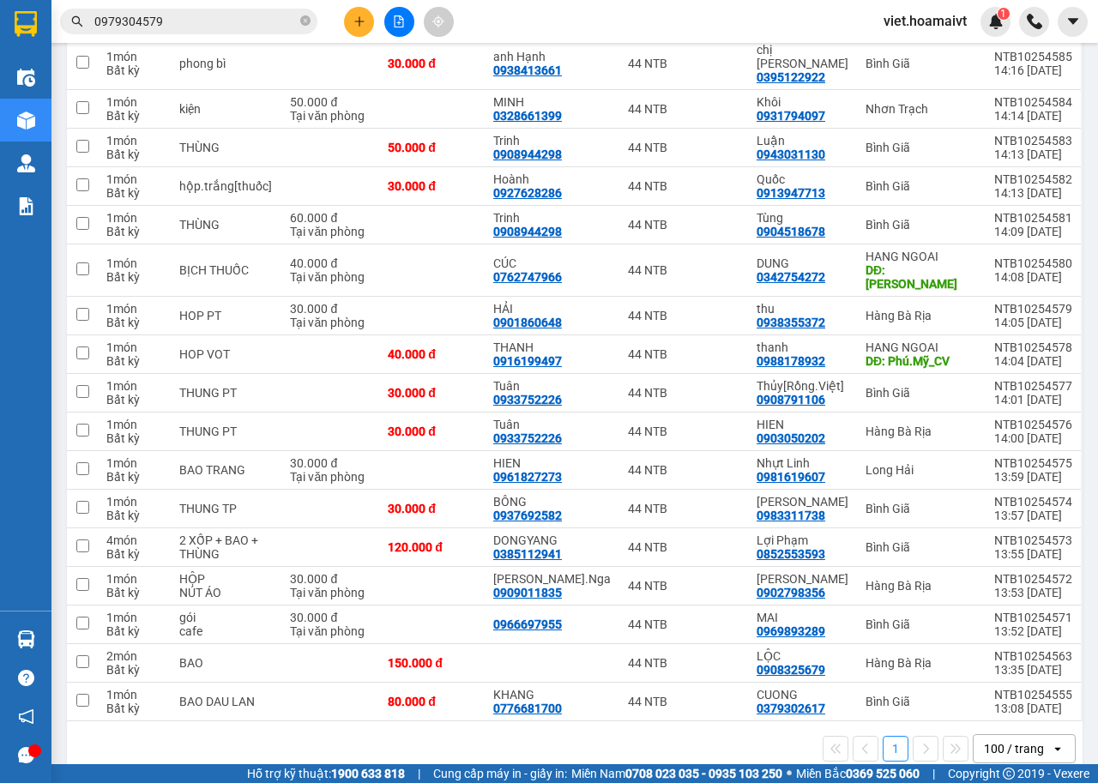
click at [696, 748] on div "1 100 / trang open" at bounding box center [575, 748] width 1016 height 55
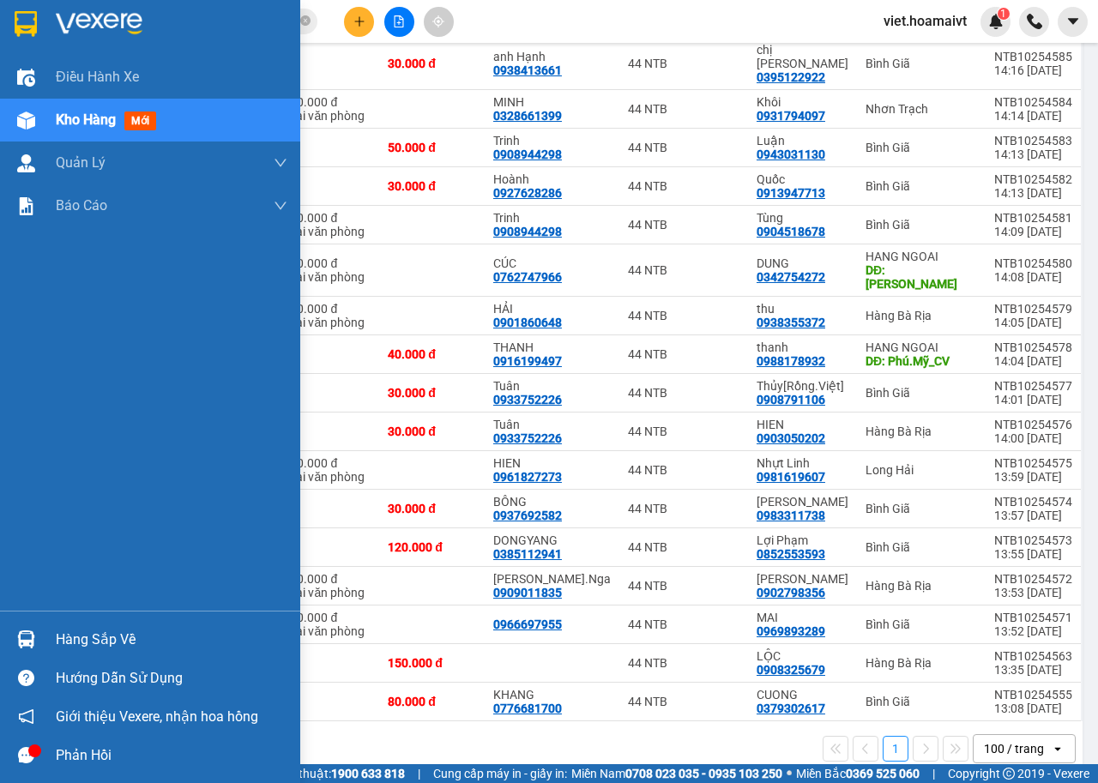
click at [102, 18] on img at bounding box center [99, 24] width 87 height 26
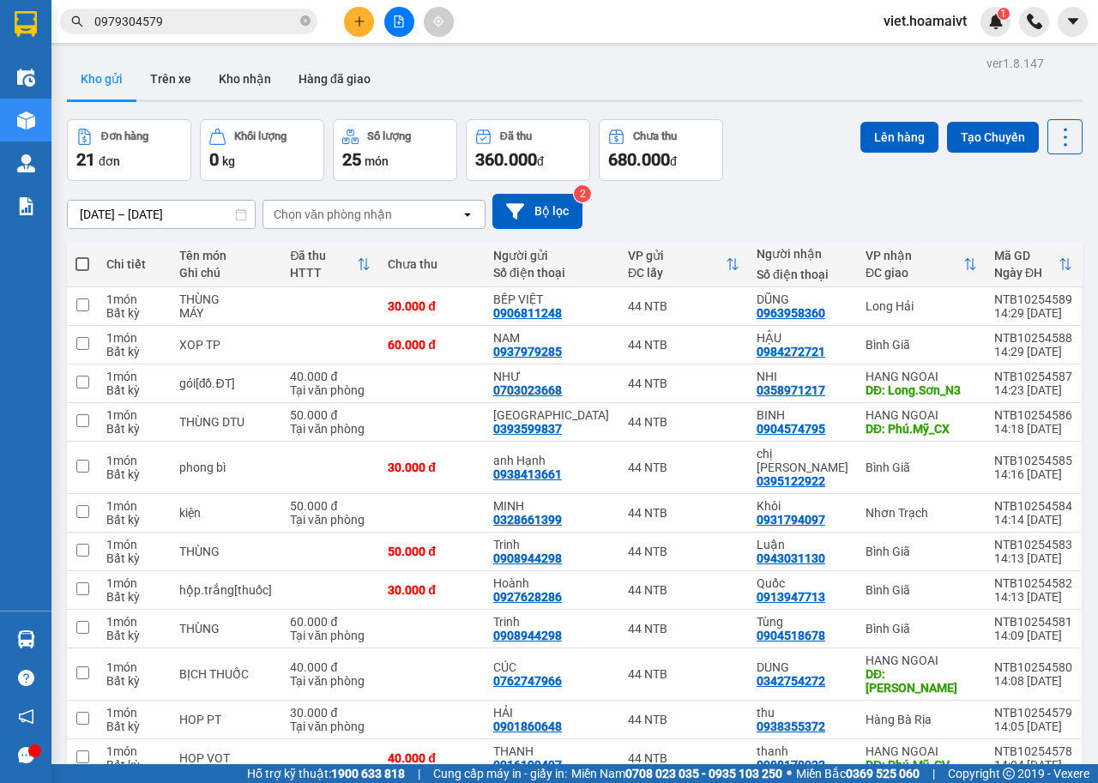
click at [803, 166] on div "Đơn hàng 21 đơn Khối lượng 0 kg Số lượng 25 món Đã thu 360.000 đ Chưa thu 680.0…" at bounding box center [575, 150] width 1016 height 62
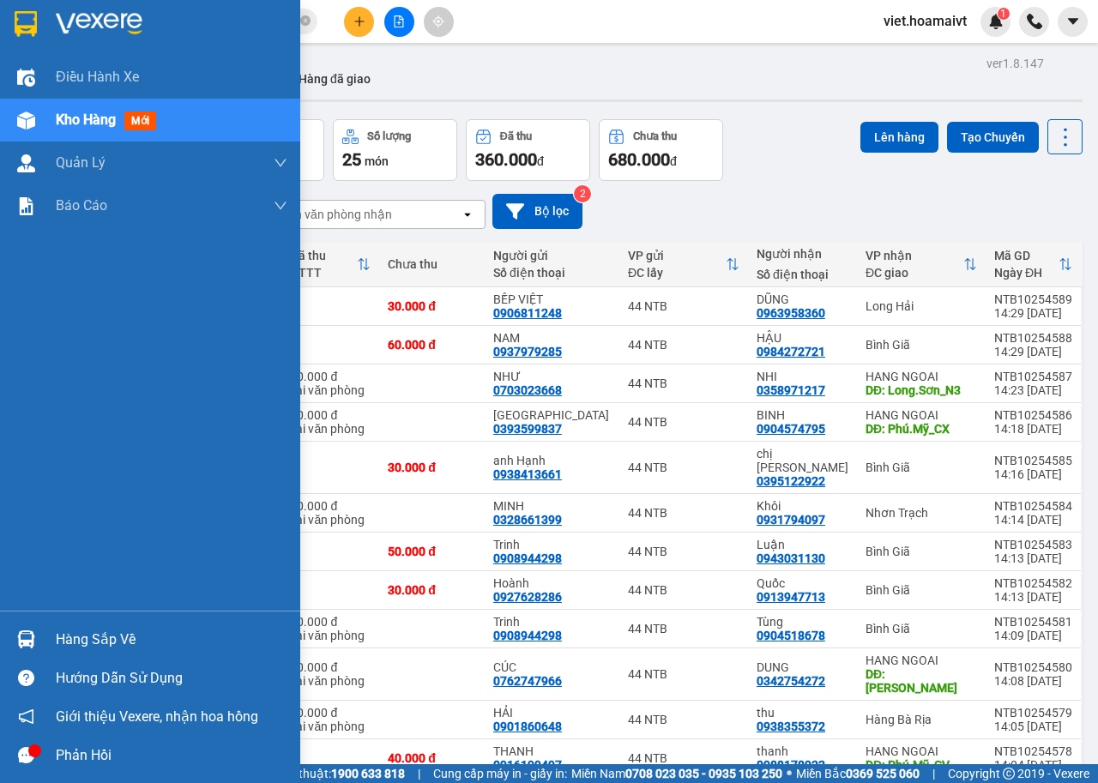
click at [77, 28] on img at bounding box center [99, 24] width 87 height 26
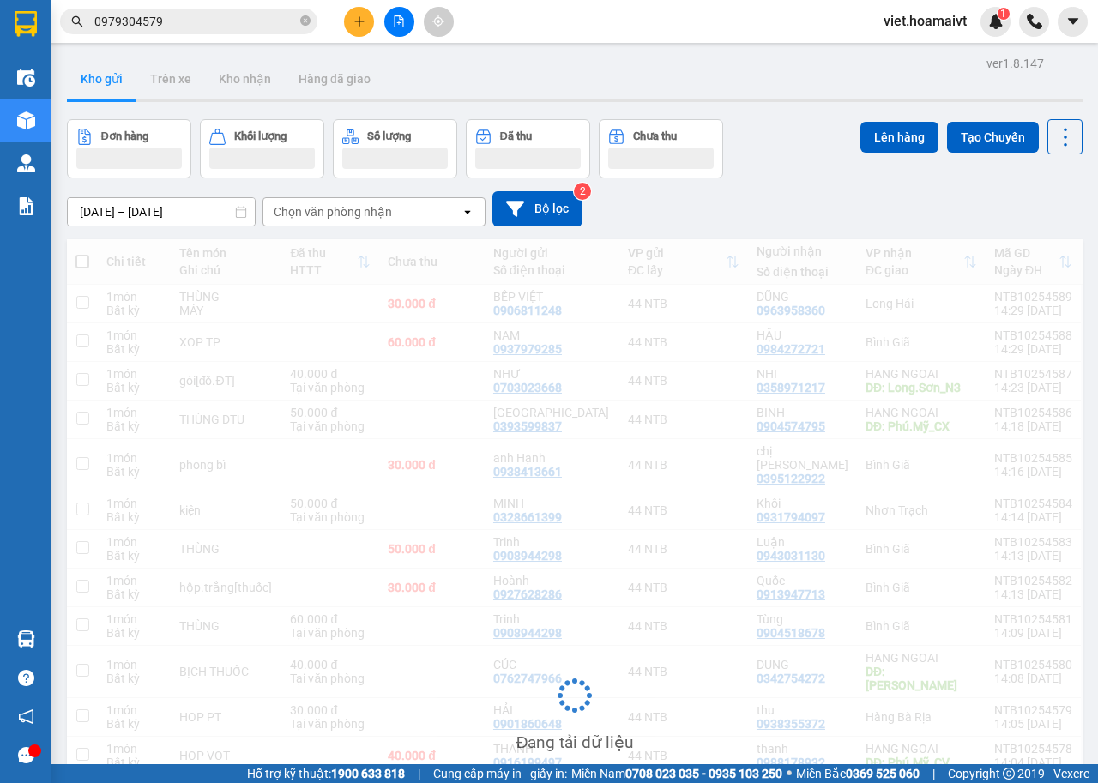
click at [828, 193] on div "[DATE] – [DATE] Press the down arrow key to interact with the calendar and sele…" at bounding box center [575, 208] width 1016 height 35
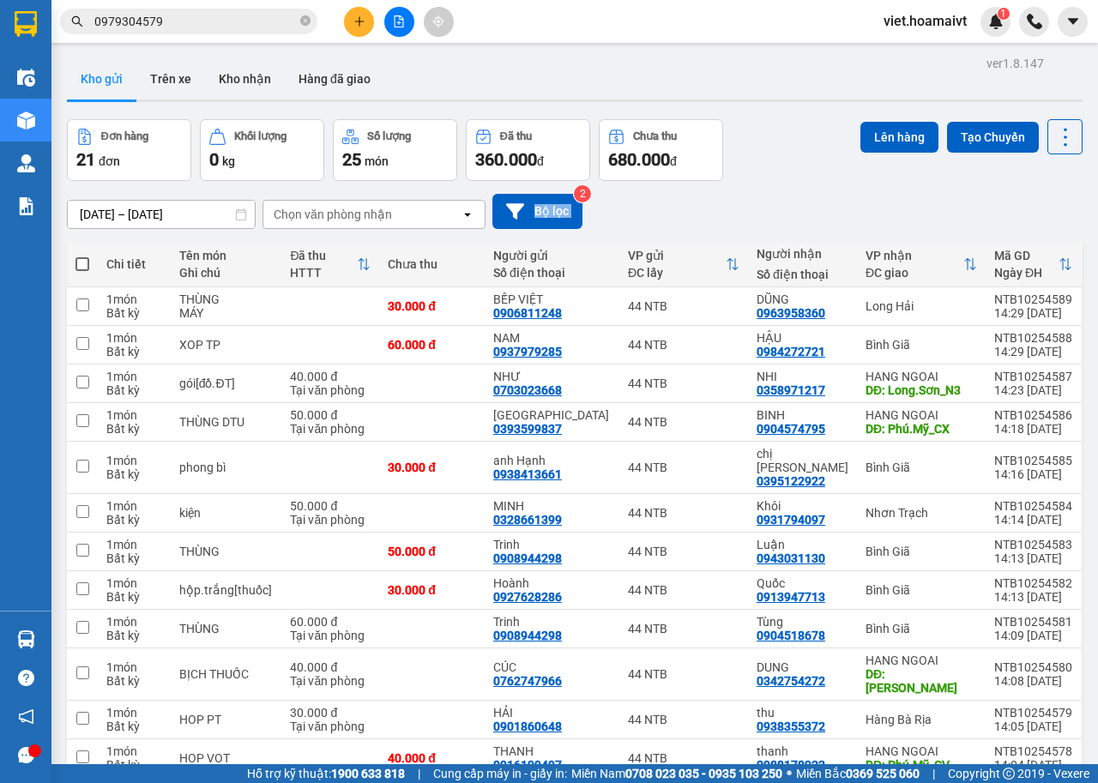
click at [828, 194] on div "[DATE] – [DATE] Press the down arrow key to interact with the calendar and sele…" at bounding box center [575, 211] width 1016 height 35
click at [358, 27] on button at bounding box center [359, 22] width 30 height 30
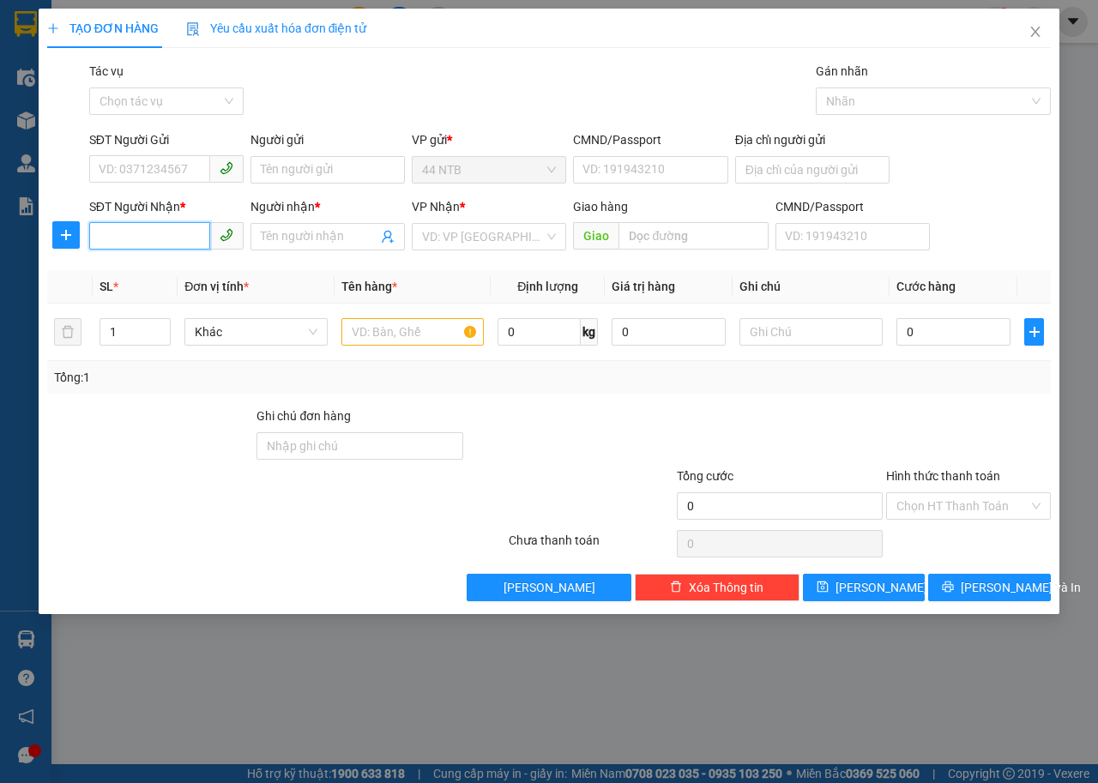
click at [157, 230] on input "SĐT Người Nhận *" at bounding box center [149, 235] width 121 height 27
type input "0962239229"
click at [184, 268] on div "0962239229 - hoa 15 L Q DINH" at bounding box center [182, 271] width 166 height 19
type input "hoa 15 L Q DINH"
type input "0962239229"
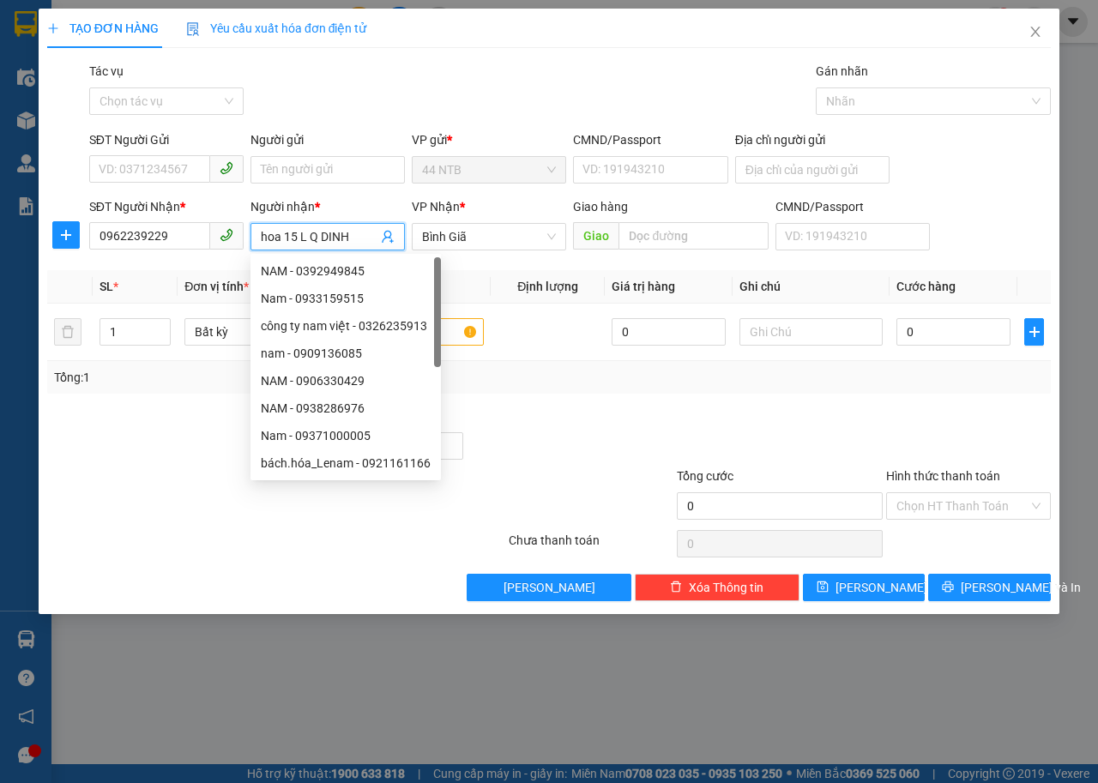
drag, startPoint x: 360, startPoint y: 236, endPoint x: 0, endPoint y: 204, distance: 361.6
click at [0, 204] on div "TẠO ĐƠN HÀNG Yêu cầu xuất hóa đơn điện tử Transit Pickup Surcharge Ids Transit …" at bounding box center [549, 391] width 1098 height 783
type input "HOA"
click at [438, 111] on div "Gói vận chuyển * Tiêu chuẩn Tác vụ Chọn tác vụ Gán nhãn Nhãn" at bounding box center [570, 92] width 968 height 60
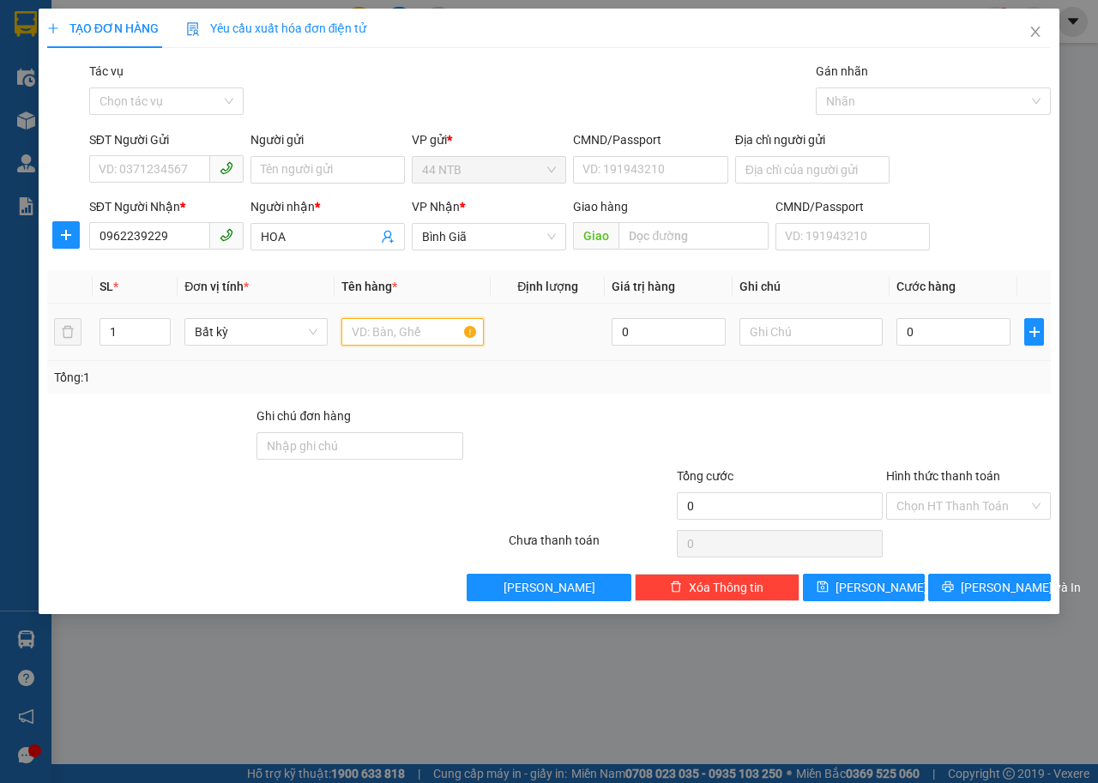
click at [437, 328] on input "text" at bounding box center [412, 331] width 143 height 27
type input "PBI"
click at [934, 332] on input "0" at bounding box center [953, 331] width 114 height 27
drag, startPoint x: 917, startPoint y: 325, endPoint x: 827, endPoint y: 338, distance: 91.0
click at [827, 338] on tr "1 Bất kỳ PBI 0 0" at bounding box center [548, 332] width 1003 height 57
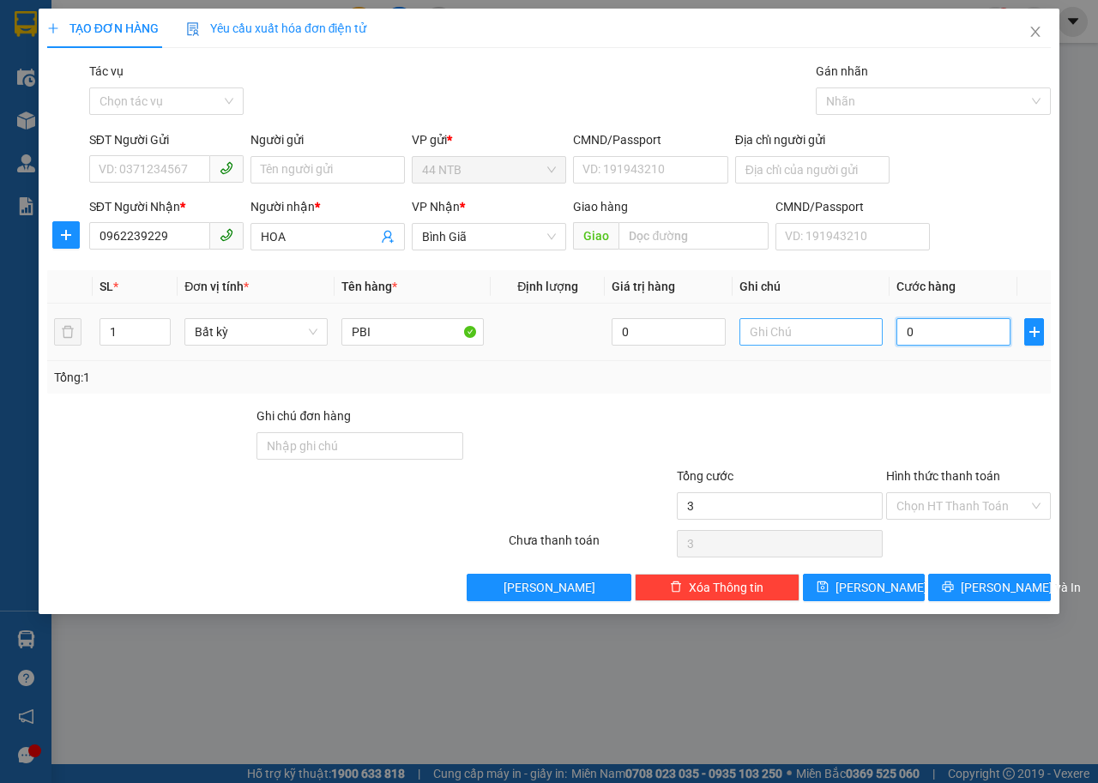
type input "3"
type input "30"
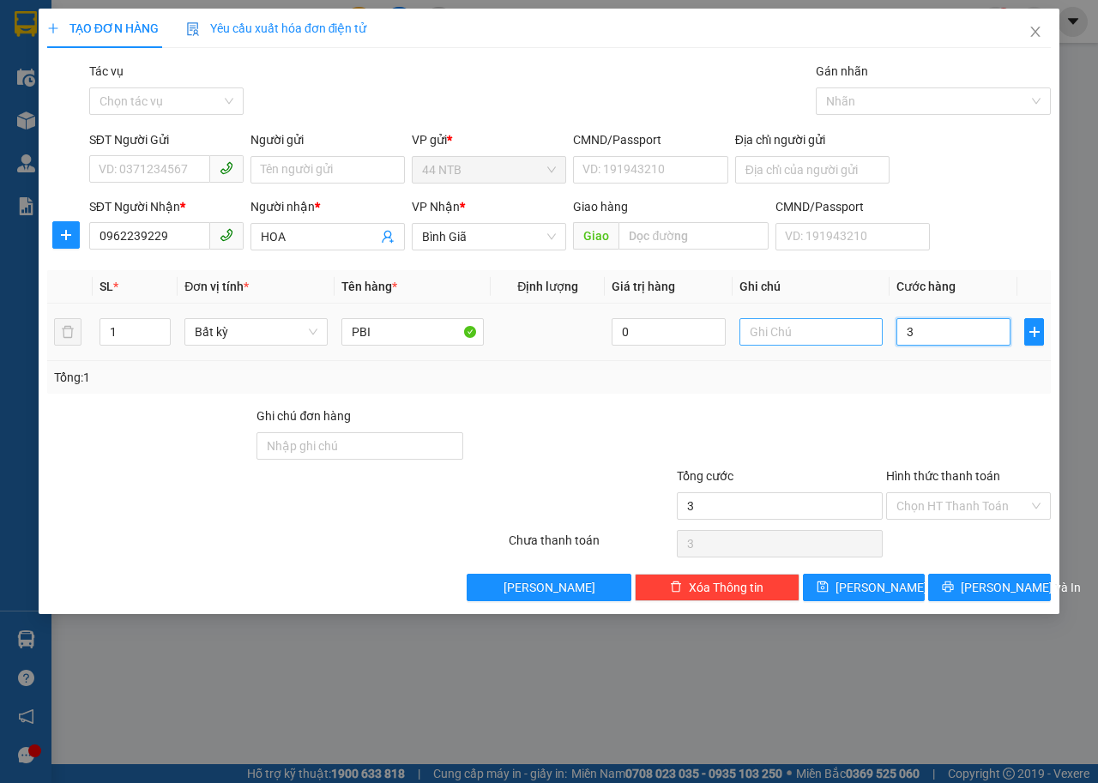
type input "30"
type input "30.000"
drag, startPoint x: 808, startPoint y: 385, endPoint x: 545, endPoint y: 401, distance: 263.8
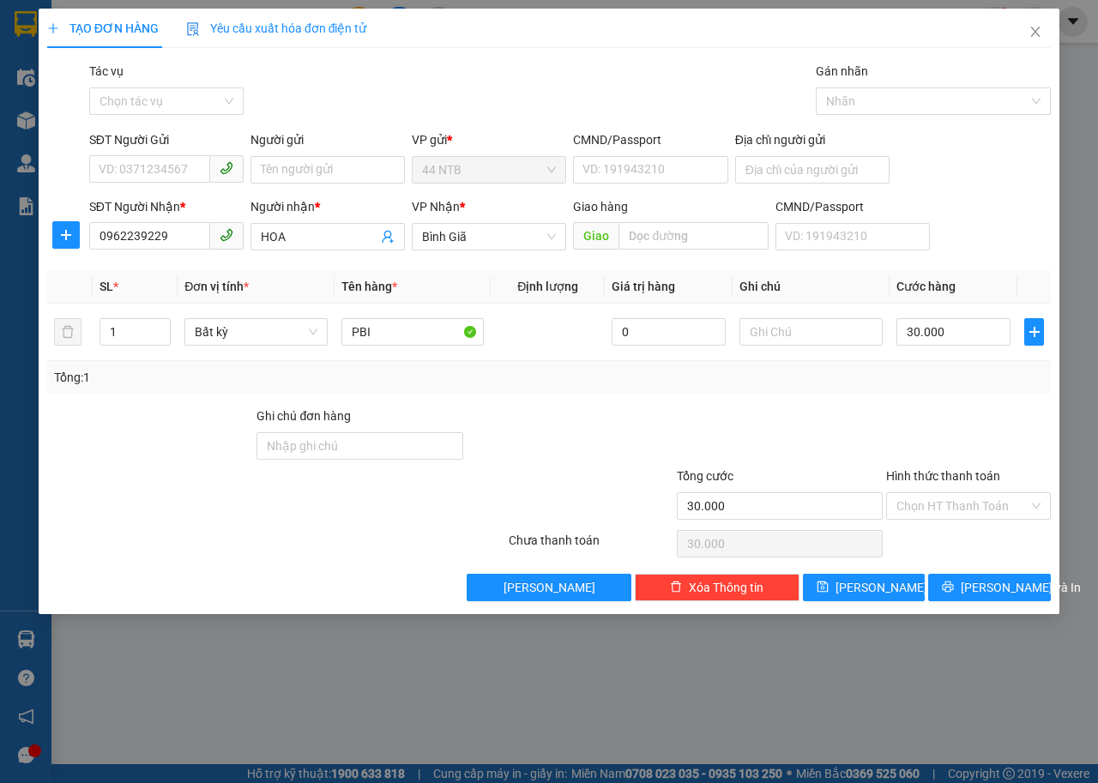
click at [805, 387] on div "Tổng: 1" at bounding box center [548, 377] width 1003 height 33
click at [160, 169] on input "SĐT Người Gửi" at bounding box center [149, 168] width 121 height 27
type input "0352828507"
click at [205, 203] on div "0352828507 - phuc" at bounding box center [166, 204] width 134 height 19
type input "phuc"
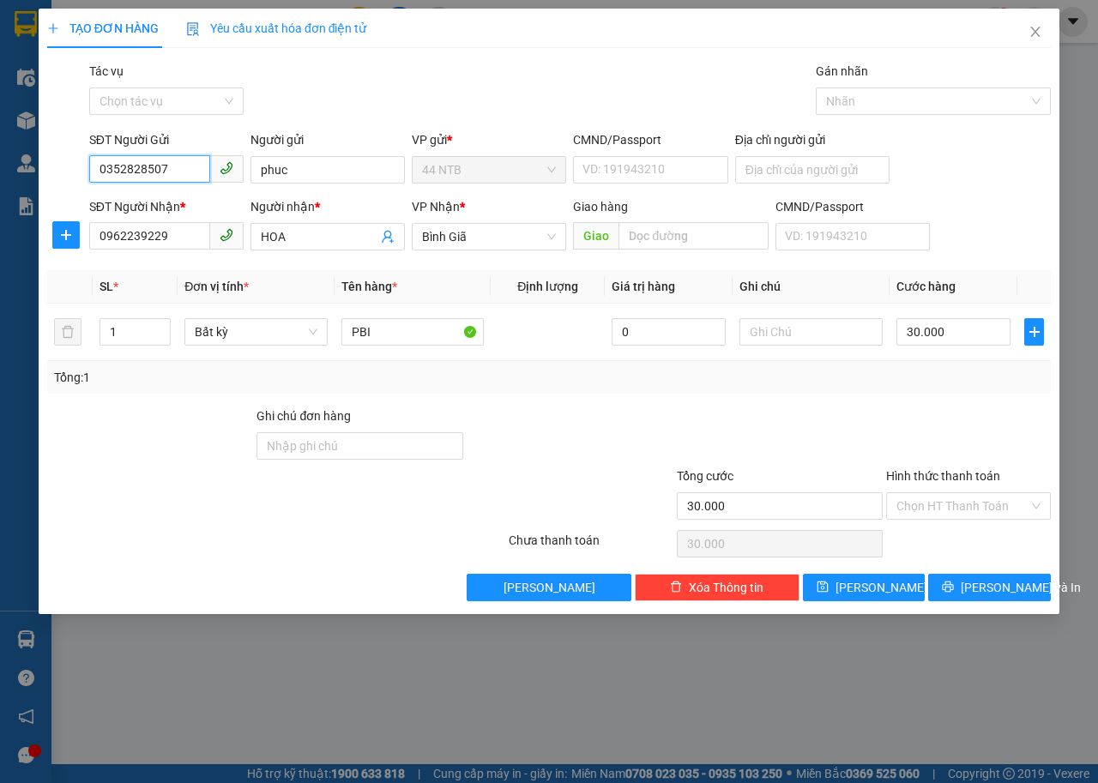
type input "0352828507"
drag, startPoint x: 321, startPoint y: 154, endPoint x: 304, endPoint y: 155, distance: 17.2
click at [308, 154] on div "Người gửi" at bounding box center [327, 143] width 154 height 26
drag, startPoint x: 318, startPoint y: 173, endPoint x: 168, endPoint y: 173, distance: 150.1
click at [168, 173] on div "SĐT Người Gửi 0352828507 Người gửi phuc phuc VP gửi * 44 NTB CMND/Passport VD: …" at bounding box center [570, 160] width 968 height 60
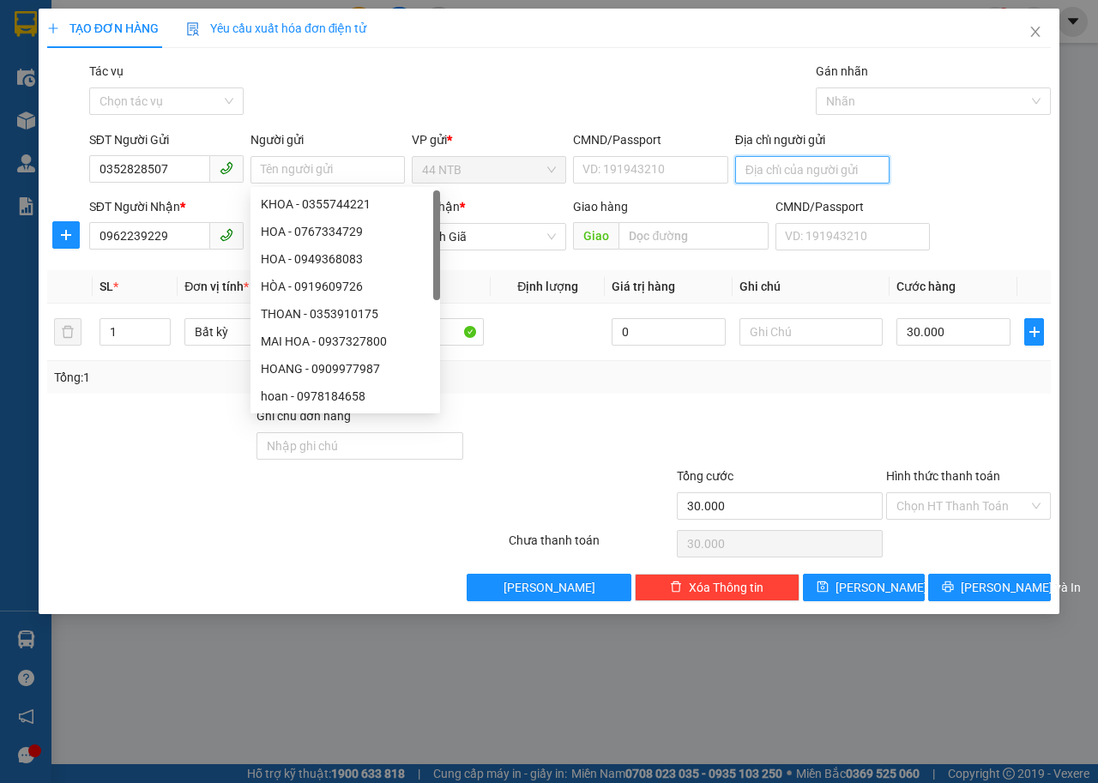
click at [785, 175] on input "Địa chỉ người gửi" at bounding box center [812, 169] width 154 height 27
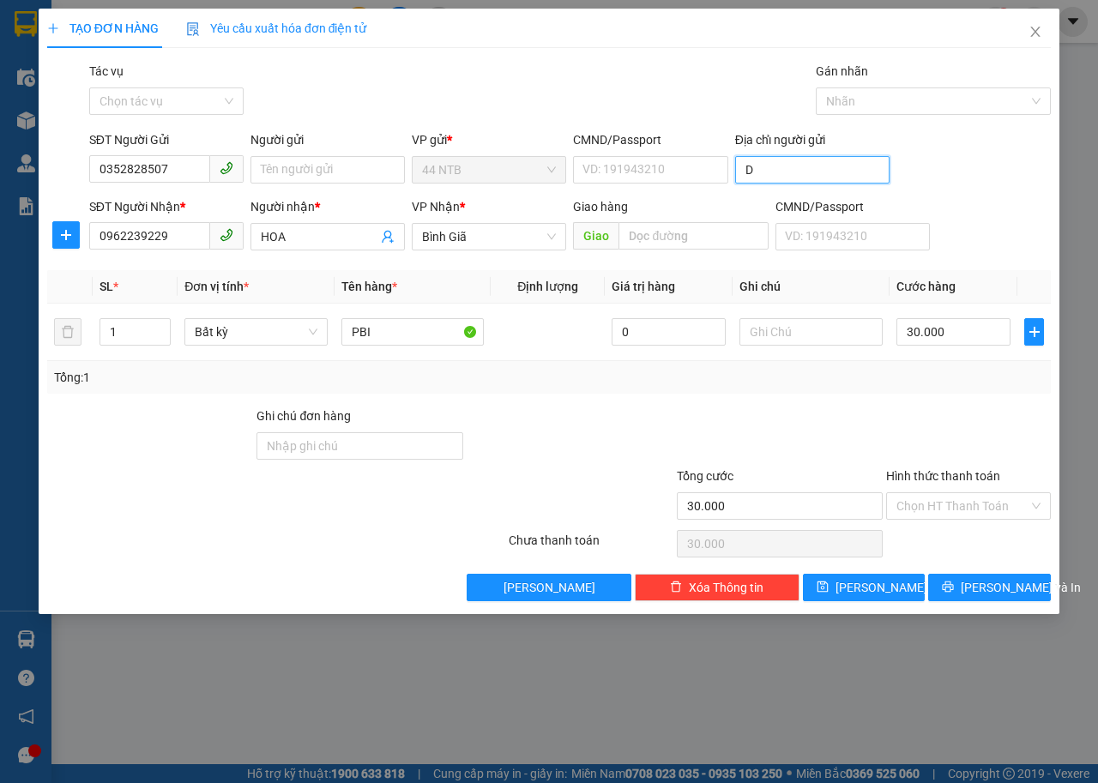
type input "D"
type input "ĐƯỜNG 52 P BÌNH TRƯNG"
click at [988, 580] on span "[PERSON_NAME] và In" at bounding box center [1021, 587] width 120 height 19
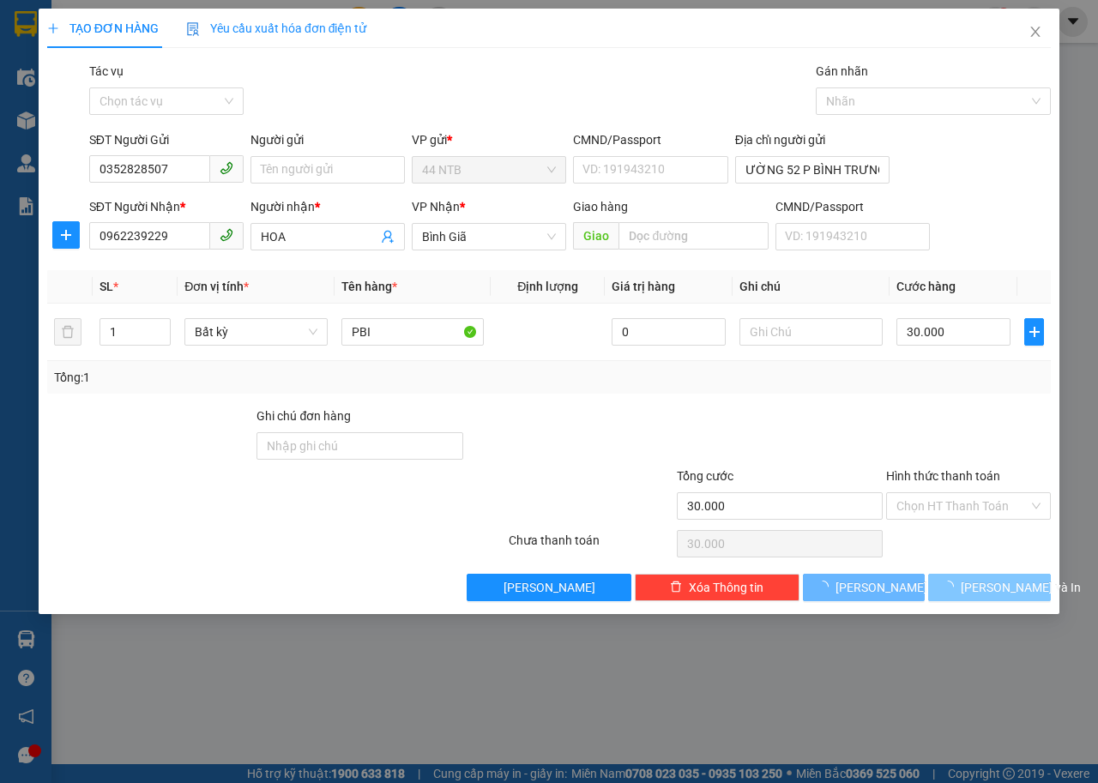
scroll to position [0, 0]
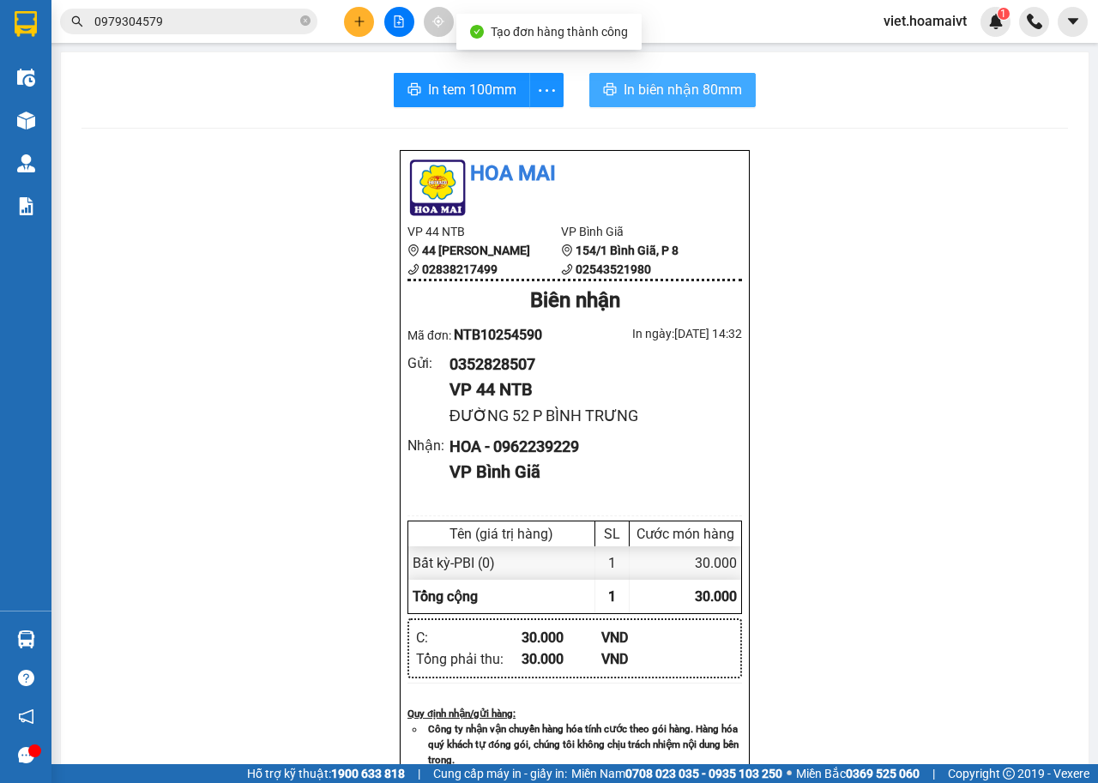
click at [614, 87] on button "In biên nhận 80mm" at bounding box center [672, 90] width 166 height 34
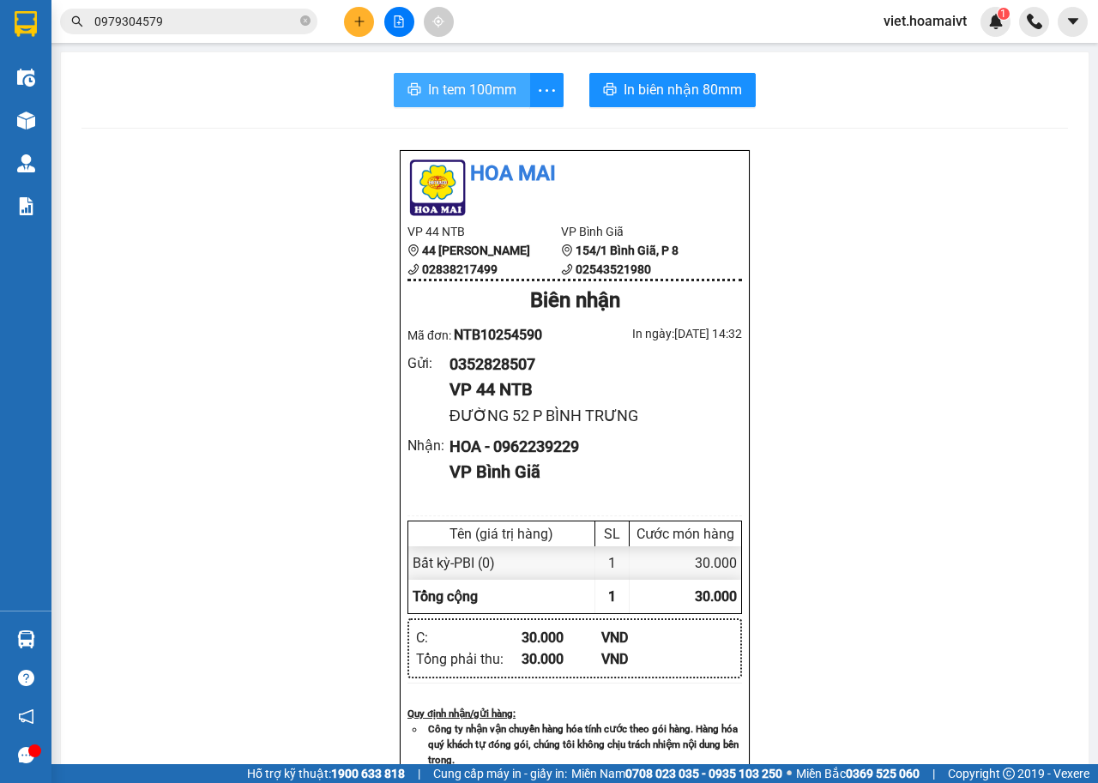
click at [455, 93] on span "In tem 100mm" at bounding box center [472, 89] width 88 height 21
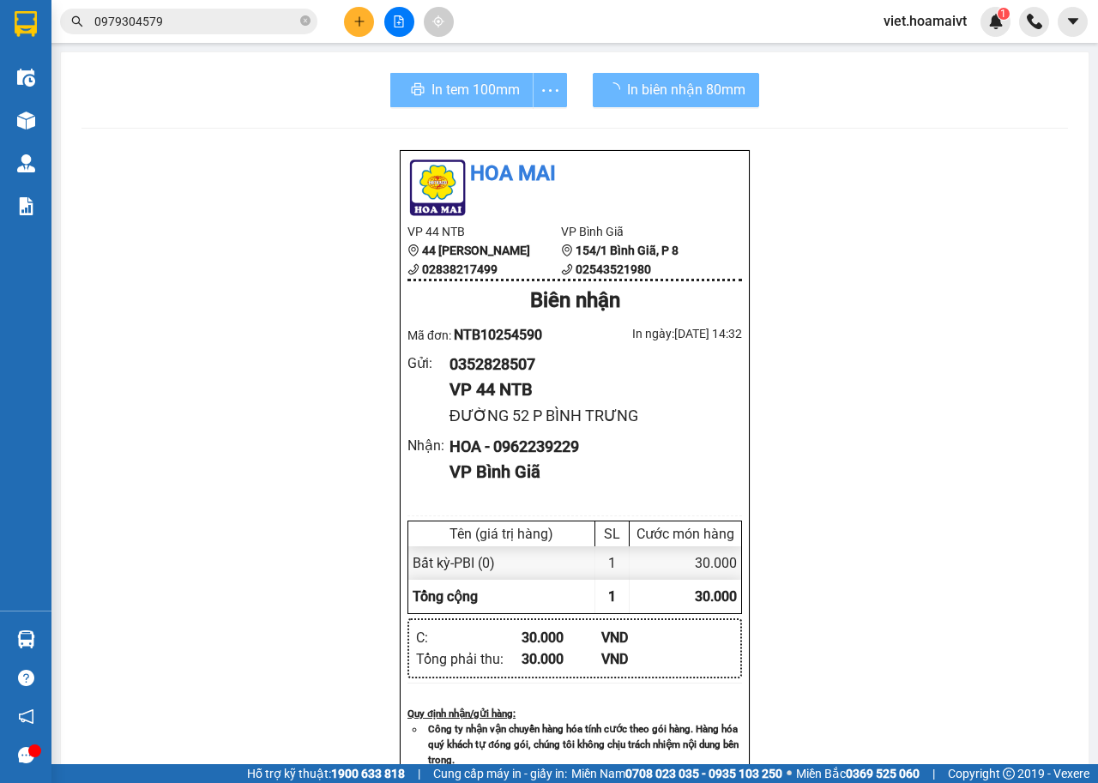
click at [879, 442] on div "Hoa Mai VP 44 NTB 44 Nguyễn Thái Bình 02838217499 VP Bình Giã 154/1 Bình Giã,…" at bounding box center [574, 720] width 986 height 1142
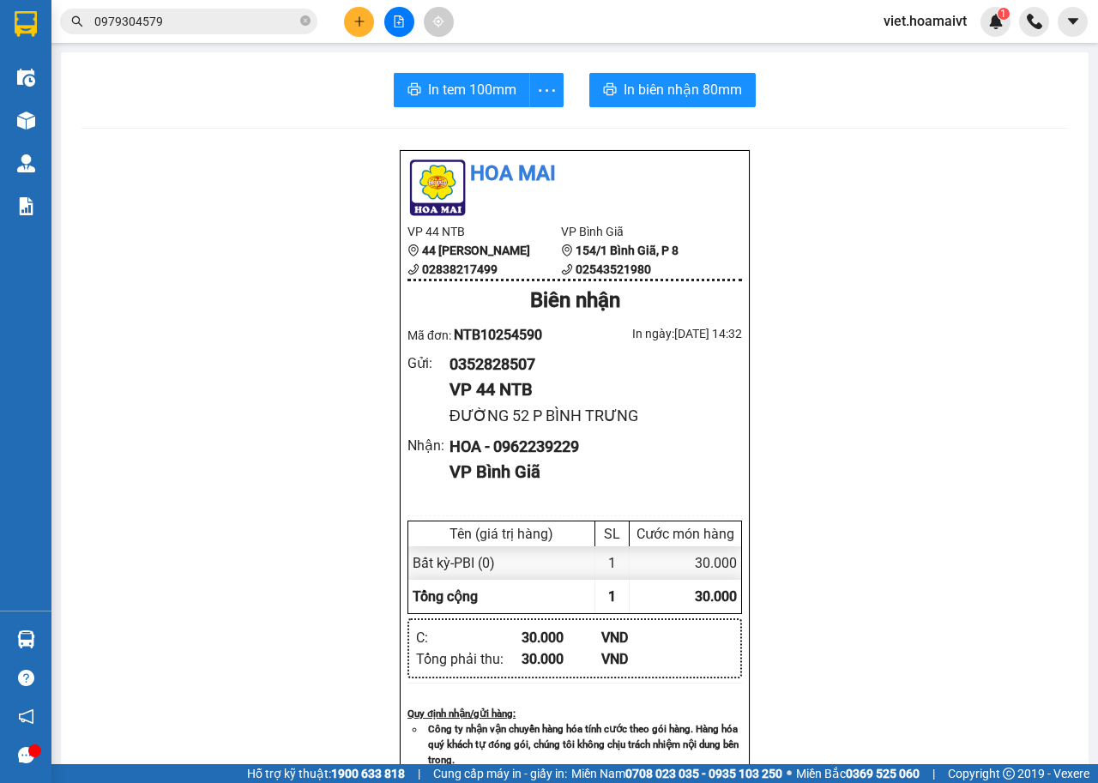
click at [879, 442] on div "Hoa Mai VP 44 NTB 44 Nguyễn Thái Bình 02838217499 VP Bình Giã 154/1 Bình Giã,…" at bounding box center [574, 720] width 986 height 1142
click at [878, 442] on div "Hoa Mai VP 44 NTB 44 Nguyễn Thái Bình 02838217499 VP Bình Giã 154/1 Bình Giã,…" at bounding box center [574, 720] width 986 height 1142
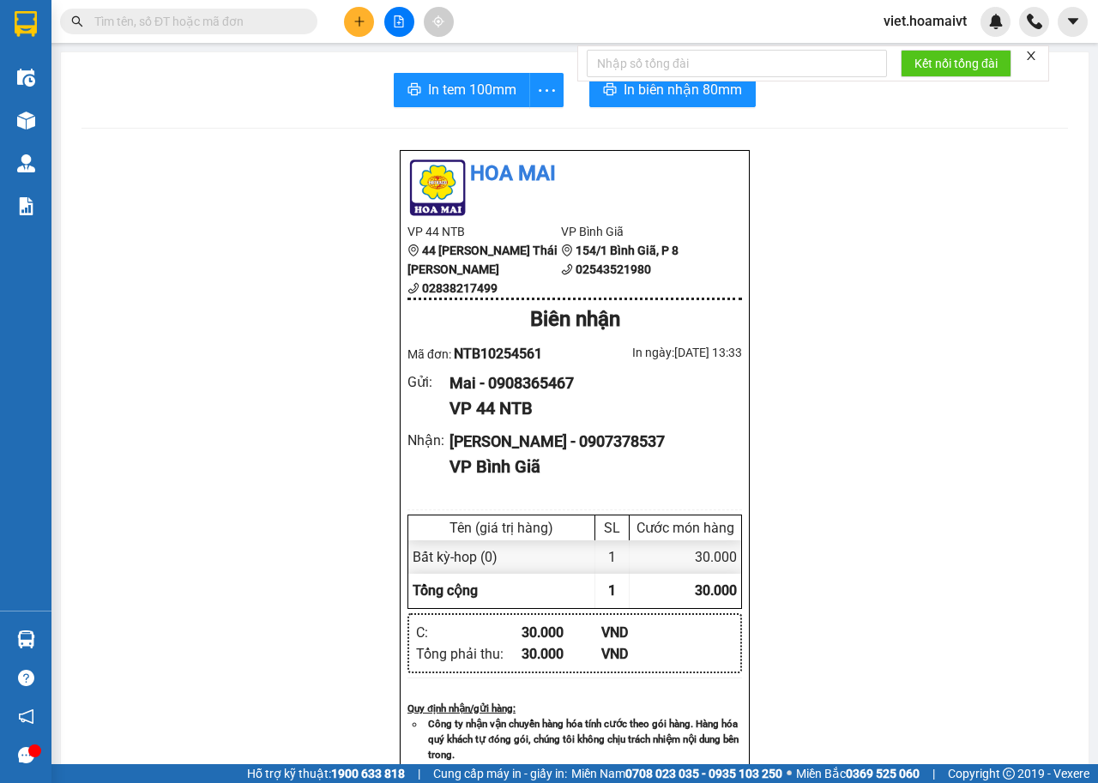
click at [806, 398] on div "Hoa Mai VP 44 NTB 44 Nguyễn Thái Bình 02838217499 VP Bình Giã 154/1 Bình Giã,…" at bounding box center [574, 703] width 986 height 1108
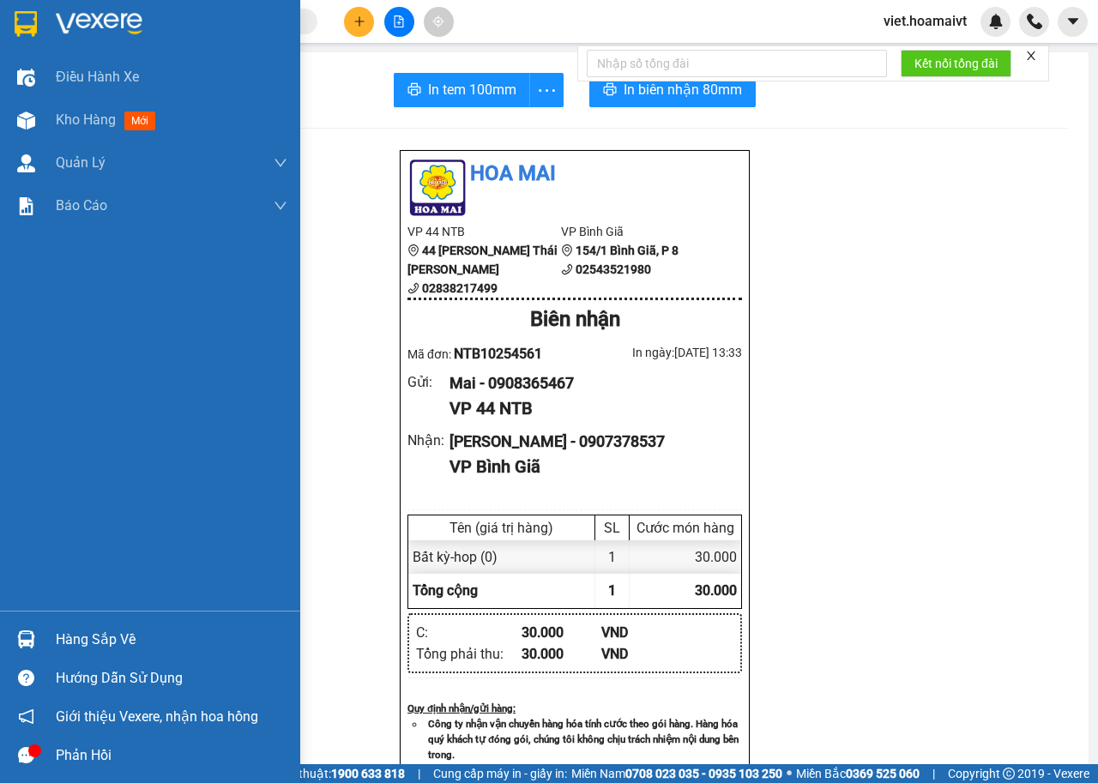
click at [69, 32] on img at bounding box center [99, 24] width 87 height 26
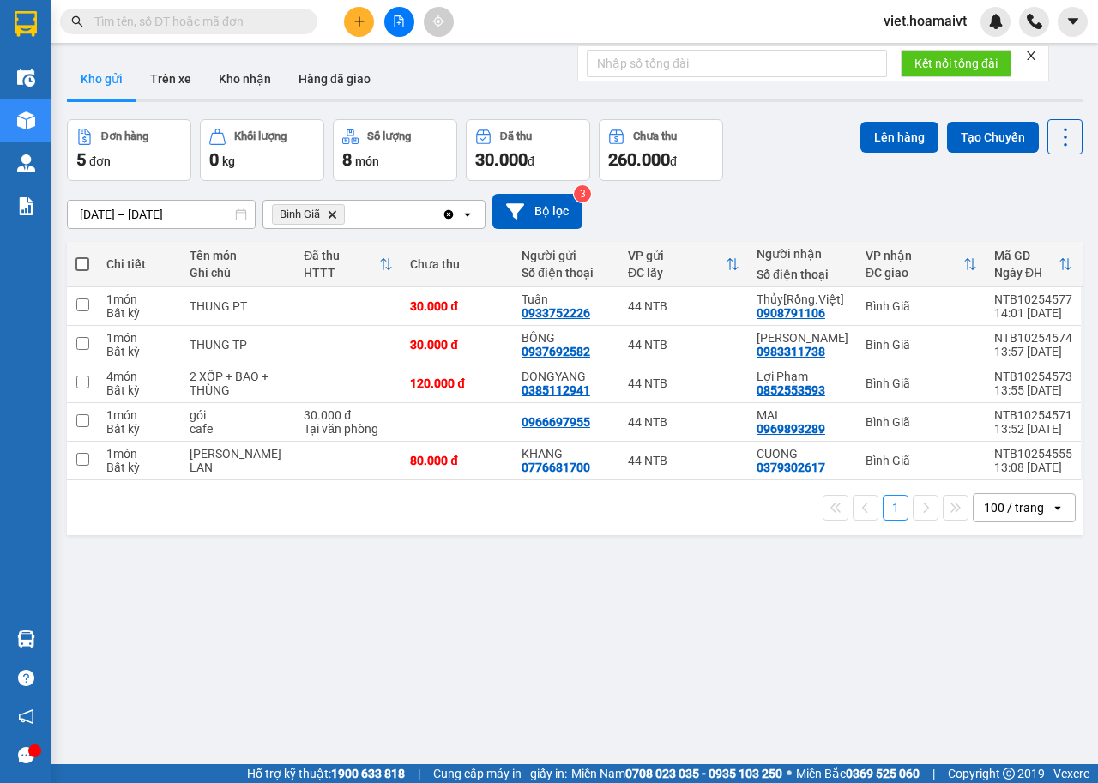
click at [786, 154] on div "Đơn hàng 5 đơn Khối lượng 0 kg Số lượng 8 món Đã thu 30.000 đ Chưa thu 260.000 …" at bounding box center [575, 150] width 1016 height 62
click at [334, 215] on icon "Delete" at bounding box center [332, 214] width 10 height 10
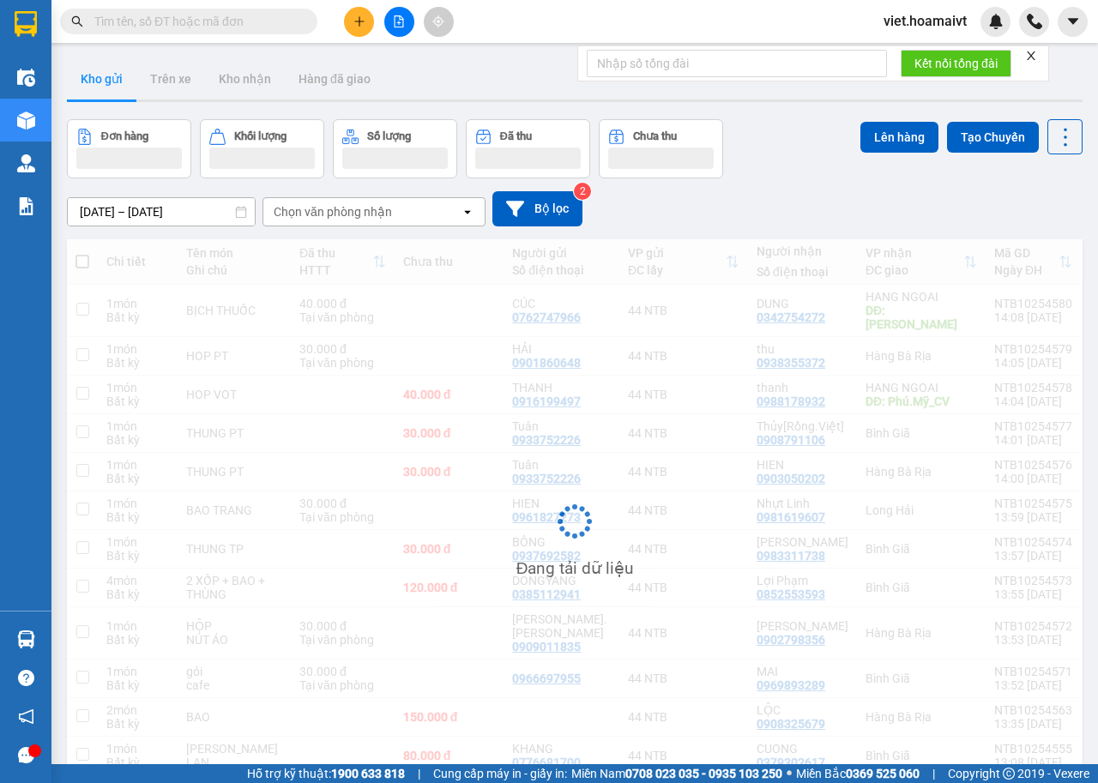
click at [773, 207] on div "[DATE] – [DATE] Press the down arrow key to interact with the calendar and sele…" at bounding box center [575, 208] width 1016 height 35
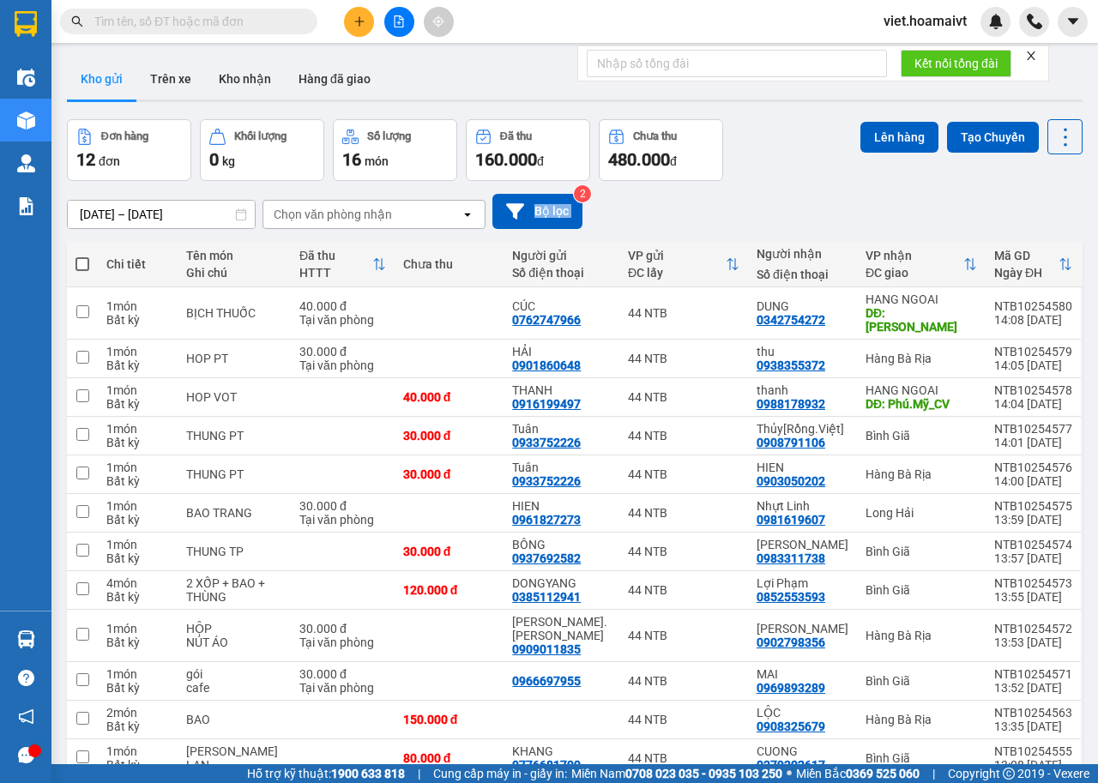
click at [773, 207] on div "[DATE] – [DATE] Press the down arrow key to interact with the calendar and sele…" at bounding box center [575, 211] width 1016 height 35
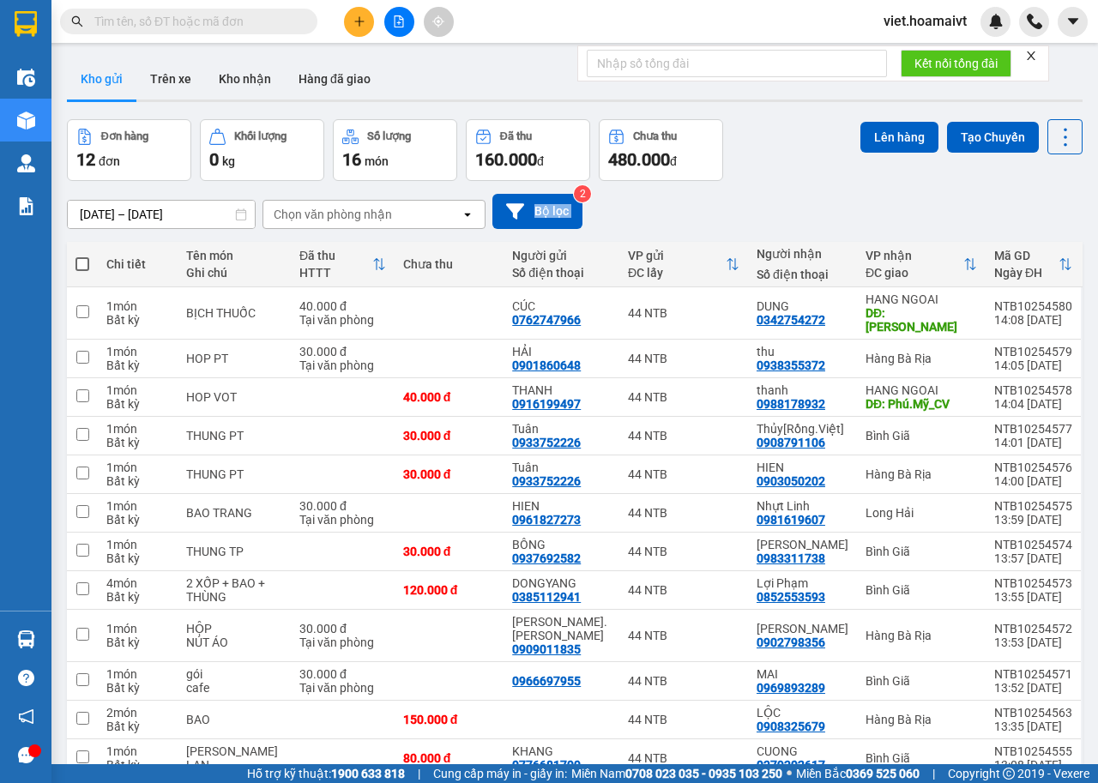
click at [773, 207] on div "[DATE] – [DATE] Press the down arrow key to interact with the calendar and sele…" at bounding box center [575, 211] width 1016 height 35
click at [348, 28] on button at bounding box center [359, 22] width 30 height 30
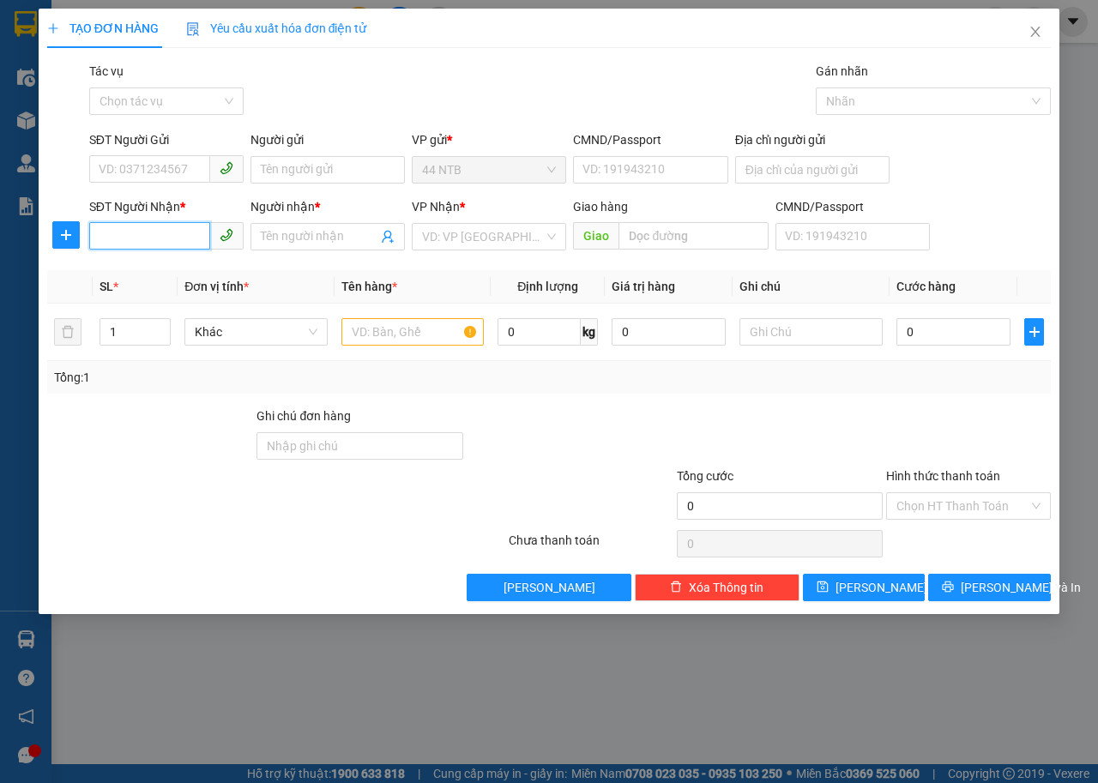
click at [166, 241] on input "SĐT Người Nhận *" at bounding box center [149, 235] width 121 height 27
type input "03"
click at [145, 157] on input "SĐT Người Gửi" at bounding box center [149, 168] width 121 height 27
type input "0328661399"
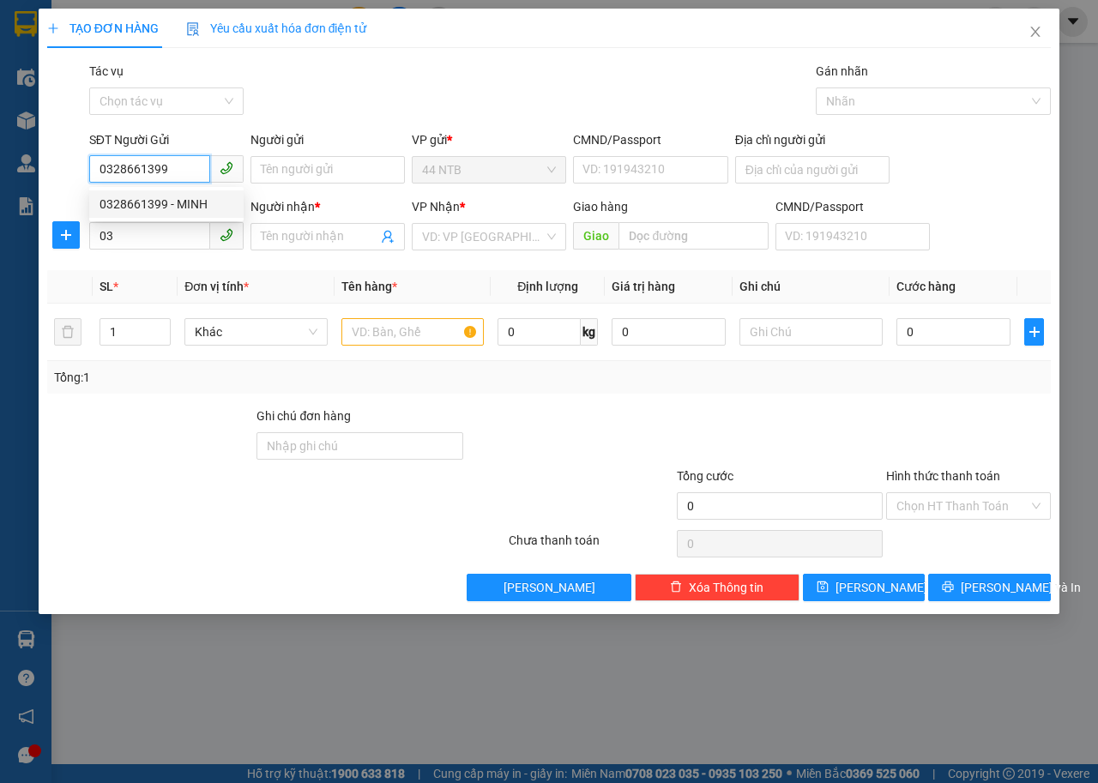
click at [146, 198] on div "0328661399 - MINH" at bounding box center [166, 204] width 134 height 19
type input "MINH"
type input "11 DG 11 HIM LAM"
type input "0328661399"
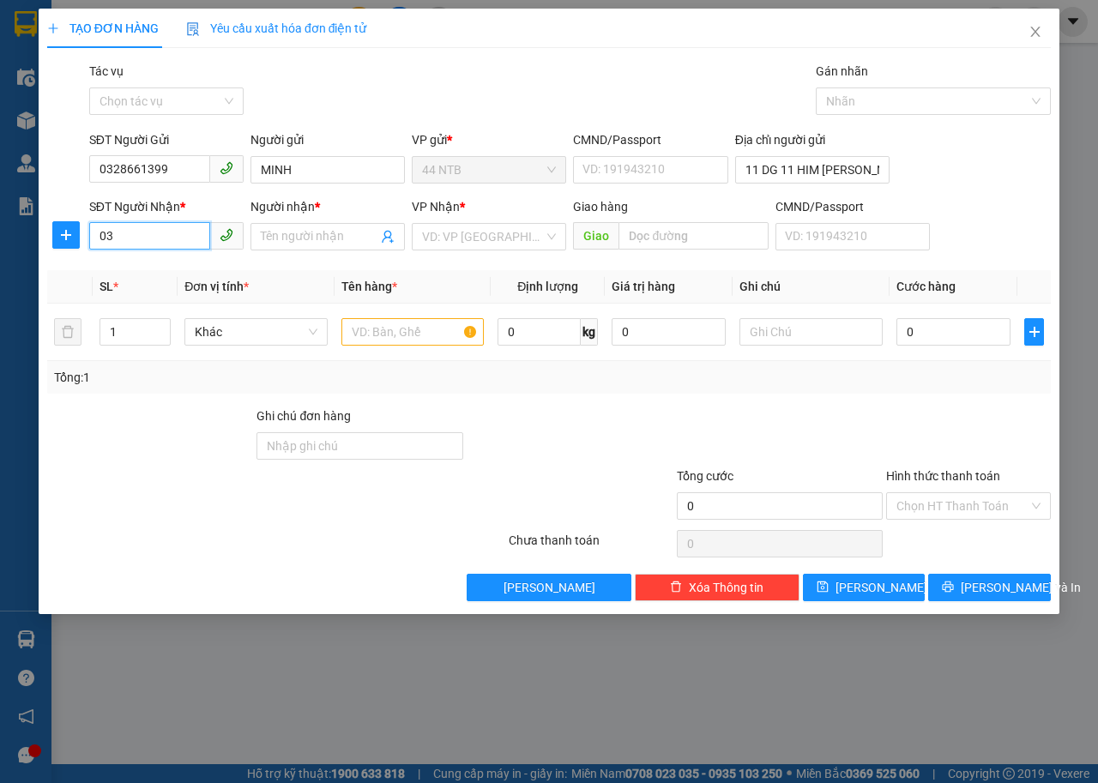
click at [156, 246] on input "03" at bounding box center [149, 235] width 121 height 27
type input "0"
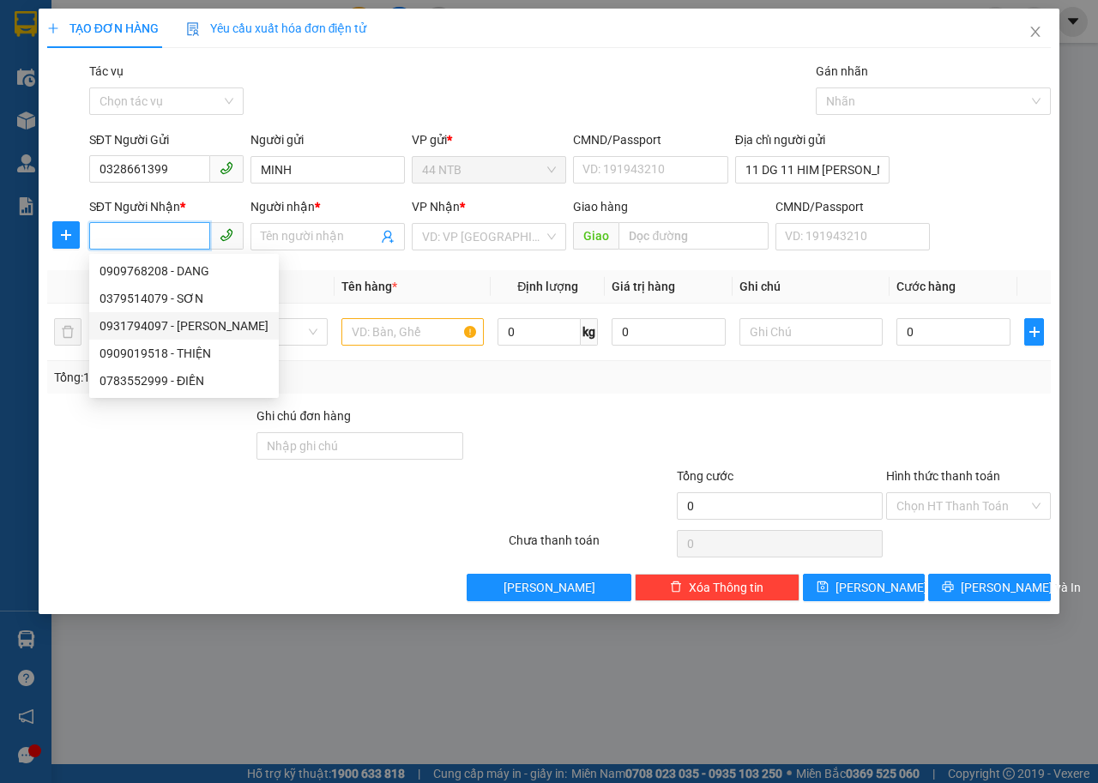
click at [150, 327] on div "0931794097 - Khôi" at bounding box center [183, 325] width 169 height 19
type input "0931794097"
type input "Khôi"
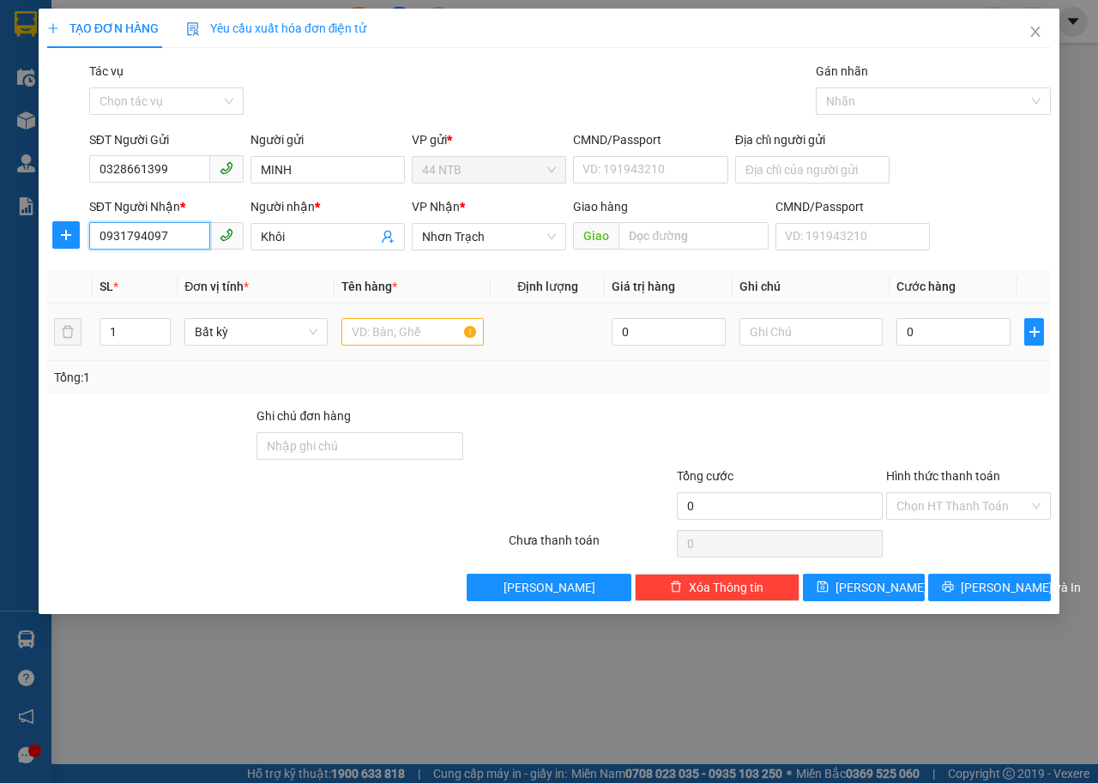
type input "0931794097"
click at [402, 332] on input "text" at bounding box center [412, 331] width 143 height 27
type input "kiện"
click at [958, 328] on input "0" at bounding box center [953, 331] width 114 height 27
type input "5"
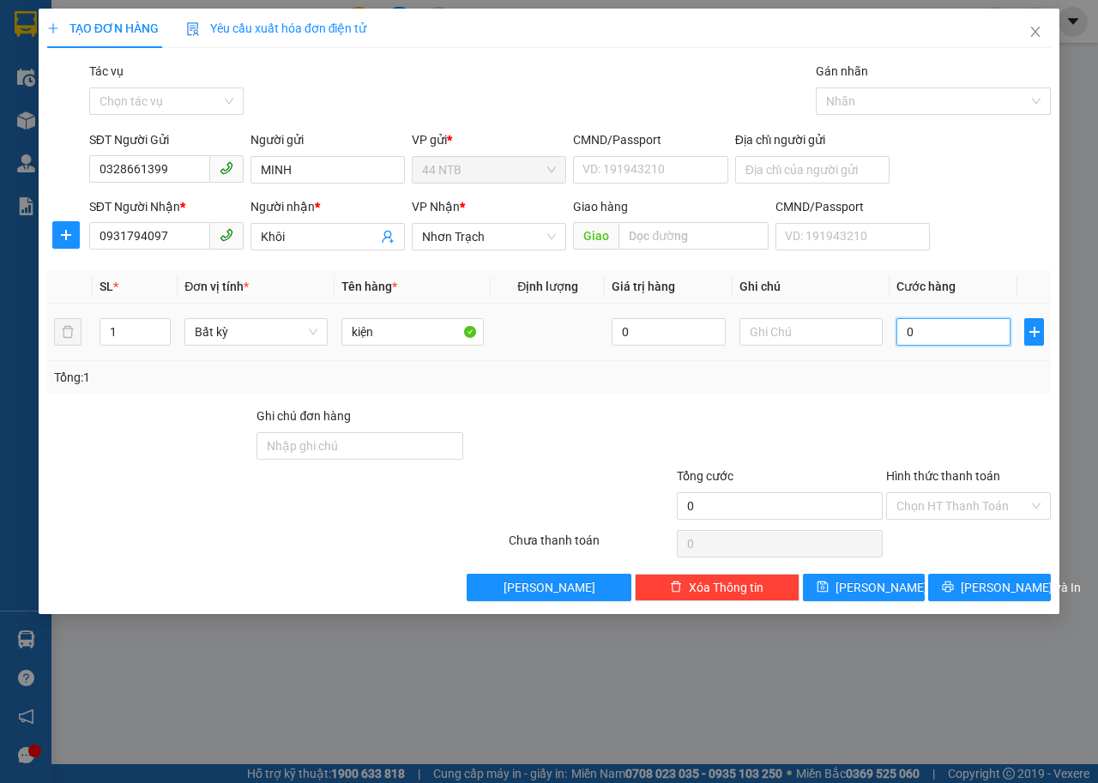
type input "5"
type input "50"
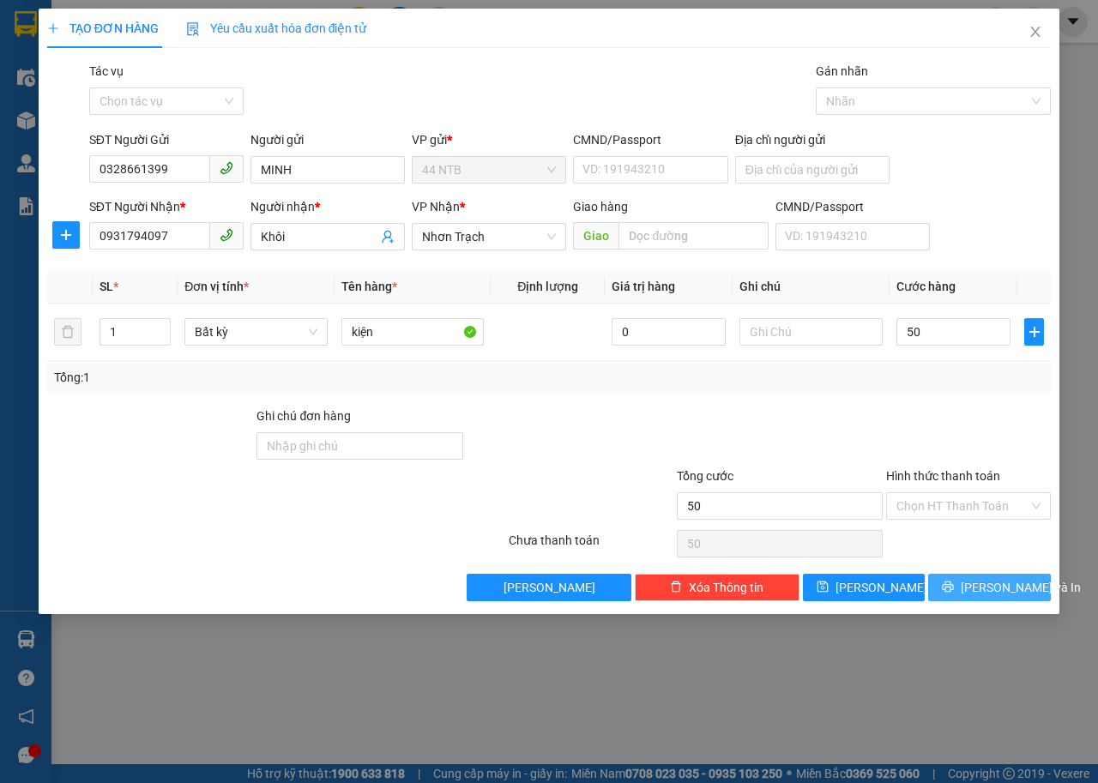
type input "50.000"
click at [1022, 588] on span "[PERSON_NAME] và In" at bounding box center [1021, 587] width 120 height 19
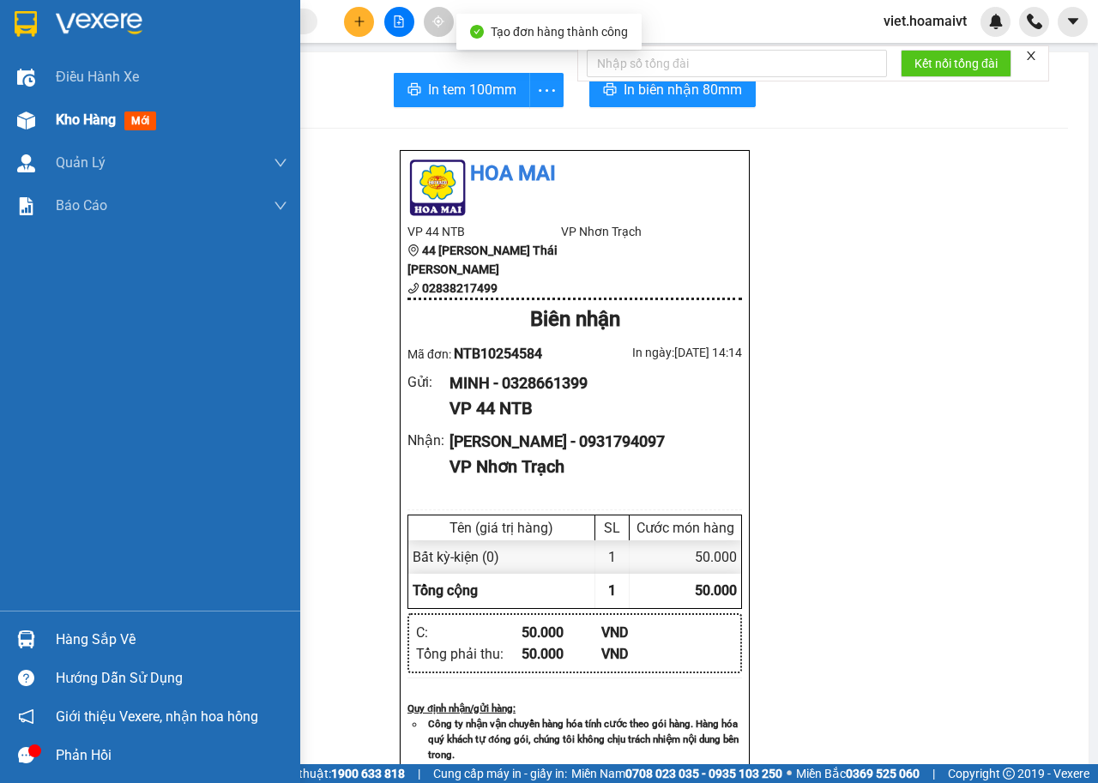
click at [45, 117] on div "Kho hàng mới" at bounding box center [150, 120] width 300 height 43
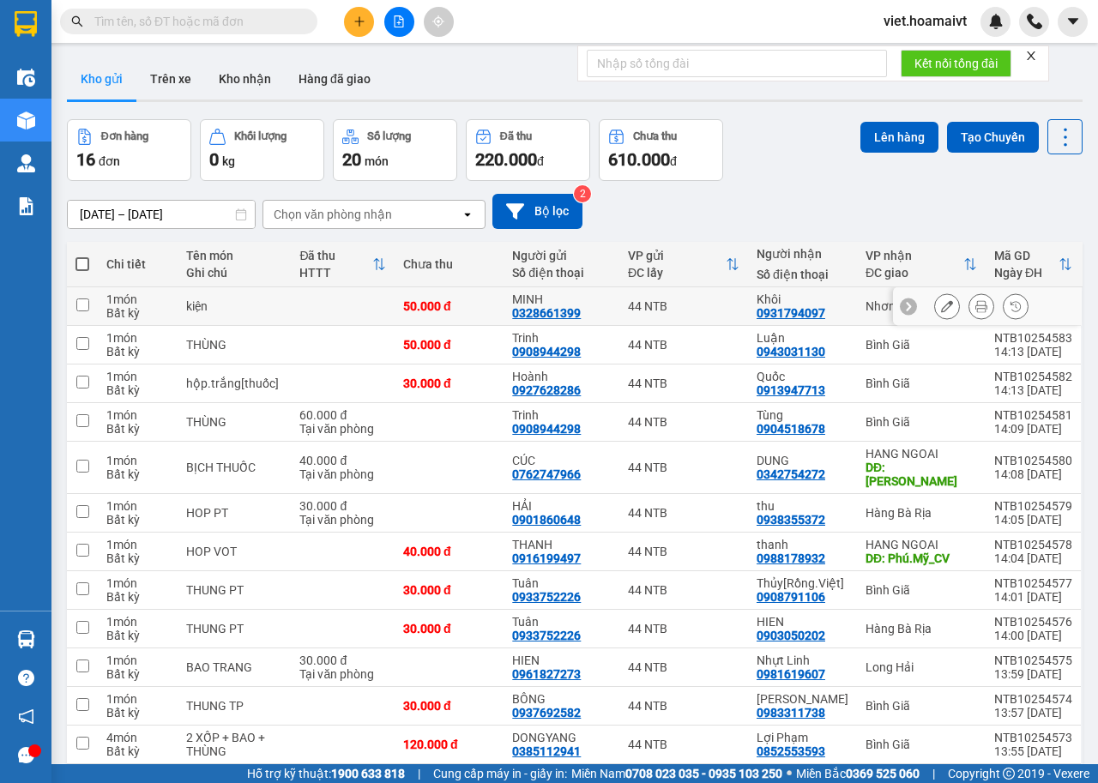
click at [941, 304] on icon at bounding box center [947, 306] width 12 height 12
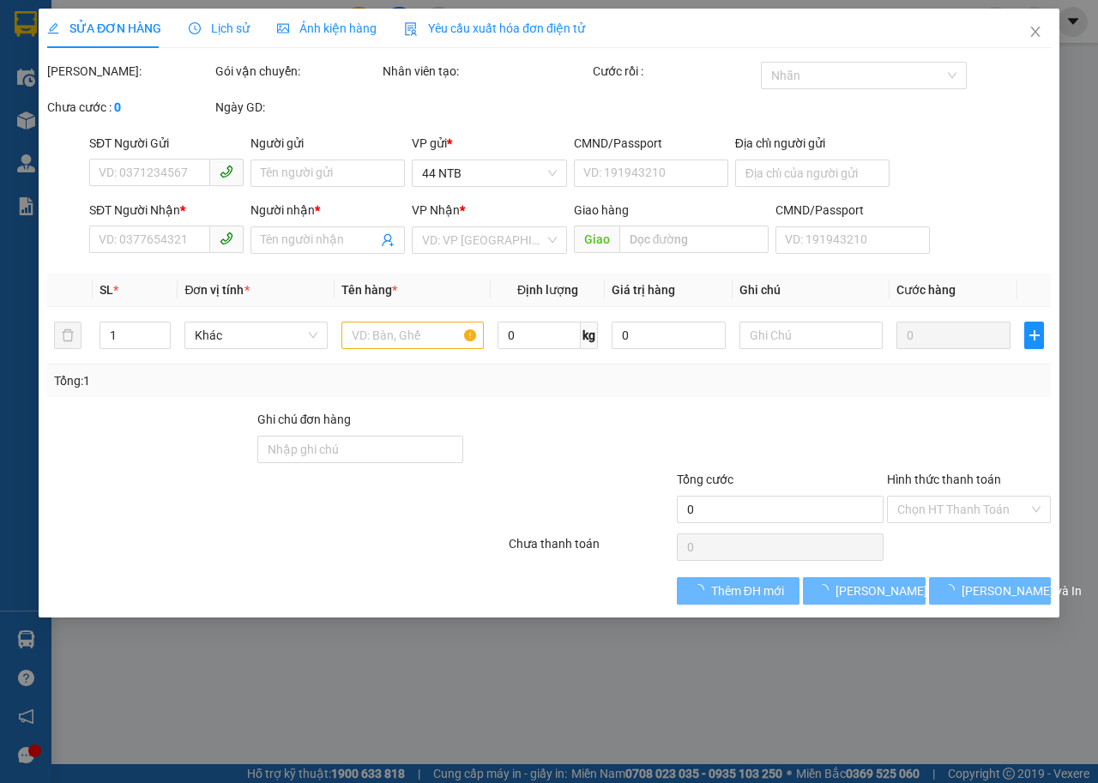
type input "0328661399"
type input "MINH"
type input "0931794097"
type input "Khôi"
type input "50.000"
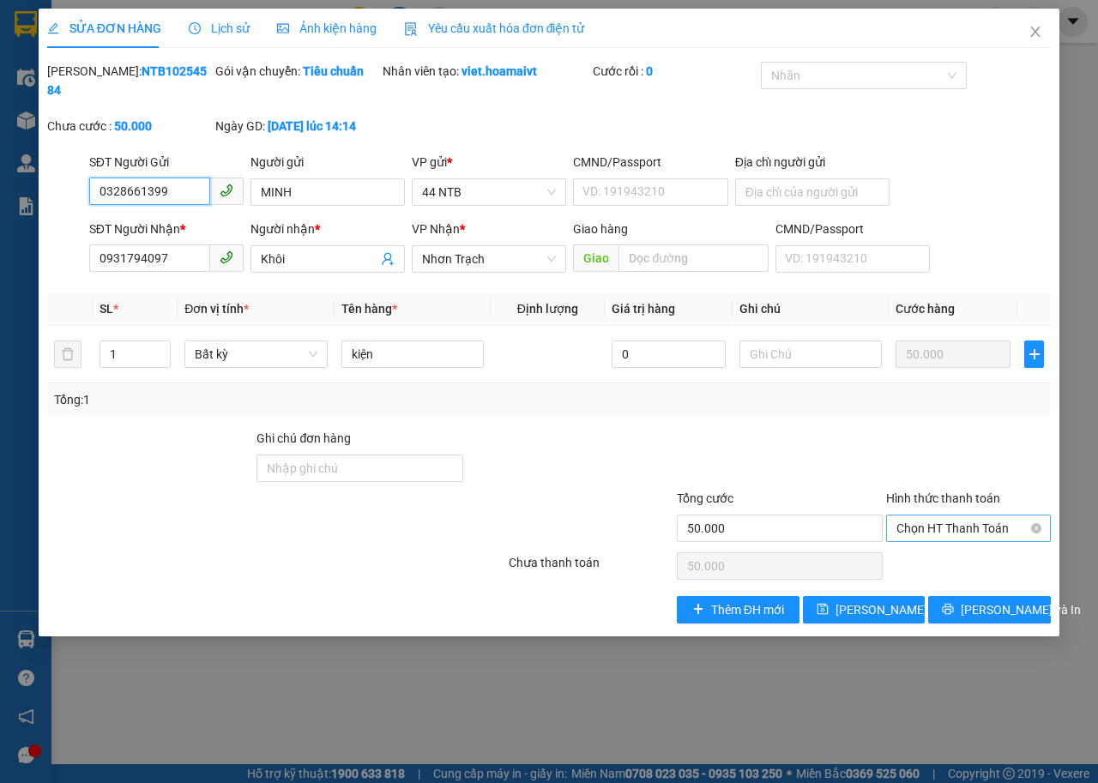
click at [981, 522] on span "Chọn HT Thanh Toán" at bounding box center [968, 528] width 144 height 26
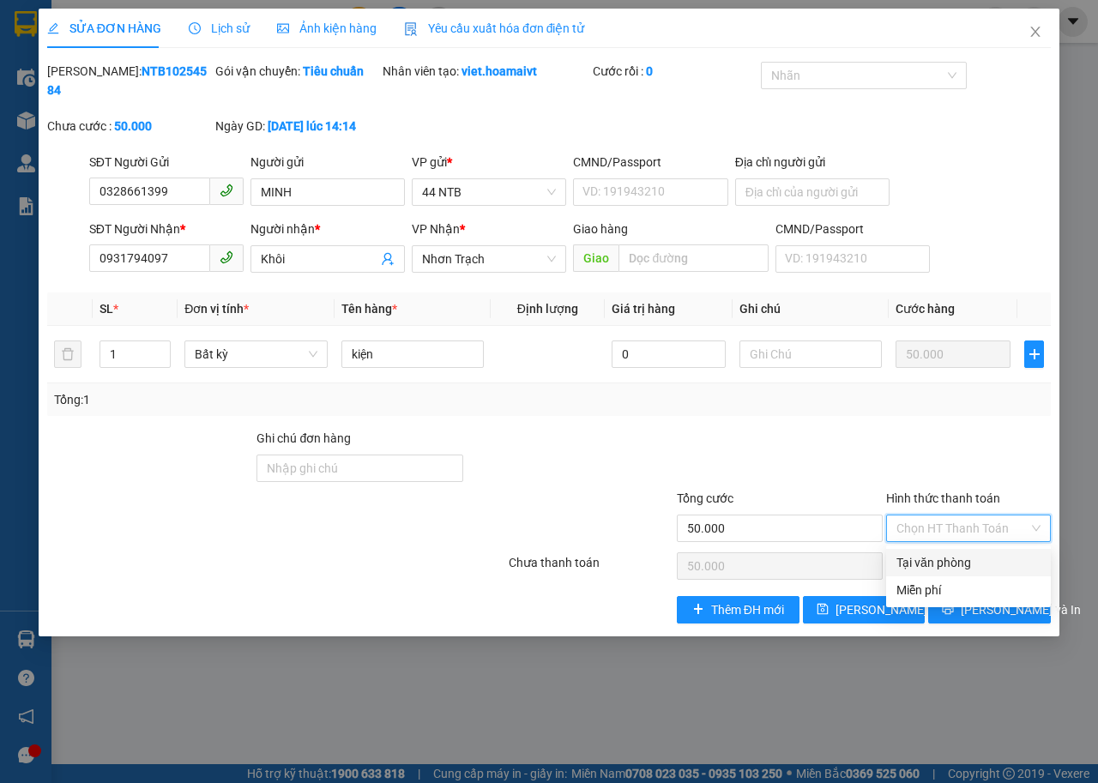
click at [963, 566] on div "Tại văn phòng" at bounding box center [968, 562] width 144 height 19
type input "0"
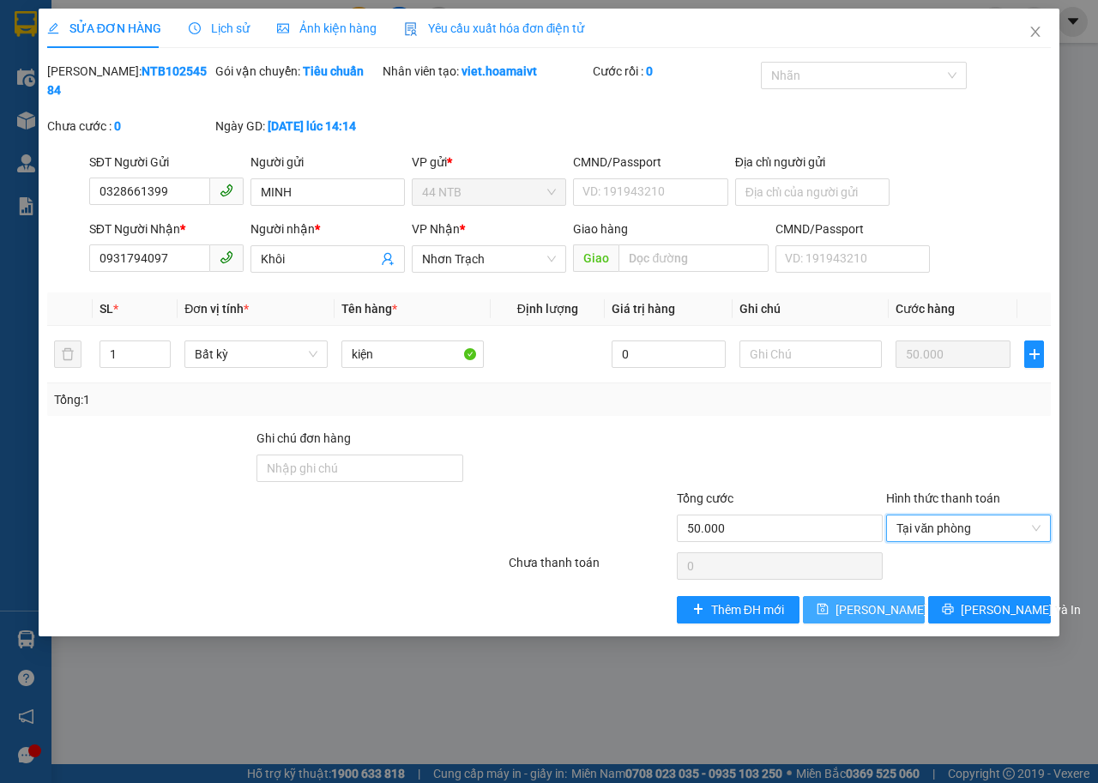
click at [897, 613] on span "Lưu thay đổi" at bounding box center [890, 609] width 111 height 19
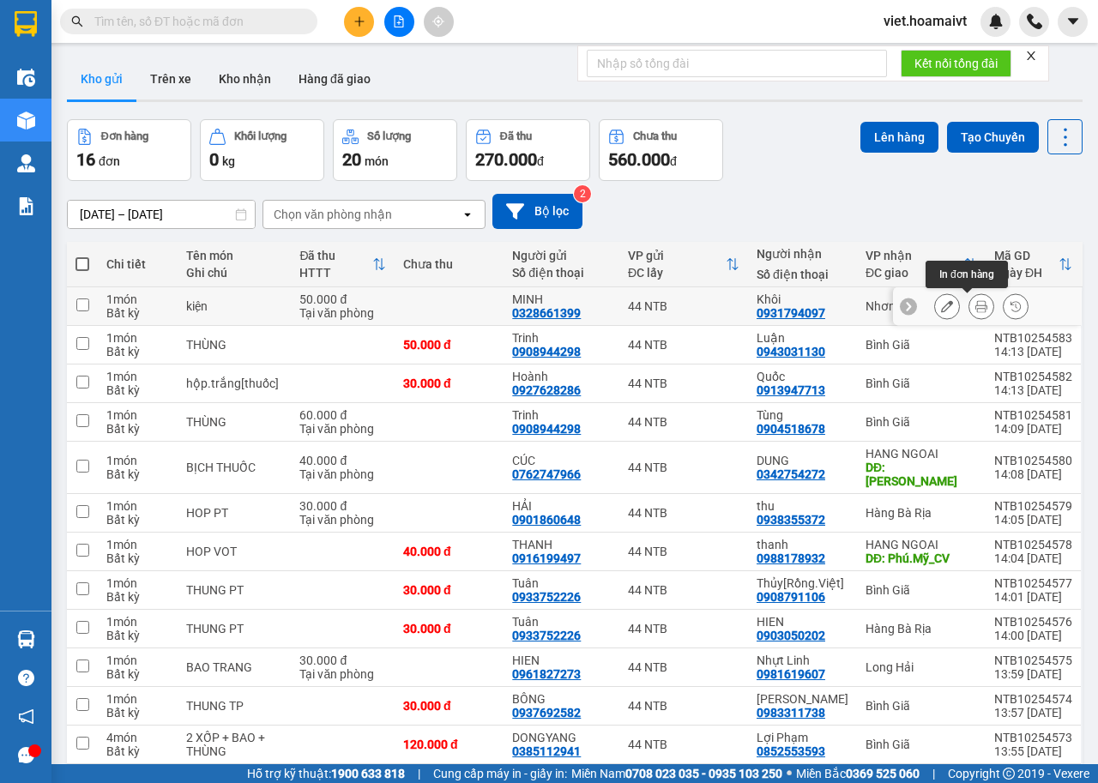
click at [975, 306] on icon at bounding box center [981, 306] width 12 height 12
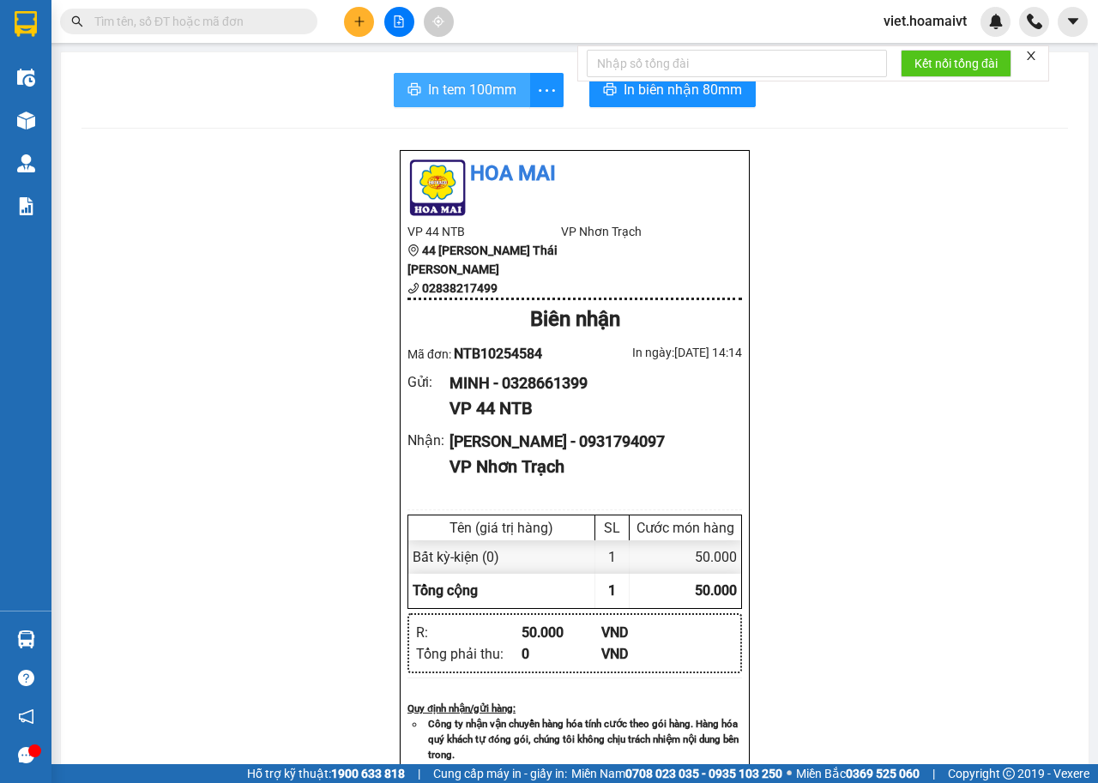
click at [464, 93] on span "In tem 100mm" at bounding box center [472, 89] width 88 height 21
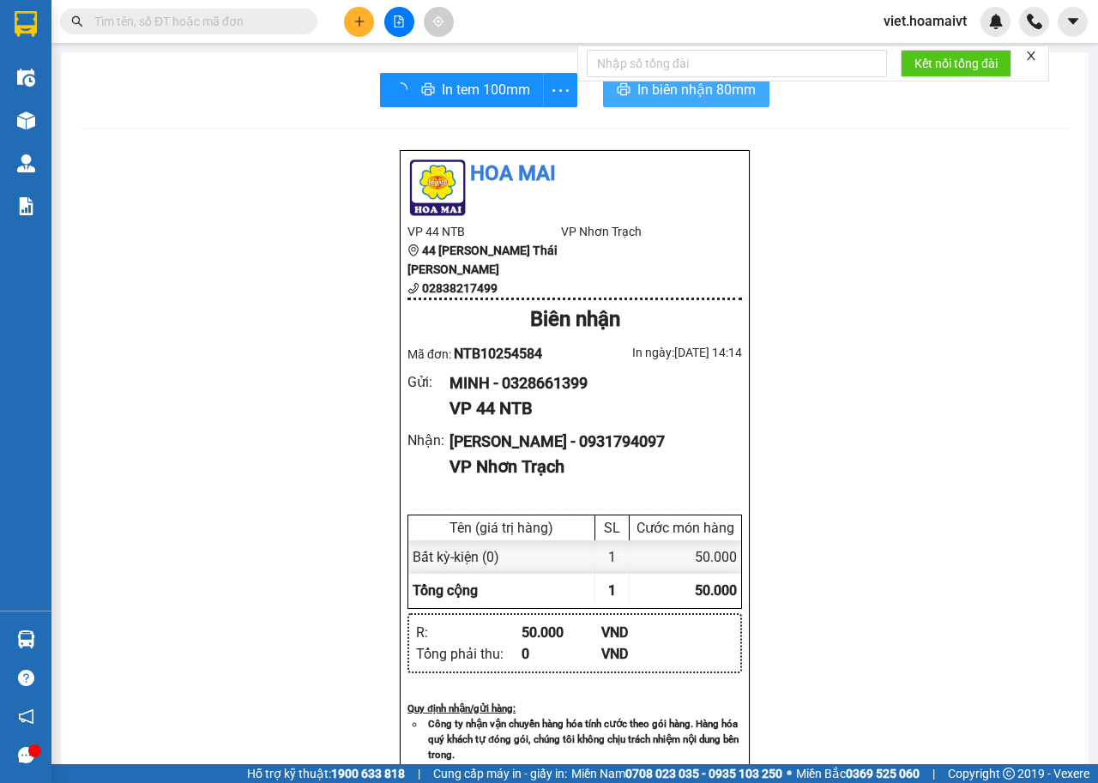
click at [682, 91] on span "In biên nhận 80mm" at bounding box center [696, 89] width 118 height 21
drag, startPoint x: 683, startPoint y: 91, endPoint x: 735, endPoint y: 114, distance: 57.2
click at [683, 91] on span "In biên nhận 80mm" at bounding box center [686, 89] width 118 height 21
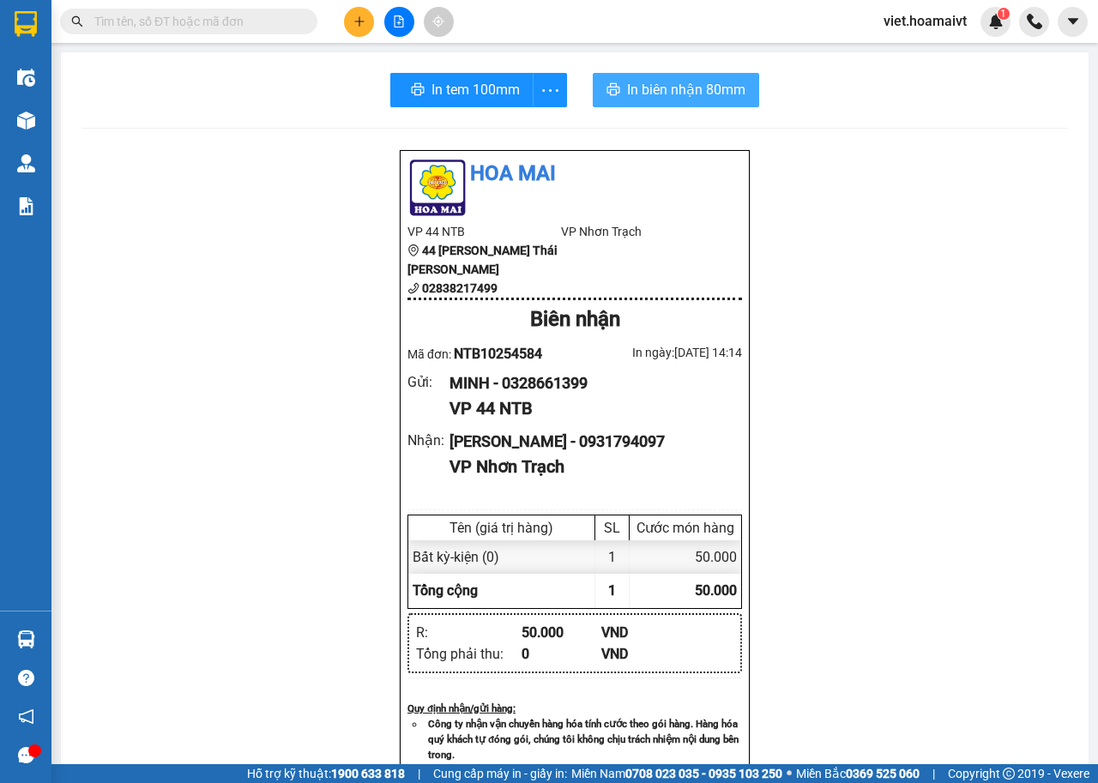
click at [680, 91] on span "In biên nhận 80mm" at bounding box center [686, 89] width 118 height 21
click at [696, 86] on span "In biên nhận 80mm" at bounding box center [683, 89] width 118 height 21
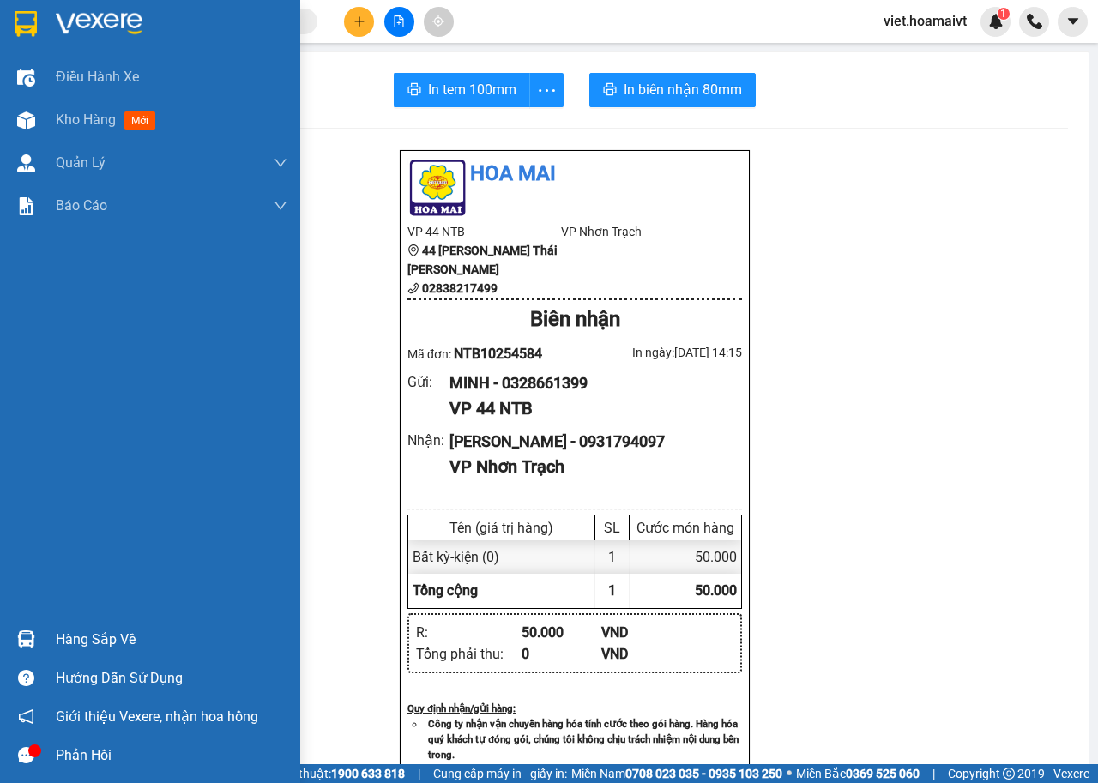
click at [101, 19] on img at bounding box center [99, 24] width 87 height 26
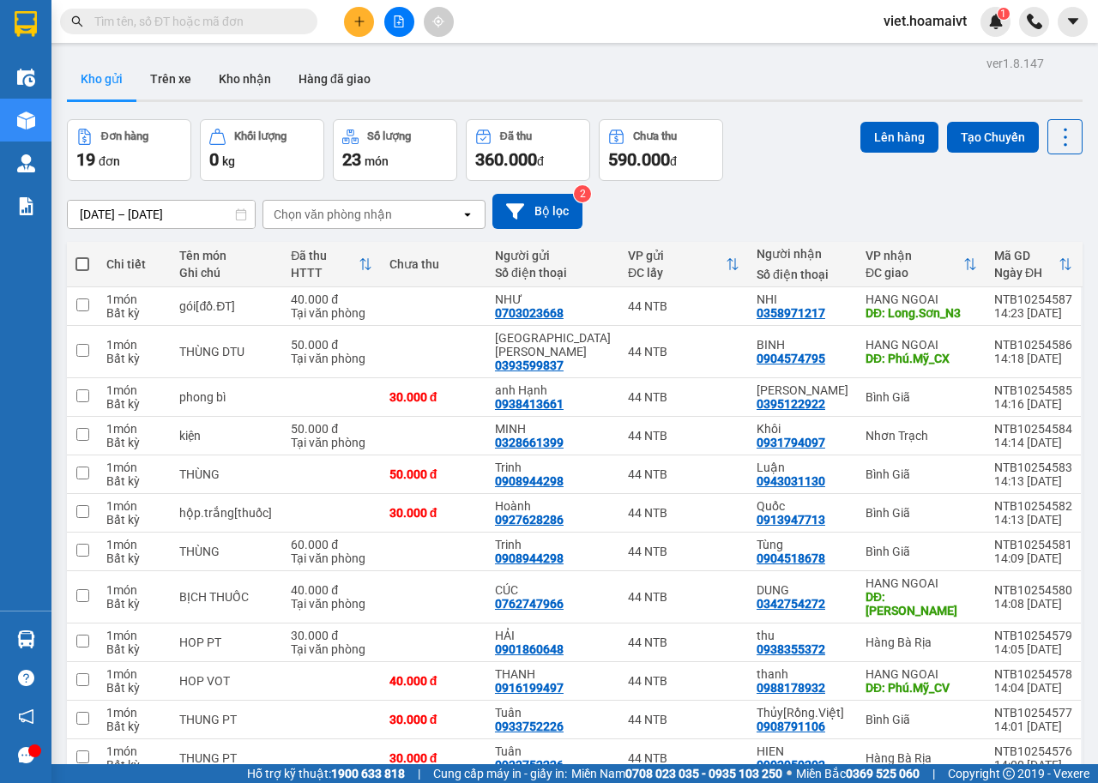
click at [829, 158] on div "Đơn hàng 19 đơn [PERSON_NAME] 0 kg Số [PERSON_NAME] 23 món Đã thu 360.000 [PERS…" at bounding box center [575, 150] width 1016 height 62
click at [756, 210] on div "[DATE] – [DATE] Press the down arrow key to interact with the calendar and sele…" at bounding box center [575, 211] width 1016 height 35
click at [353, 222] on div "Chọn văn phòng nhận" at bounding box center [333, 214] width 118 height 17
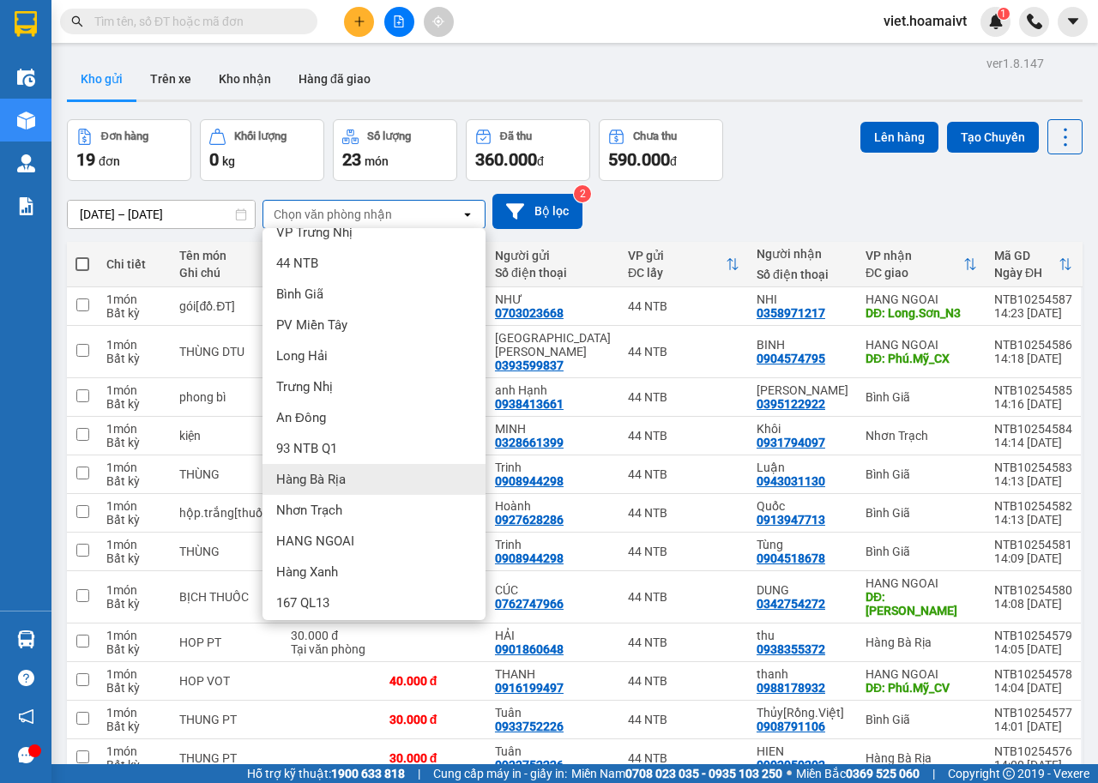
scroll to position [23, 0]
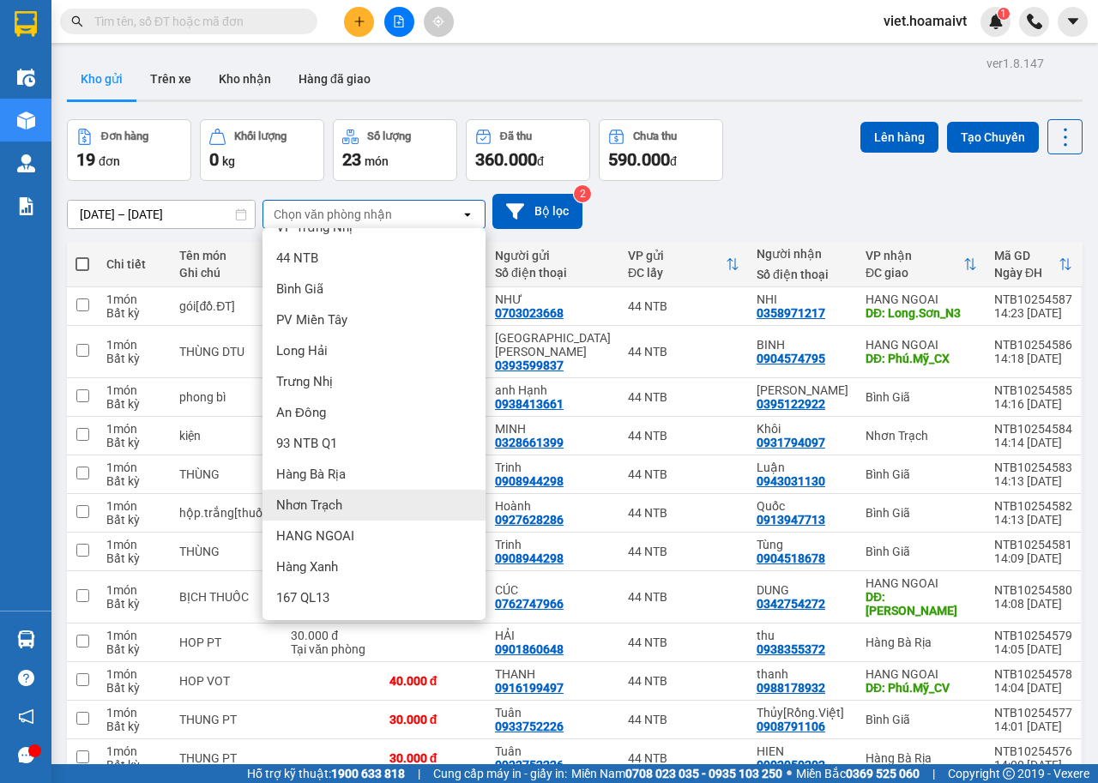
click at [346, 509] on div "Nhơn Trạch" at bounding box center [373, 505] width 223 height 31
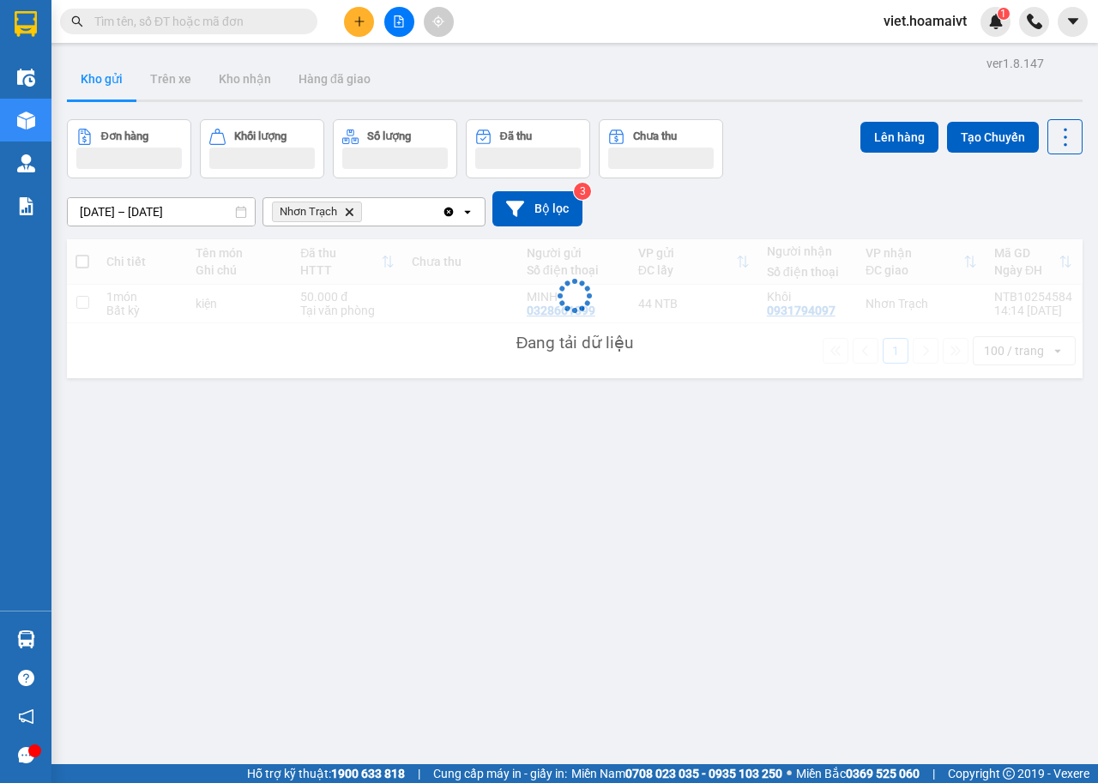
click at [750, 190] on div "[DATE] – [DATE] Press the down arrow key to interact with the calendar and sele…" at bounding box center [575, 208] width 1016 height 61
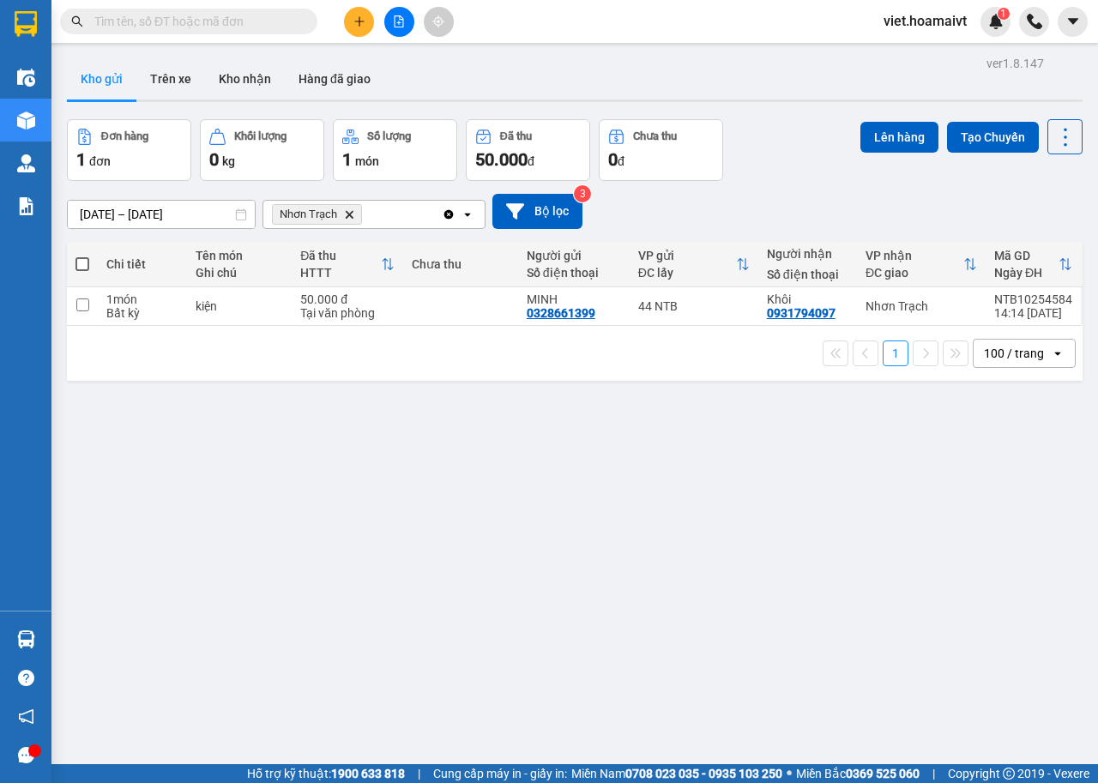
click at [750, 190] on div "[DATE] – [DATE] Press the down arrow key to interact with the calendar and sele…" at bounding box center [575, 211] width 1016 height 61
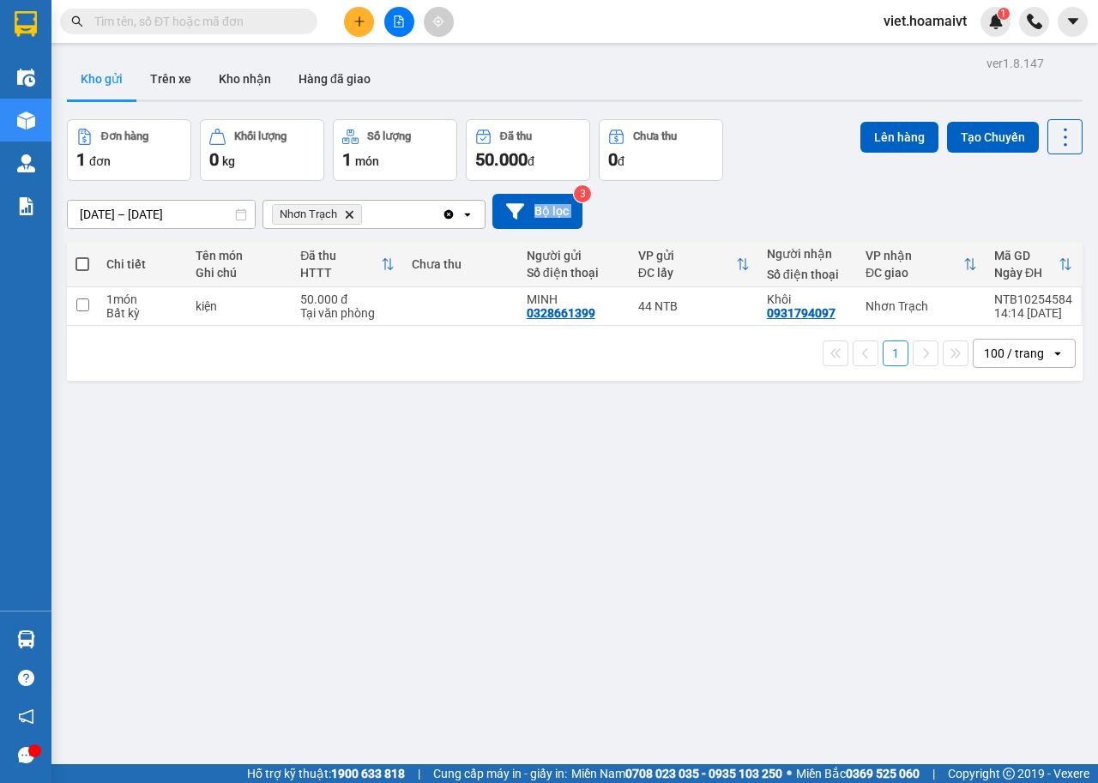
click at [750, 190] on div "[DATE] – [DATE] Press the down arrow key to interact with the calendar and sele…" at bounding box center [575, 211] width 1016 height 61
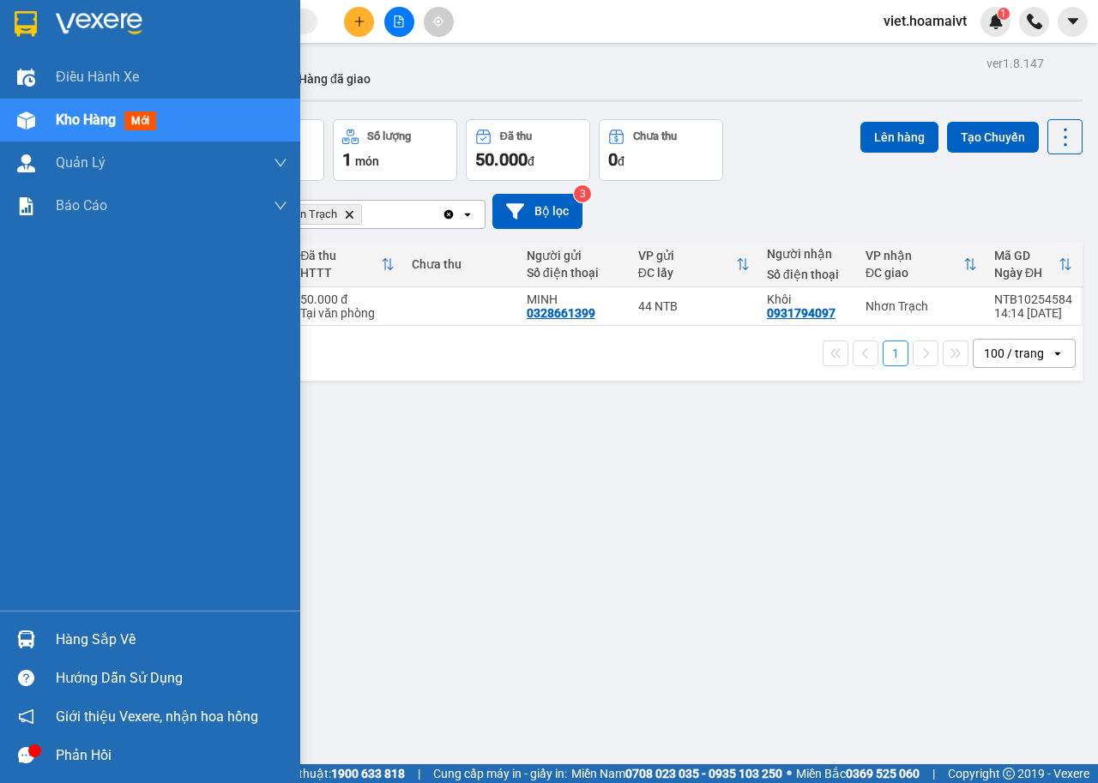
click at [113, 7] on div at bounding box center [150, 28] width 300 height 56
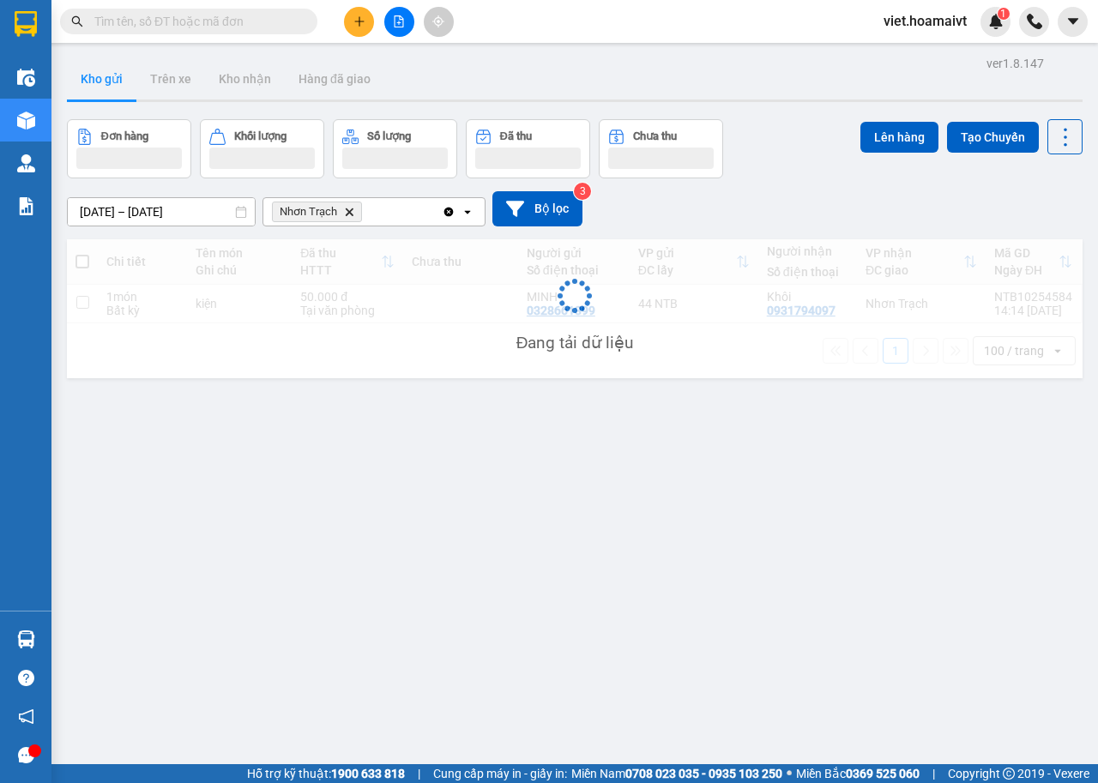
click at [829, 203] on div "[DATE] – [DATE] Press the down arrow key to interact with the calendar and sele…" at bounding box center [575, 208] width 1016 height 35
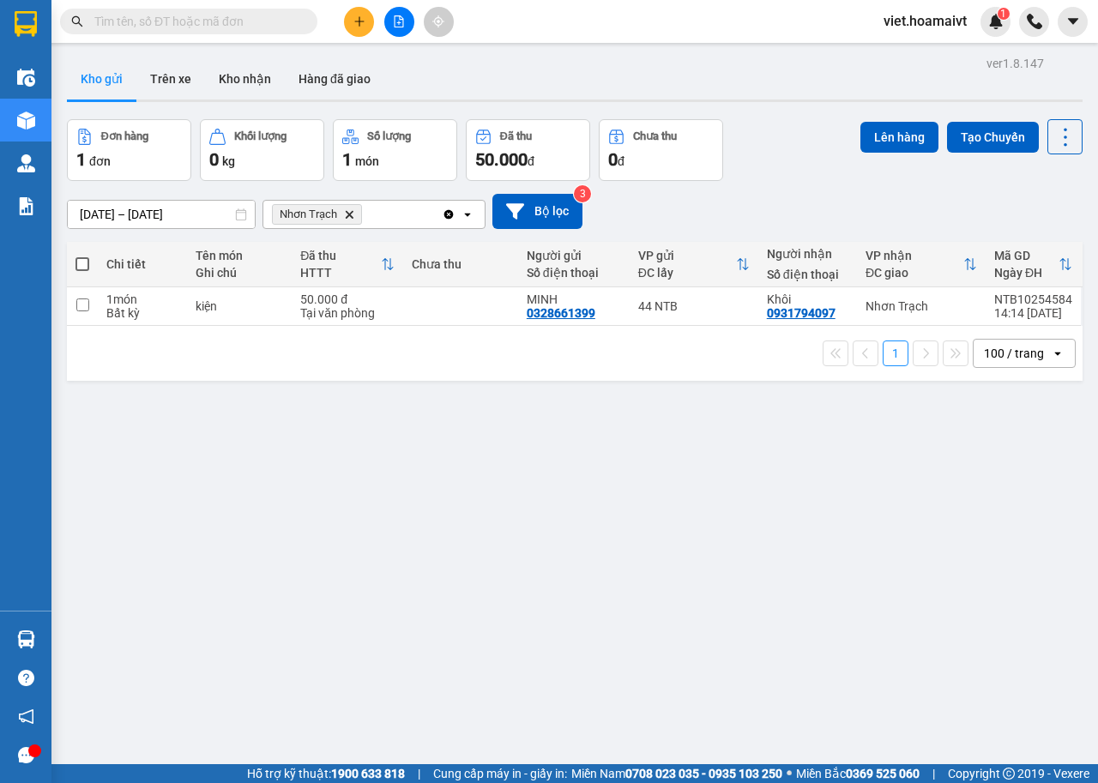
click at [829, 203] on div "[DATE] – [DATE] Press the down arrow key to interact with the calendar and sele…" at bounding box center [575, 211] width 1016 height 35
click at [347, 216] on icon "Nhơn Trạch, close by backspace" at bounding box center [350, 214] width 8 height 8
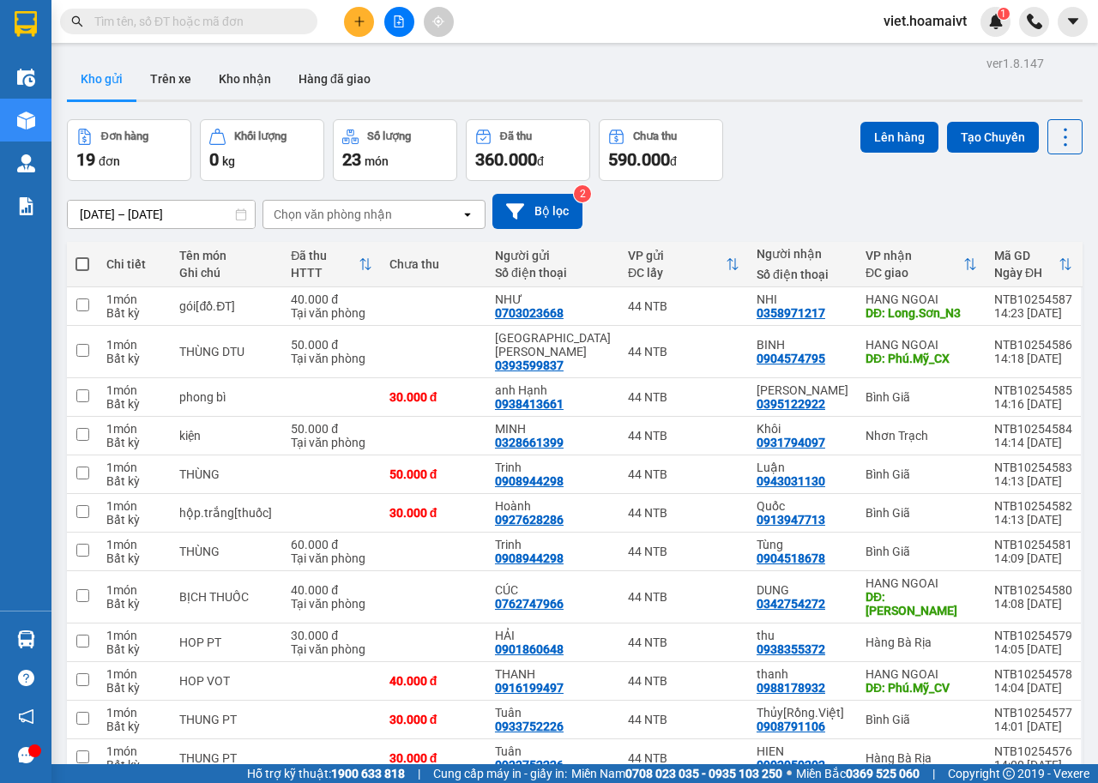
click at [774, 222] on div "[DATE] – [DATE] Press the down arrow key to interact with the calendar and sele…" at bounding box center [575, 211] width 1016 height 35
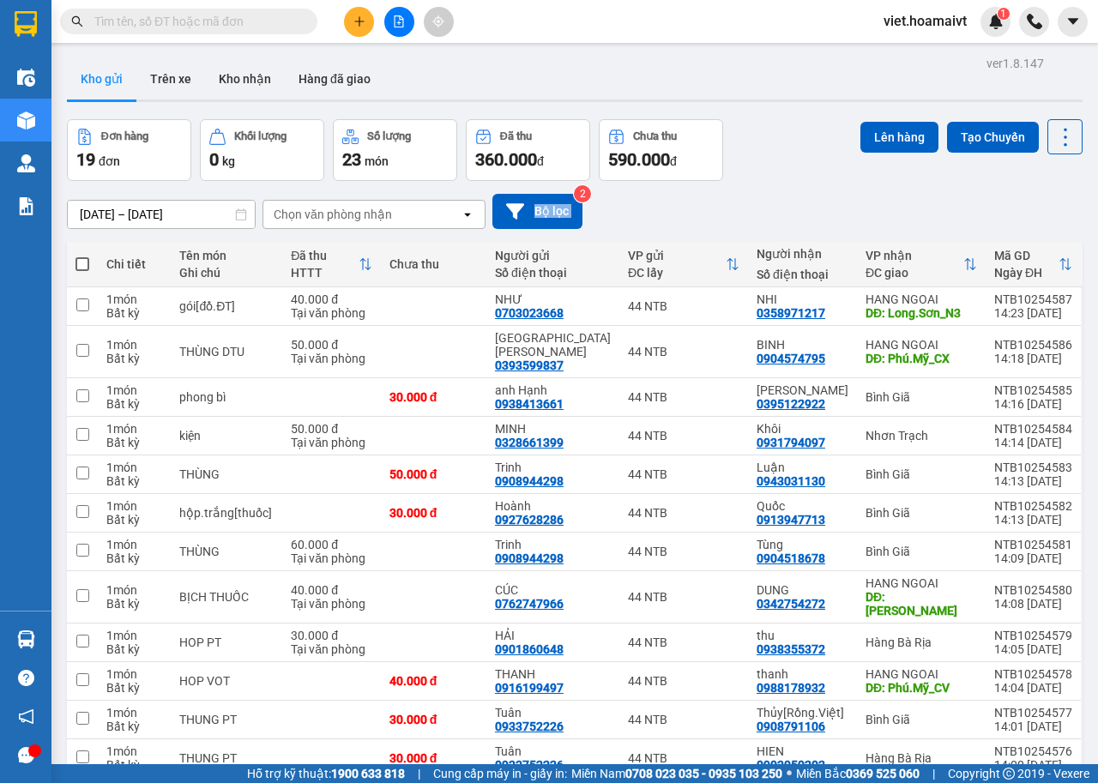
click at [774, 222] on div "[DATE] – [DATE] Press the down arrow key to interact with the calendar and sele…" at bounding box center [575, 211] width 1016 height 35
click at [775, 221] on div "[DATE] – [DATE] Press the down arrow key to interact with the calendar and sele…" at bounding box center [575, 211] width 1016 height 35
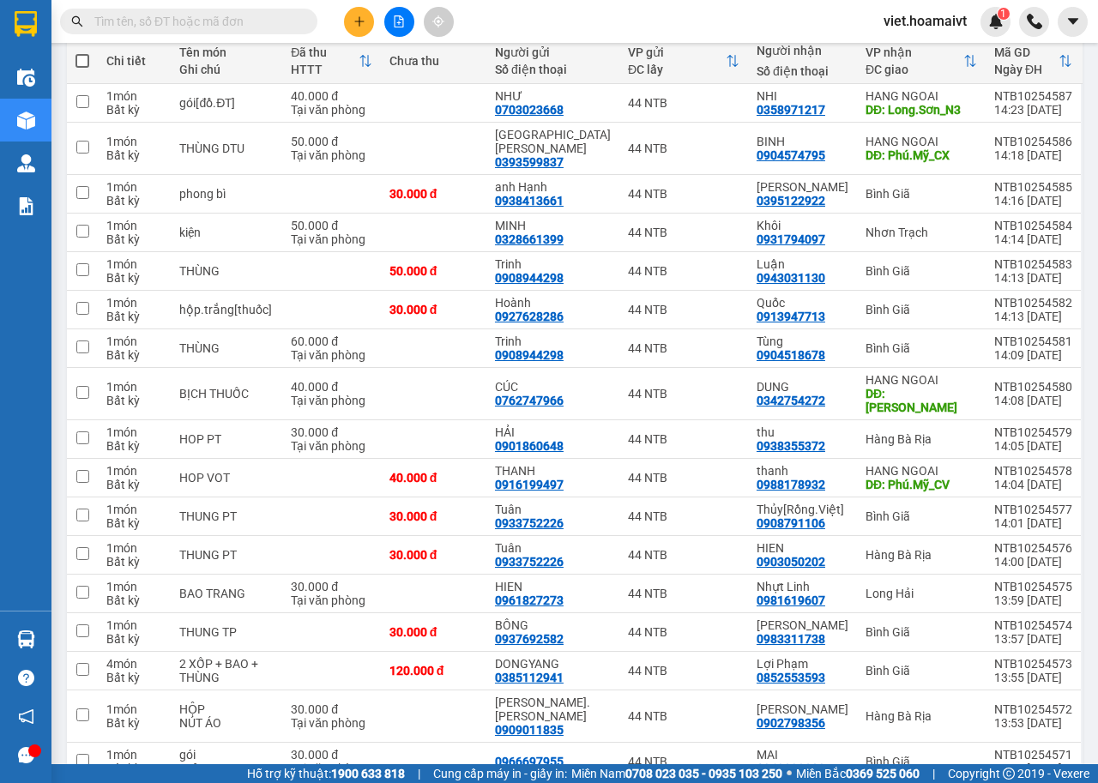
scroll to position [327, 0]
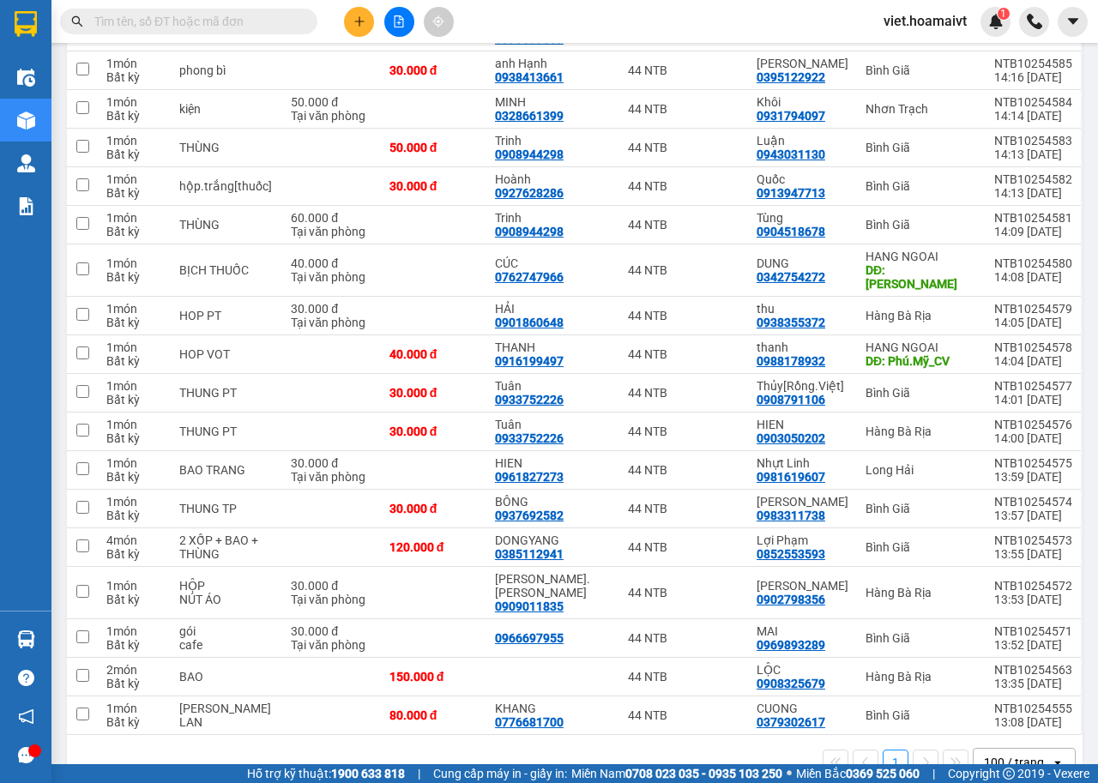
click at [674, 744] on div "1 100 / trang open" at bounding box center [575, 762] width 1016 height 55
click at [353, 22] on icon "plus" at bounding box center [359, 21] width 12 height 12
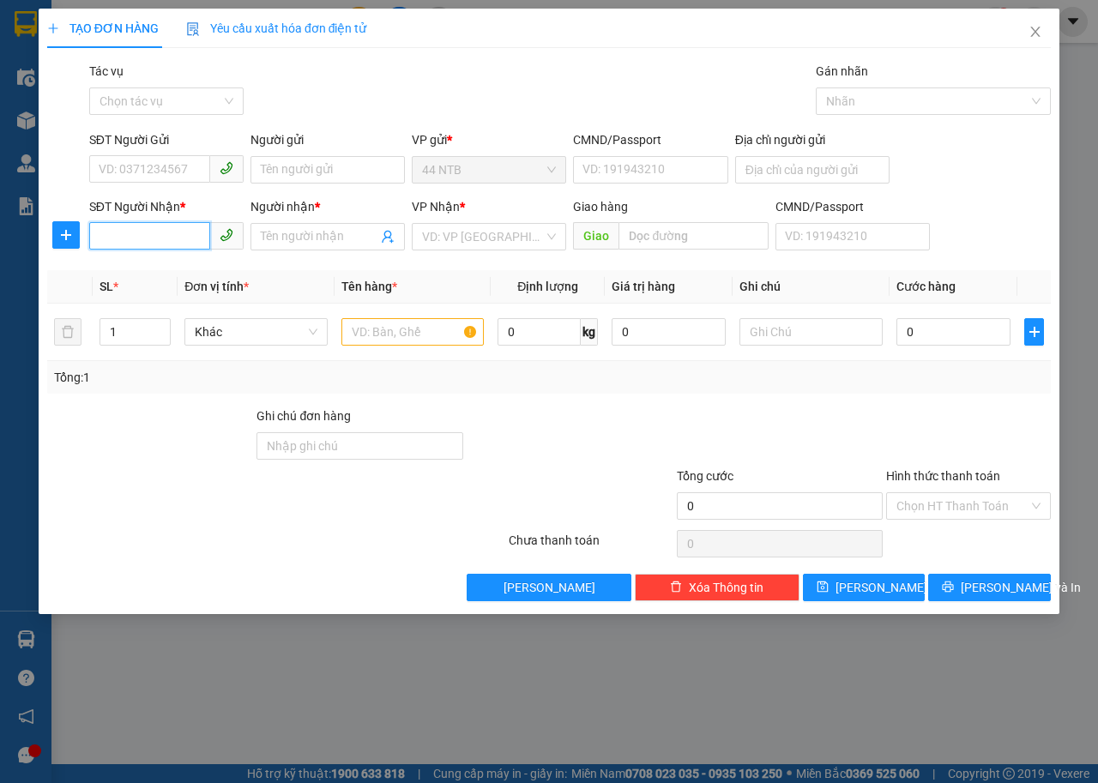
click at [182, 223] on input "SĐT Người Nhận *" at bounding box center [149, 235] width 121 height 27
type input "0963958360"
click at [336, 238] on input "Người nhận *" at bounding box center [319, 236] width 117 height 19
type input "d"
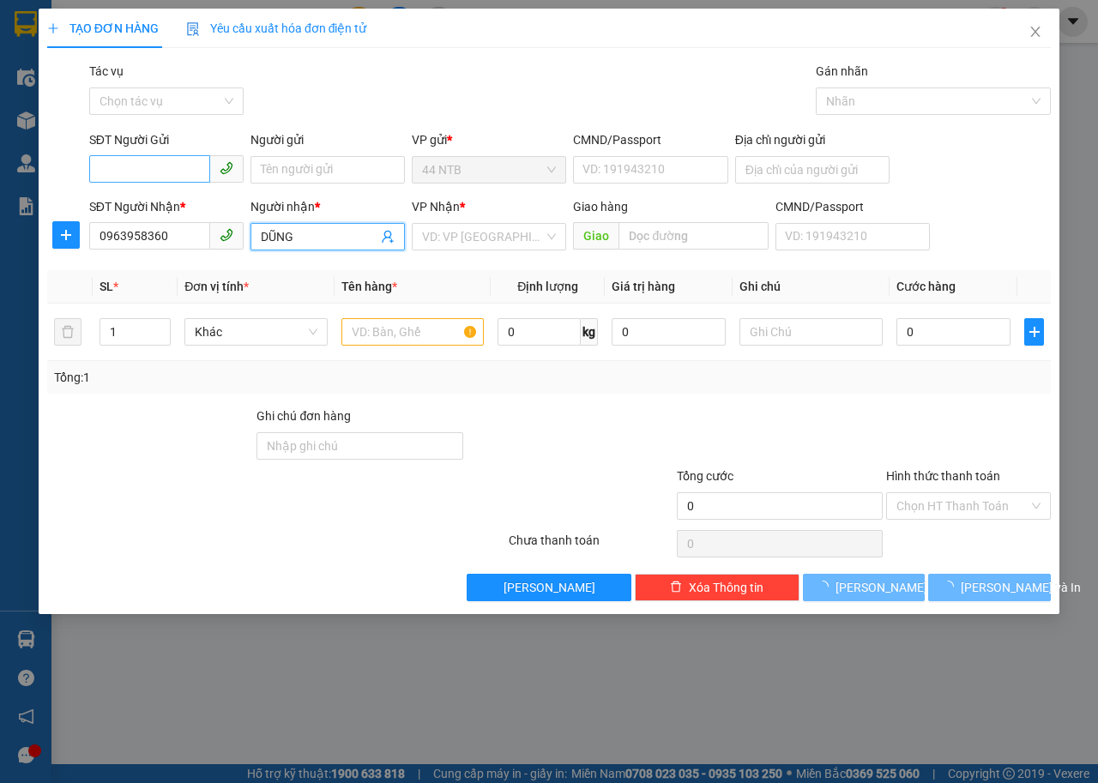
type input "DŨNG"
click at [196, 166] on input "SĐT Người Gửi" at bounding box center [149, 168] width 121 height 27
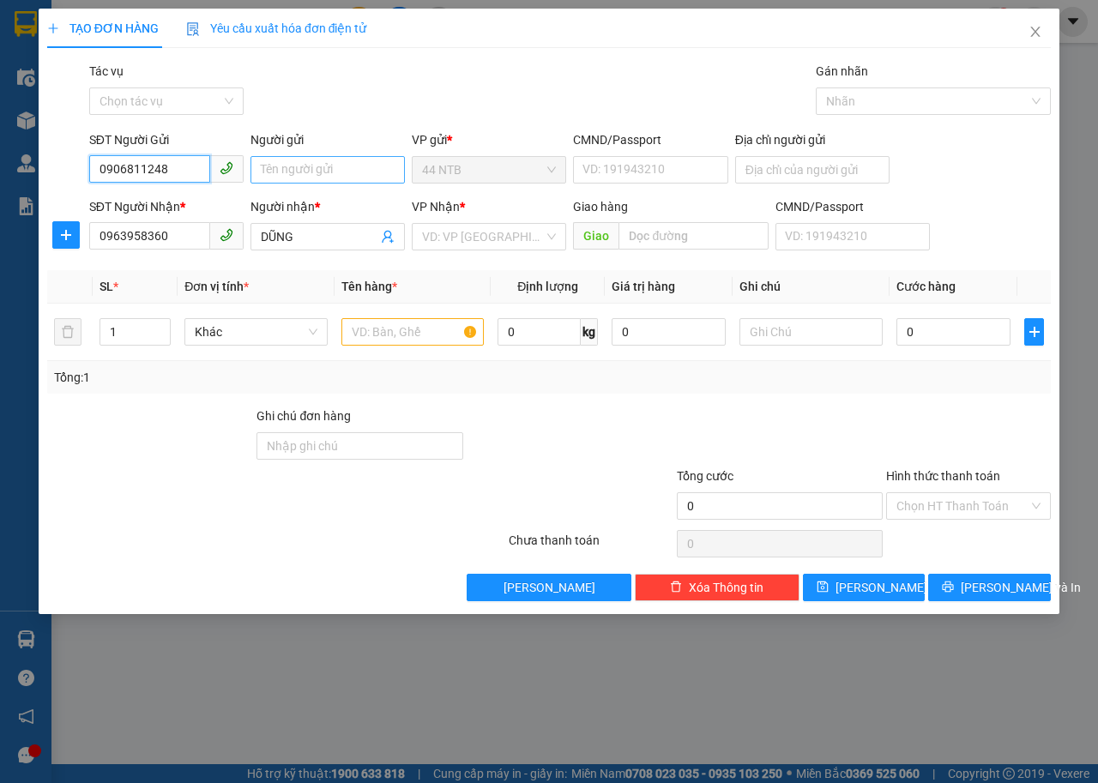
type input "0906811248"
click at [299, 174] on input "Người gửi" at bounding box center [327, 169] width 154 height 27
type input "BẾP VIỆT"
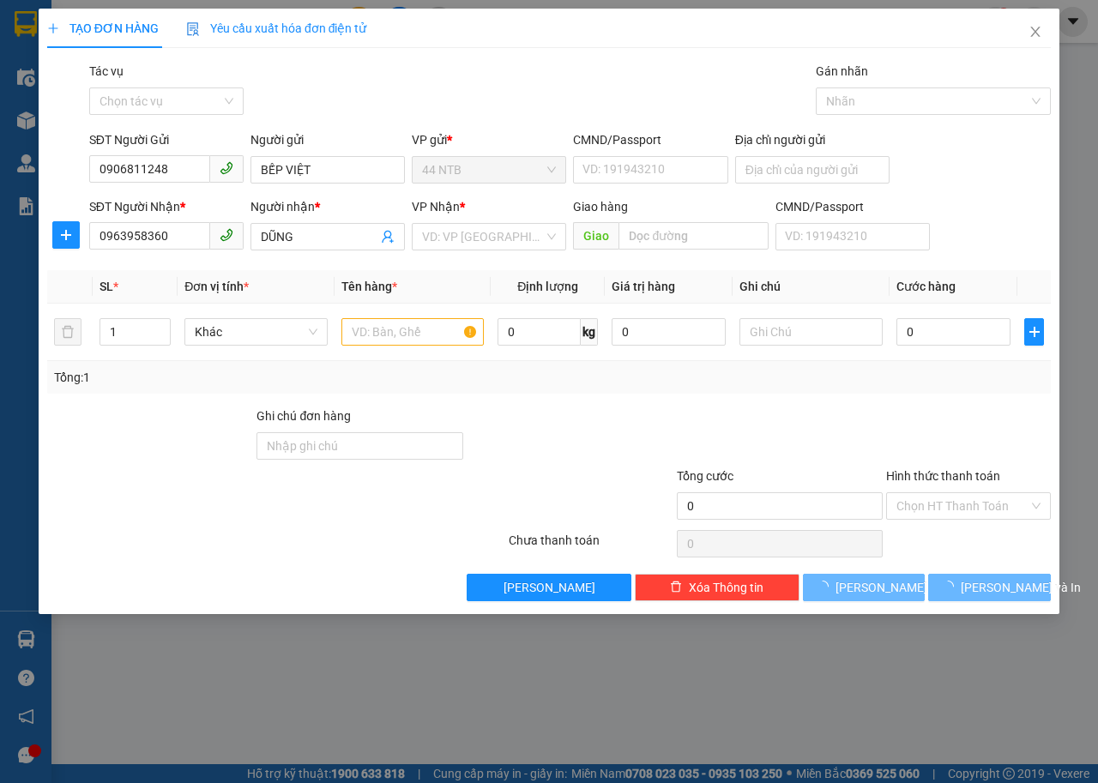
click at [682, 20] on div "TẠO ĐƠN HÀNG Yêu cầu xuất hóa đơn điện tử" at bounding box center [548, 28] width 1003 height 39
click at [768, 175] on input "Địa chỉ người gửi" at bounding box center [812, 169] width 154 height 27
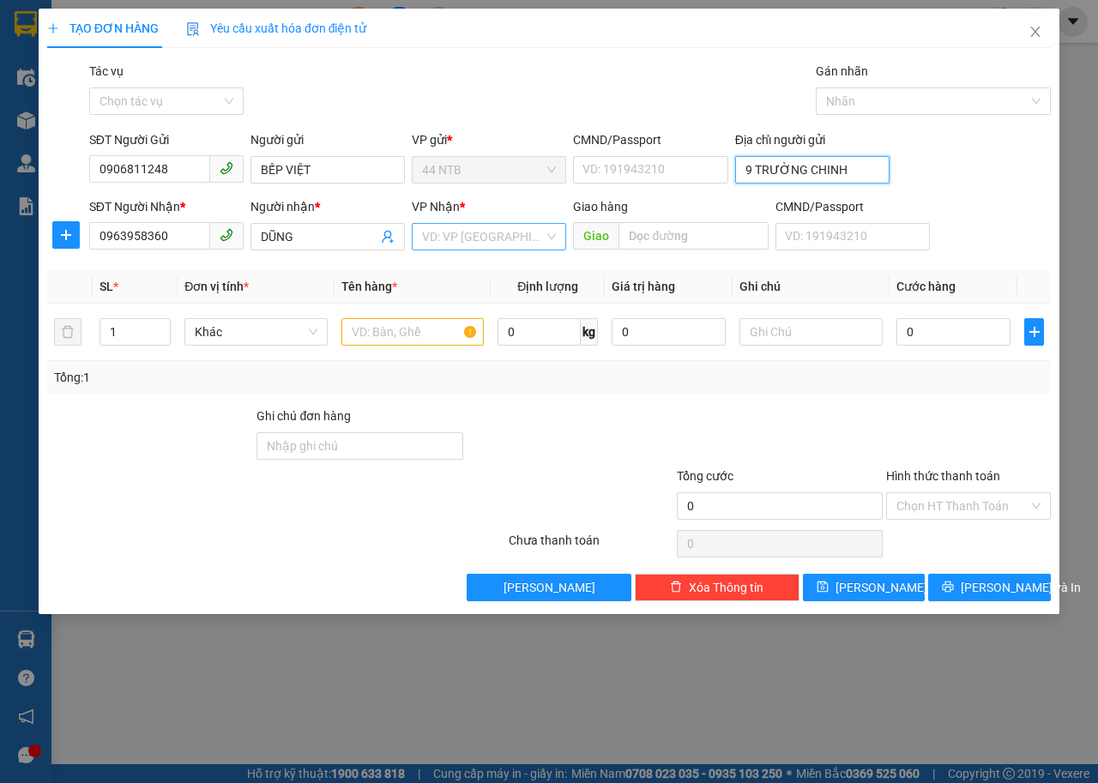
type input "9 TRƯỜNG CHINH"
click at [448, 233] on input "search" at bounding box center [483, 237] width 122 height 26
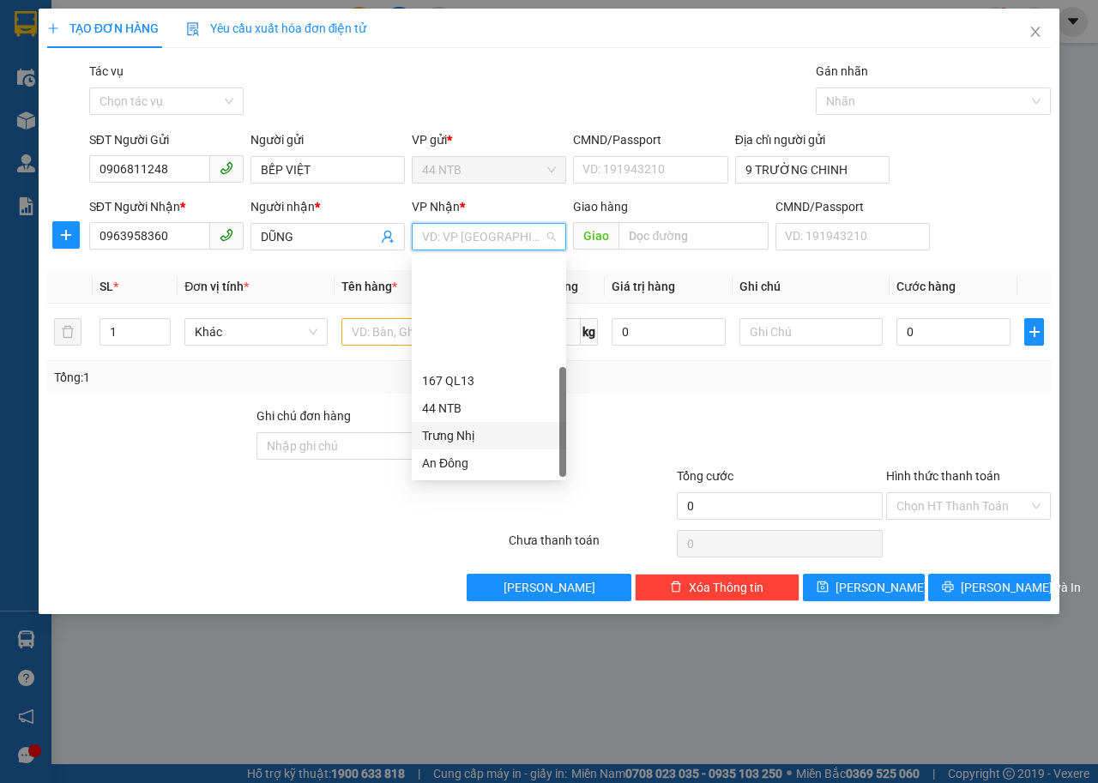
scroll to position [137, 0]
click at [474, 416] on div "Long Hải" at bounding box center [489, 408] width 134 height 19
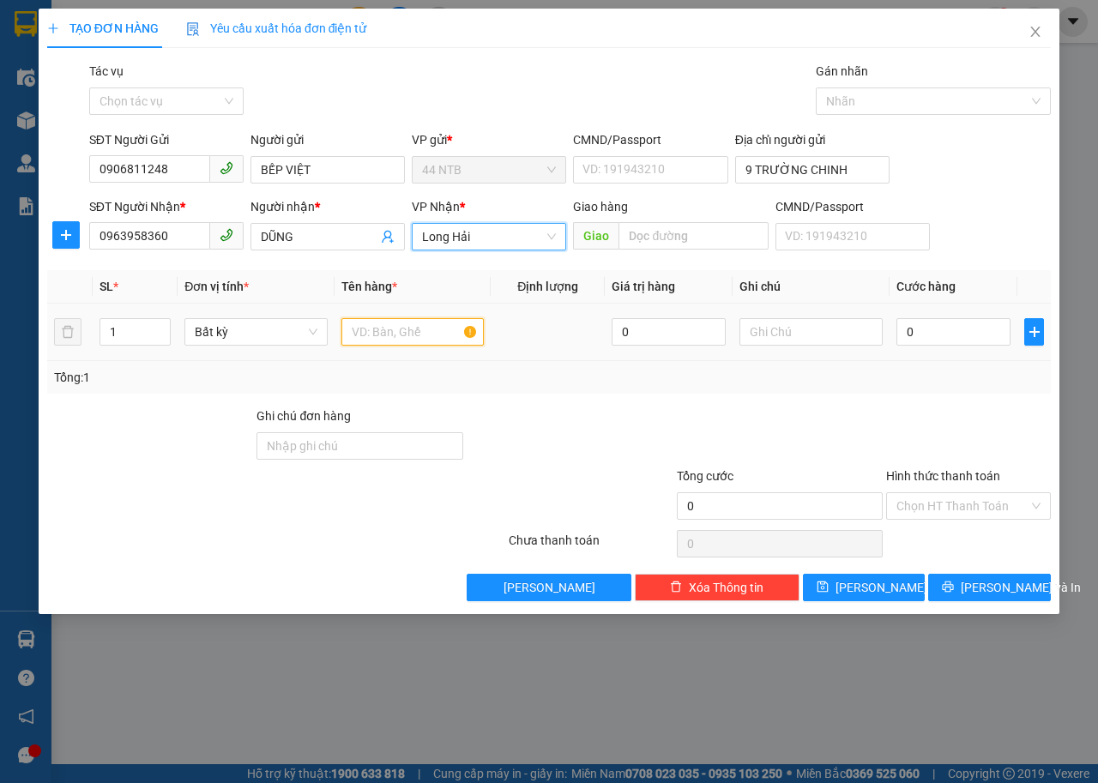
click at [416, 337] on input "text" at bounding box center [412, 331] width 143 height 27
type input "THÙNG"
click at [844, 317] on div at bounding box center [810, 332] width 143 height 34
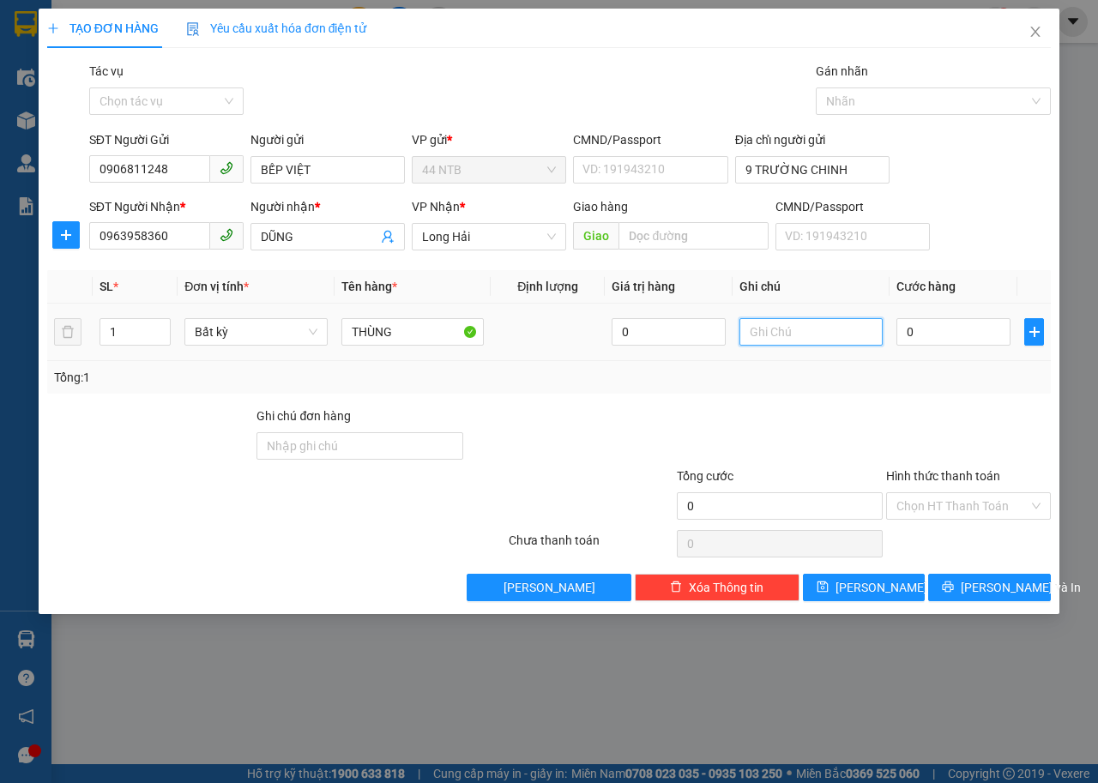
click at [837, 345] on input "text" at bounding box center [810, 331] width 143 height 27
type input "MÁY"
click at [919, 337] on input "0" at bounding box center [953, 331] width 114 height 27
type input "3"
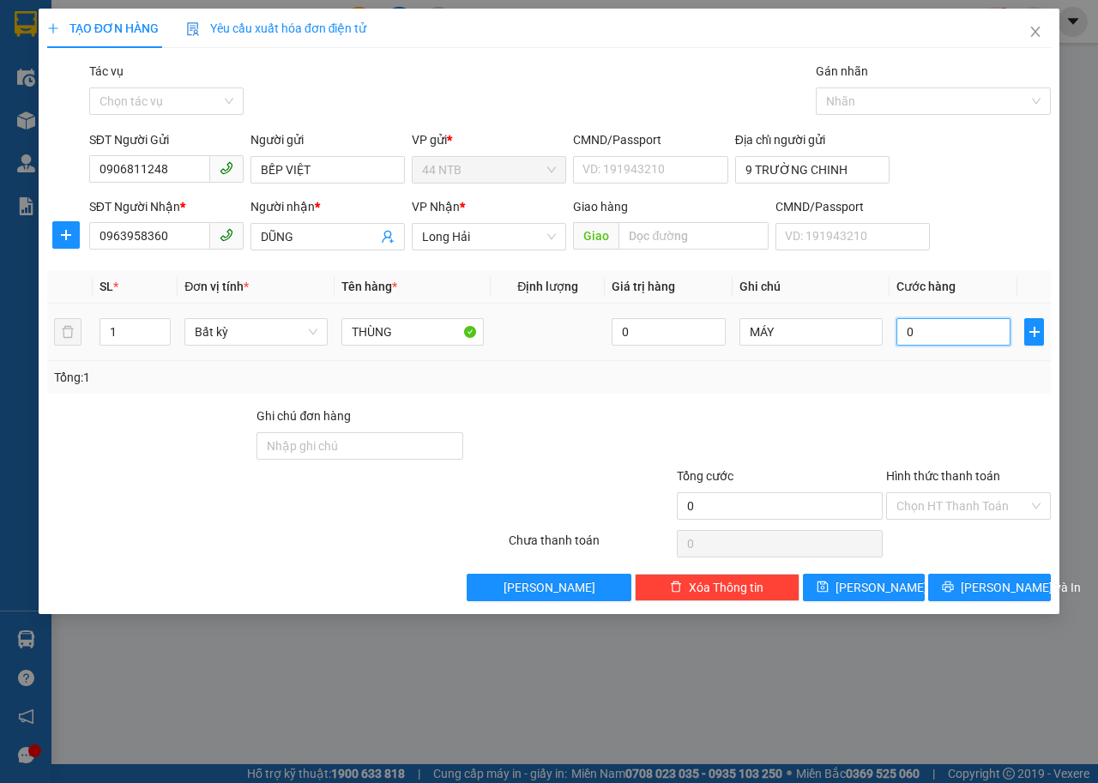
type input "3"
type input "30"
type input "30.000"
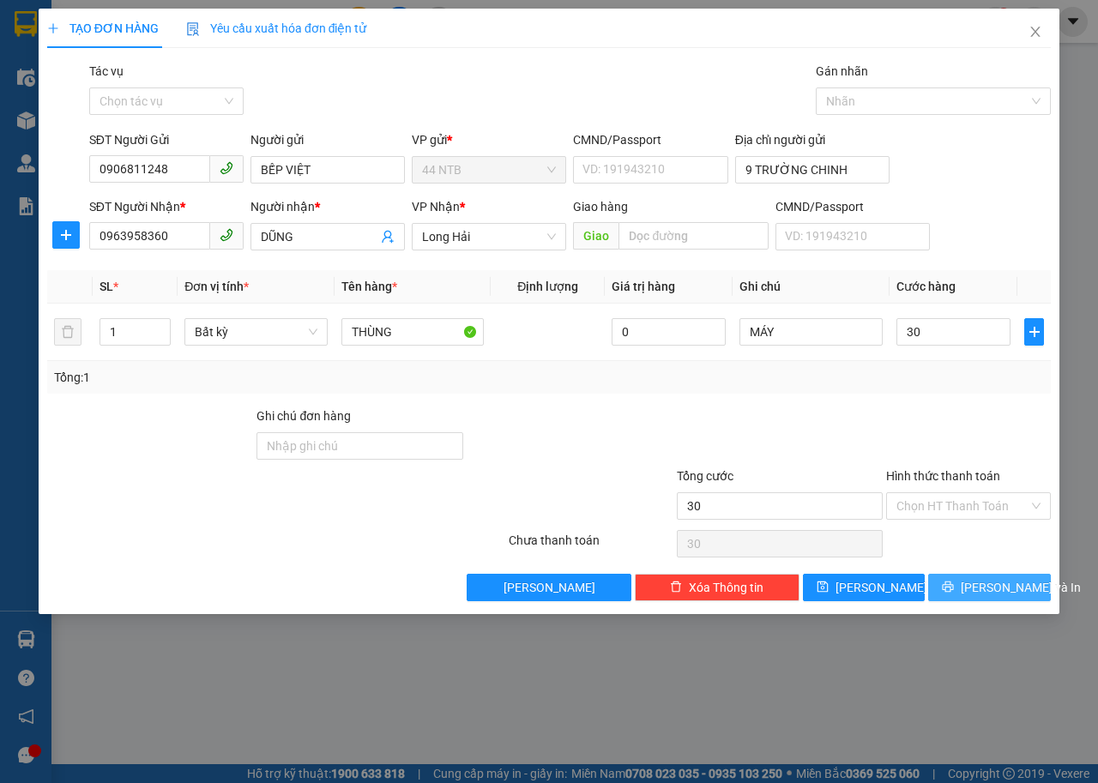
type input "30.000"
click at [985, 582] on span "[PERSON_NAME] và In" at bounding box center [1021, 587] width 120 height 19
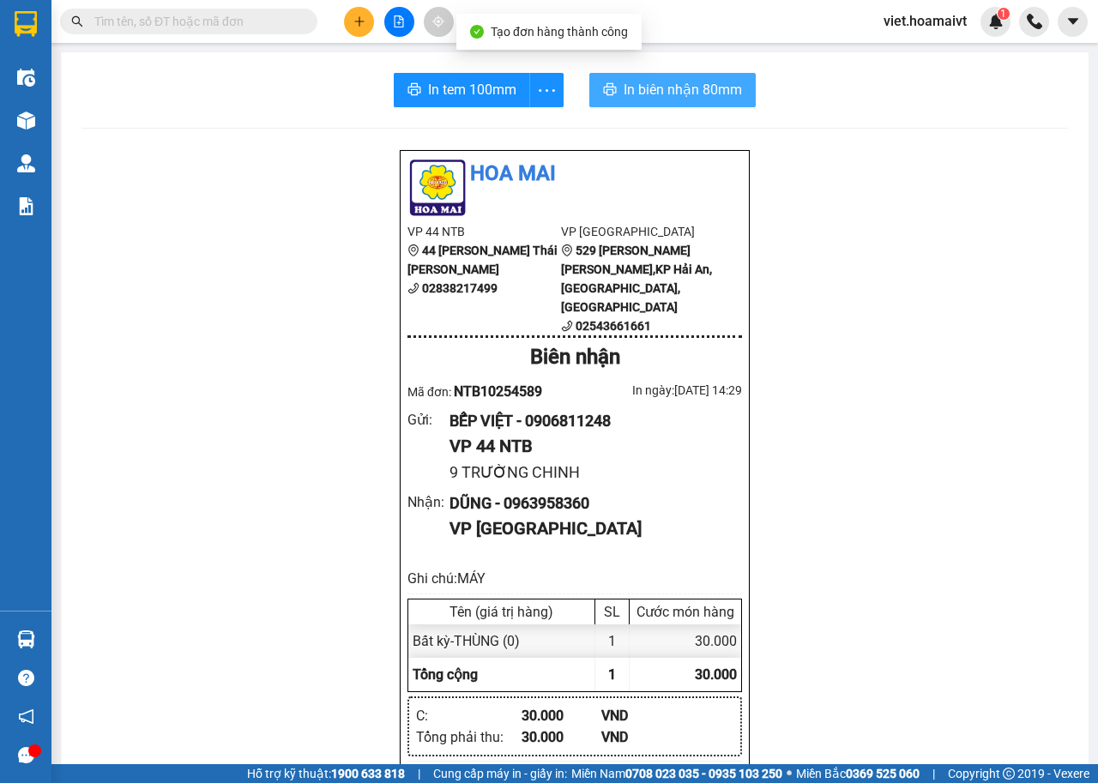
click at [660, 85] on span "In biên nhận 80mm" at bounding box center [683, 89] width 118 height 21
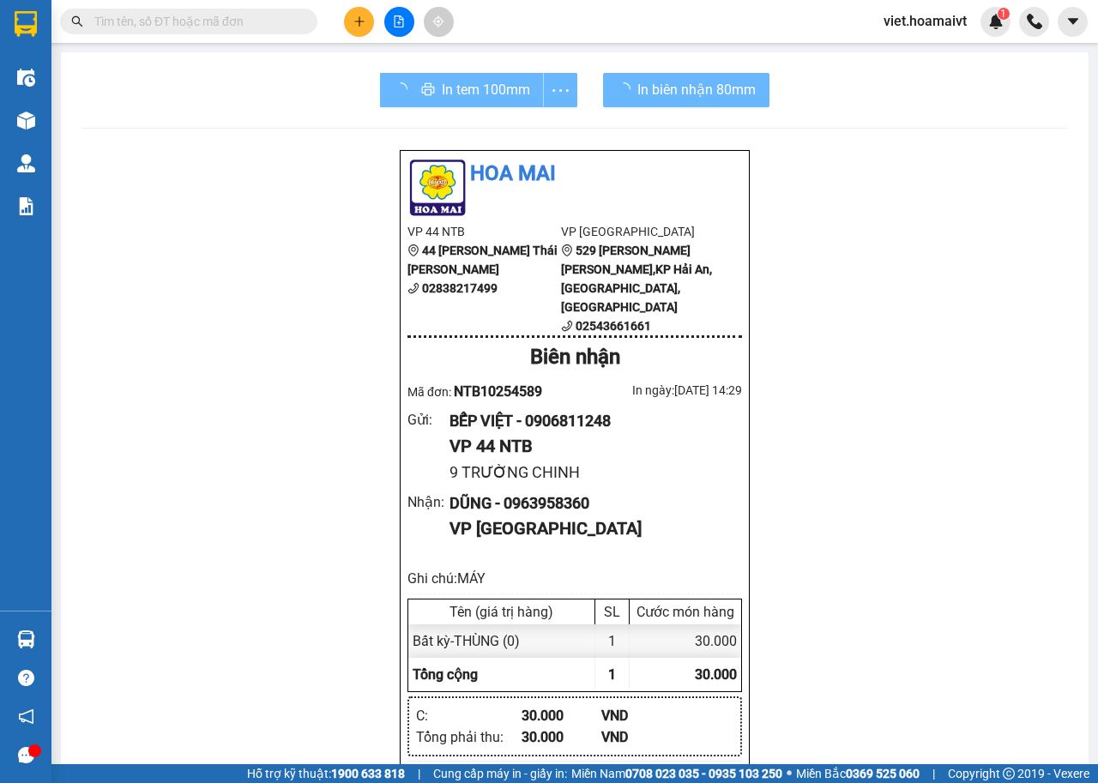
drag, startPoint x: 847, startPoint y: 460, endPoint x: 830, endPoint y: 437, distance: 27.6
click at [843, 455] on div "[PERSON_NAME] VP 44 NTB 44 [PERSON_NAME] Thái [PERSON_NAME] 02838217499 VP Long…" at bounding box center [574, 770] width 986 height 1242
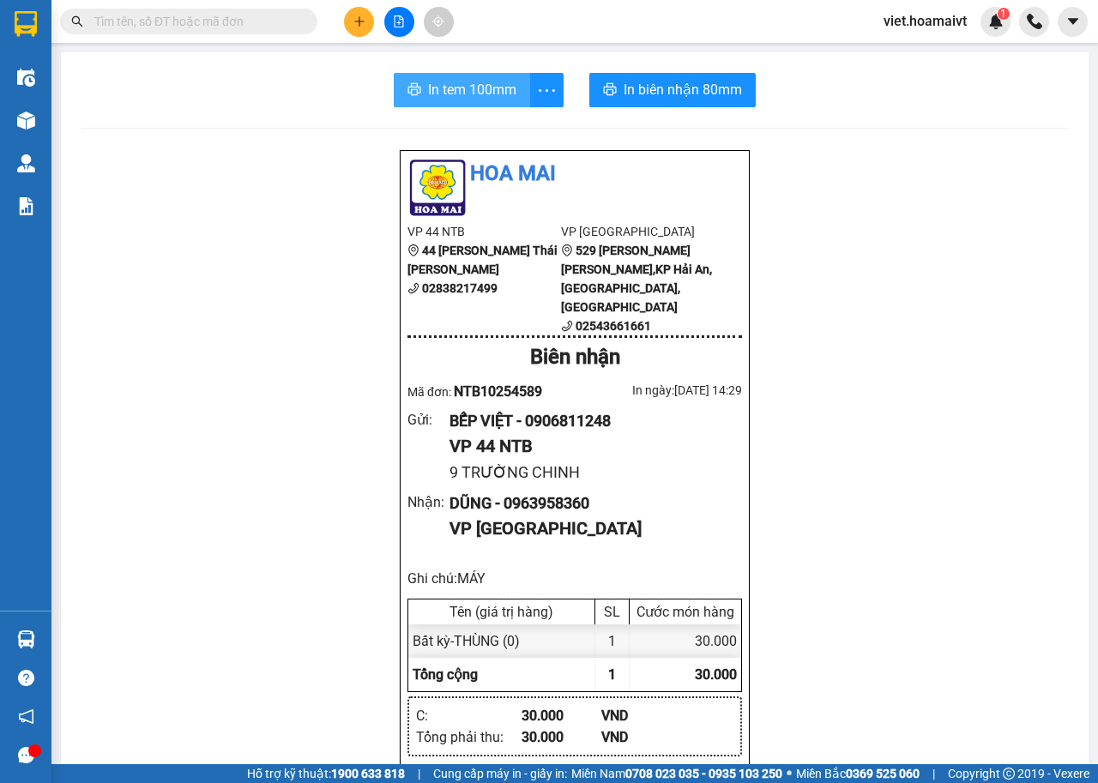
click at [518, 83] on button "In tem 100mm" at bounding box center [462, 90] width 136 height 34
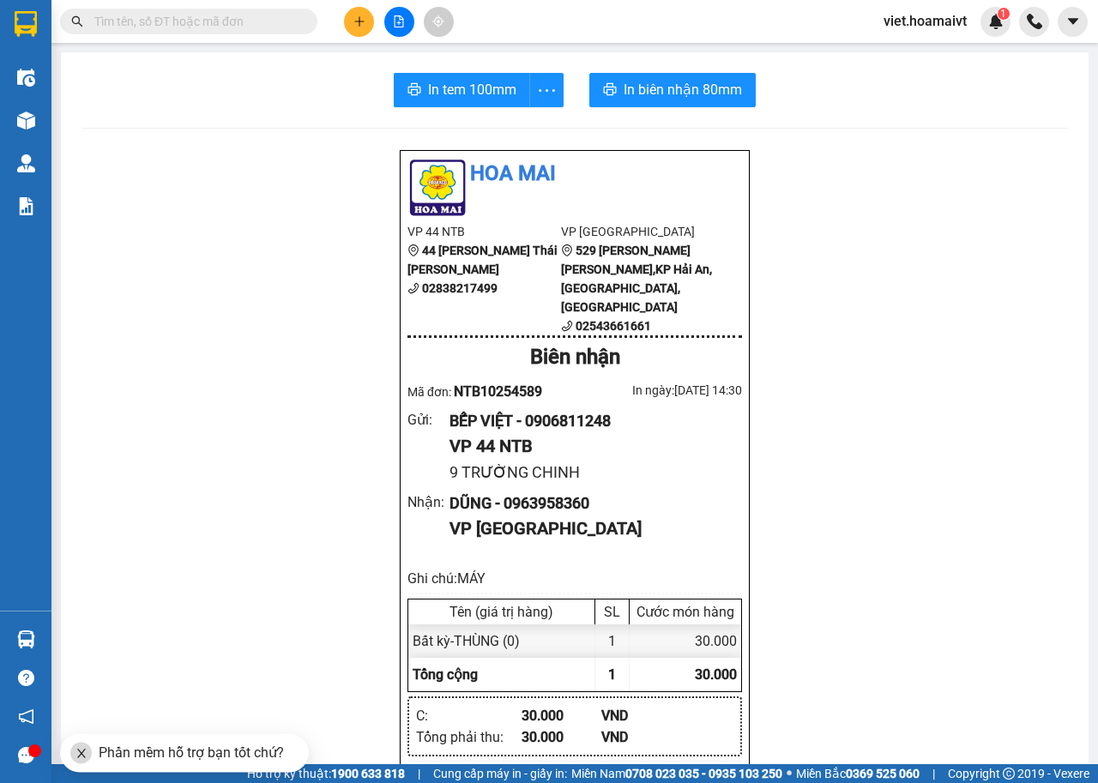
click at [1064, 470] on div "In tem 100mm In [PERSON_NAME] 80mm [PERSON_NAME] VP 44 NTB 44 [PERSON_NAME] Thá…" at bounding box center [575, 731] width 1028 height 1359
click at [194, 21] on input "text" at bounding box center [195, 21] width 202 height 19
